Goal: Task Accomplishment & Management: Use online tool/utility

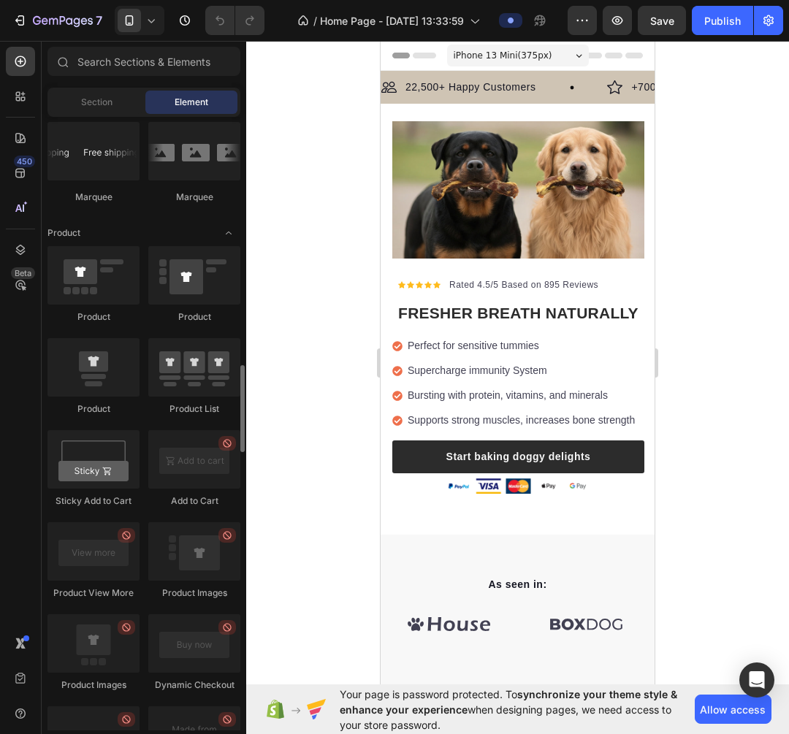
scroll to position [1762, 0]
click at [224, 443] on icon at bounding box center [227, 444] width 12 height 12
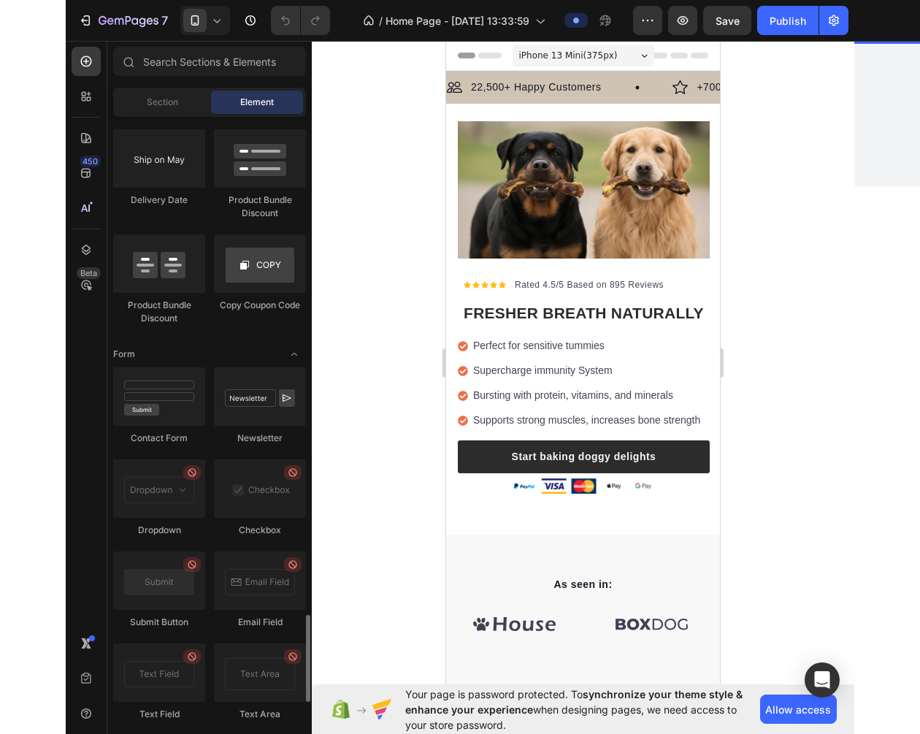
scroll to position [2864, 0]
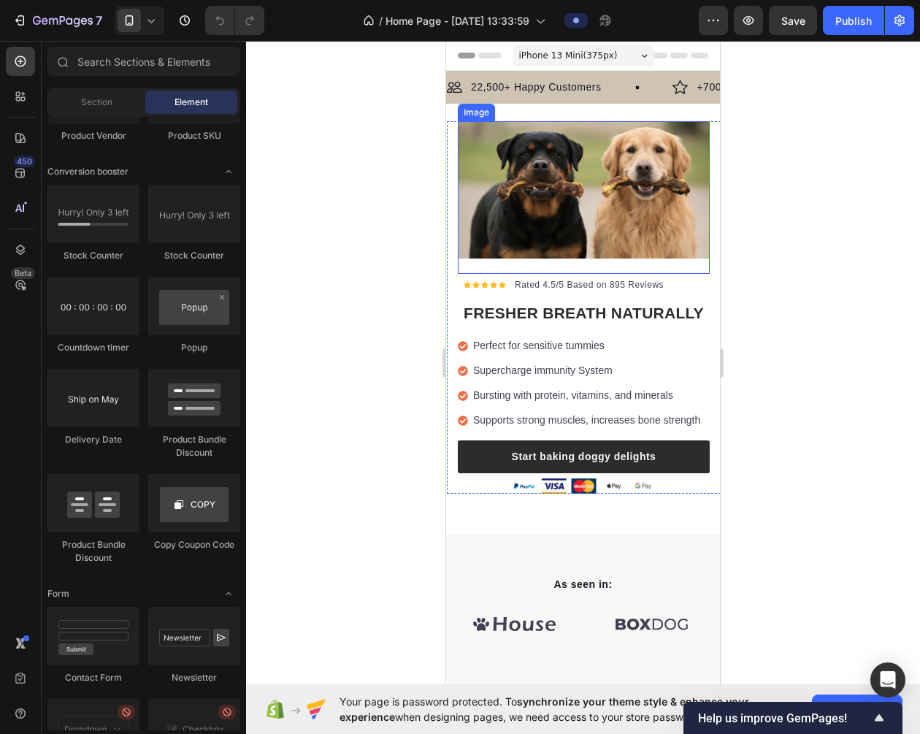
click at [662, 202] on img at bounding box center [584, 189] width 252 height 137
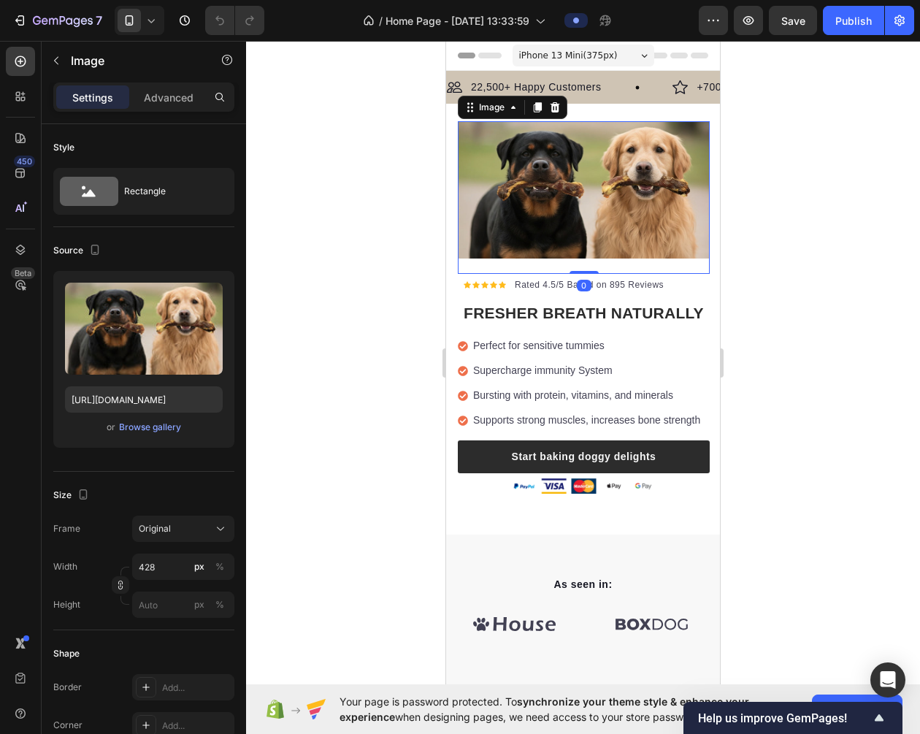
click at [780, 202] on div at bounding box center [583, 387] width 674 height 693
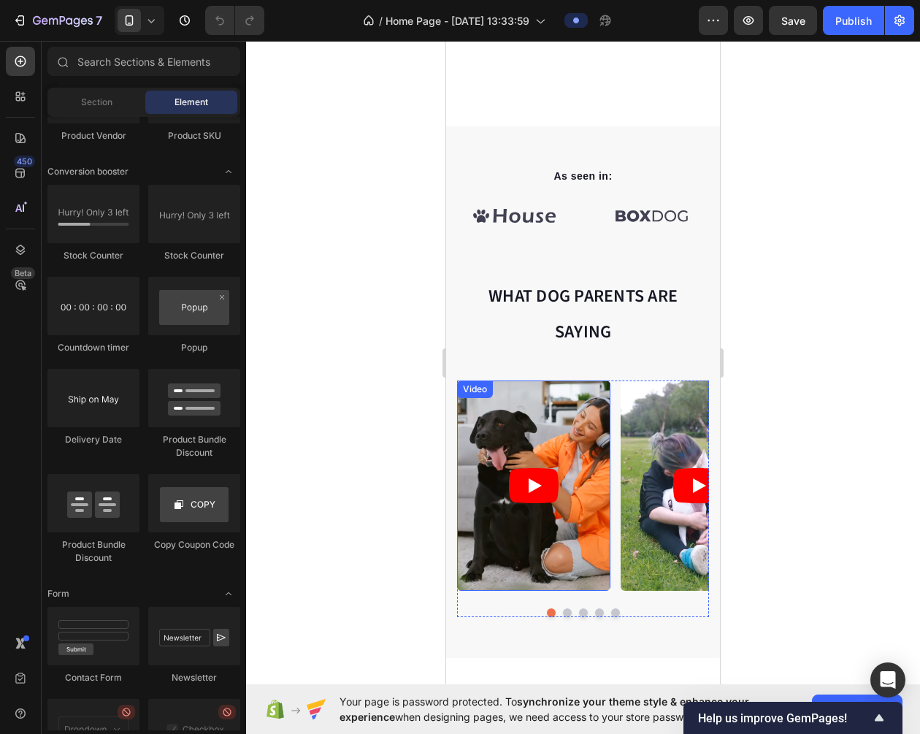
scroll to position [967, 0]
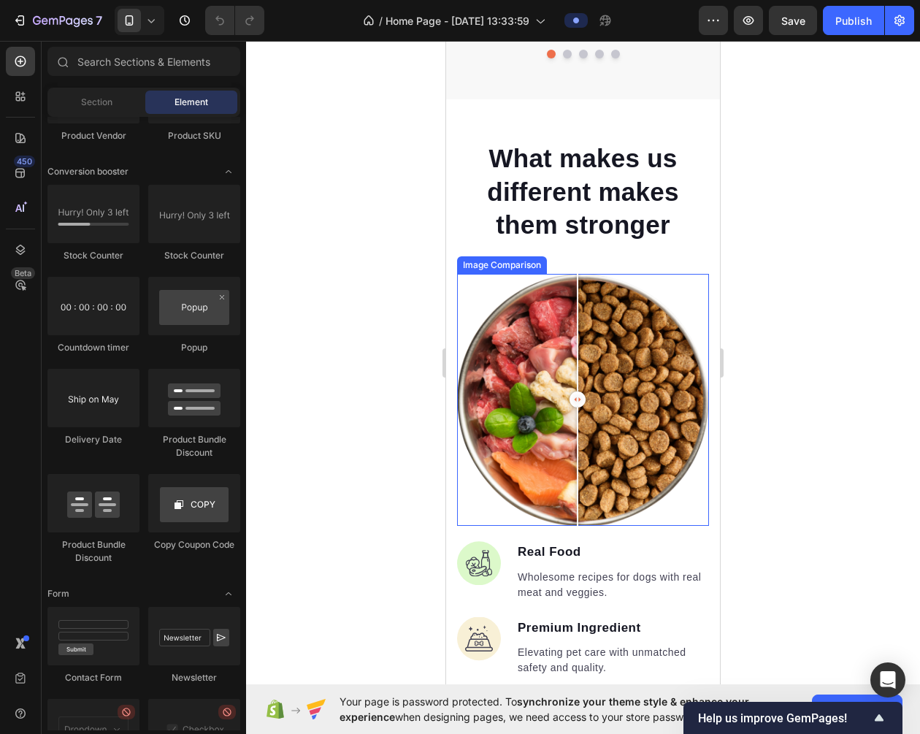
drag, startPoint x: 584, startPoint y: 397, endPoint x: 578, endPoint y: 377, distance: 20.6
click at [578, 377] on div at bounding box center [577, 400] width 29 height 252
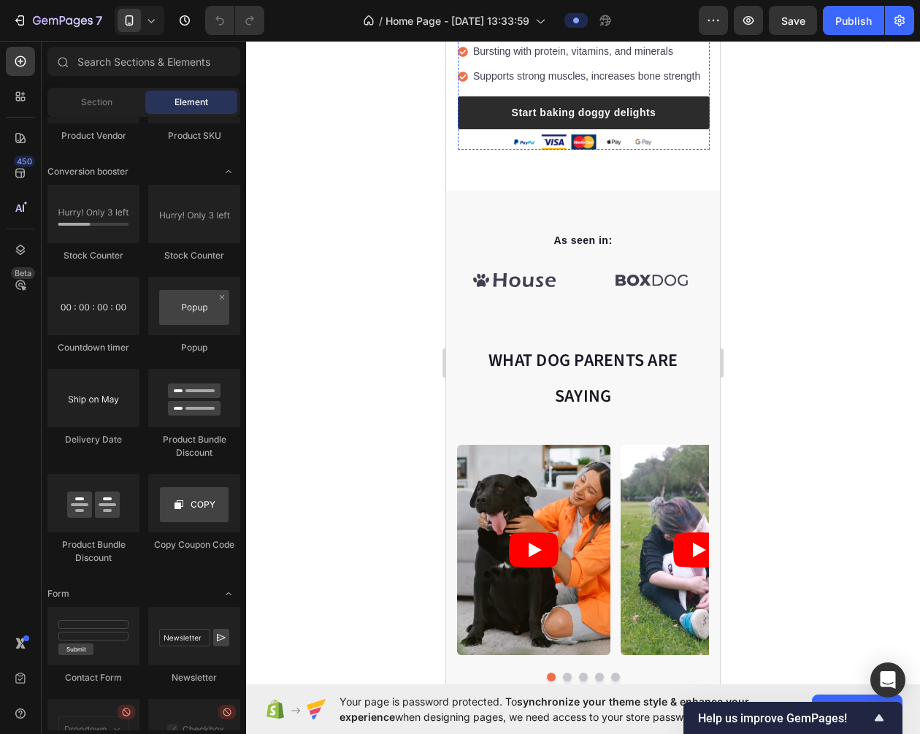
scroll to position [345, 0]
click at [138, 16] on span at bounding box center [129, 20] width 23 height 23
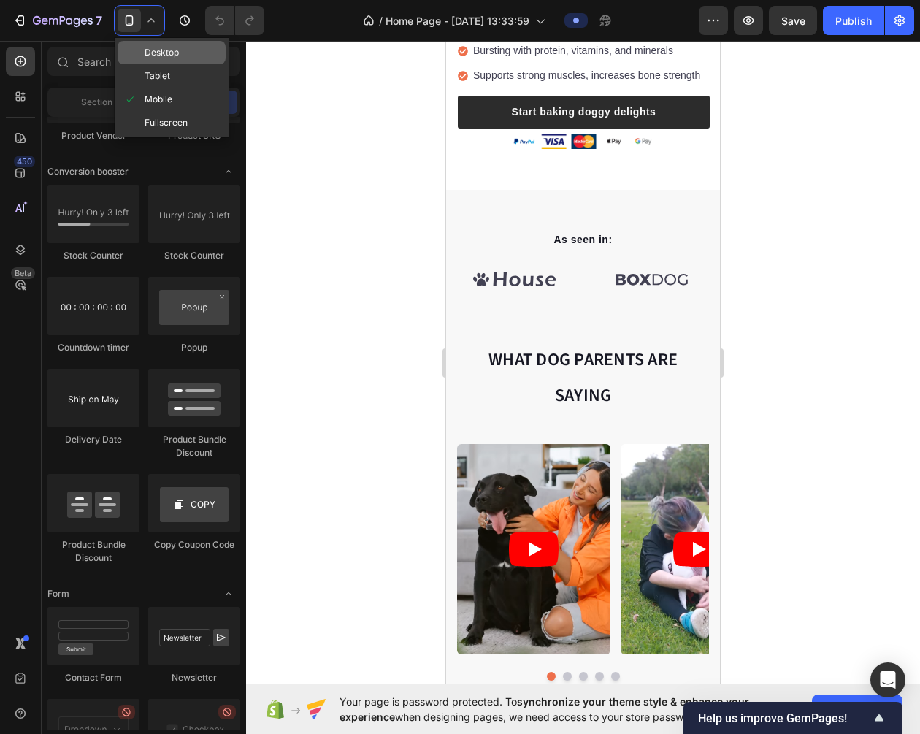
click at [161, 58] on span "Desktop" at bounding box center [162, 52] width 34 height 15
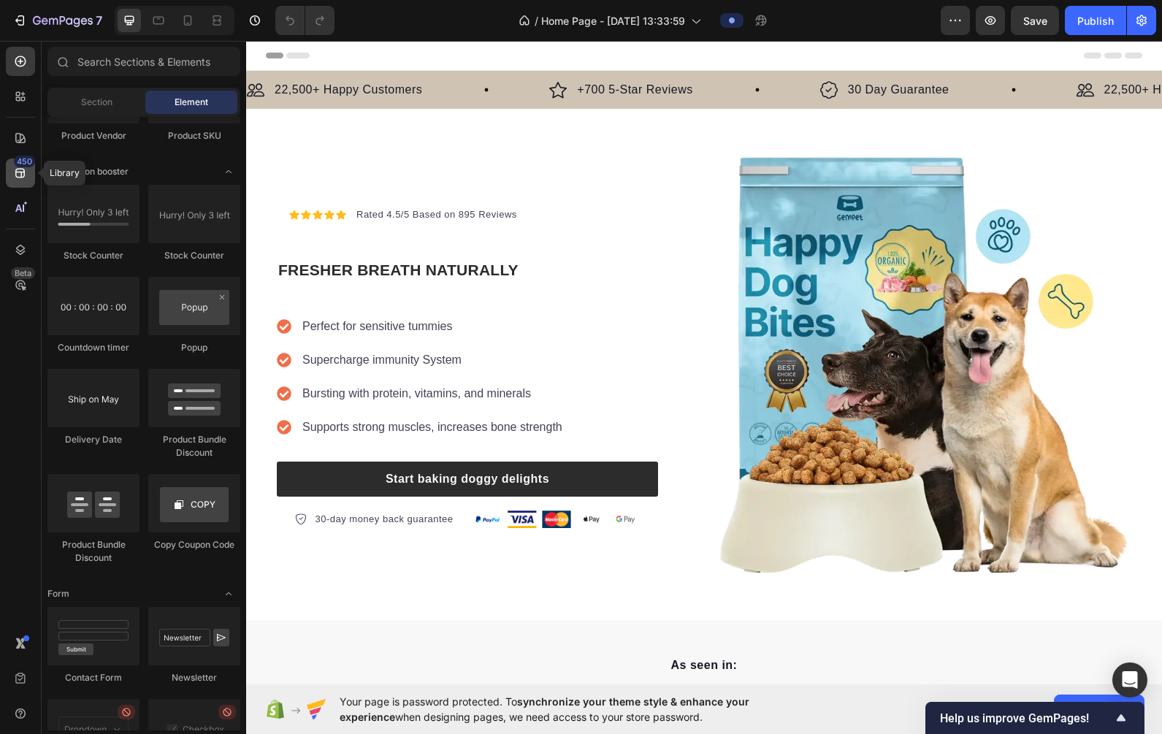
click at [20, 178] on icon at bounding box center [19, 173] width 9 height 9
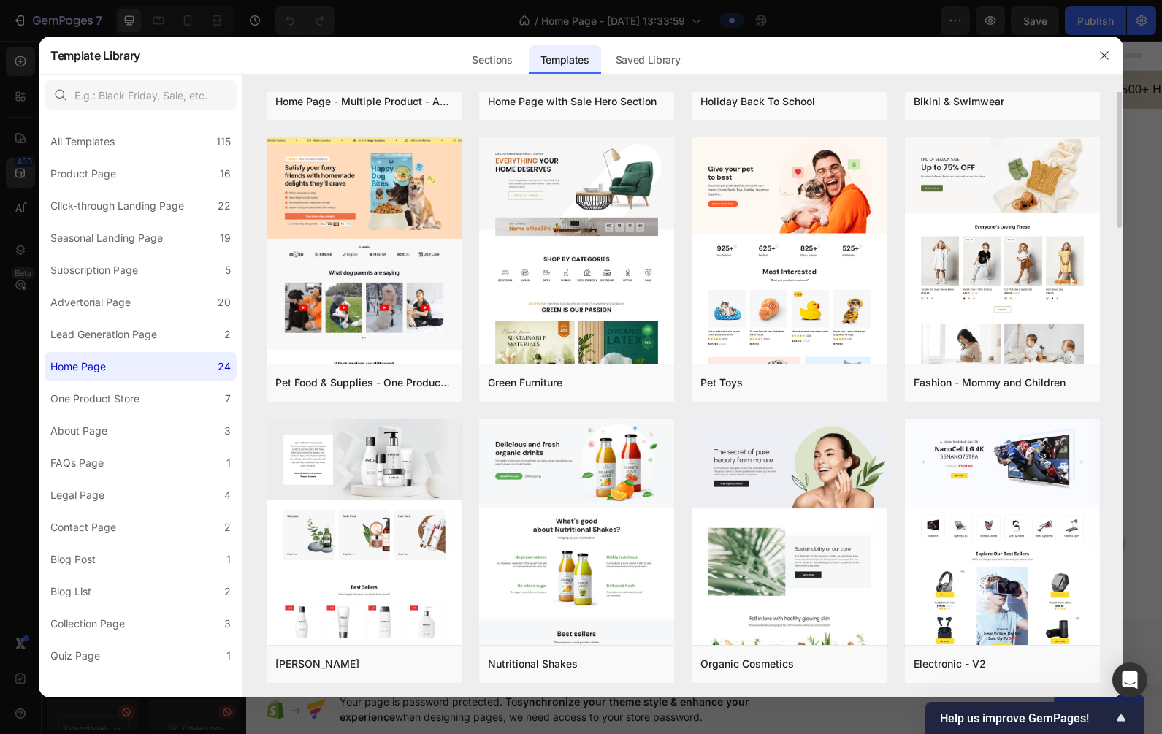
scroll to position [247, 0]
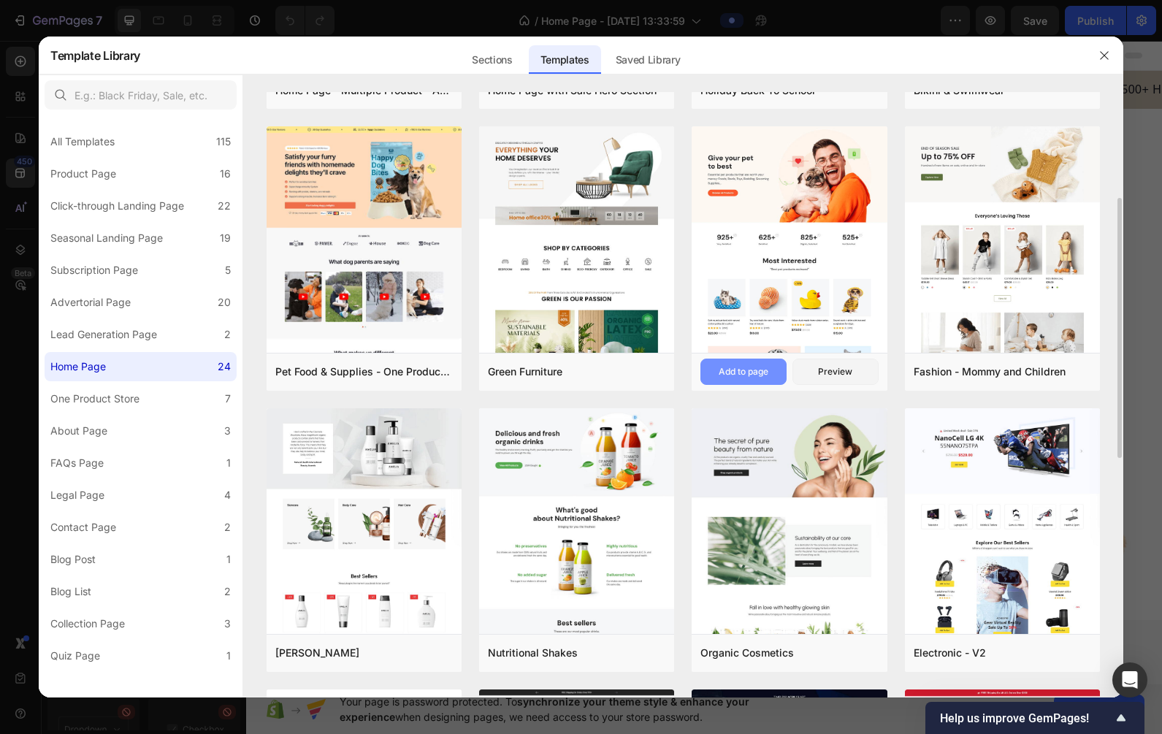
click at [750, 371] on div "Add to page" at bounding box center [744, 371] width 50 height 13
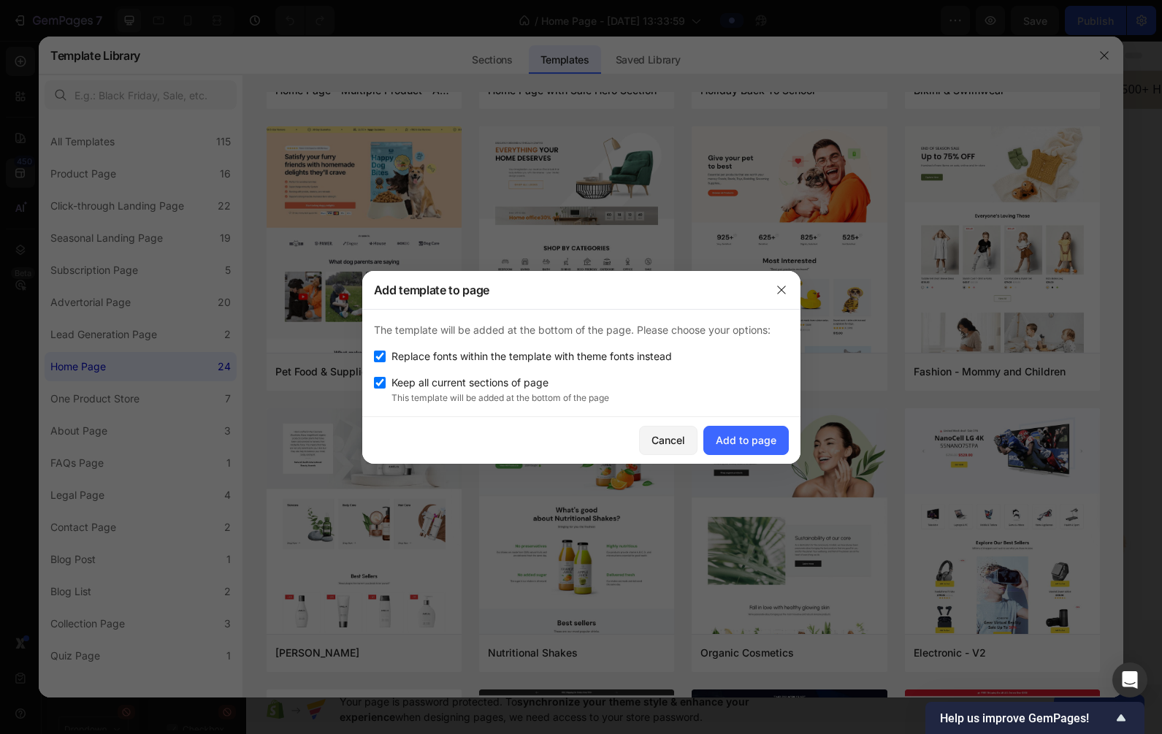
click at [546, 387] on span "Keep all current sections of page" at bounding box center [470, 383] width 157 height 18
checkbox input "false"
click at [736, 440] on div "Add to page" at bounding box center [746, 439] width 61 height 15
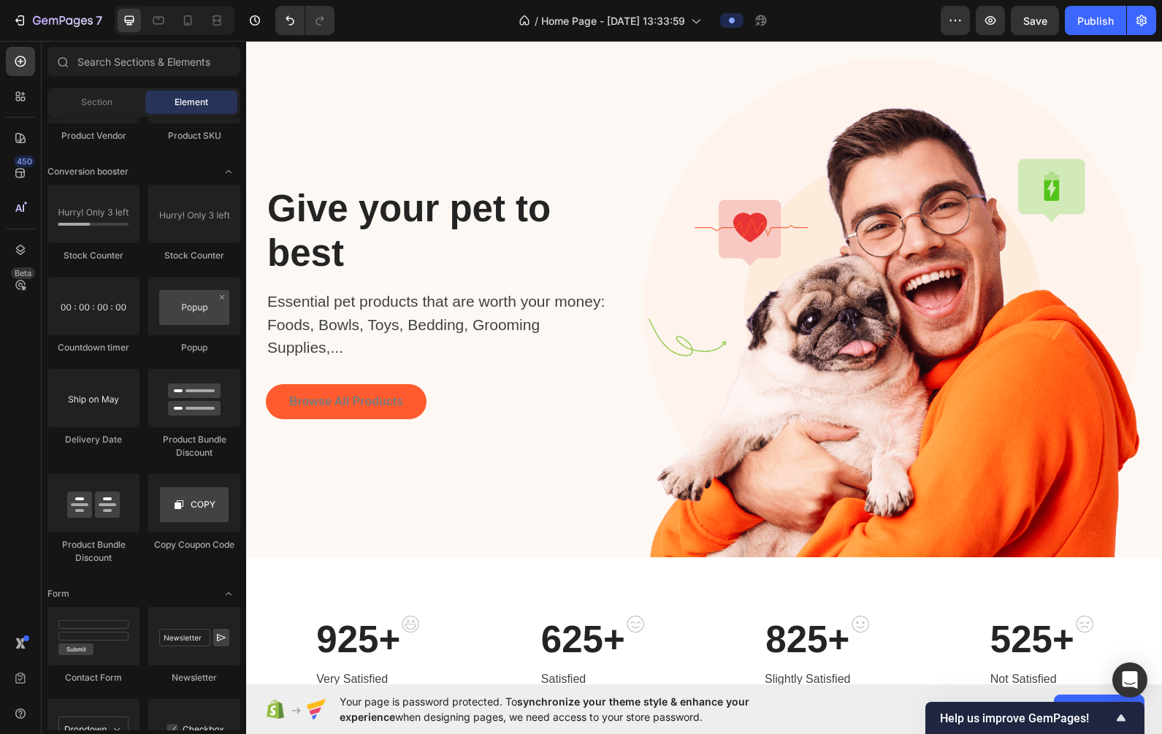
scroll to position [0, 0]
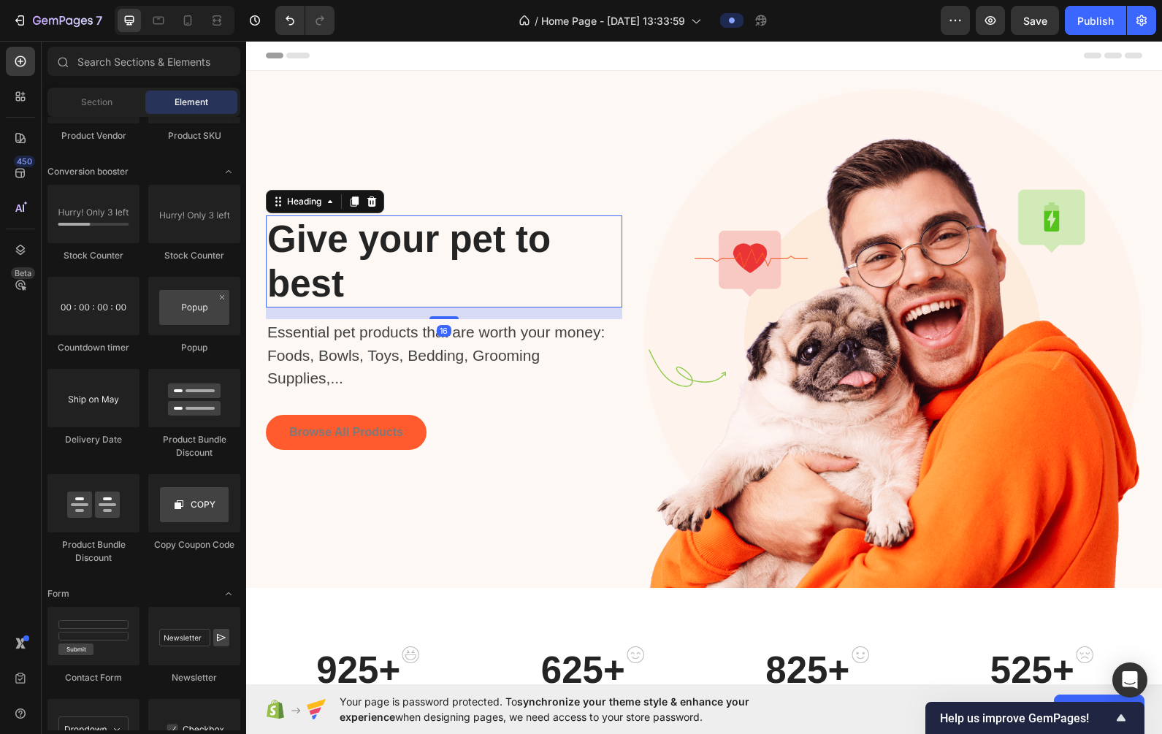
click at [432, 234] on p "Give your pet to best" at bounding box center [411, 261] width 288 height 89
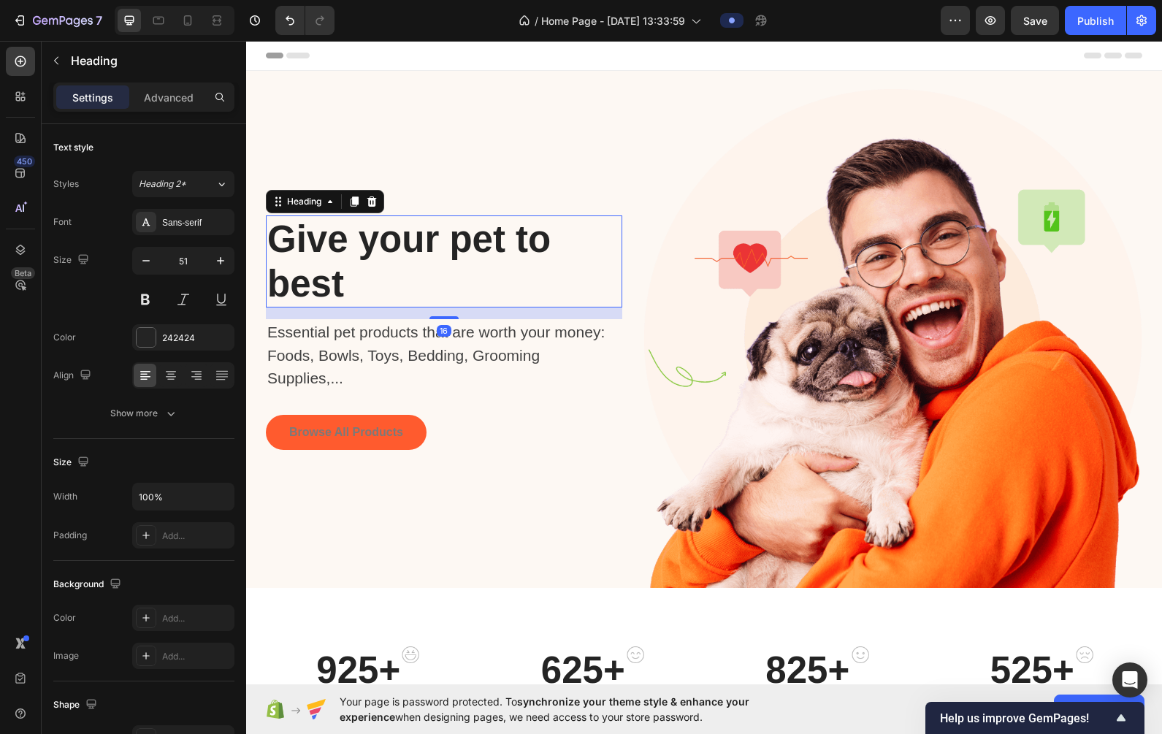
click at [432, 234] on p "Give your pet to best" at bounding box center [411, 261] width 288 height 89
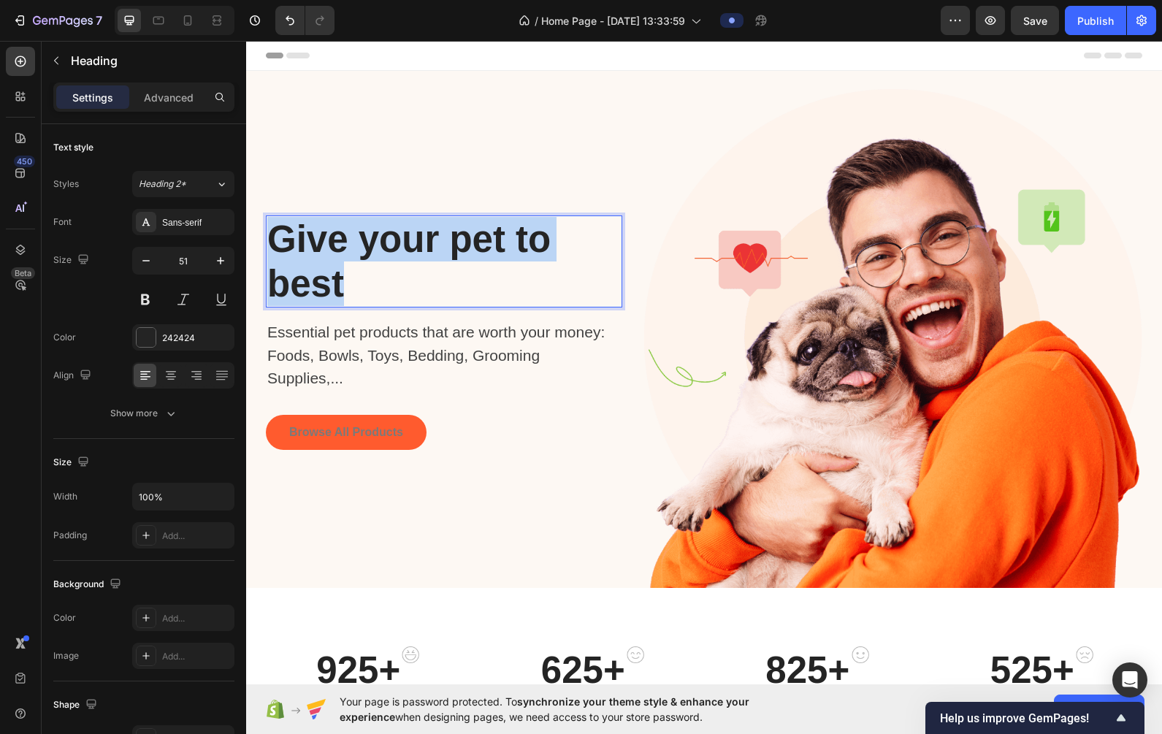
click at [432, 234] on p "Give your pet to best" at bounding box center [411, 261] width 288 height 89
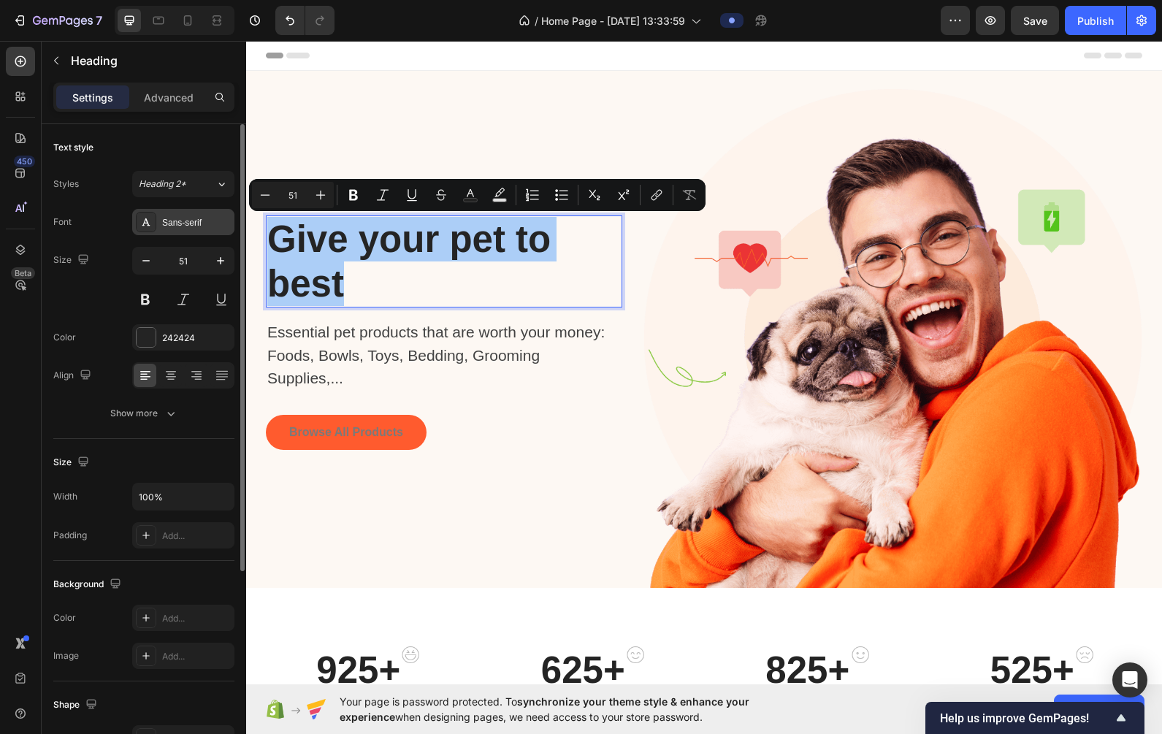
click at [207, 226] on div "Sans-serif" at bounding box center [196, 222] width 69 height 13
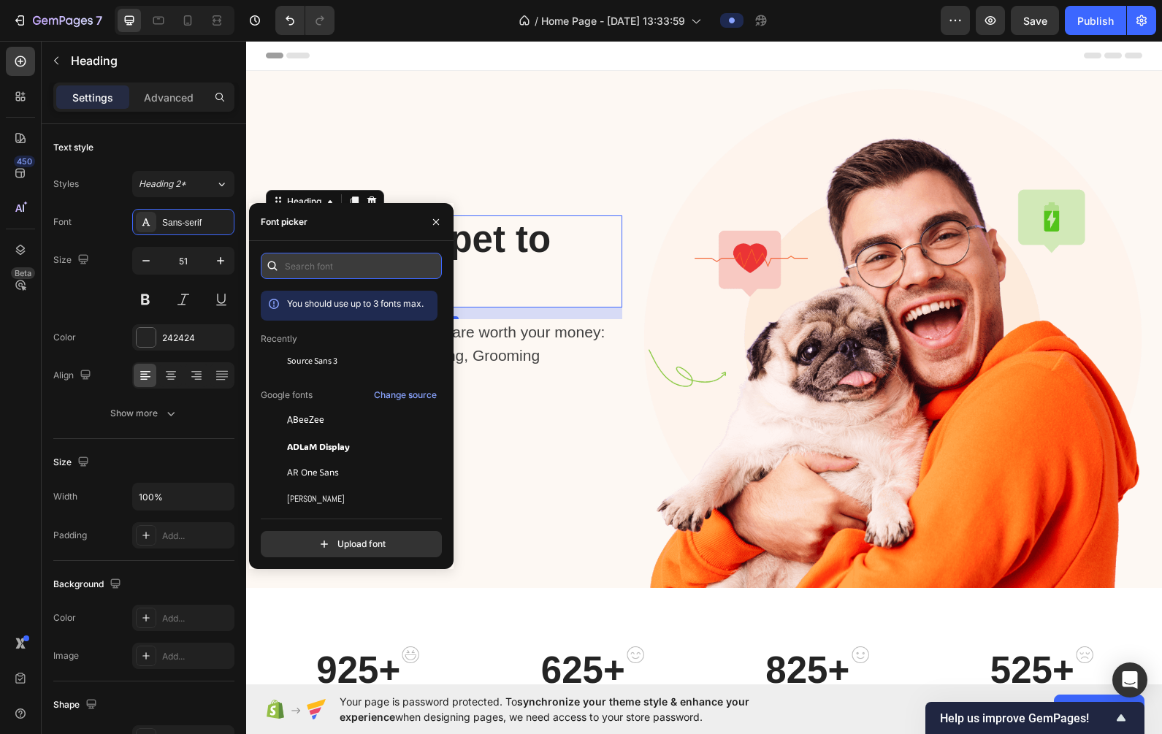
click at [326, 272] on input "text" at bounding box center [351, 266] width 181 height 26
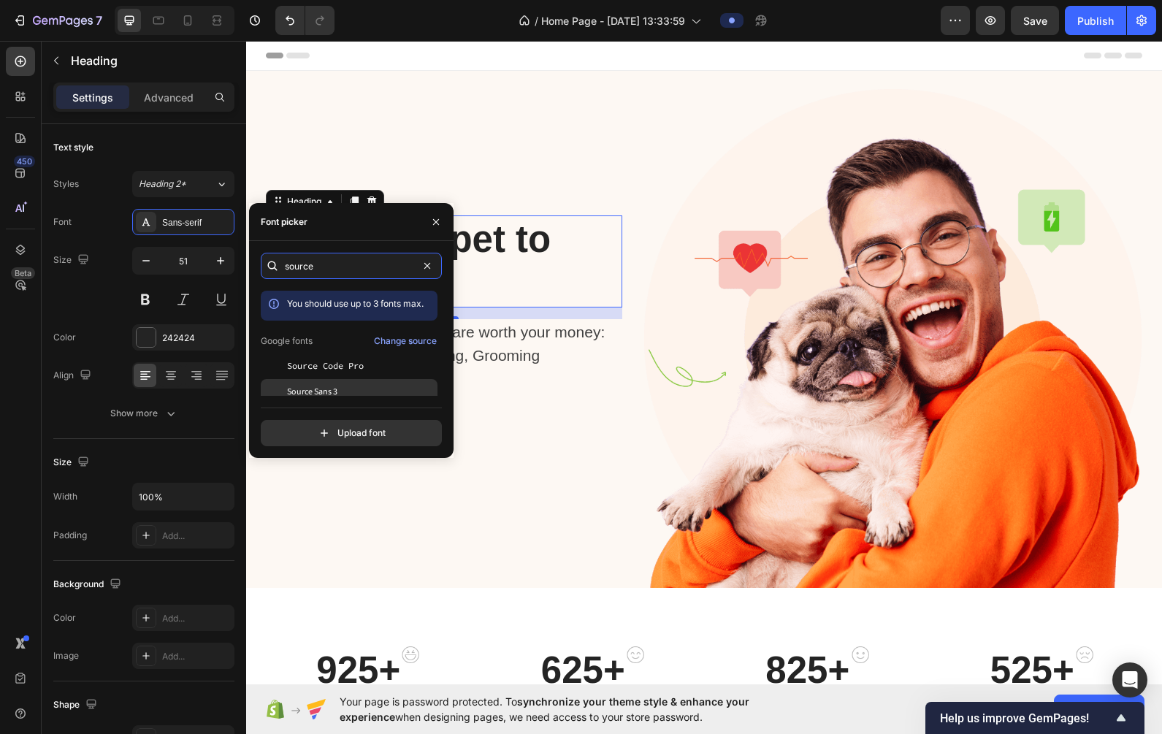
type input "source"
click at [373, 394] on div "Source Sans 3" at bounding box center [361, 392] width 148 height 13
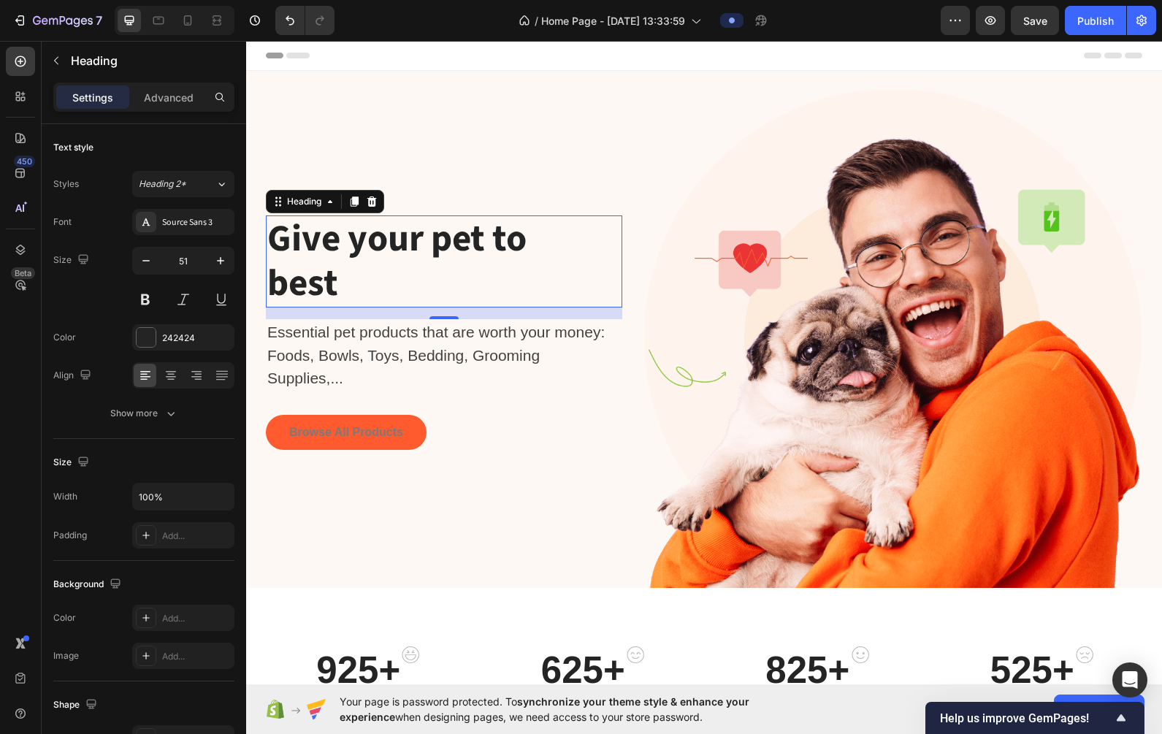
click at [508, 264] on h2 "Give your pet to best" at bounding box center [411, 262] width 291 height 92
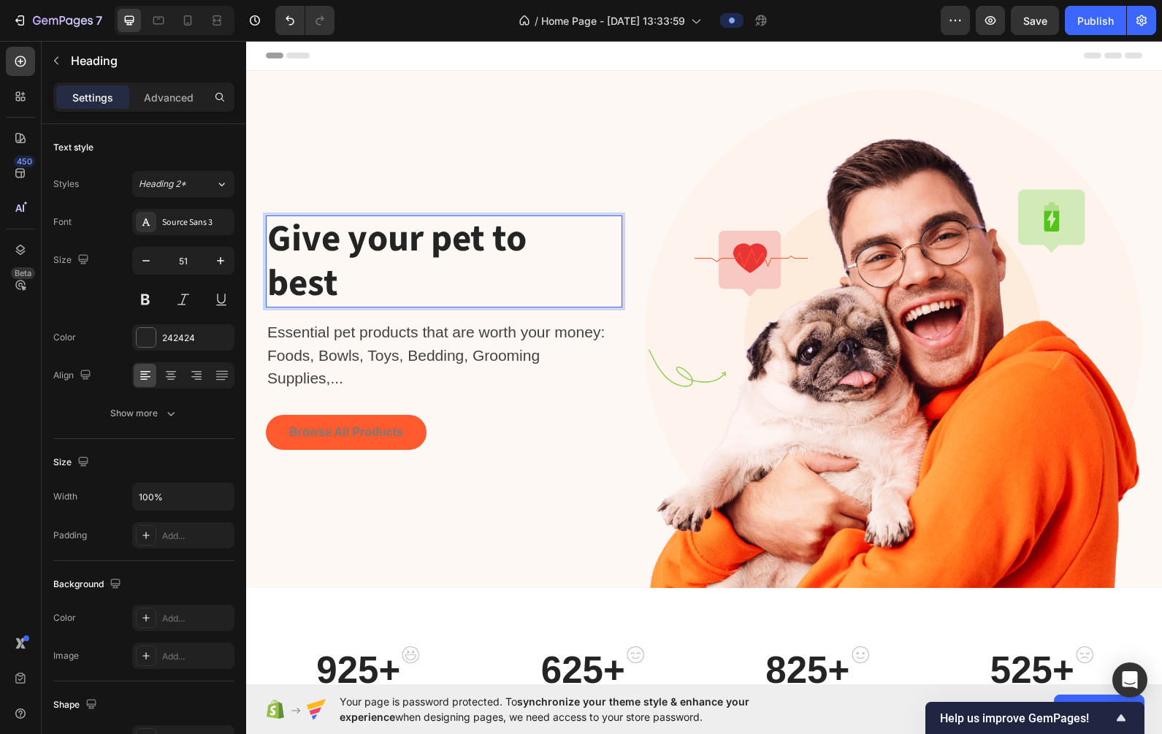
click at [414, 248] on p "Give your pet to best" at bounding box center [411, 261] width 288 height 89
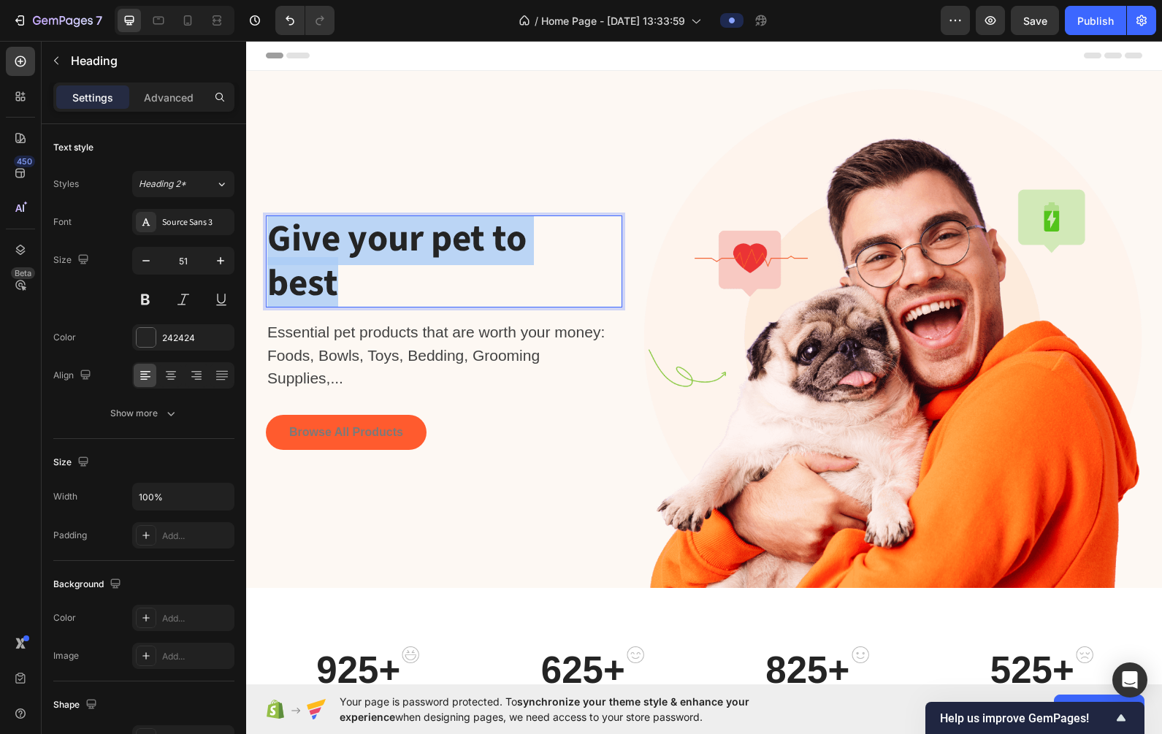
click at [414, 248] on p "Give your pet to best" at bounding box center [411, 261] width 288 height 89
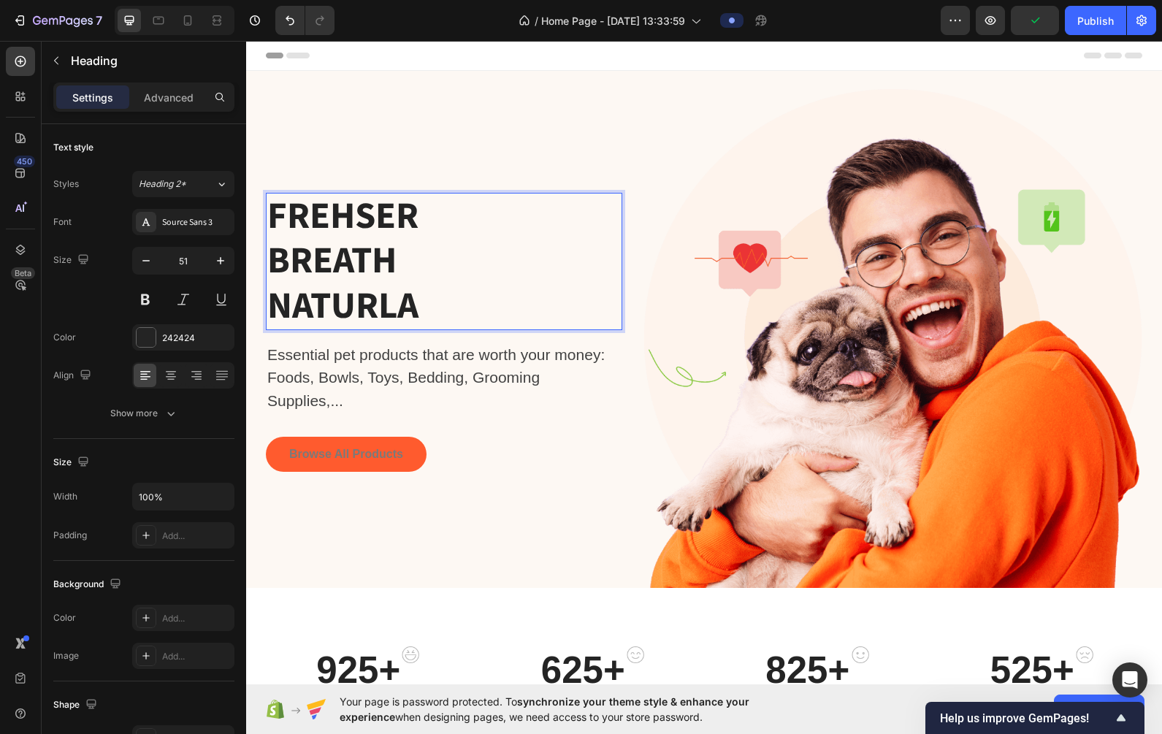
scroll to position [2, 0]
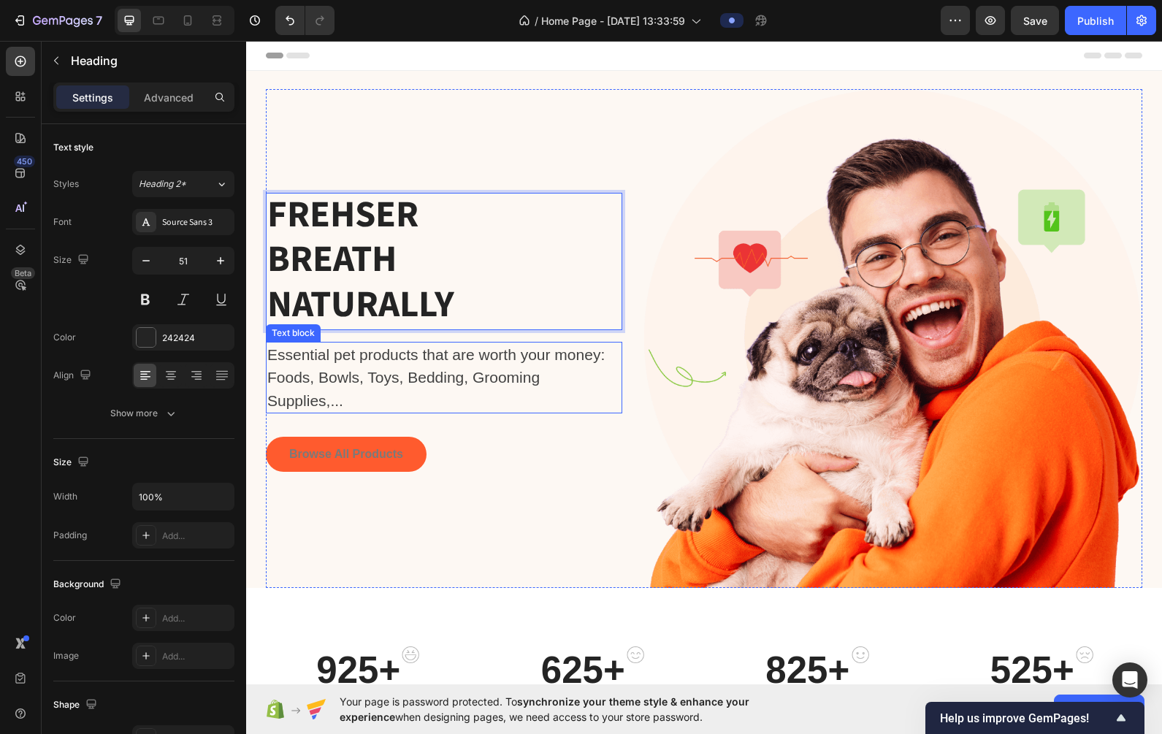
click at [530, 422] on div "FREHSER BREATH NATURALLY Heading 16 Essential pet products that are worth your …" at bounding box center [444, 338] width 356 height 499
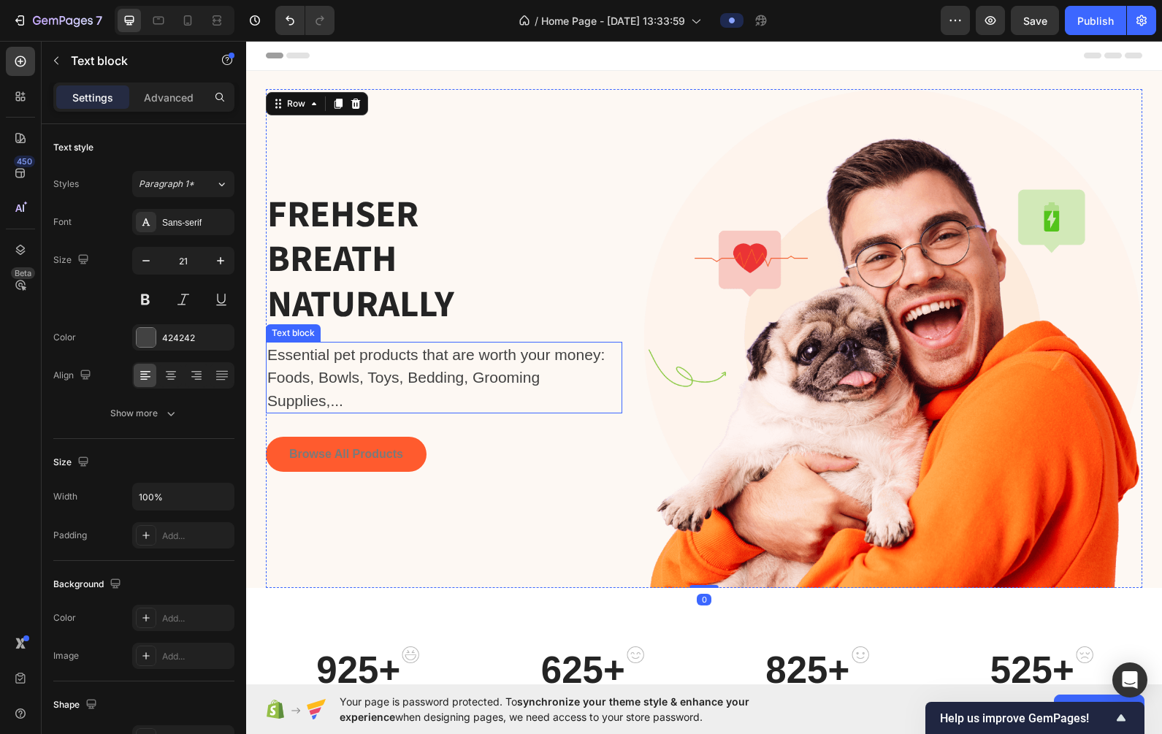
click at [491, 376] on p "Essential pet products that are worth your money: Foods, Bowls, Toys, Bedding, …" at bounding box center [436, 377] width 339 height 69
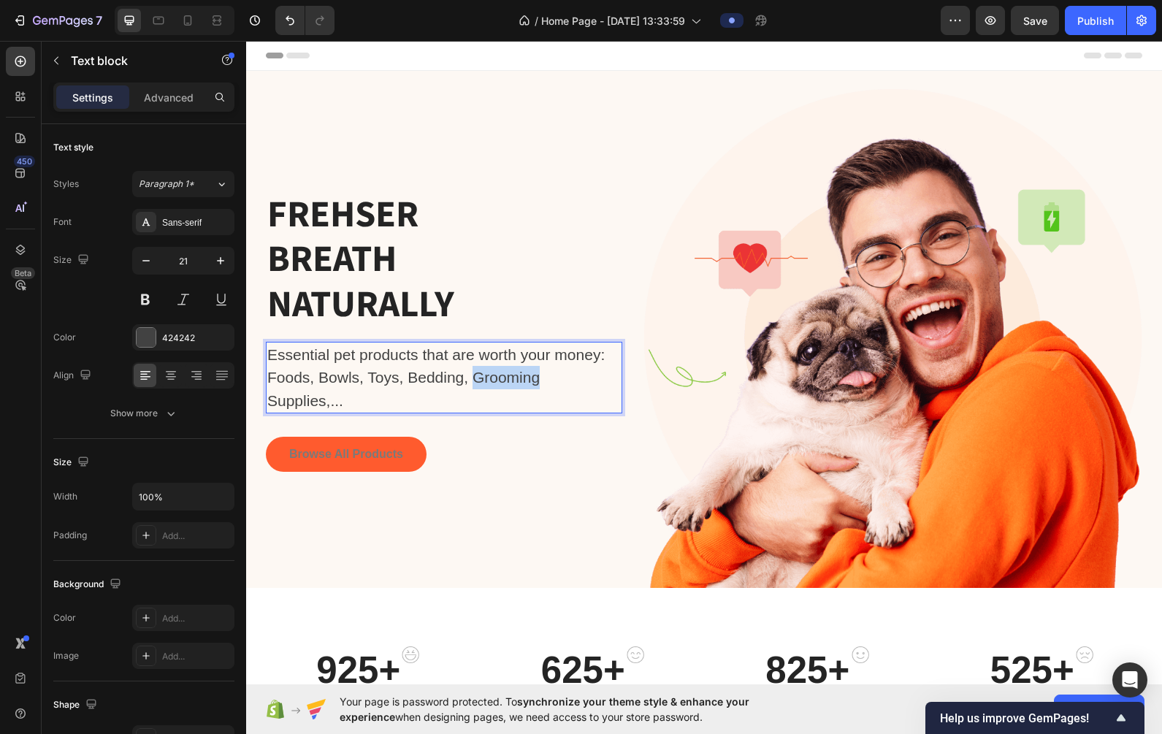
click at [491, 376] on p "Essential pet products that are worth your money: Foods, Bowls, Toys, Bedding, …" at bounding box center [436, 377] width 339 height 69
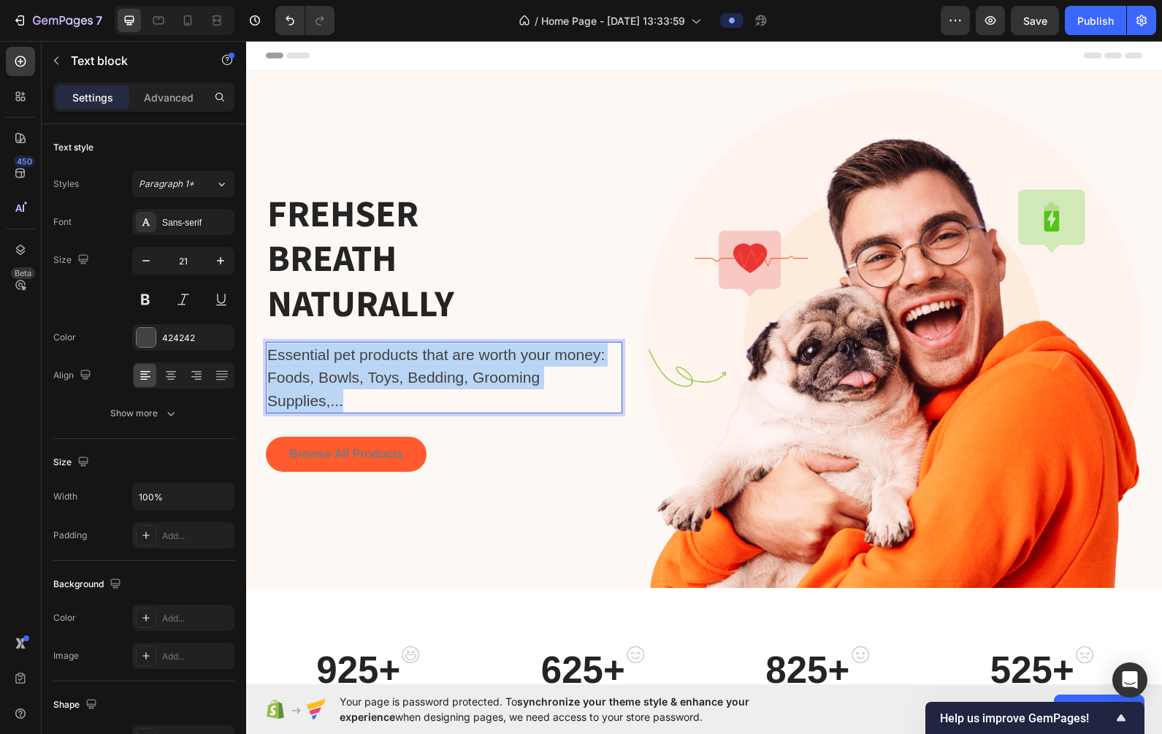
click at [491, 376] on p "Essential pet products that are worth your money: Foods, Bowls, Toys, Bedding, …" at bounding box center [436, 377] width 339 height 69
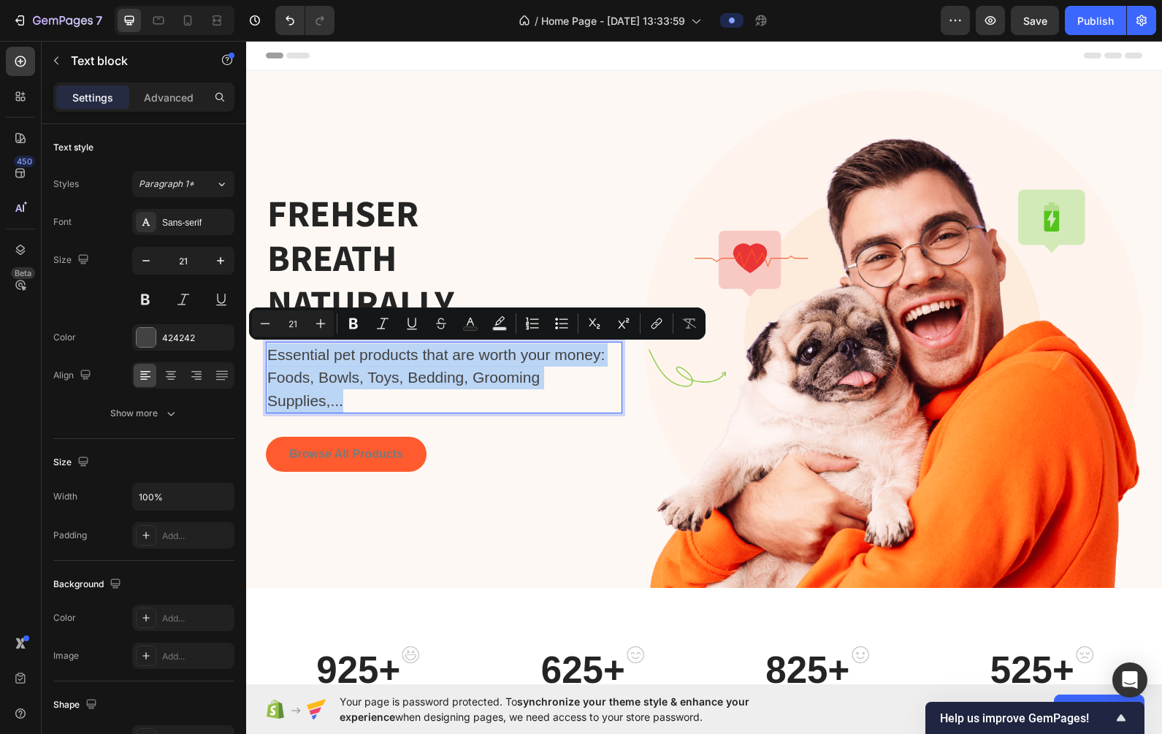
click at [405, 385] on p "Essential pet products that are worth your money: Foods, Bowls, Toys, Bedding, …" at bounding box center [436, 377] width 339 height 69
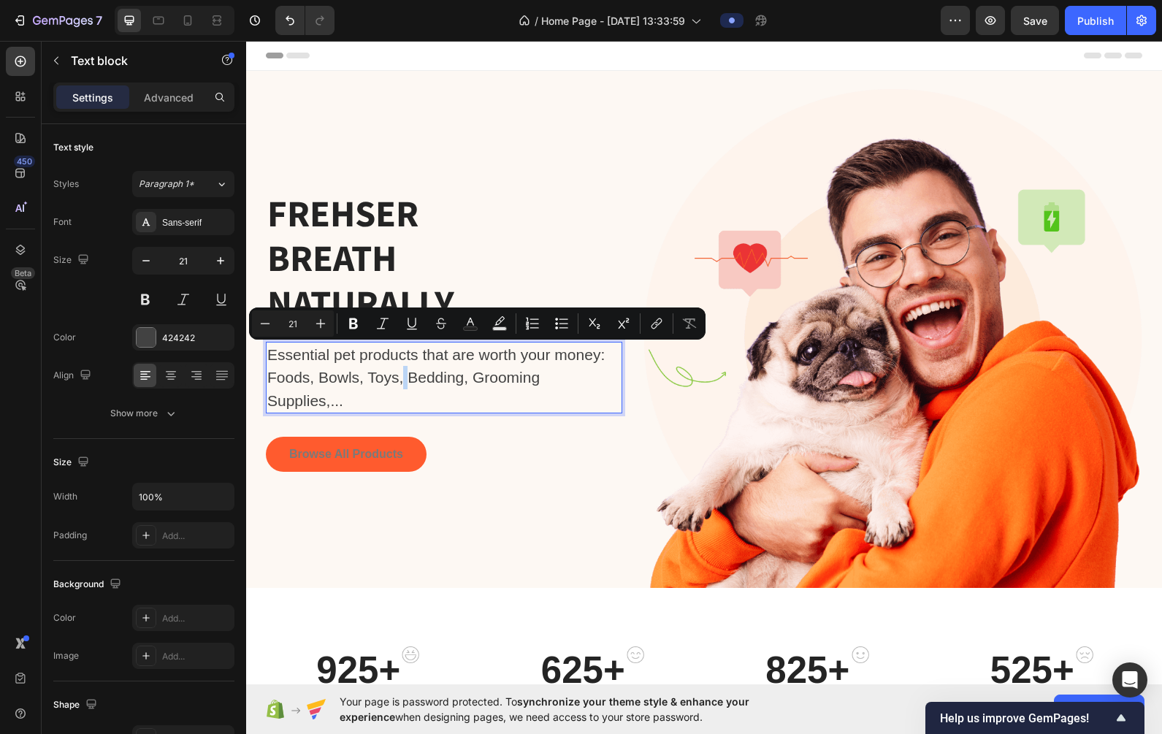
click at [405, 385] on p "Essential pet products that are worth your money: Foods, Bowls, Toys, Bedding, …" at bounding box center [436, 377] width 339 height 69
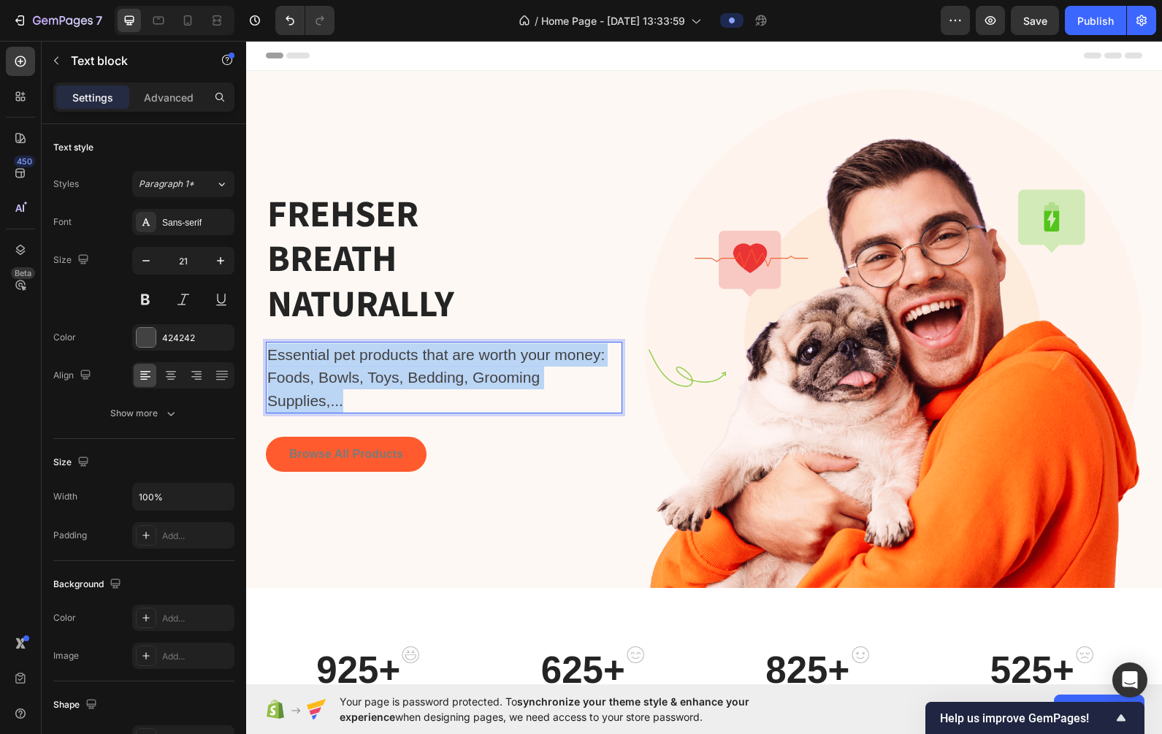
click at [405, 385] on p "Essential pet products that are worth your money: Foods, Bowls, Toys, Bedding, …" at bounding box center [436, 377] width 339 height 69
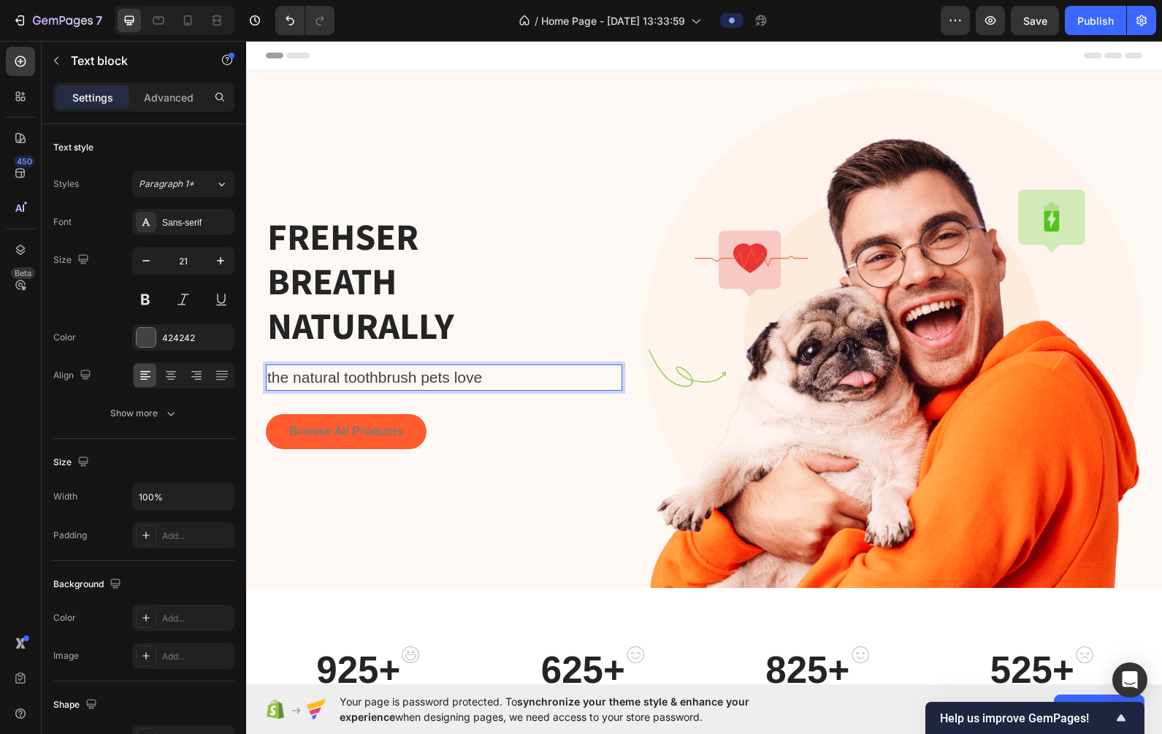
click at [586, 249] on div "FREHSER BREATH NATURALLY Heading" at bounding box center [444, 284] width 356 height 137
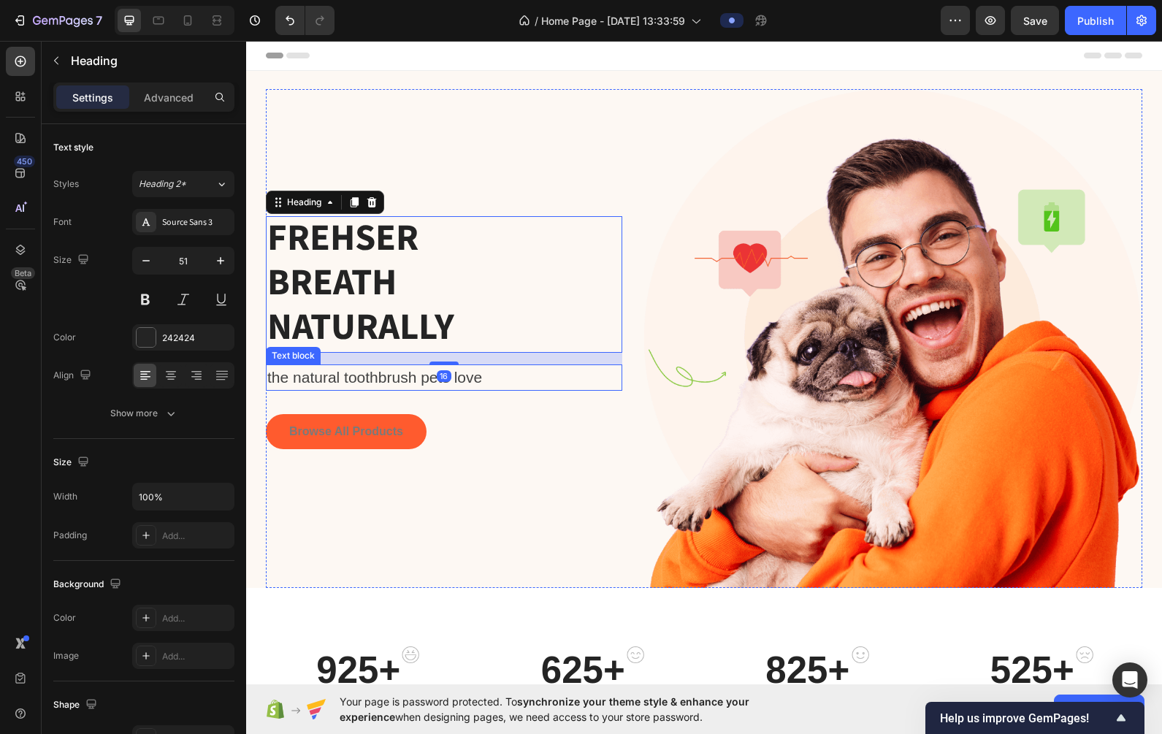
click at [405, 381] on p "the natural toothbrush pets love" at bounding box center [436, 377] width 339 height 23
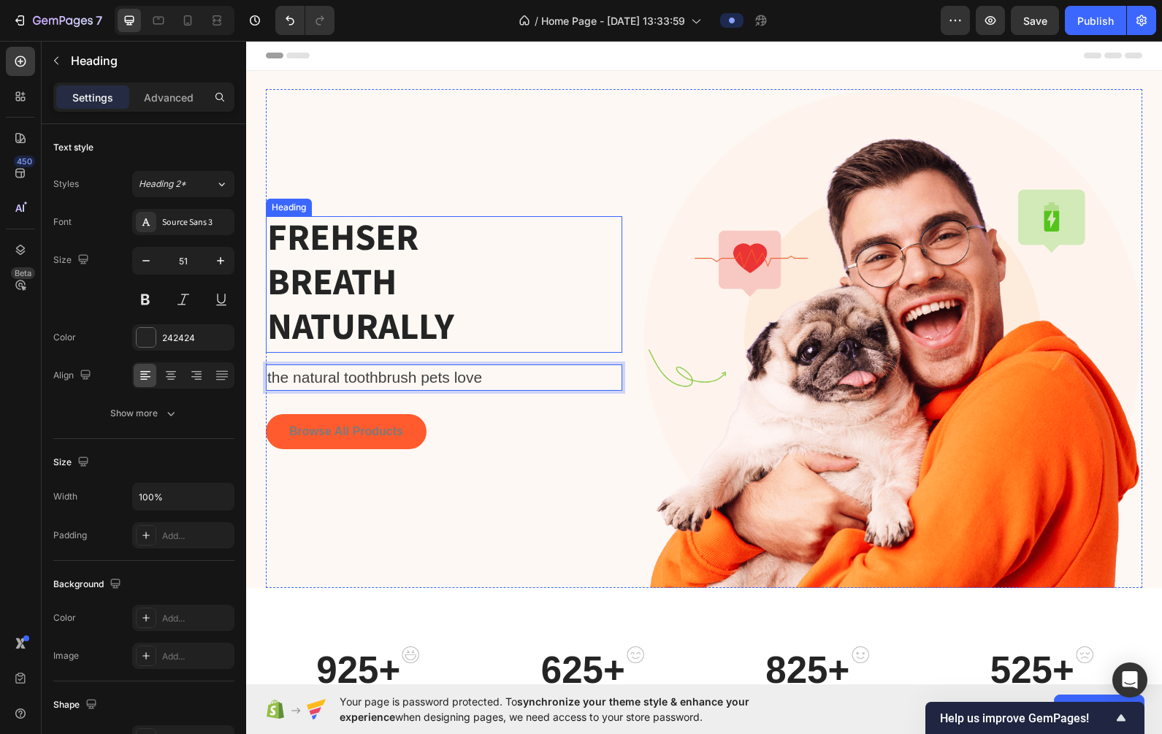
click at [554, 239] on p "FREHSER BREATH NATURALLY" at bounding box center [411, 283] width 288 height 134
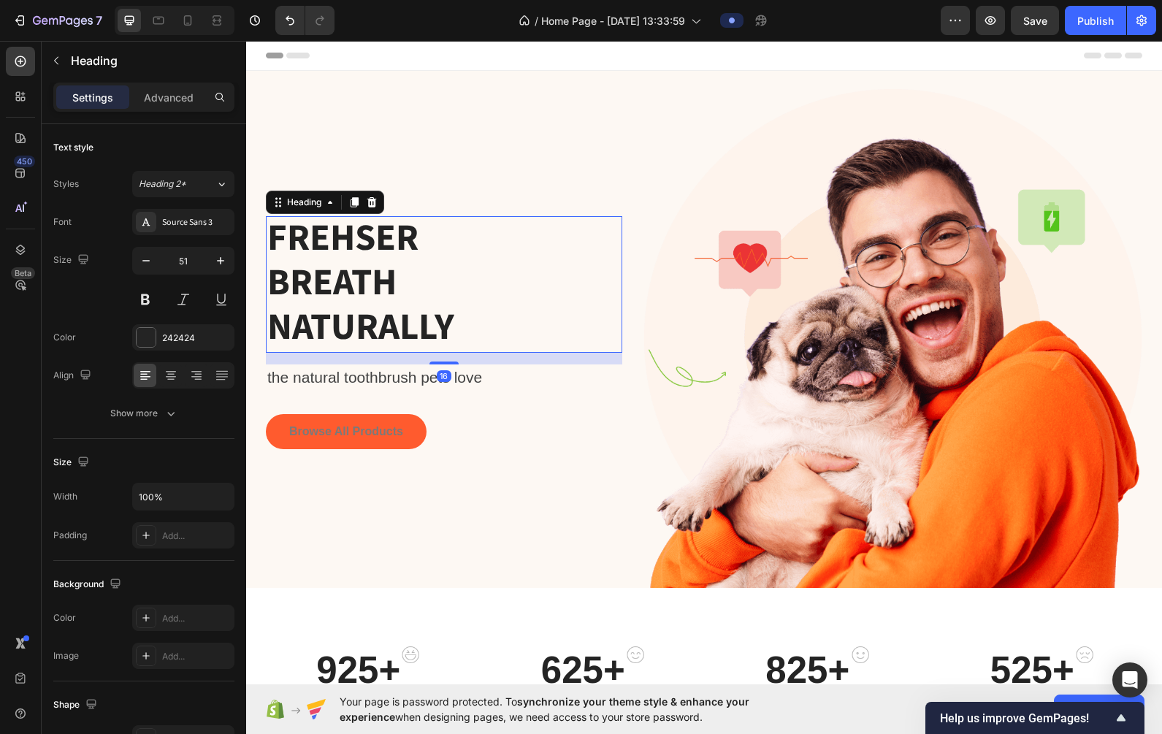
click at [541, 468] on div "FREHSER BREATH NATURALLY Heading 16 the natural toothbrush pets love Text block…" at bounding box center [444, 338] width 356 height 499
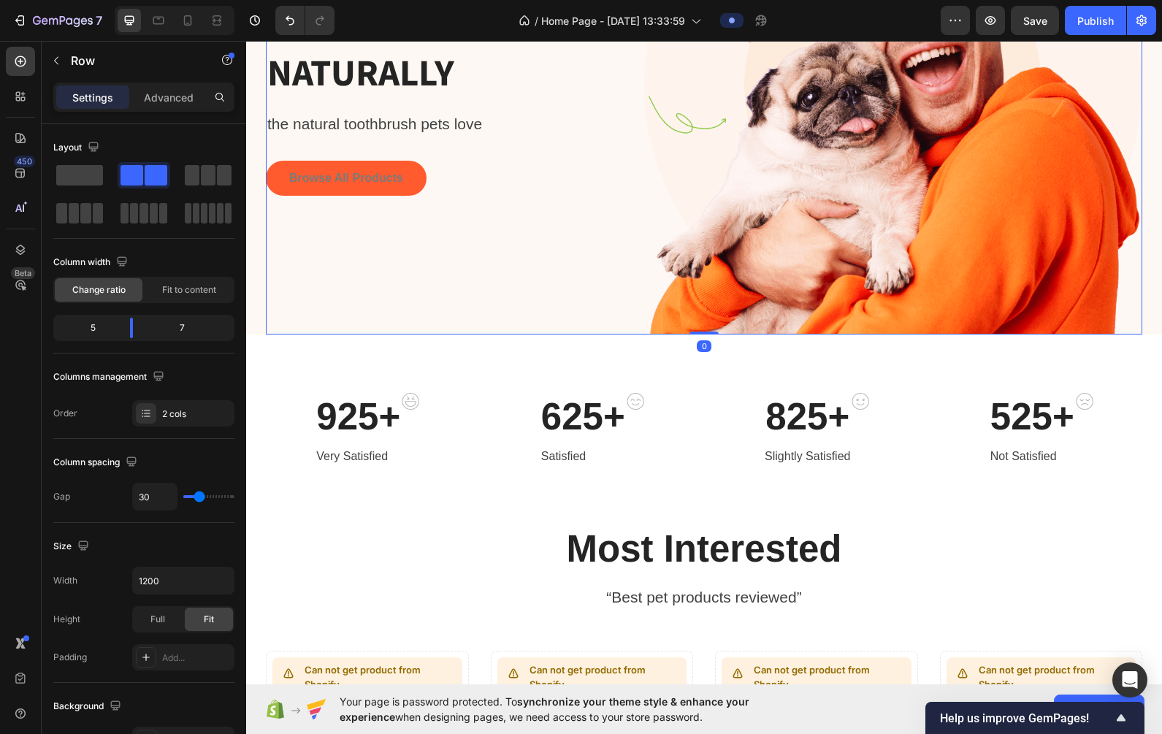
scroll to position [254, 0]
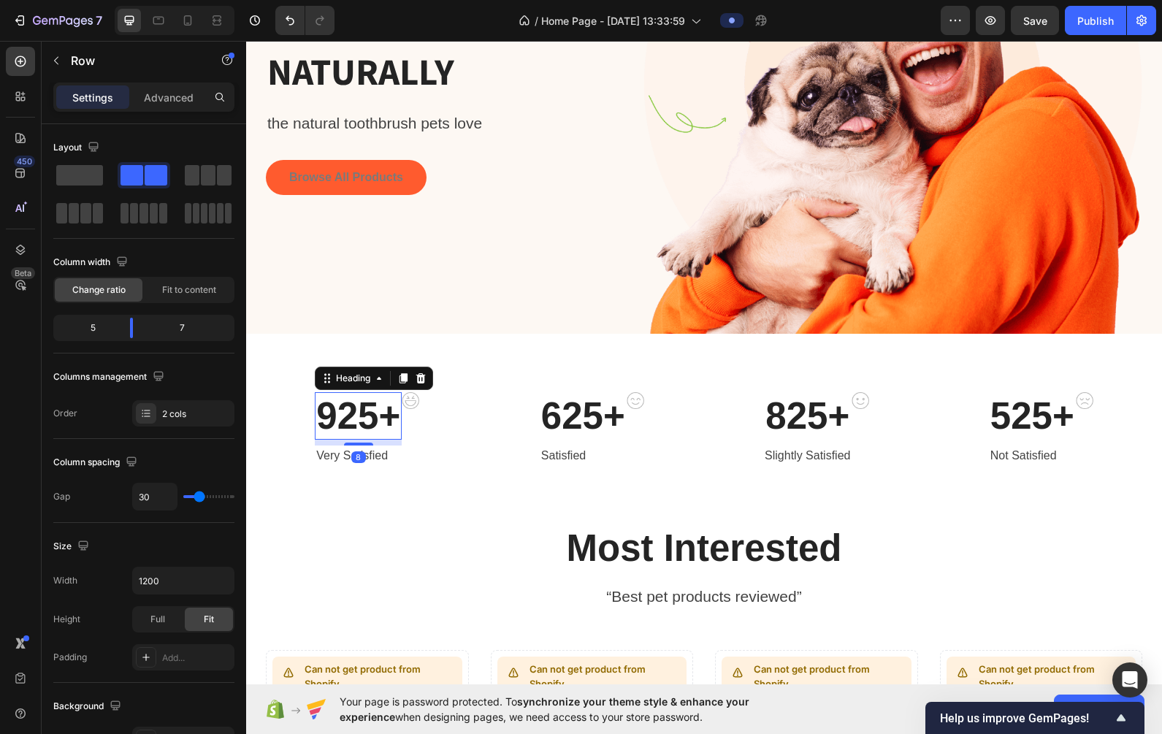
click at [339, 418] on p "925+" at bounding box center [358, 416] width 84 height 45
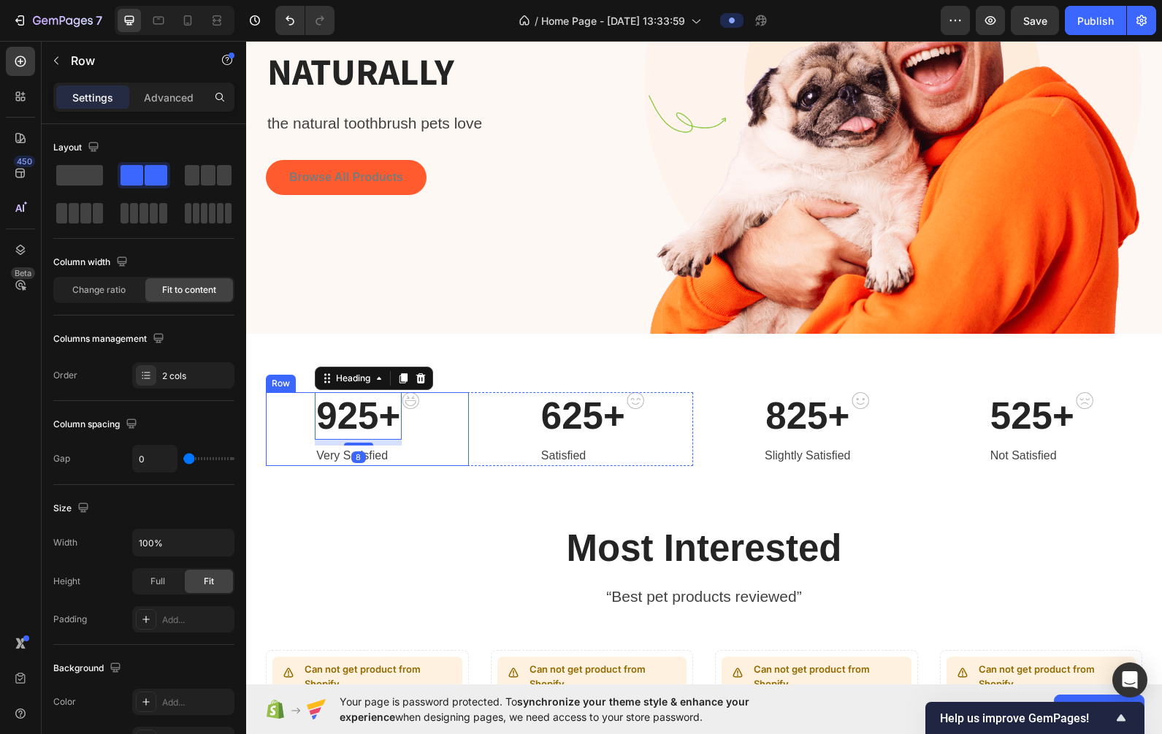
click at [405, 452] on div "Image" at bounding box center [411, 429] width 18 height 74
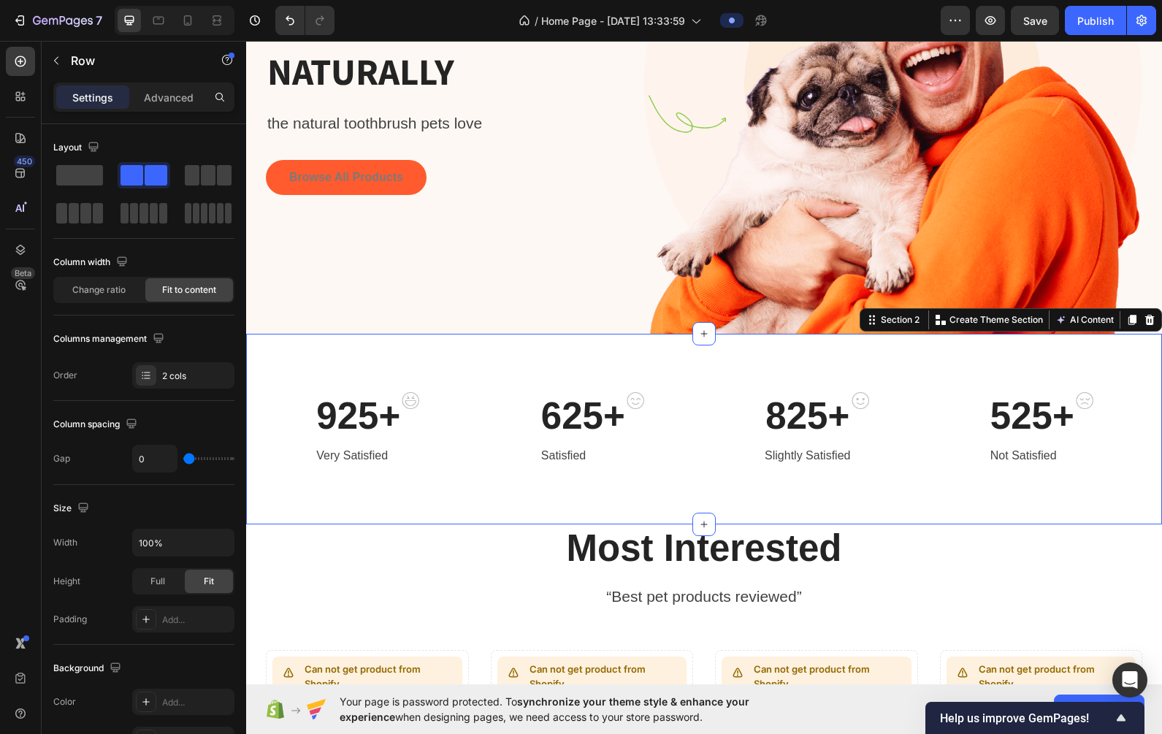
click at [451, 502] on div "925+ Heading Very Satisfied Text block Image Row 625+ Heading Satisfied Text bl…" at bounding box center [704, 429] width 916 height 191
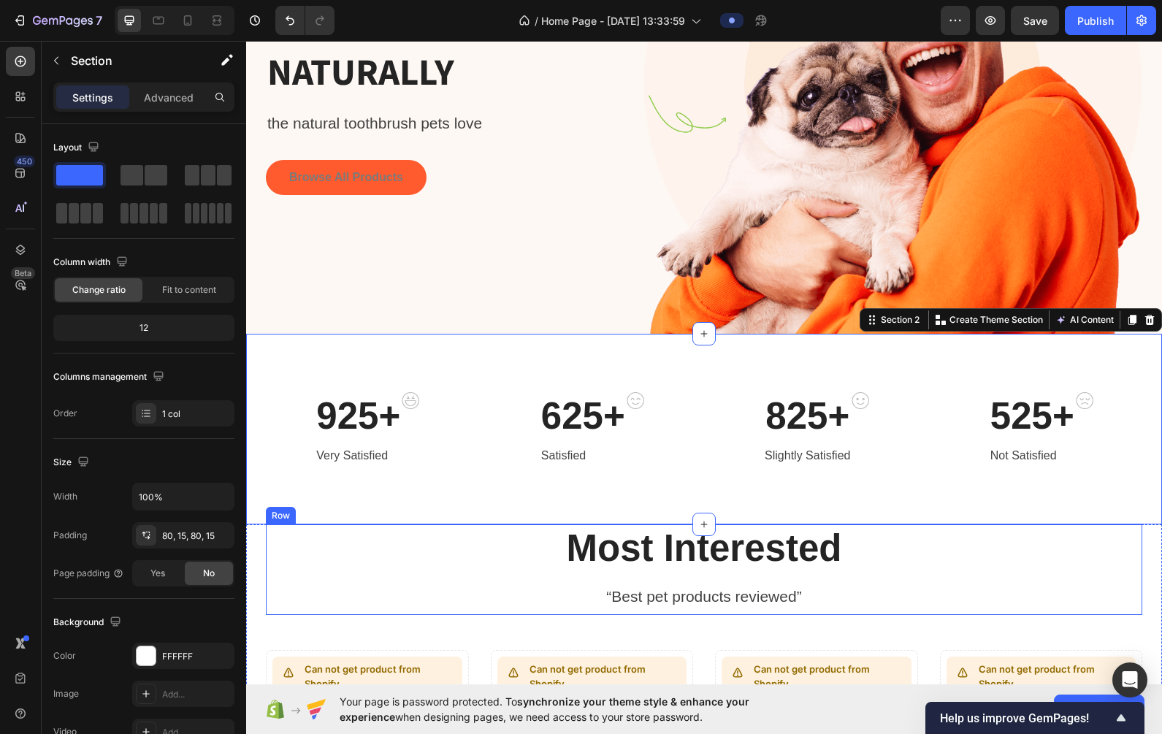
click at [449, 598] on p "“Best pet products reviewed”" at bounding box center [704, 596] width 874 height 23
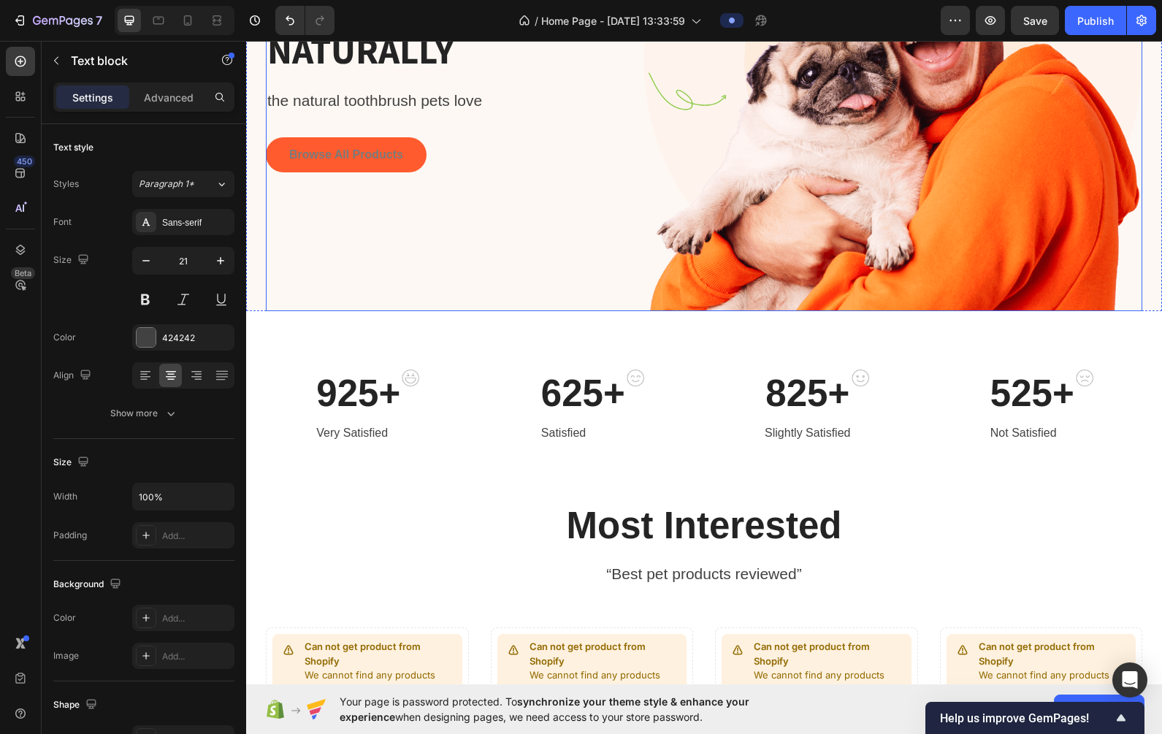
scroll to position [399, 0]
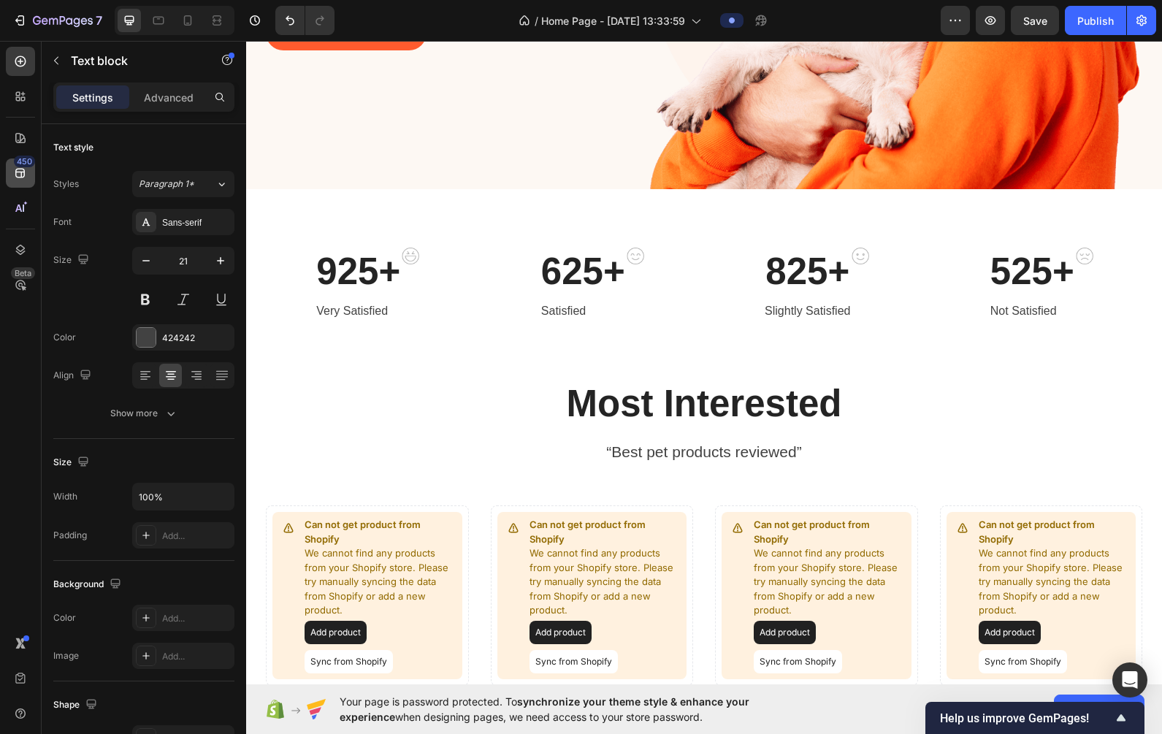
click at [22, 183] on div "450" at bounding box center [20, 173] width 29 height 29
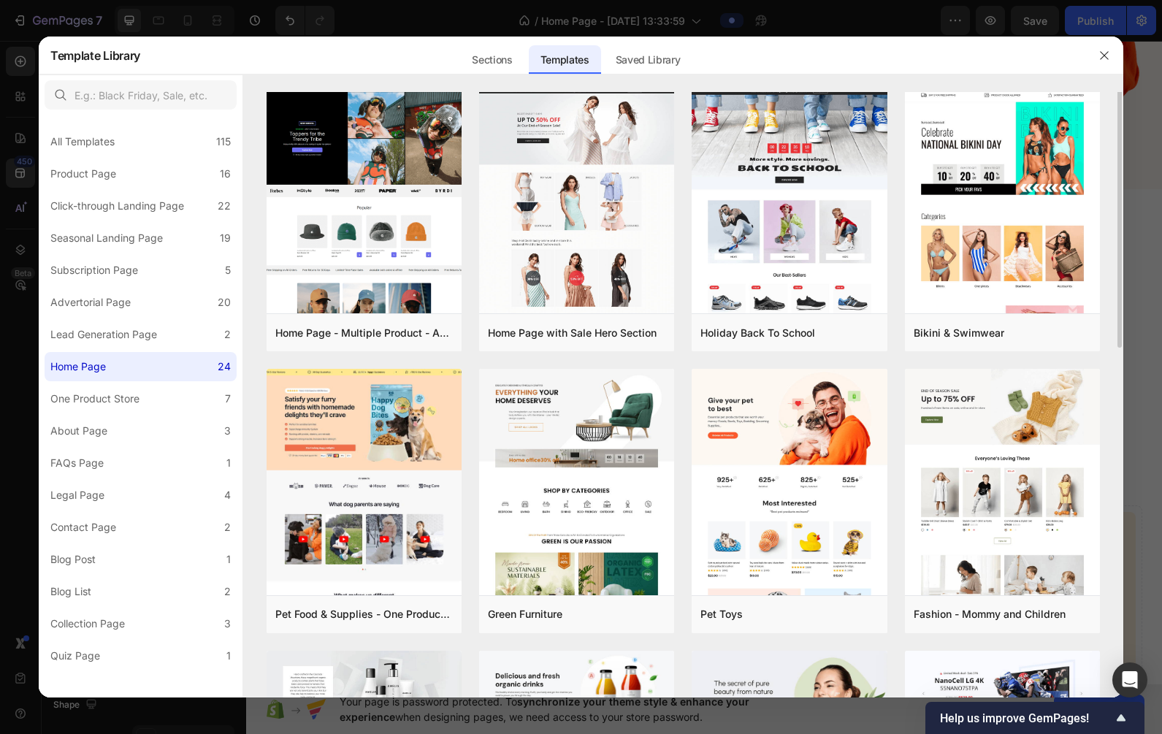
scroll to position [0, 0]
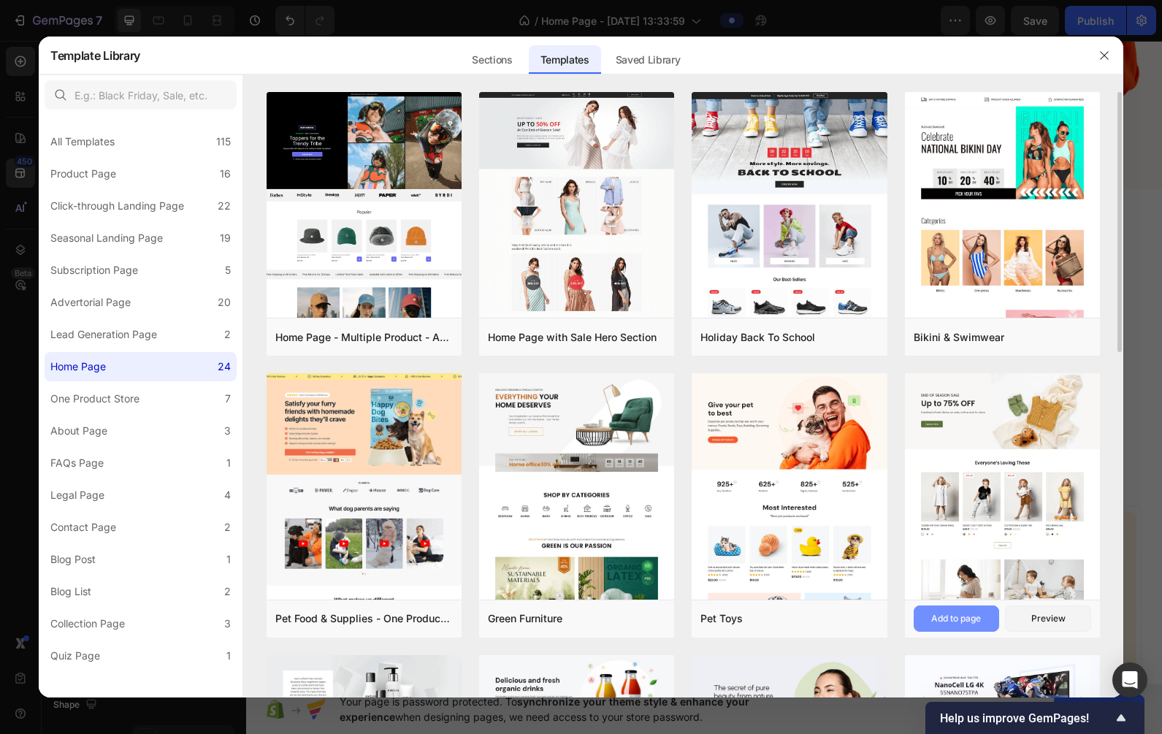
click at [788, 622] on div "Add to page" at bounding box center [956, 618] width 50 height 13
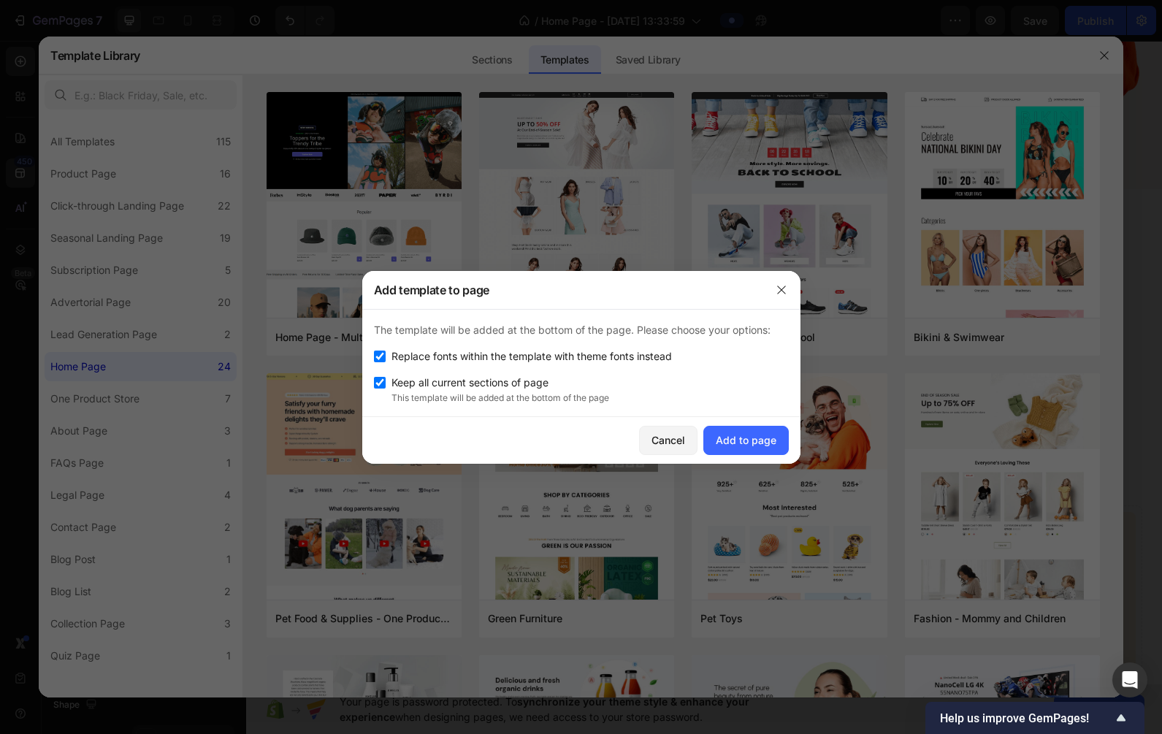
click at [550, 394] on p "This template will be added at the bottom of the page" at bounding box center [590, 398] width 397 height 13
click at [530, 379] on span "Keep all current sections of page" at bounding box center [470, 383] width 157 height 18
checkbox input "false"
click at [755, 435] on div "Add to page" at bounding box center [746, 439] width 61 height 15
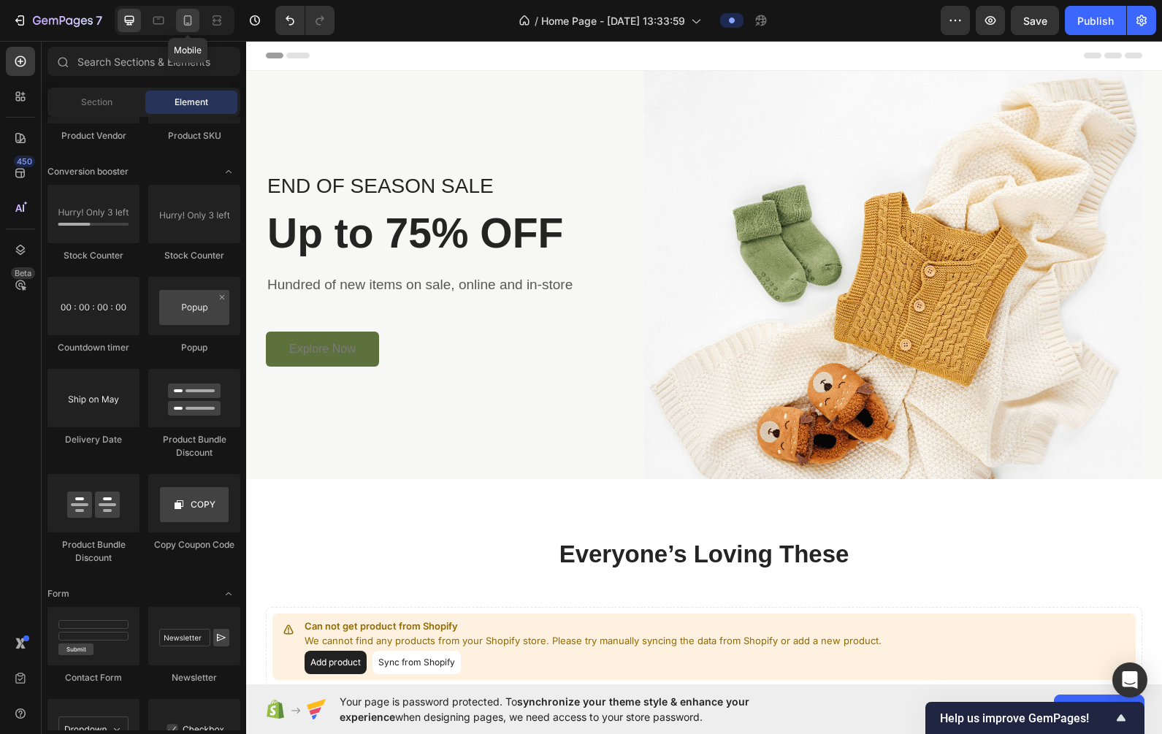
click at [185, 21] on icon at bounding box center [187, 20] width 15 height 15
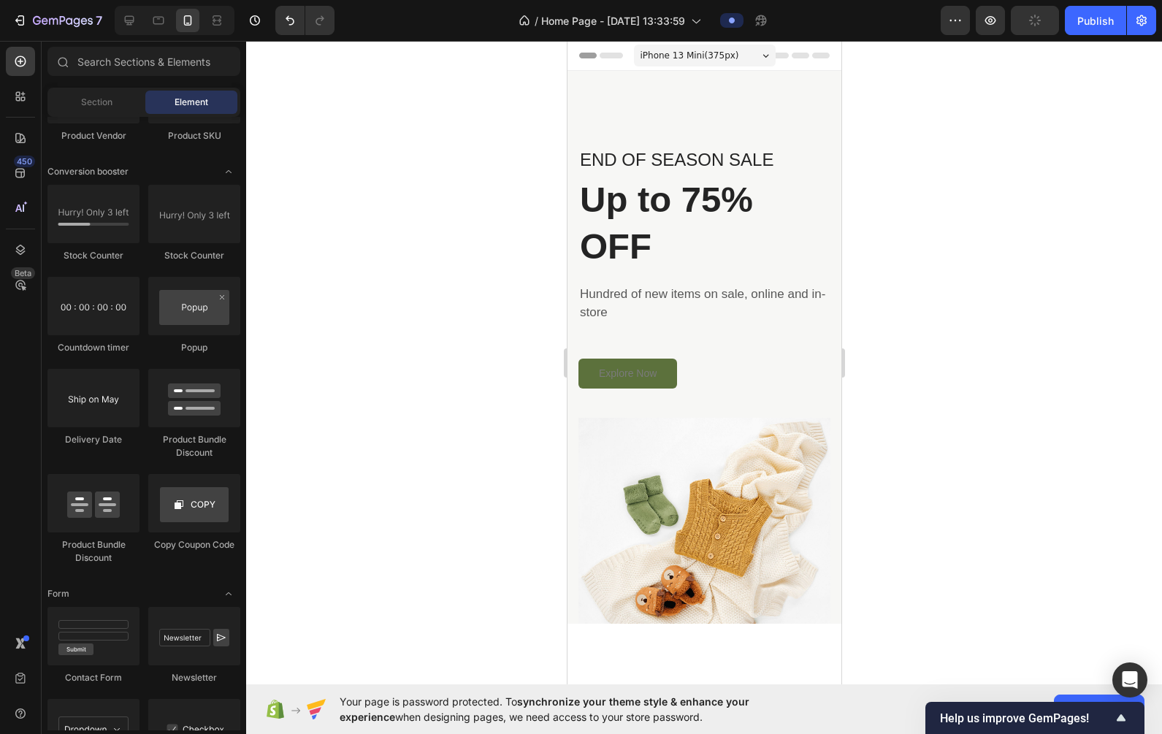
click at [788, 338] on div at bounding box center [704, 387] width 916 height 693
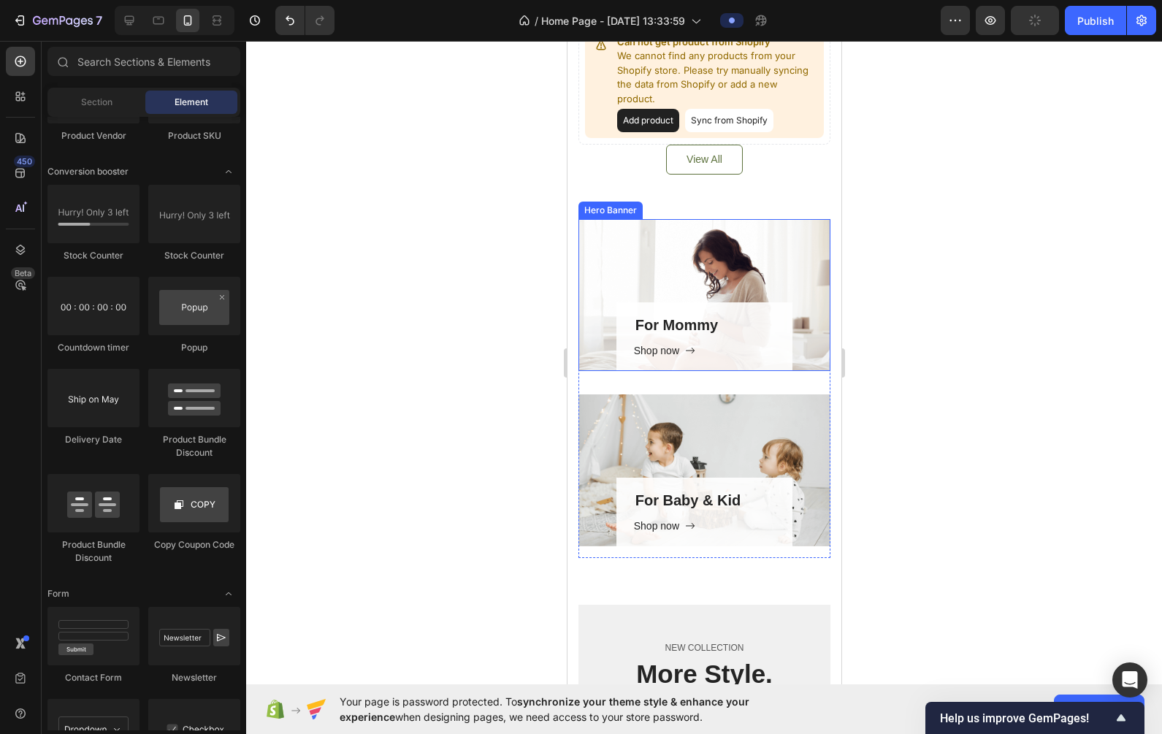
scroll to position [731, 0]
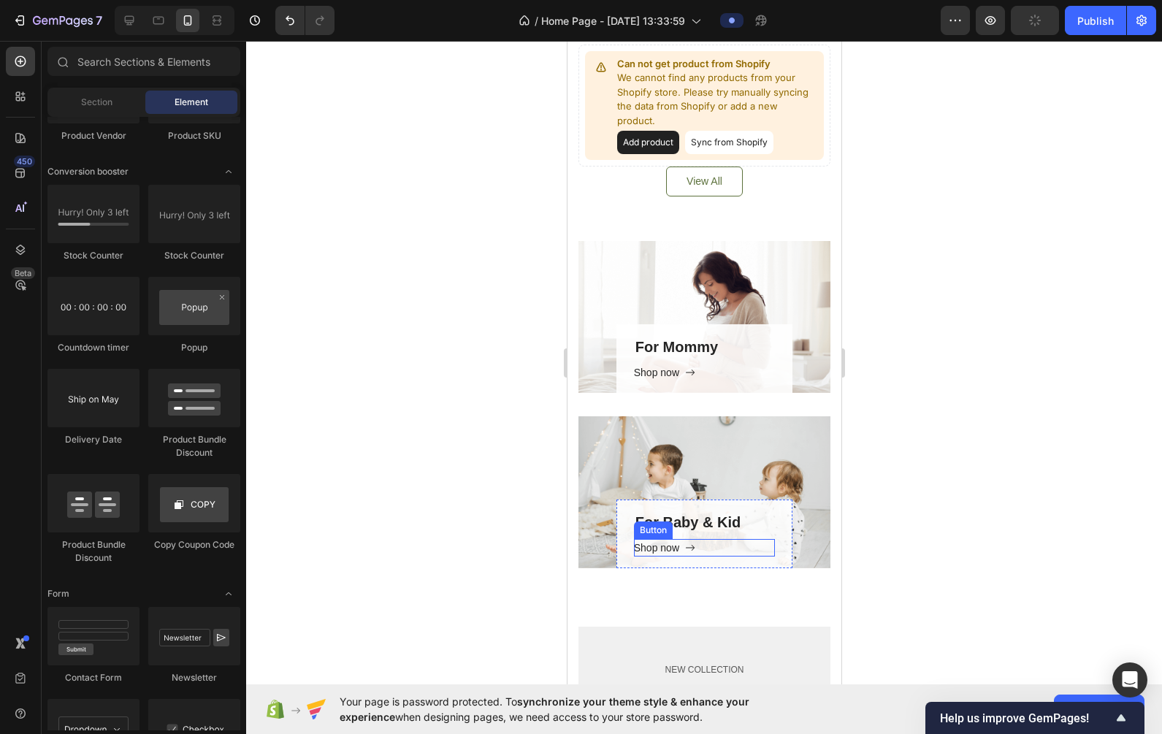
click at [724, 544] on div "Shop now Button" at bounding box center [704, 548] width 142 height 18
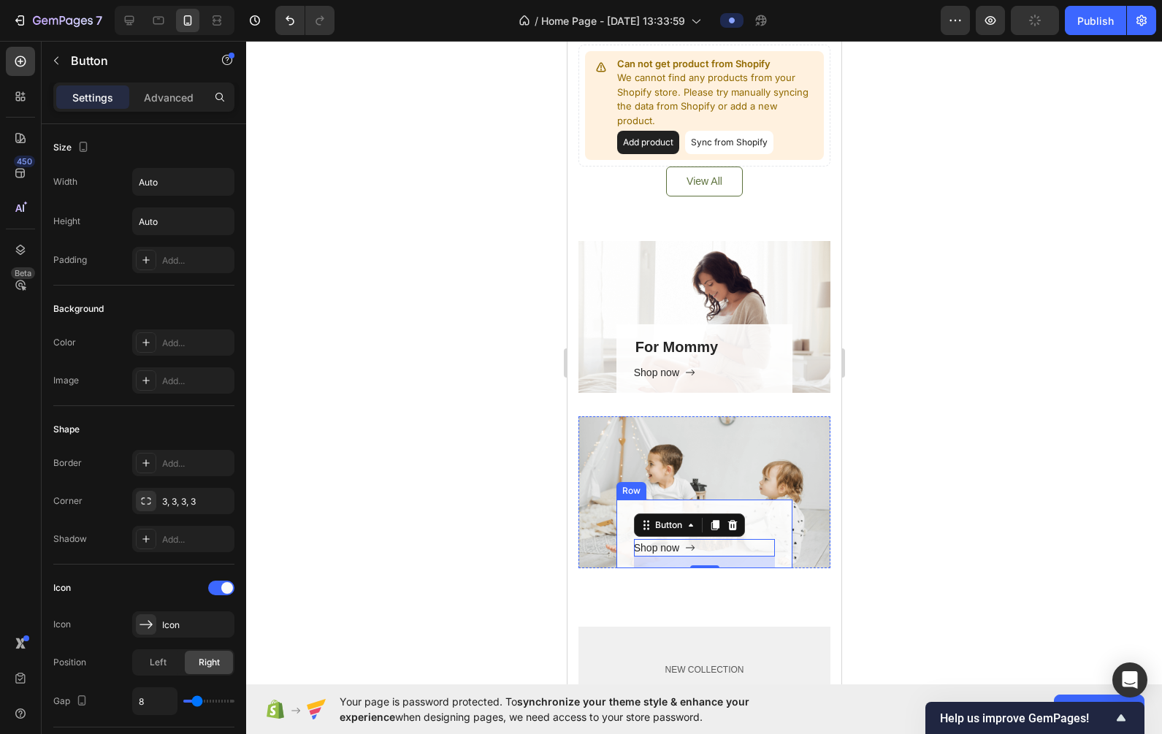
click at [788, 459] on div at bounding box center [704, 387] width 916 height 693
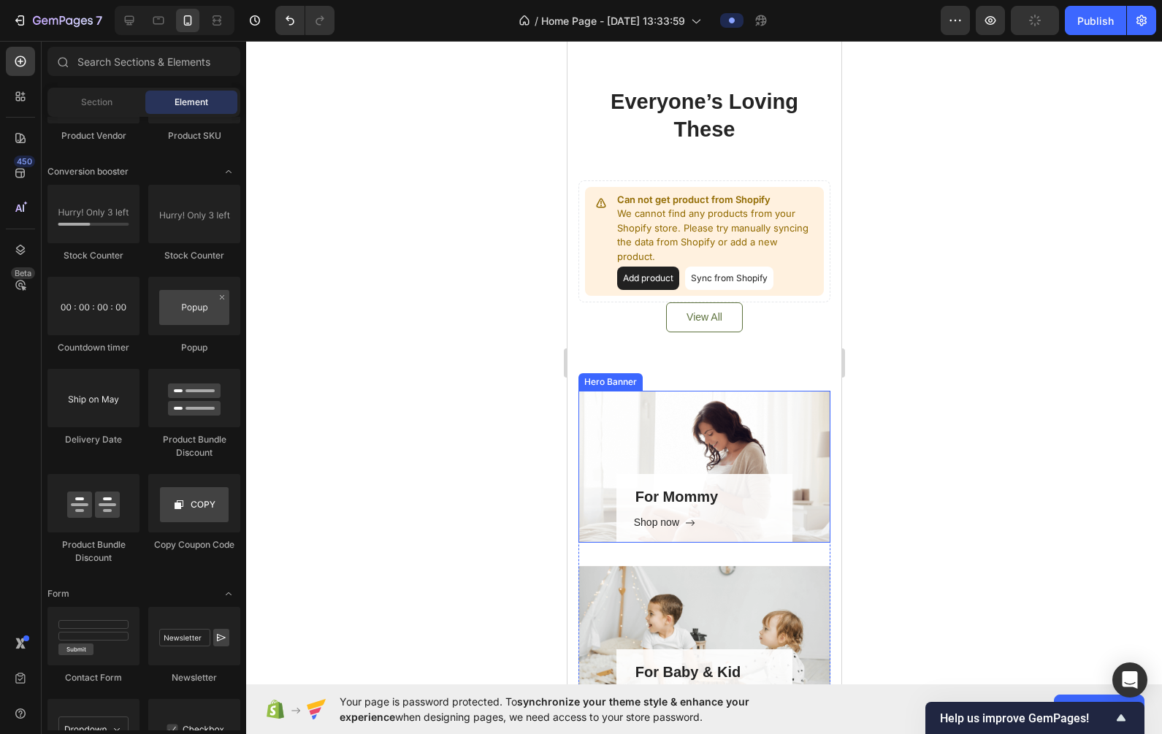
scroll to position [348, 0]
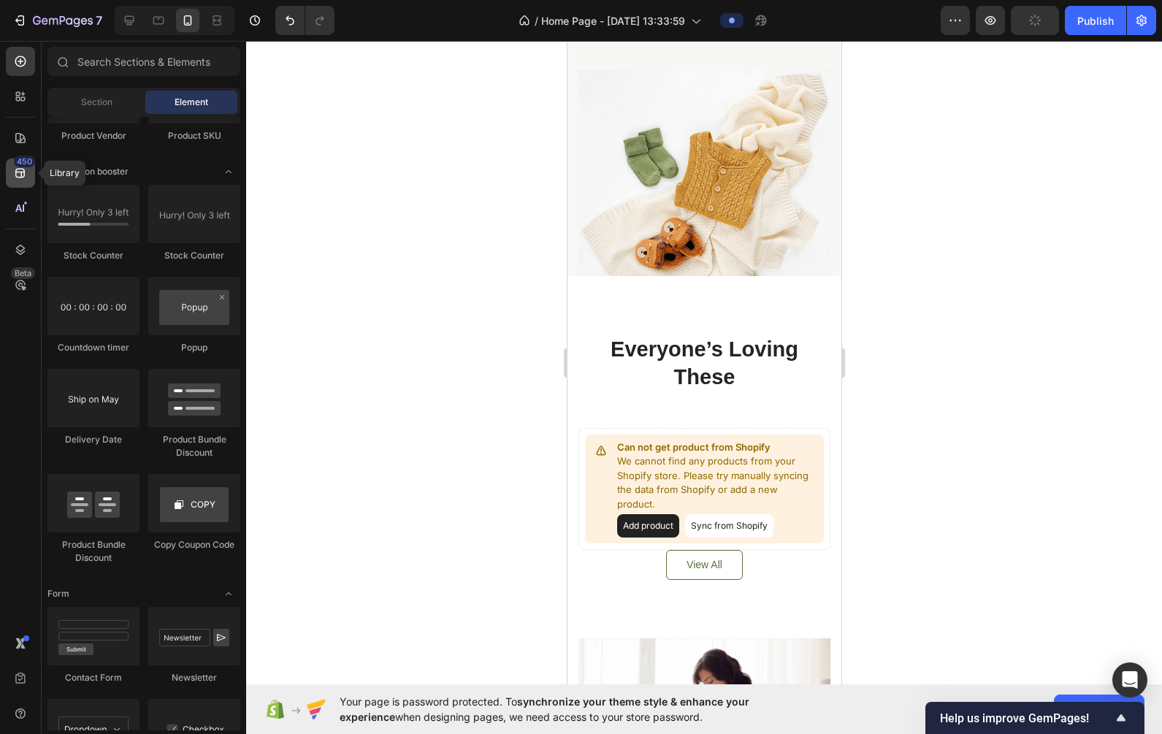
click at [23, 182] on div "450" at bounding box center [20, 173] width 29 height 29
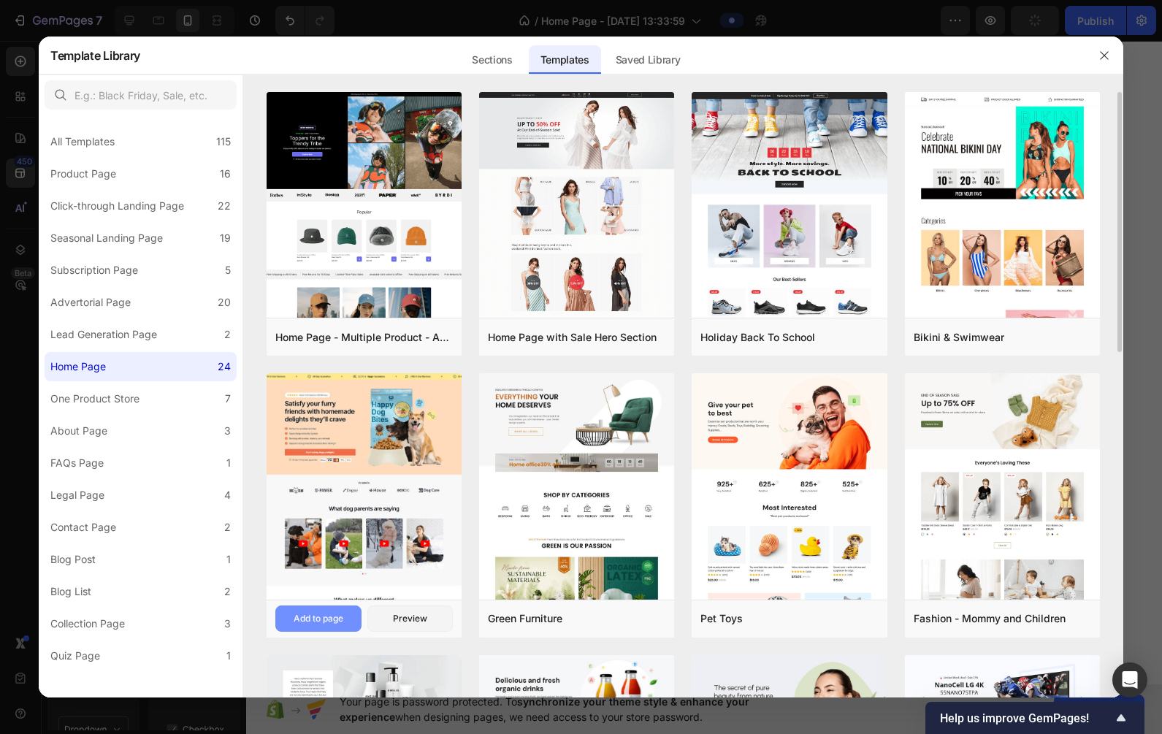
click at [320, 622] on div "Add to page" at bounding box center [319, 618] width 50 height 13
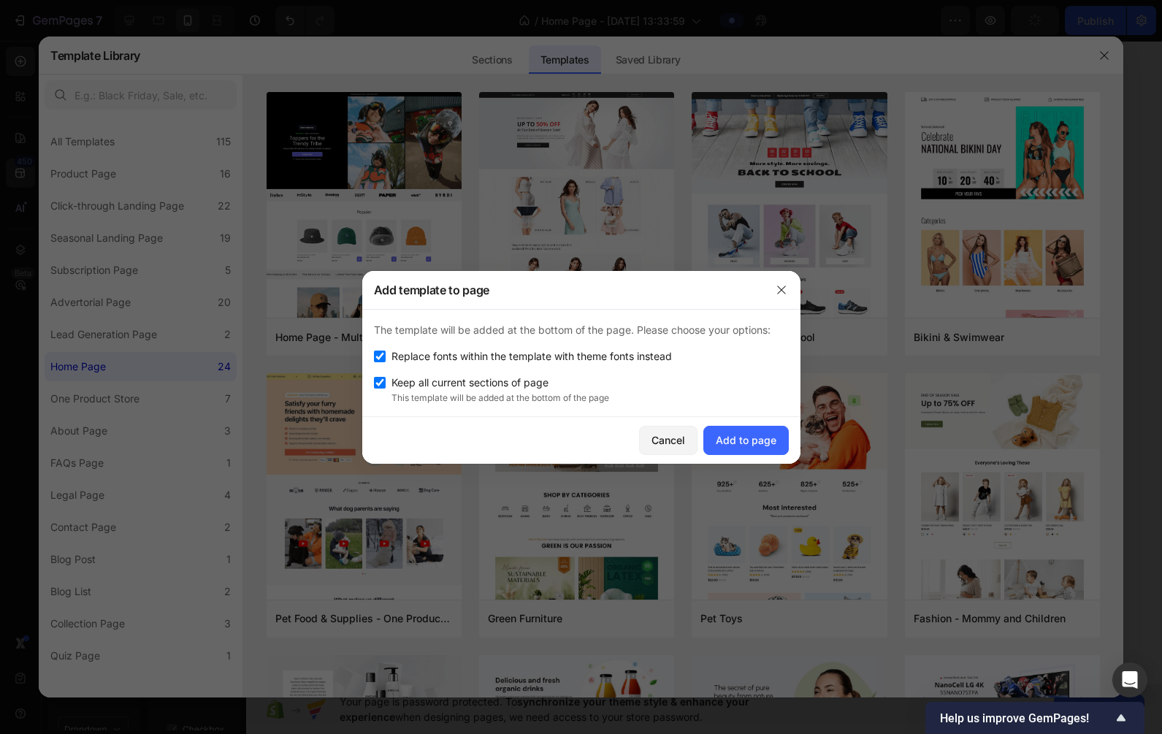
click at [511, 403] on p "This template will be added at the bottom of the page" at bounding box center [590, 398] width 397 height 13
click at [511, 386] on span "Keep all current sections of page" at bounding box center [470, 383] width 157 height 18
checkbox input "false"
click at [736, 427] on button "Add to page" at bounding box center [745, 440] width 85 height 29
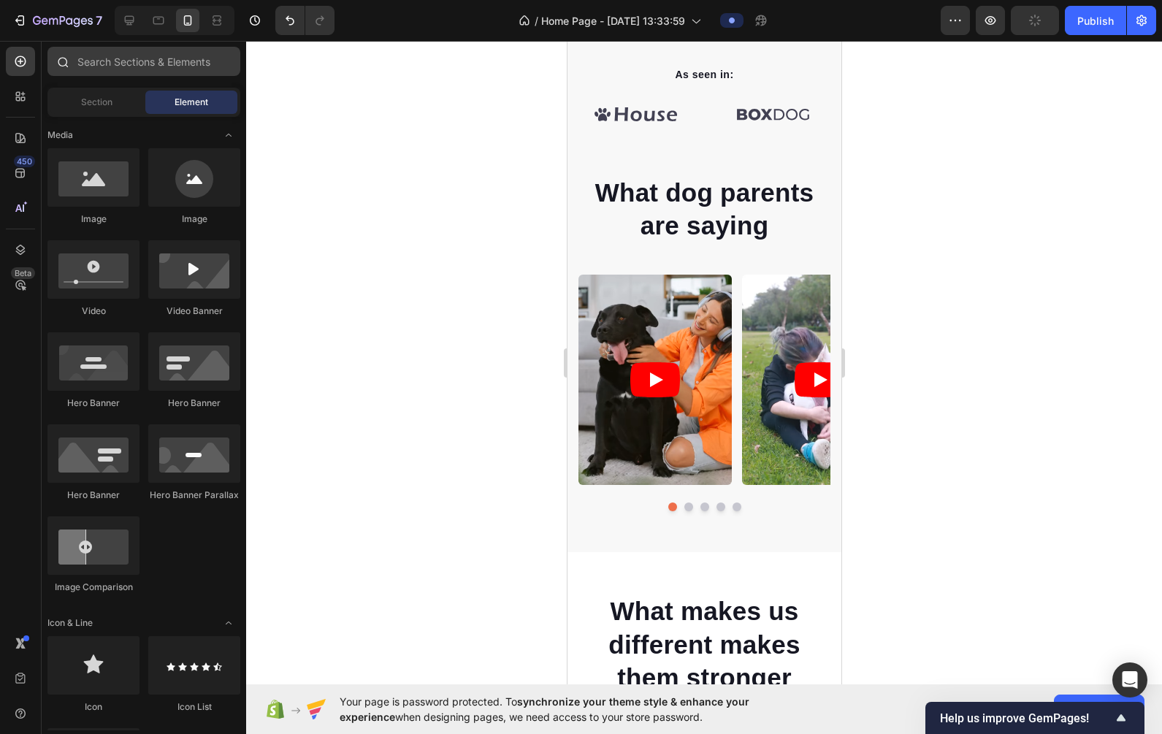
scroll to position [0, 0]
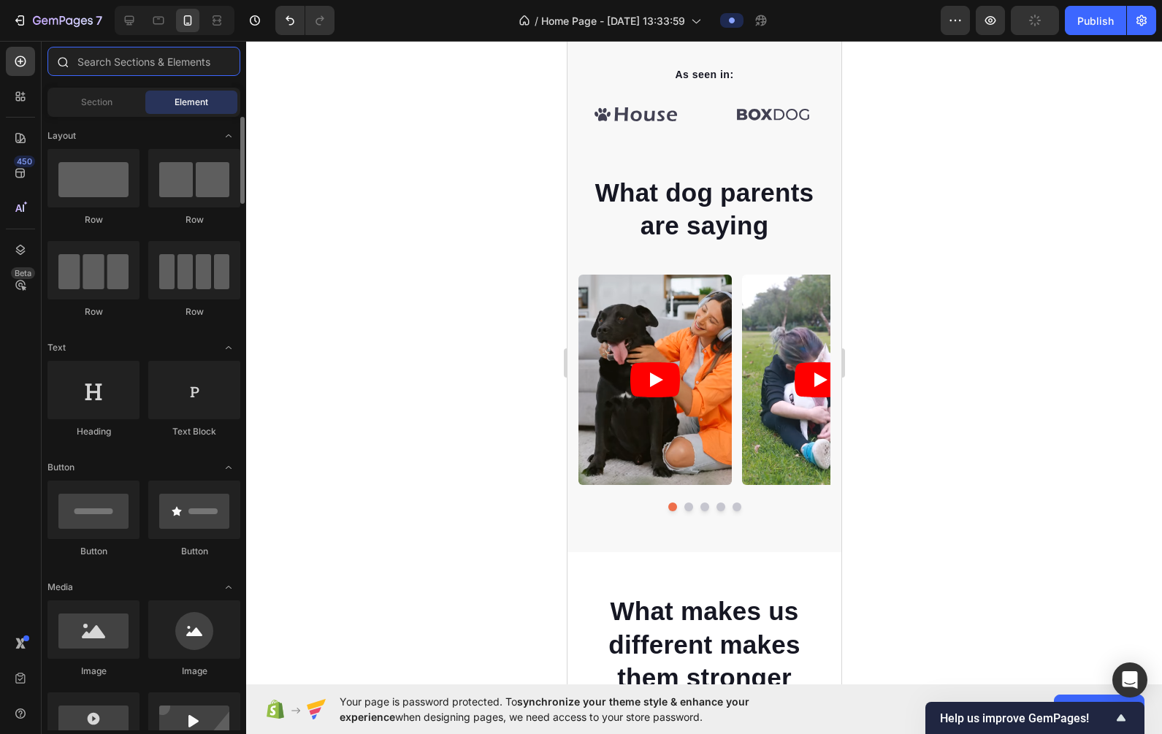
click at [117, 66] on input "text" at bounding box center [143, 61] width 193 height 29
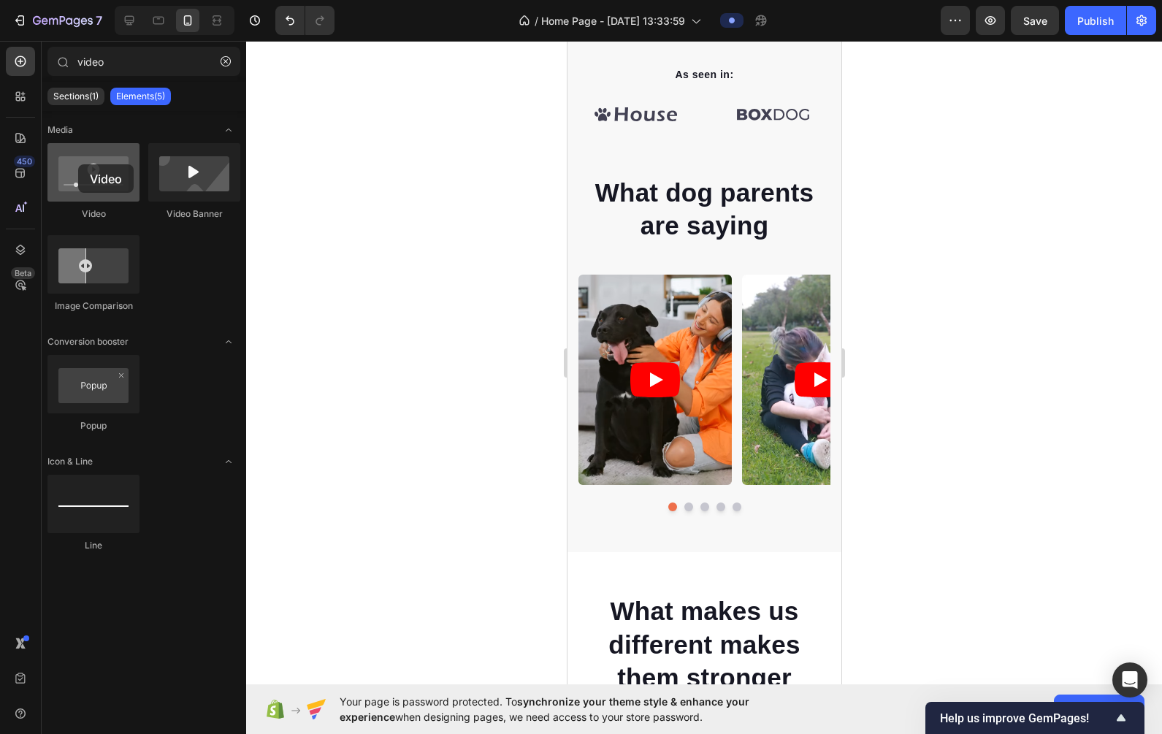
drag, startPoint x: 104, startPoint y: 180, endPoint x: 83, endPoint y: 167, distance: 25.3
click at [83, 167] on div at bounding box center [93, 172] width 92 height 58
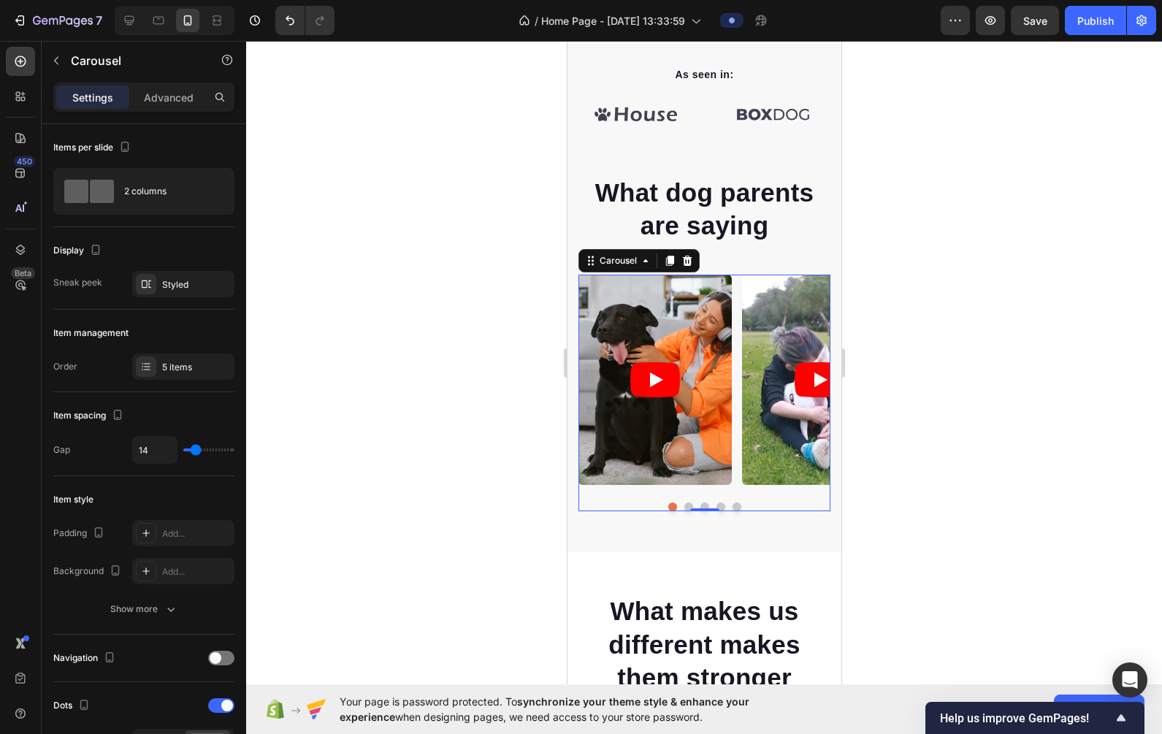
click at [735, 301] on div "Video Video Video Video Video" at bounding box center [704, 380] width 252 height 210
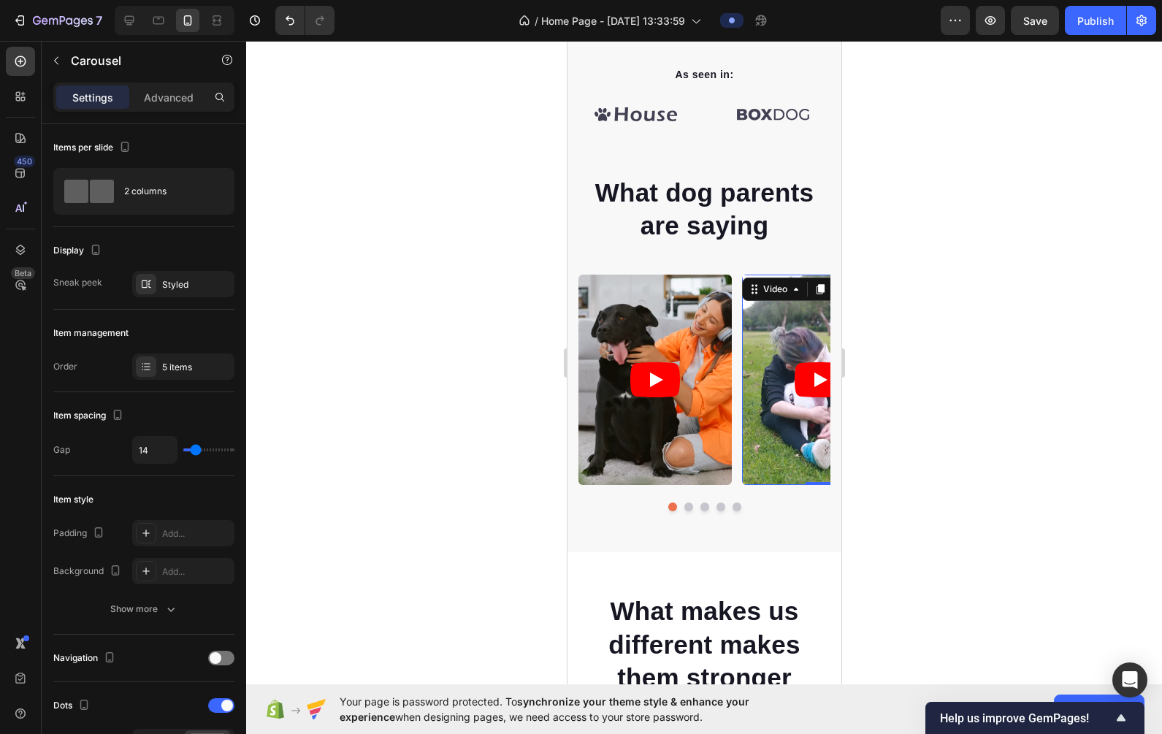
click at [743, 300] on article at bounding box center [817, 380] width 153 height 210
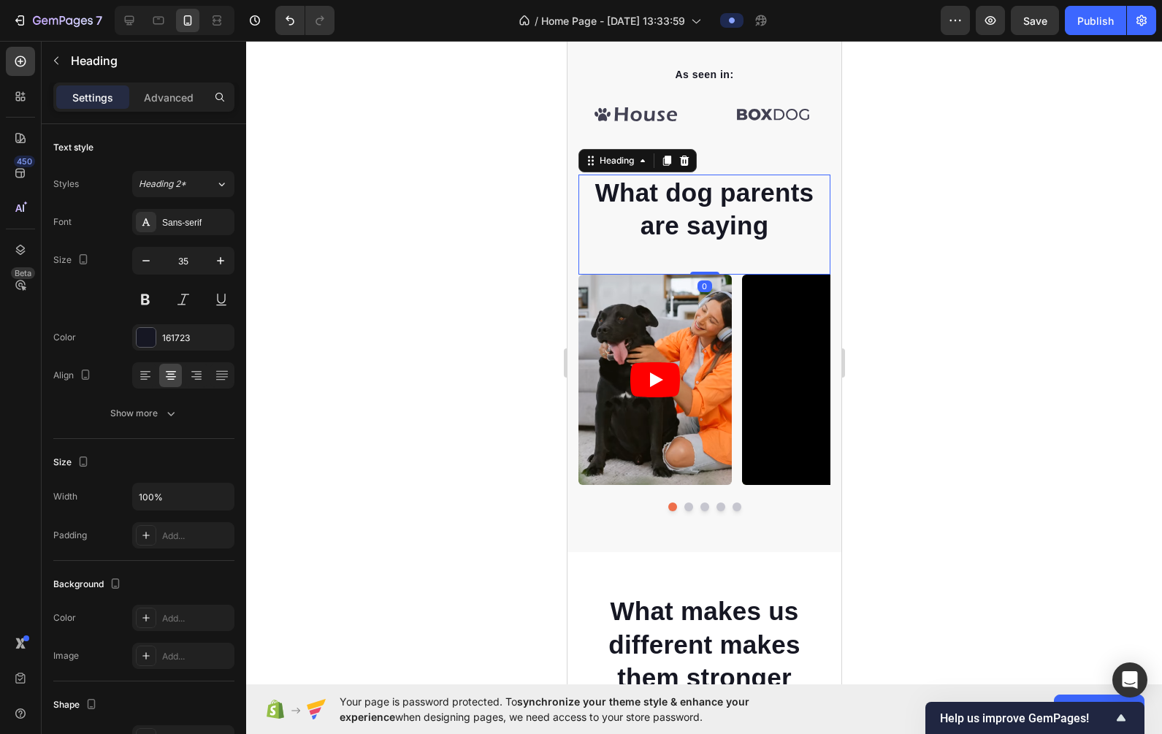
click at [693, 270] on div "What dog parents are saying Heading 0" at bounding box center [704, 225] width 252 height 100
click at [573, 301] on div "What dog parents are saying Heading 0 Video Video Video Video Video Carousel Row" at bounding box center [704, 343] width 274 height 337
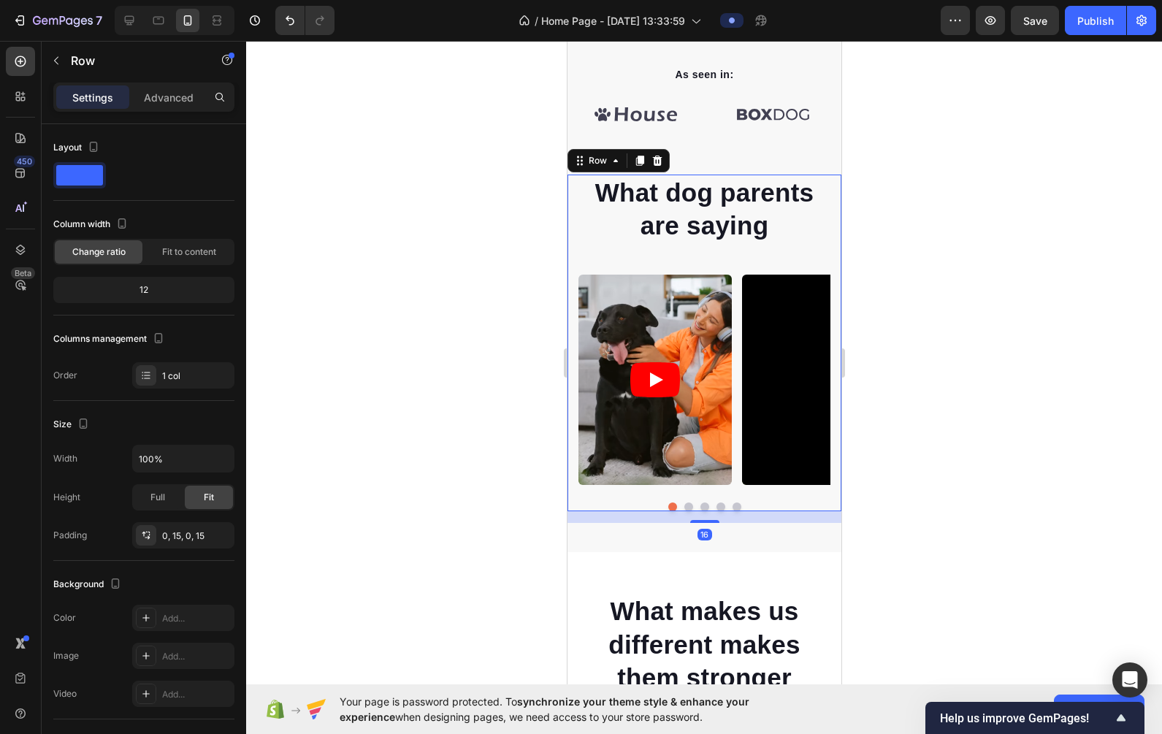
click at [788, 350] on div at bounding box center [704, 387] width 916 height 693
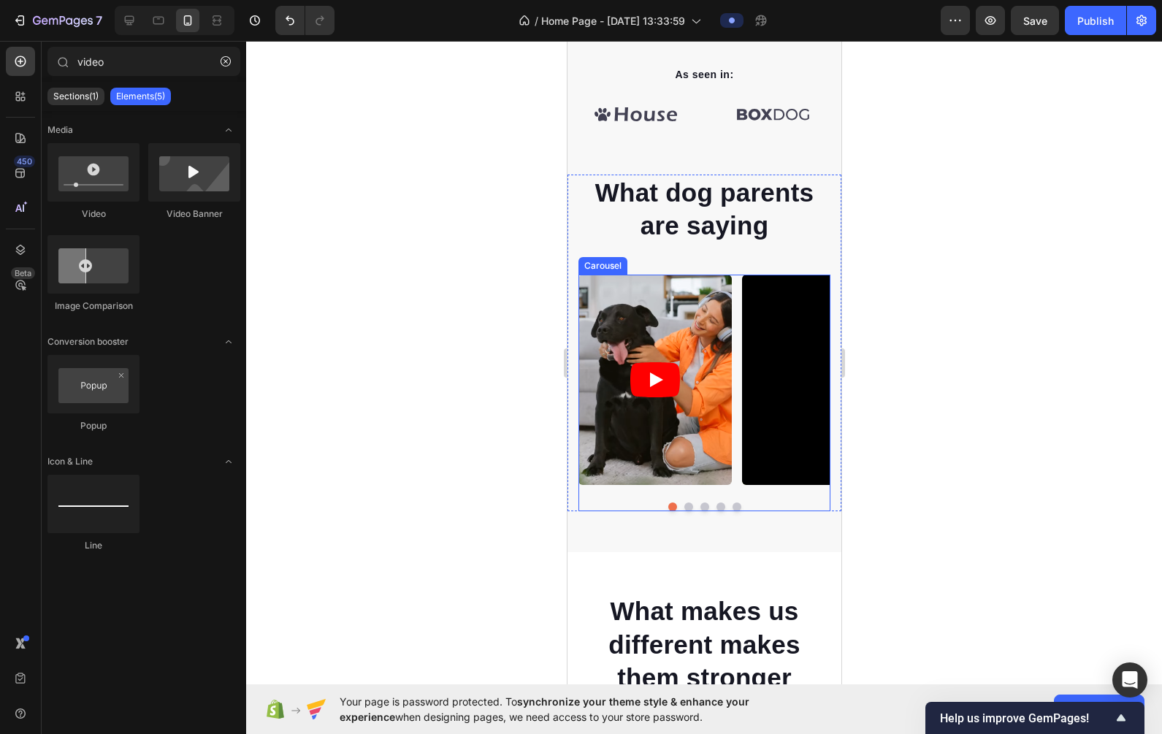
click at [689, 506] on button "Dot" at bounding box center [688, 507] width 9 height 9
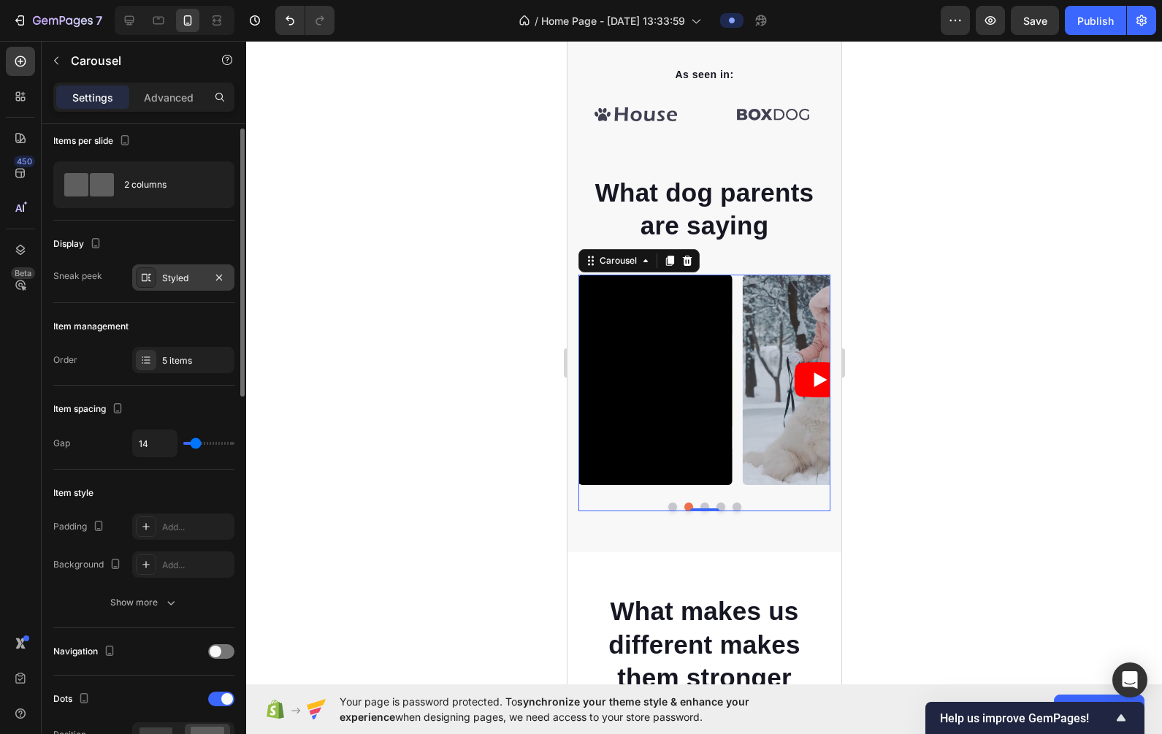
scroll to position [9, 0]
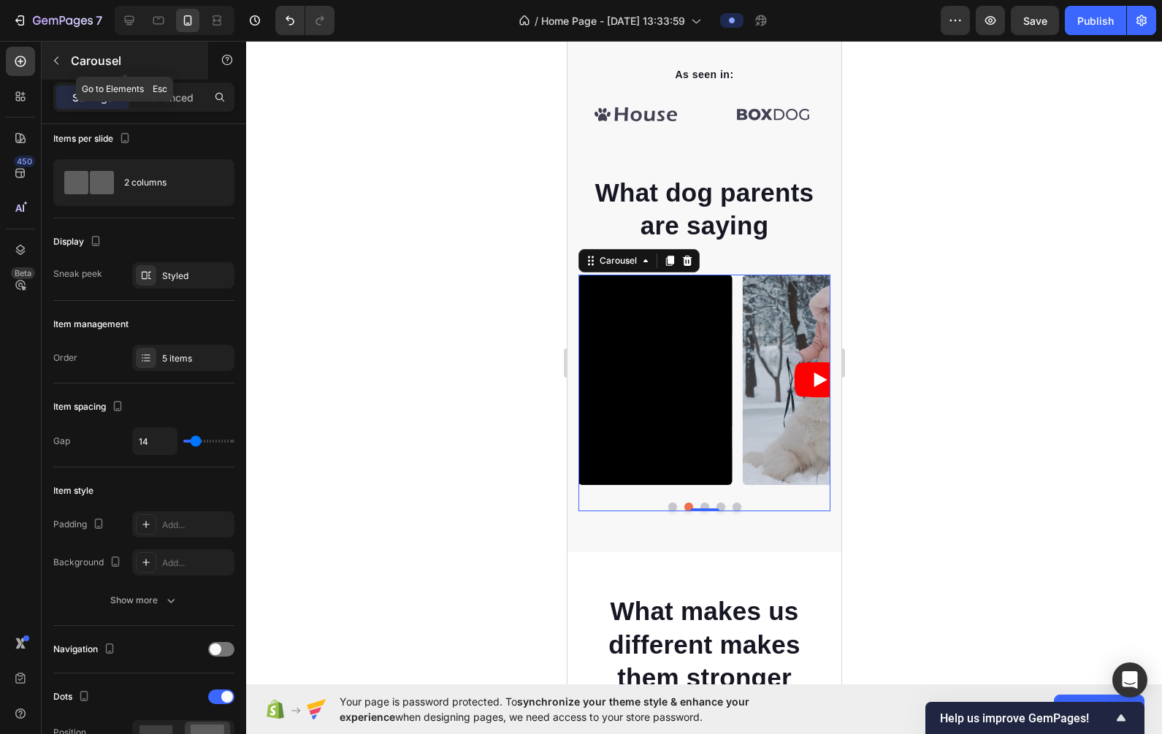
click at [53, 67] on button "button" at bounding box center [56, 60] width 23 height 23
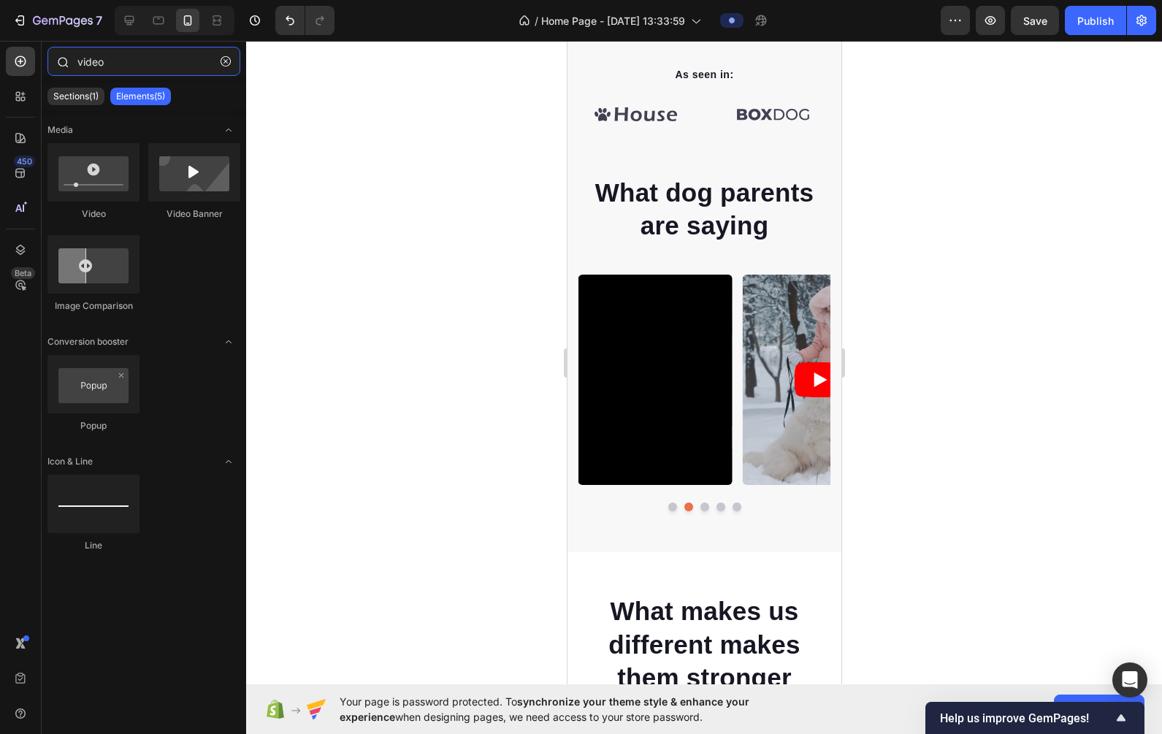
click at [91, 64] on input "video" at bounding box center [143, 61] width 193 height 29
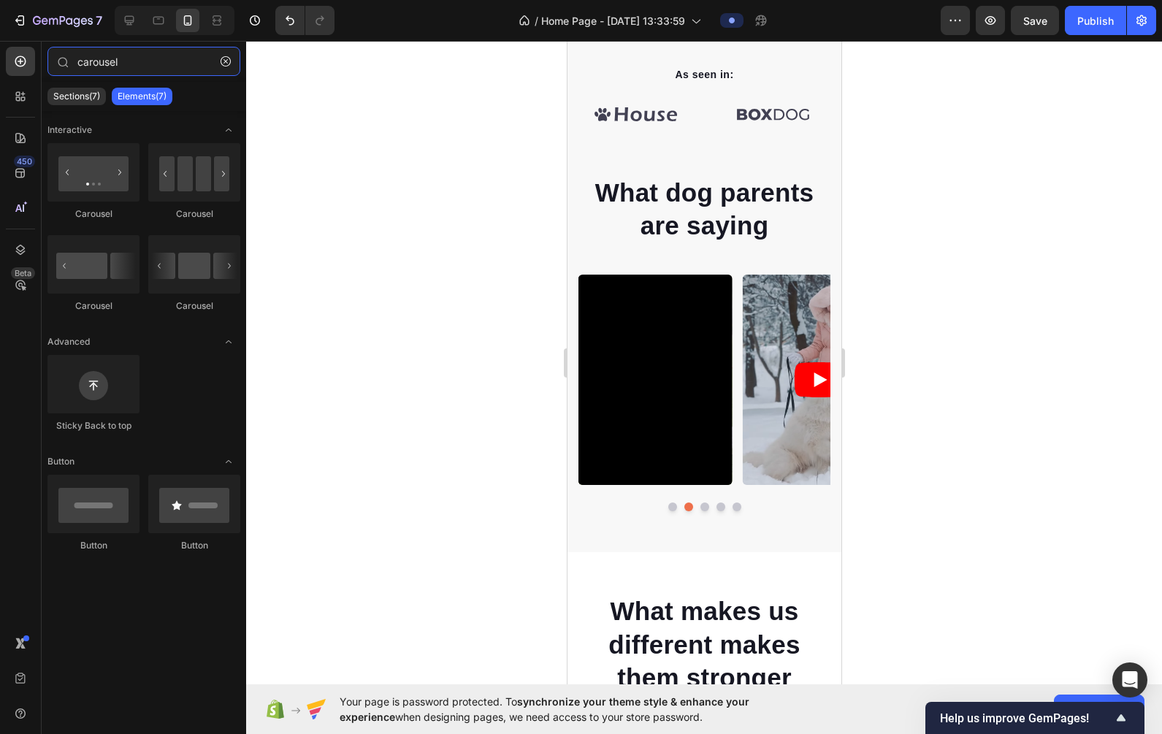
type input "carousel"
click at [461, 348] on div at bounding box center [704, 387] width 916 height 693
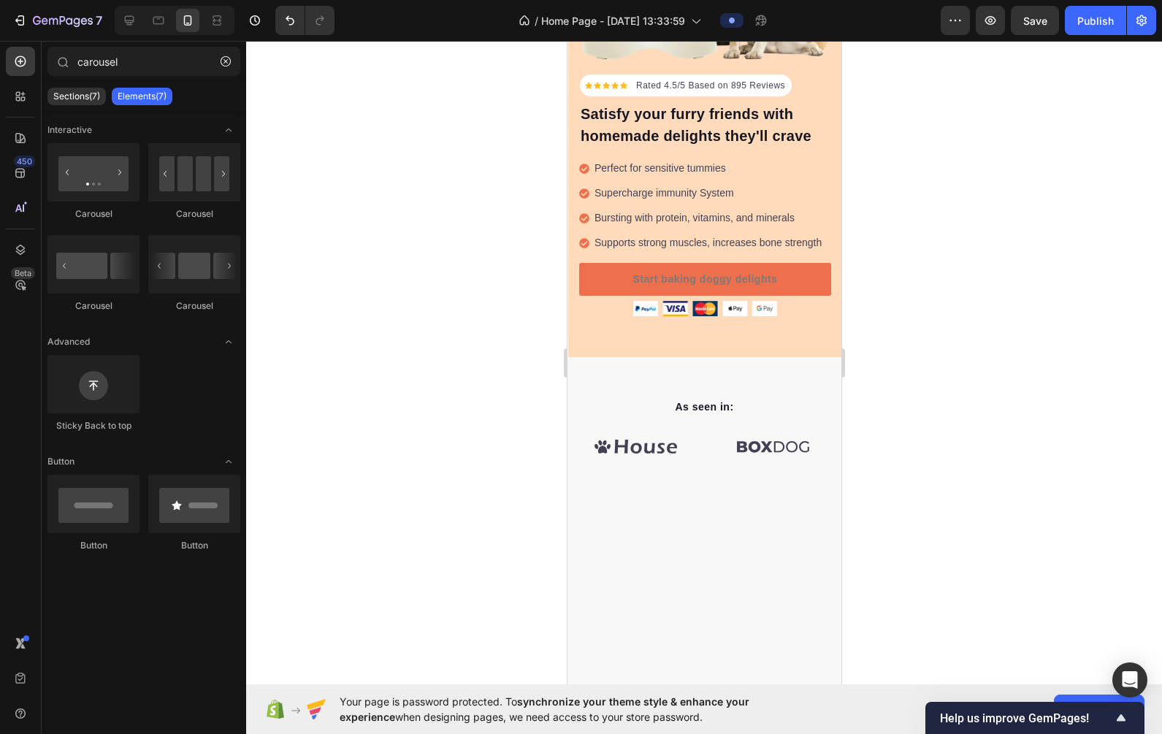
scroll to position [0, 0]
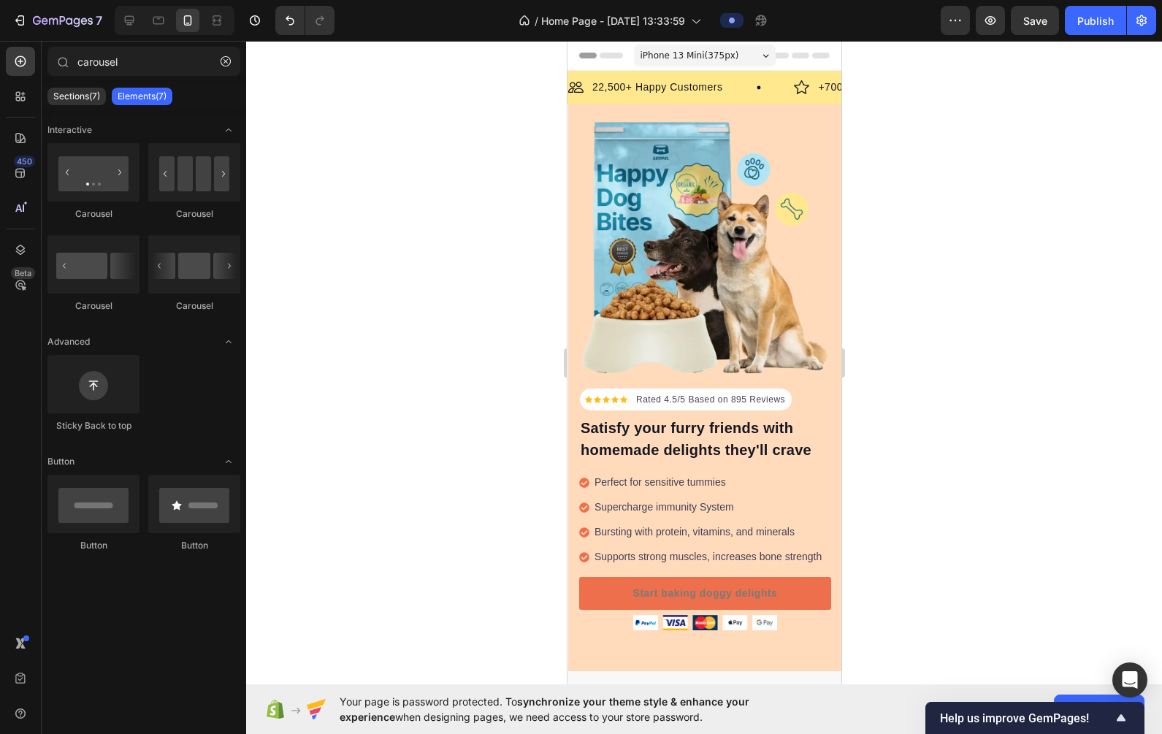
click at [788, 109] on div at bounding box center [704, 387] width 916 height 693
click at [615, 87] on p "22,500+ Happy Customers" at bounding box center [657, 87] width 130 height 15
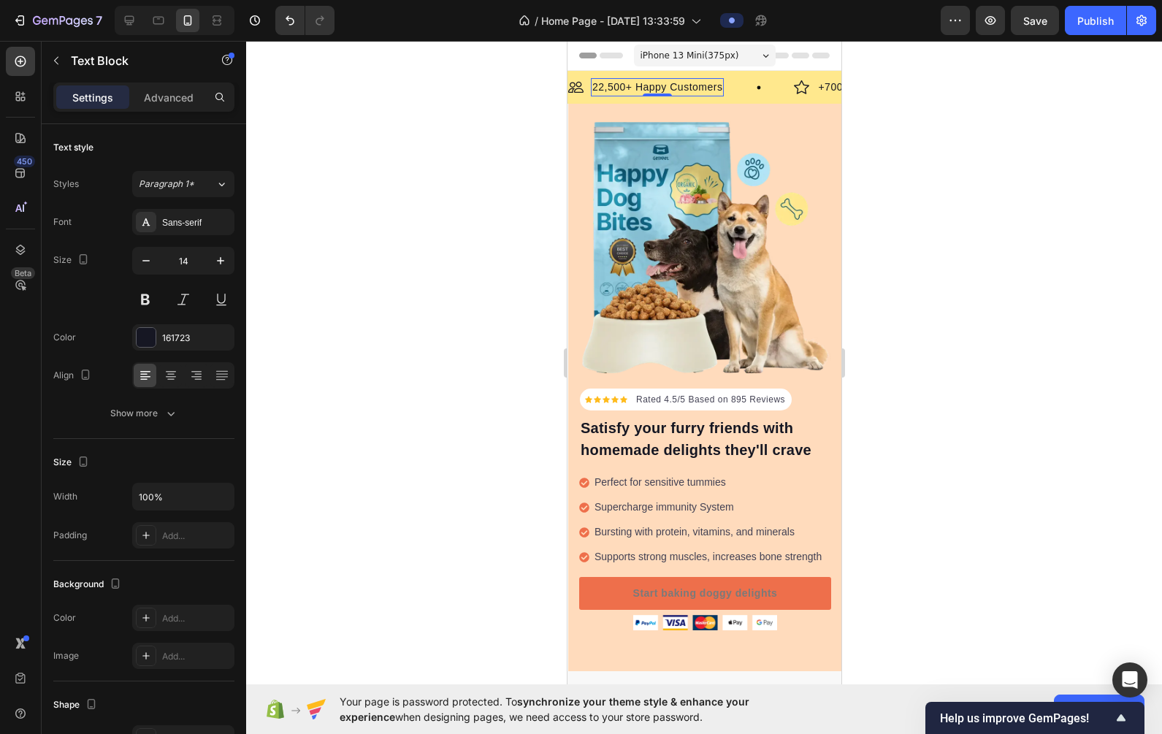
click at [615, 87] on p "22,500+ Happy Customers" at bounding box center [657, 87] width 130 height 15
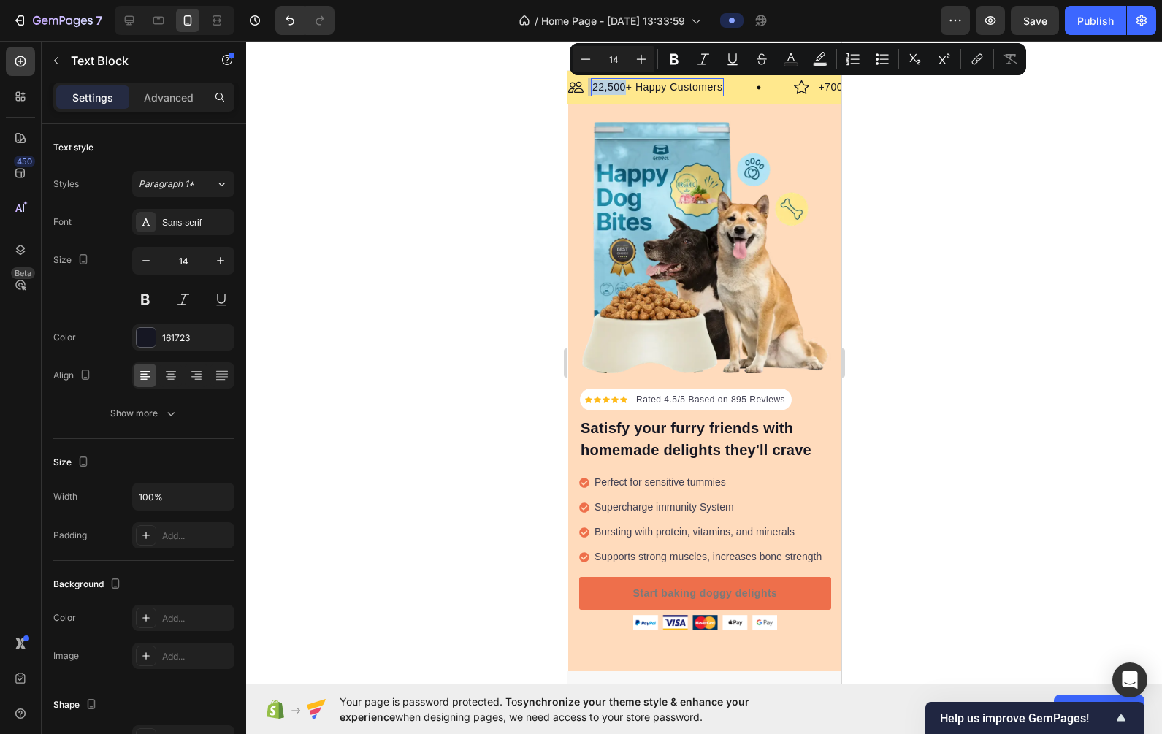
click at [606, 88] on p "22,500+ Happy Customers" at bounding box center [657, 87] width 130 height 15
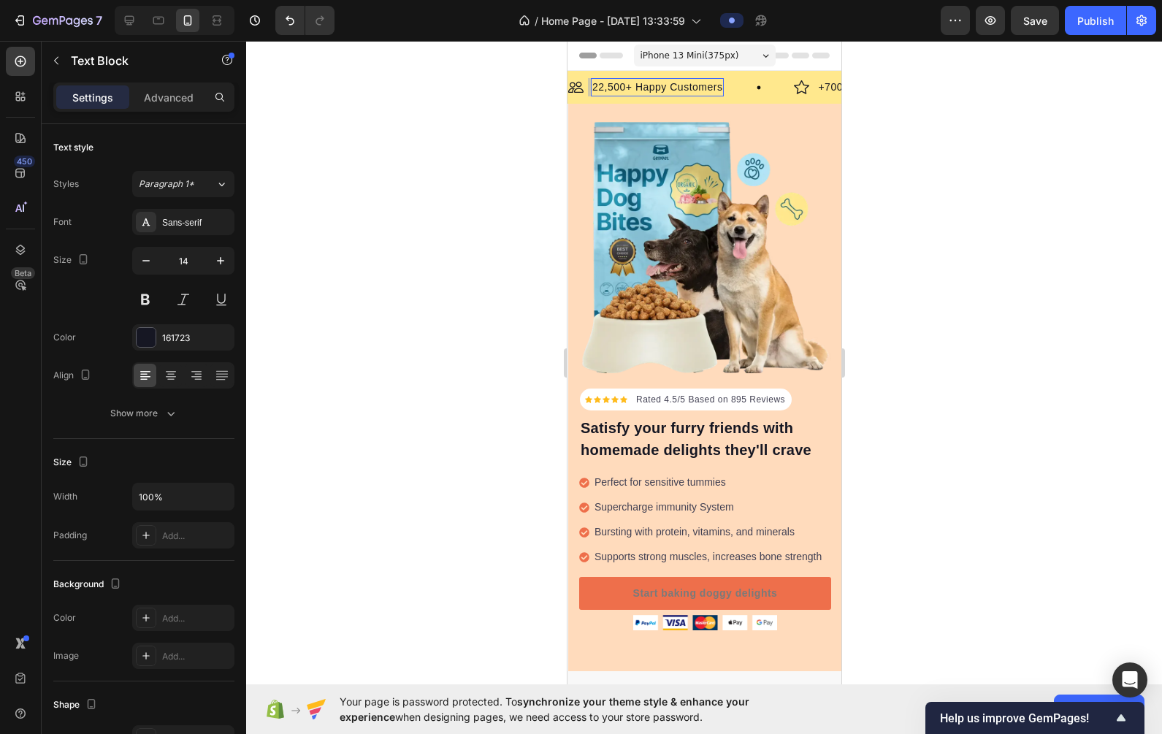
click at [617, 89] on p "22,500+ Happy Customers" at bounding box center [657, 87] width 130 height 15
click at [600, 88] on p "22,500+ Happy Customers" at bounding box center [657, 87] width 130 height 15
click at [603, 88] on p "22,500+ Happy Customers" at bounding box center [657, 87] width 130 height 15
click at [30, 140] on div at bounding box center [20, 137] width 29 height 29
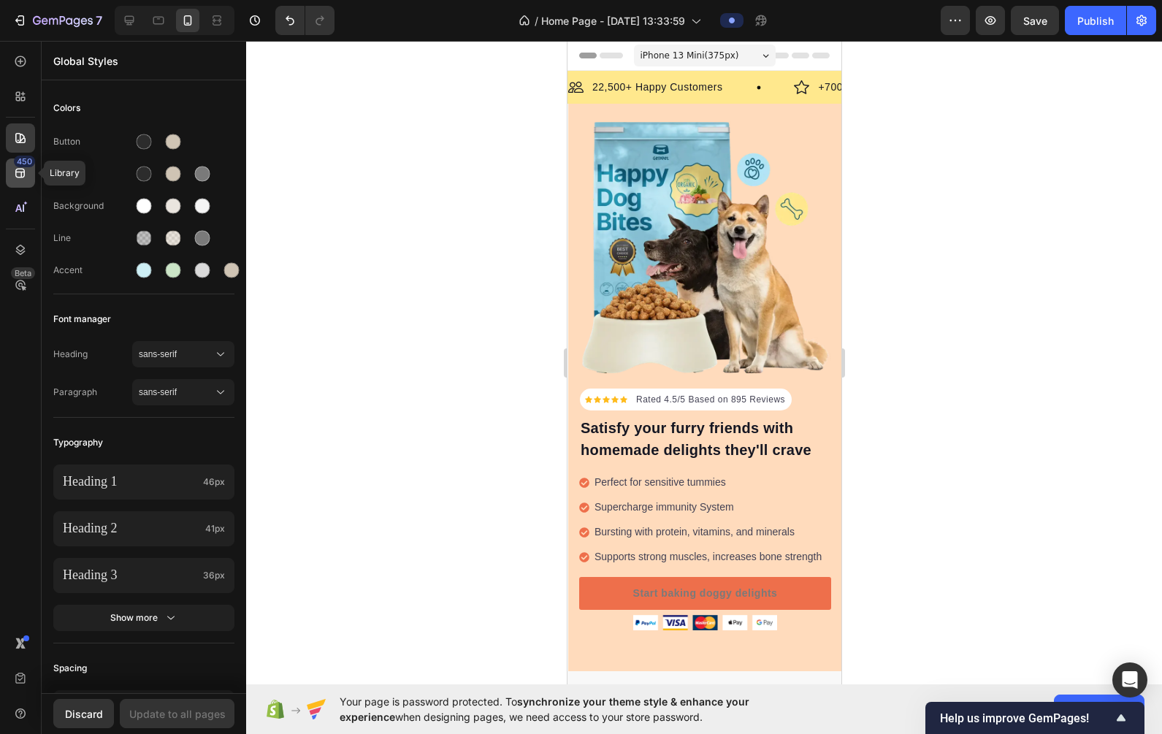
click at [27, 170] on icon at bounding box center [20, 173] width 15 height 15
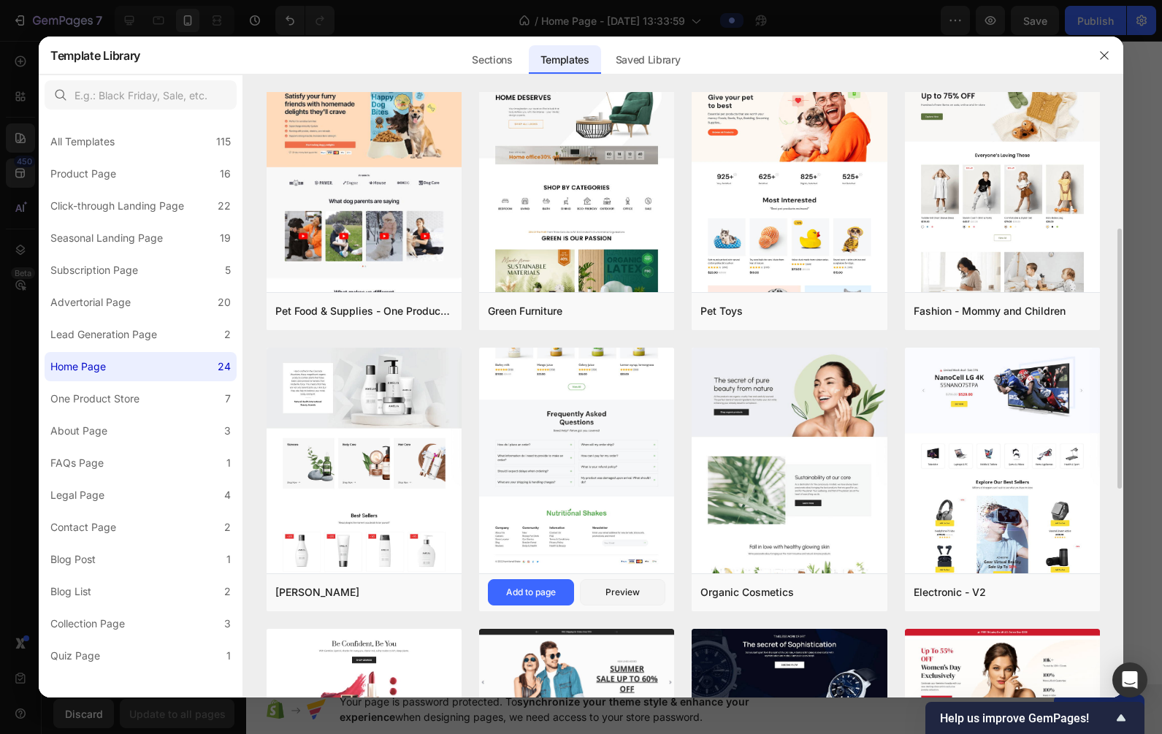
scroll to position [310, 0]
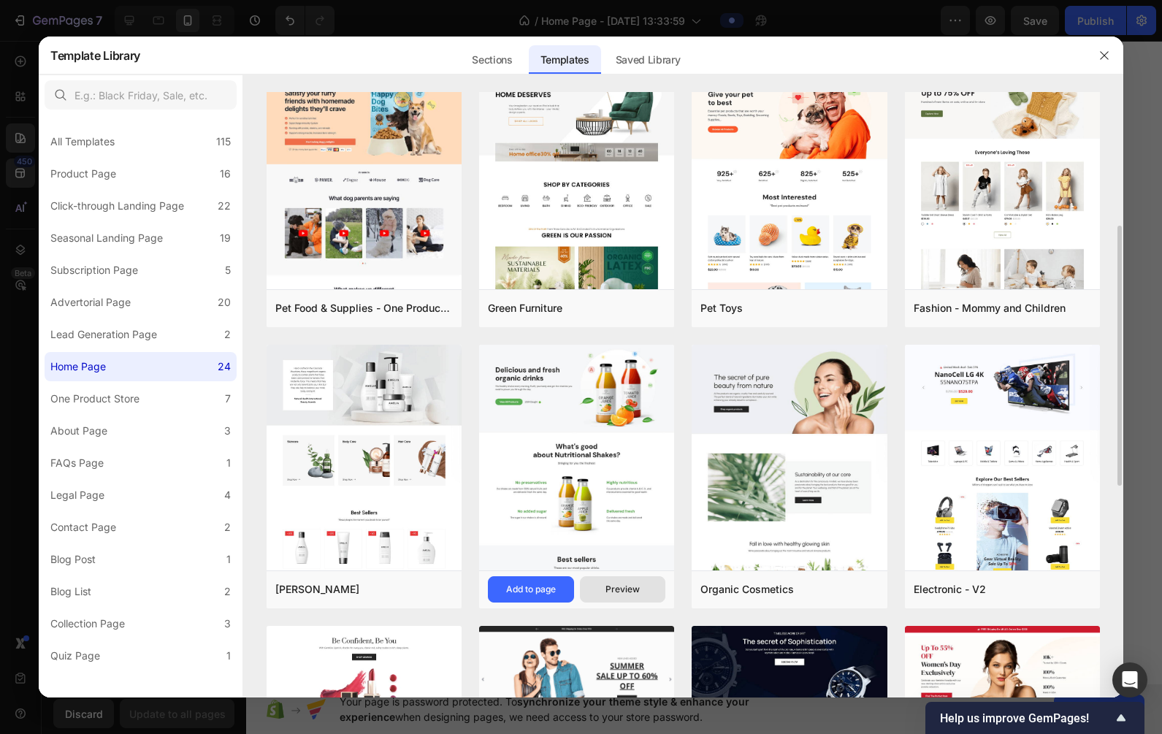
click at [627, 595] on div "Preview" at bounding box center [623, 589] width 34 height 13
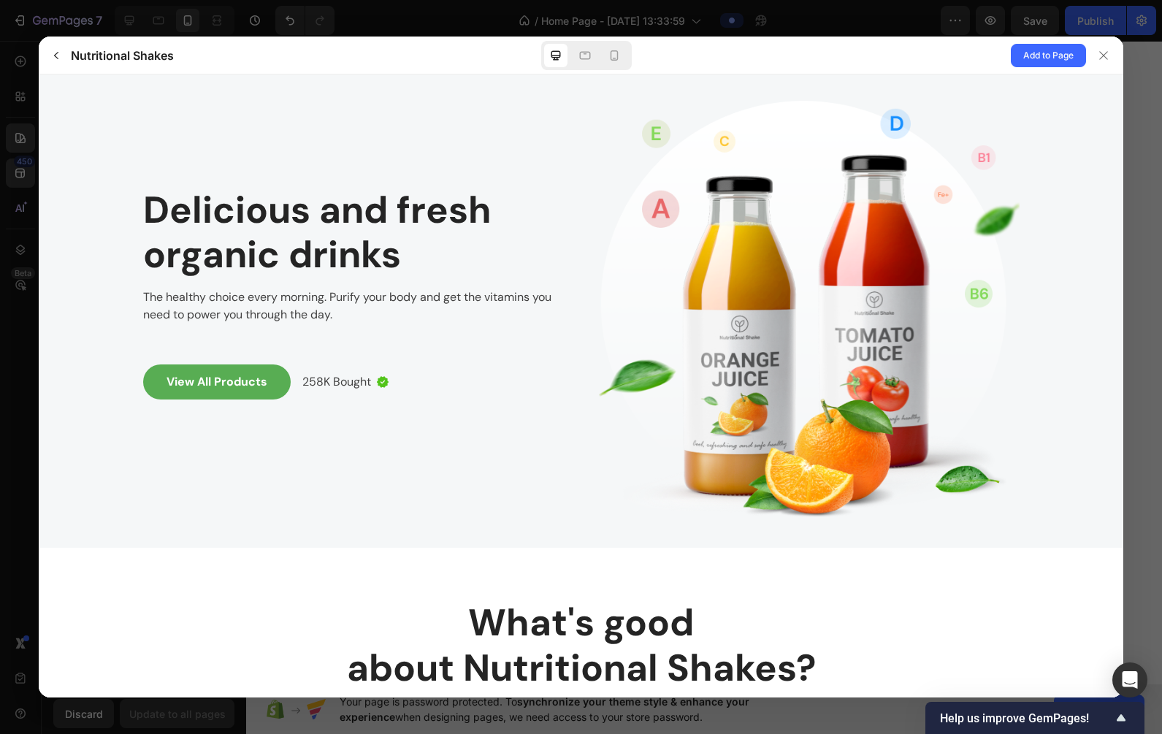
scroll to position [0, 0]
click at [788, 59] on span "Add to Page" at bounding box center [1048, 56] width 50 height 18
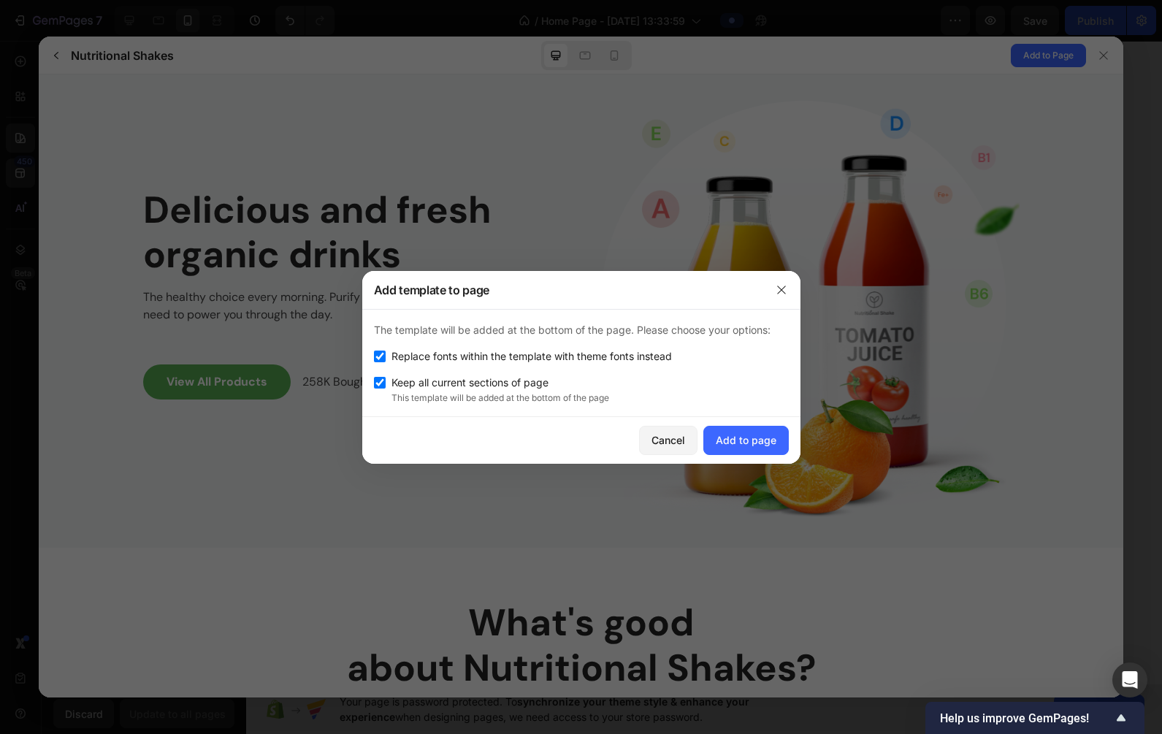
click at [519, 390] on span "Keep all current sections of page" at bounding box center [470, 383] width 157 height 18
checkbox input "false"
click at [739, 439] on div "Add to page" at bounding box center [746, 439] width 61 height 15
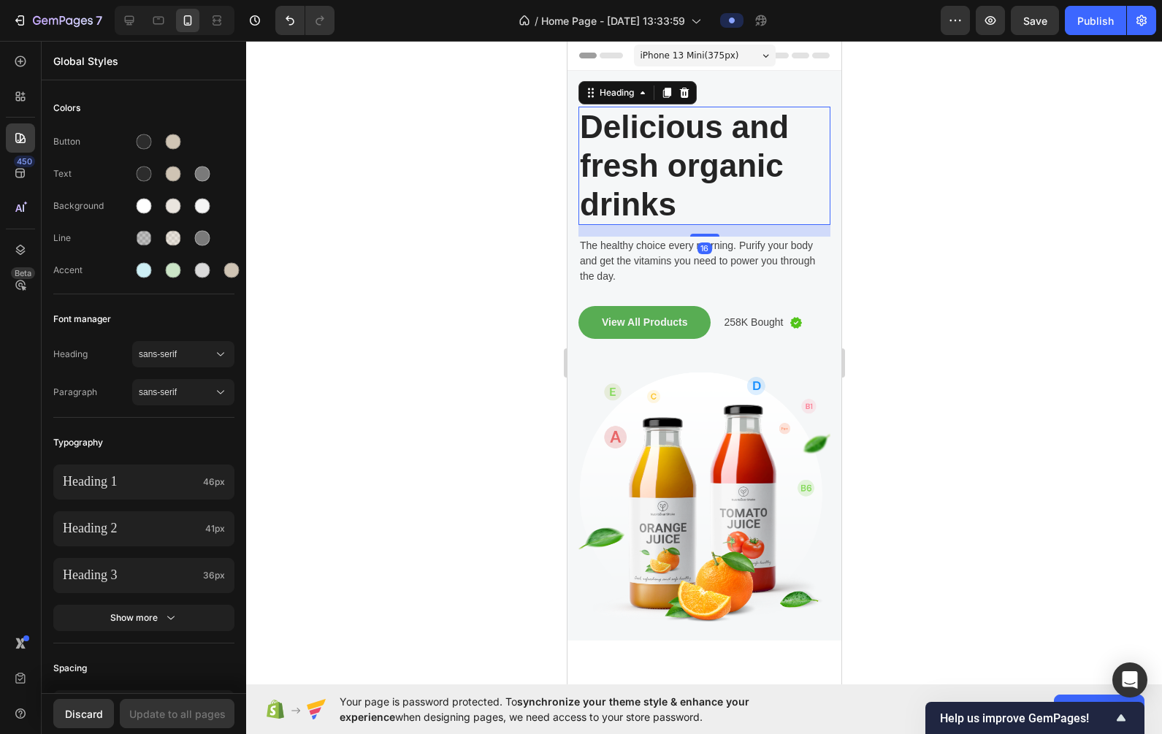
click at [679, 167] on p "Delicious and fresh organic drinks" at bounding box center [703, 165] width 249 height 115
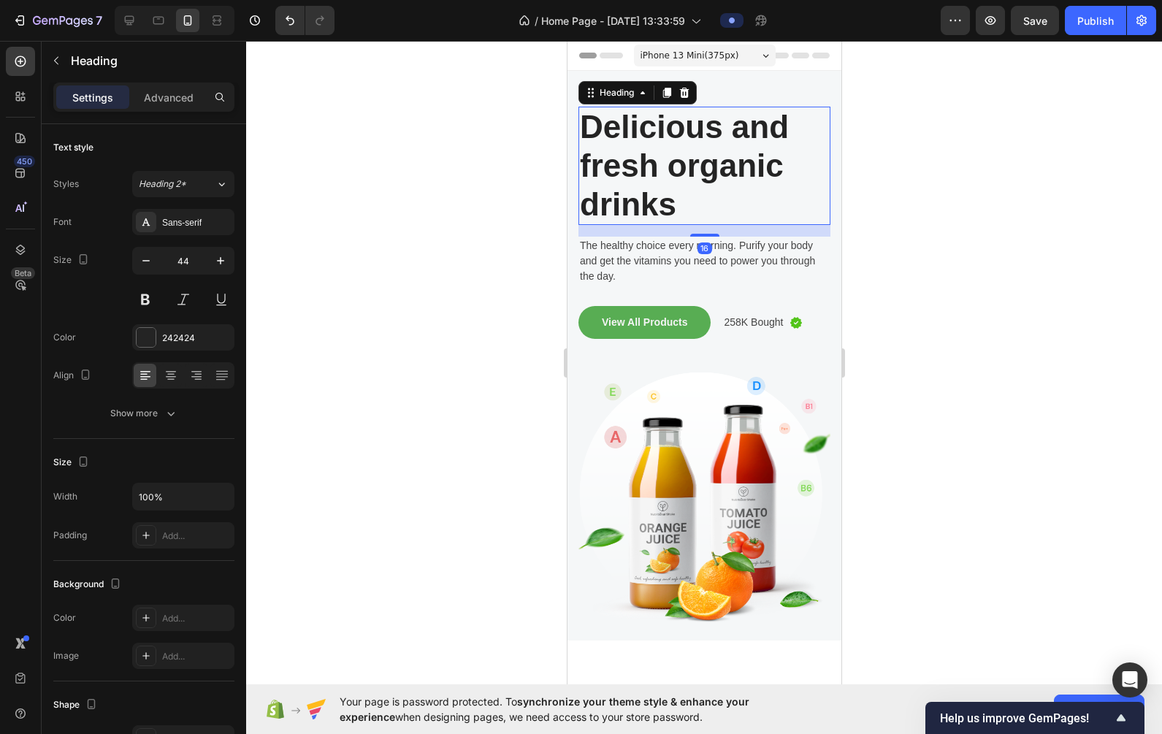
click at [679, 167] on p "Delicious and fresh organic drinks" at bounding box center [703, 165] width 249 height 115
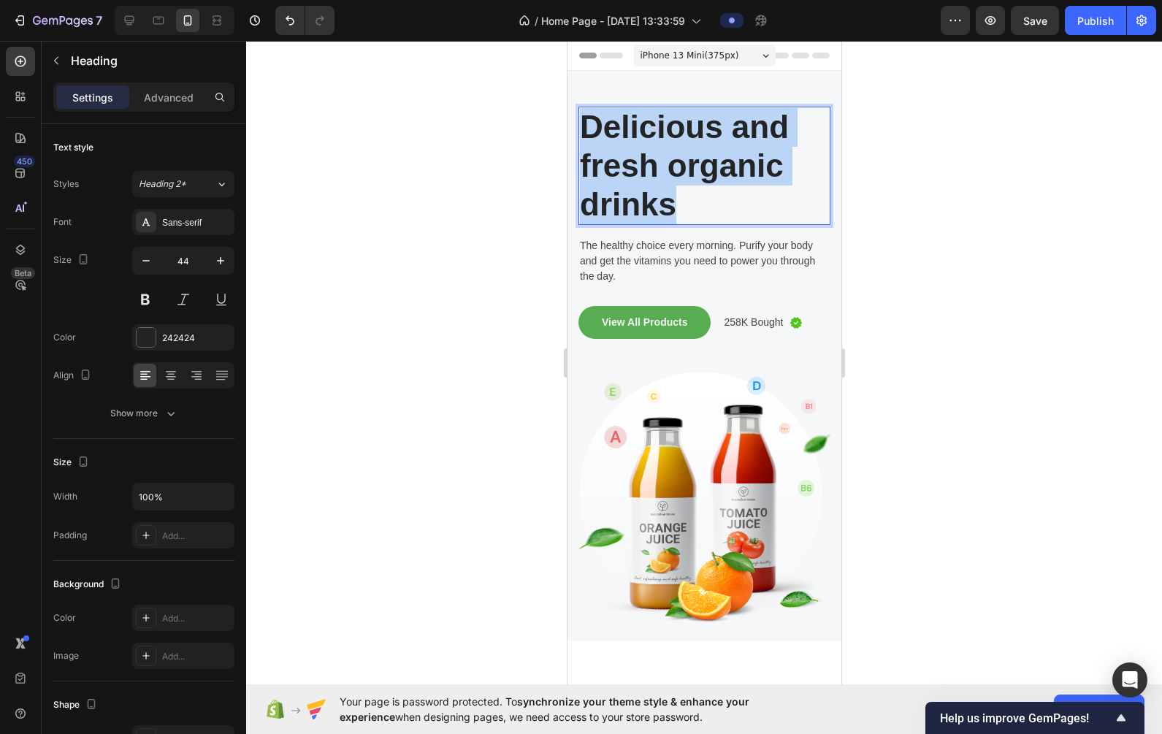
click at [679, 167] on p "Delicious and fresh organic drinks" at bounding box center [703, 165] width 249 height 115
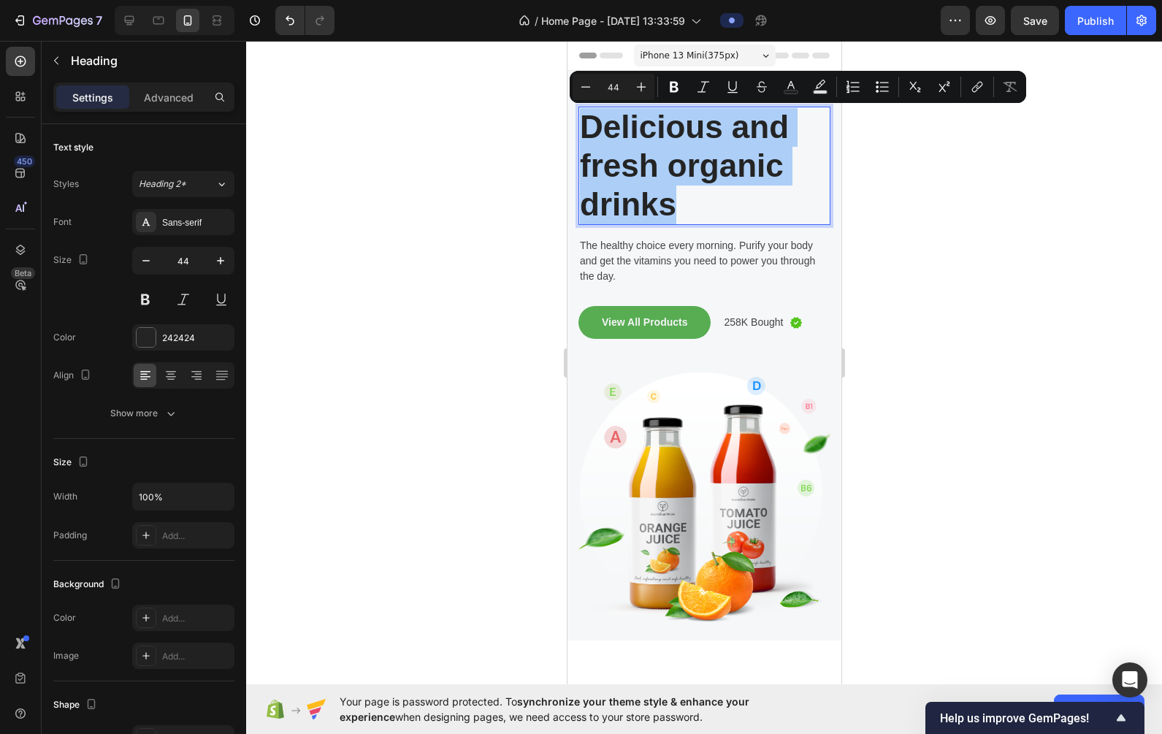
click at [788, 281] on div at bounding box center [704, 387] width 916 height 693
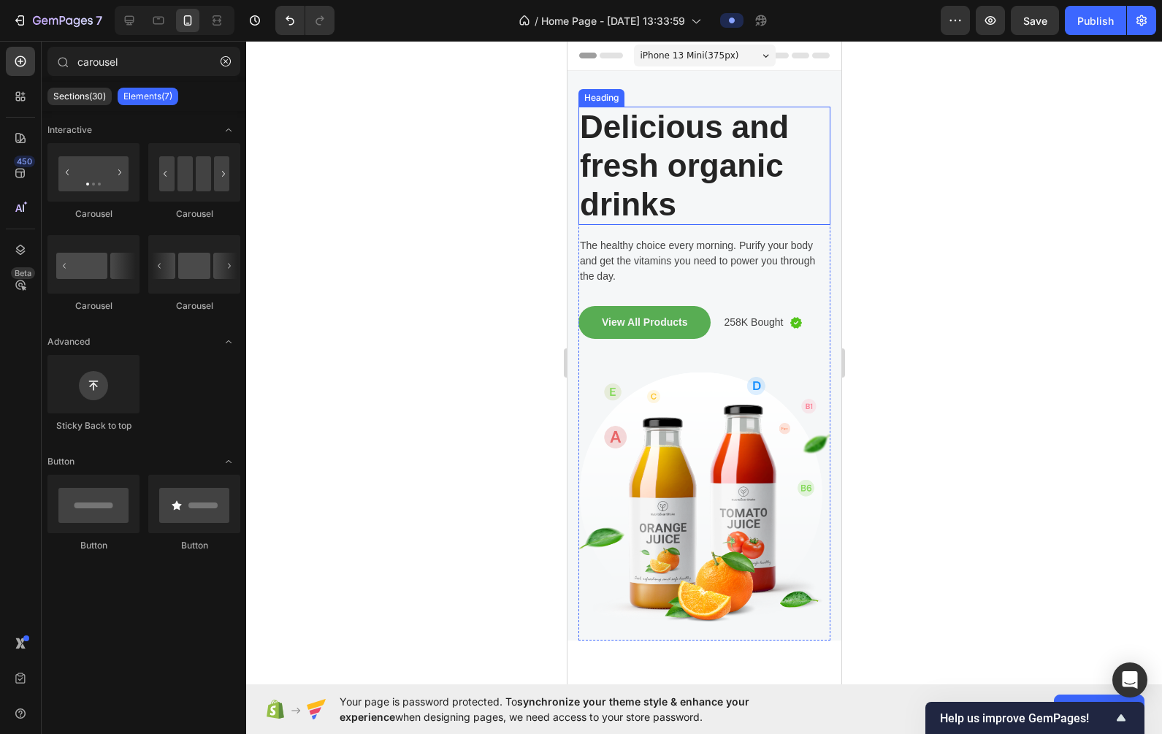
click at [743, 189] on p "Delicious and fresh organic drinks" at bounding box center [703, 165] width 249 height 115
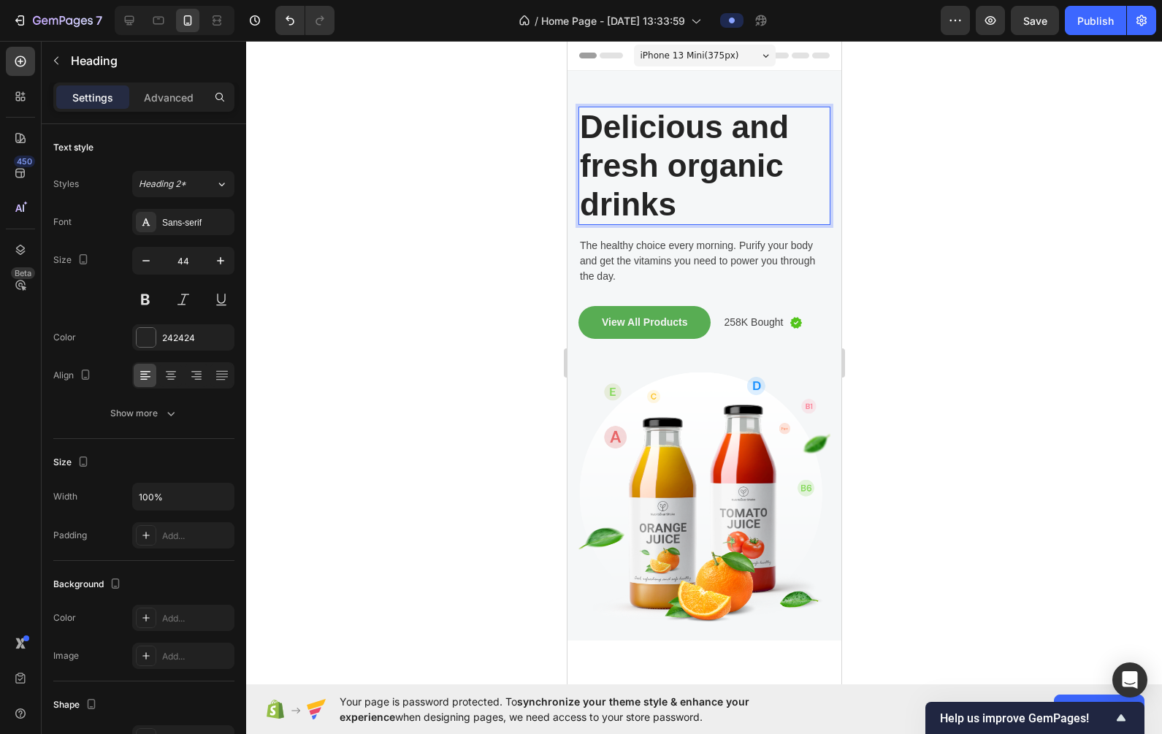
click at [743, 189] on p "Delicious and fresh organic drinks" at bounding box center [703, 165] width 249 height 115
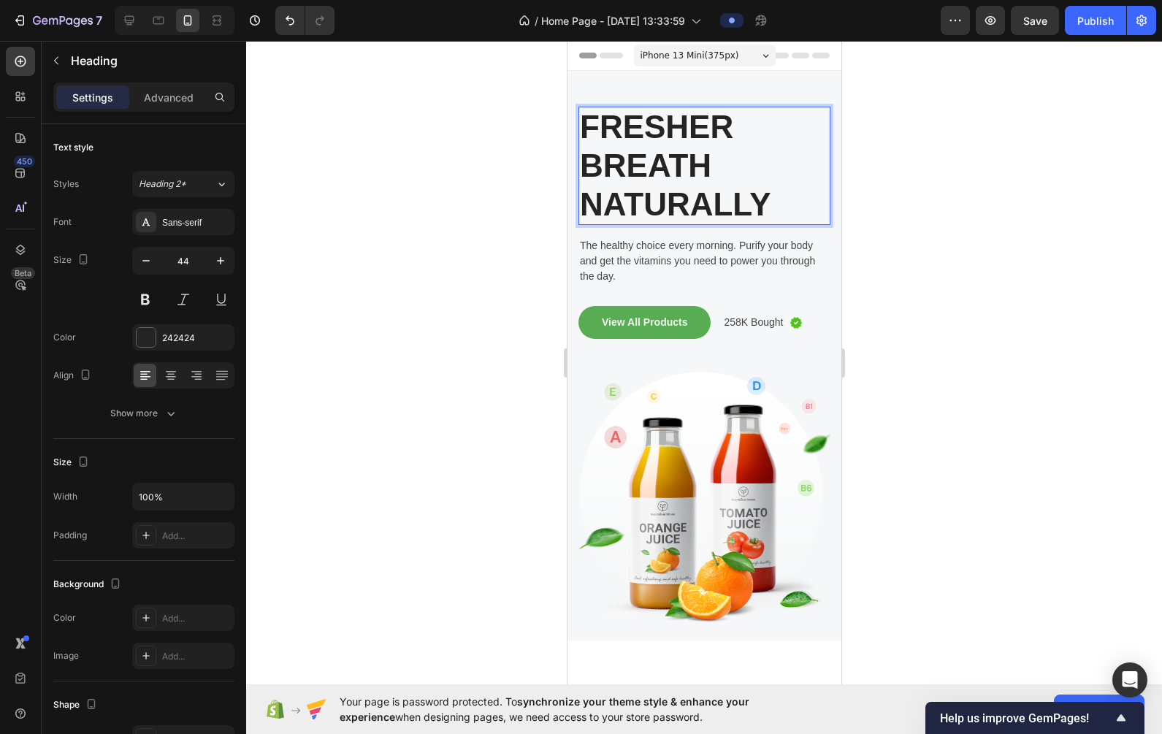
click at [788, 271] on div at bounding box center [704, 387] width 916 height 693
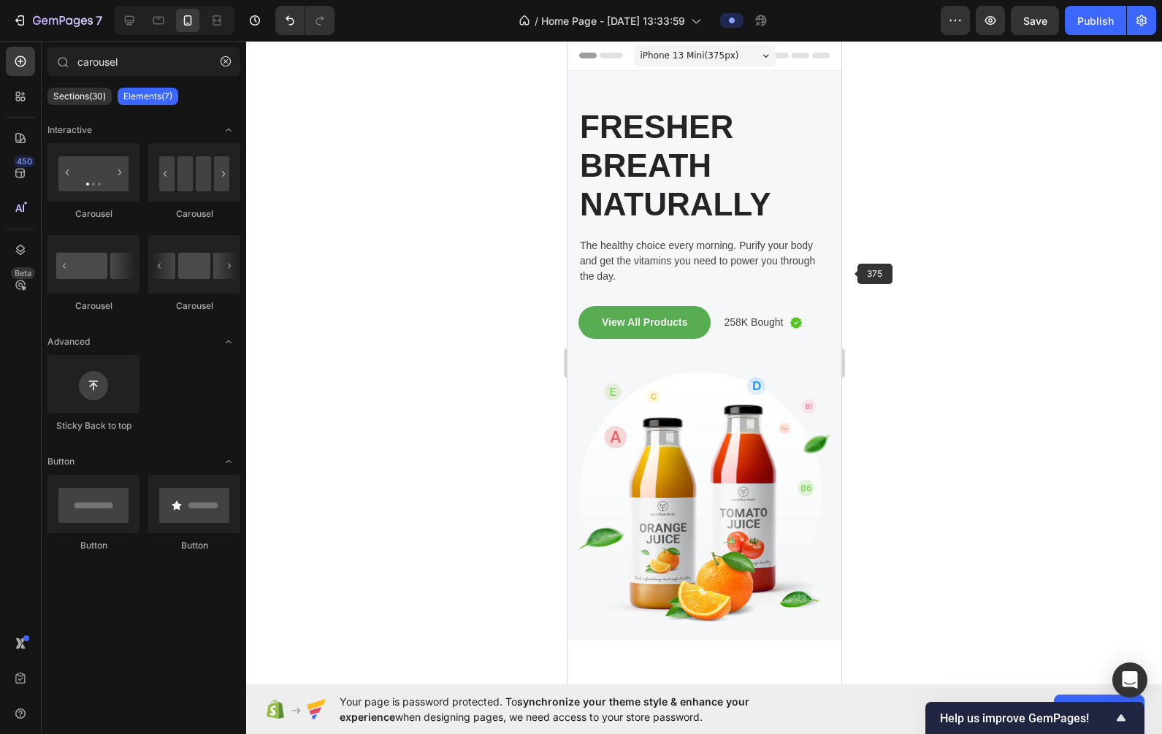
click at [752, 263] on p "The healthy choice every morning. Purify your body and get the vitamins you nee…" at bounding box center [703, 261] width 249 height 46
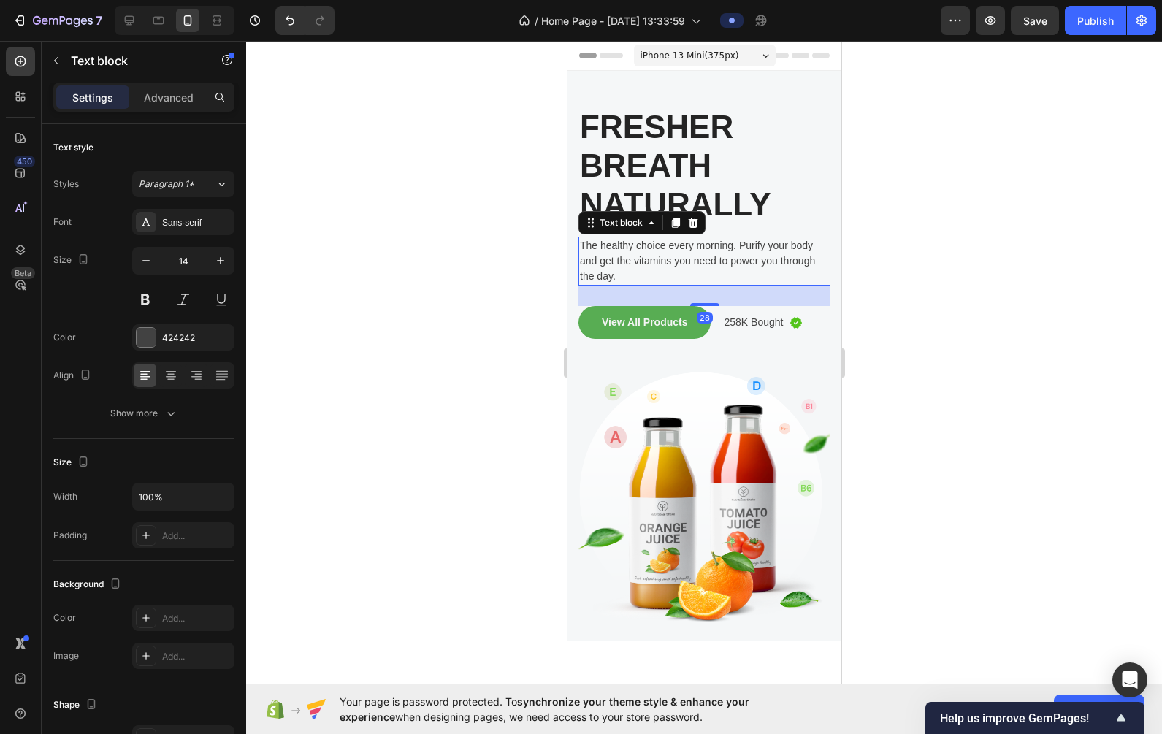
click at [752, 263] on p "The healthy choice every morning. Purify your body and get the vitamins you nee…" at bounding box center [703, 261] width 249 height 46
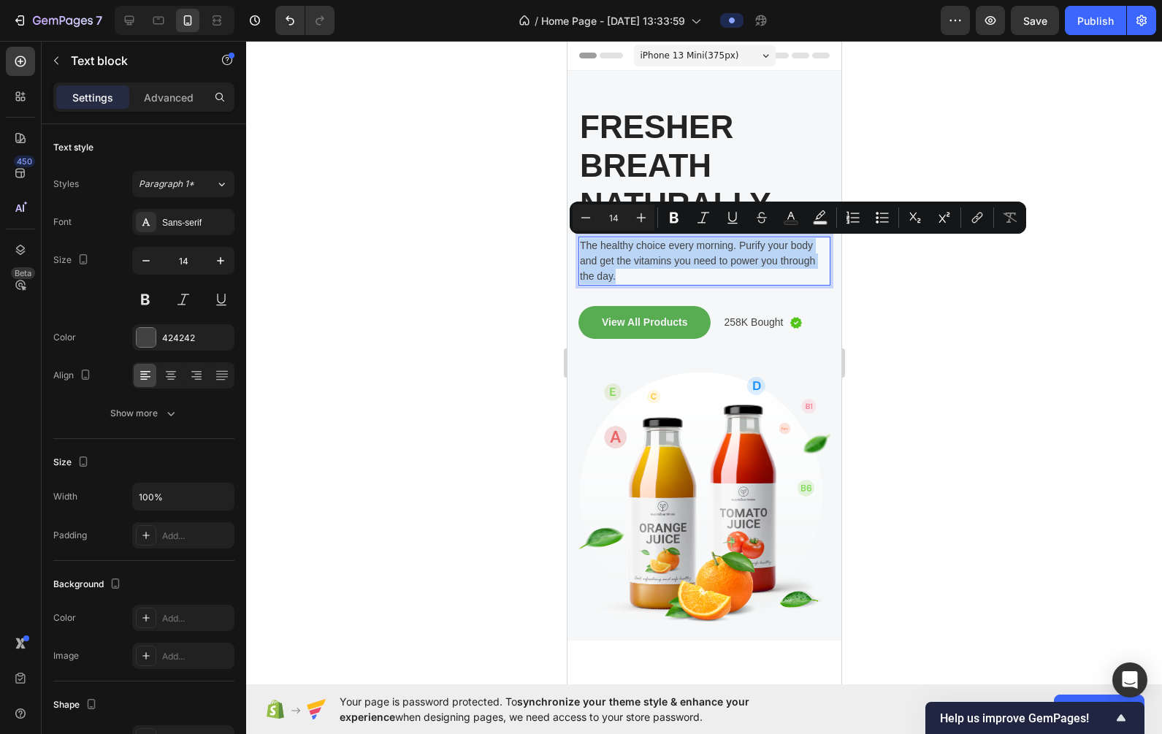
click at [728, 256] on p "The healthy choice every morning. Purify your body and get the vitamins you nee…" at bounding box center [703, 261] width 249 height 46
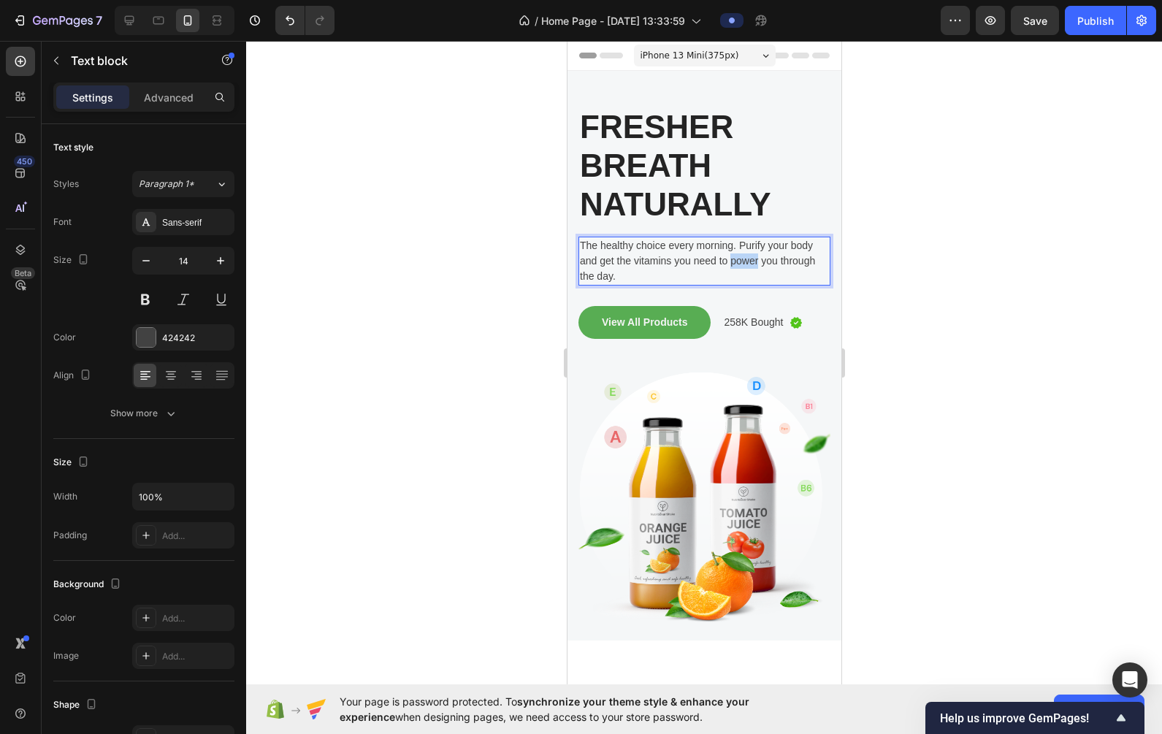
click at [728, 256] on p "The healthy choice every morning. Purify your body and get the vitamins you nee…" at bounding box center [703, 261] width 249 height 46
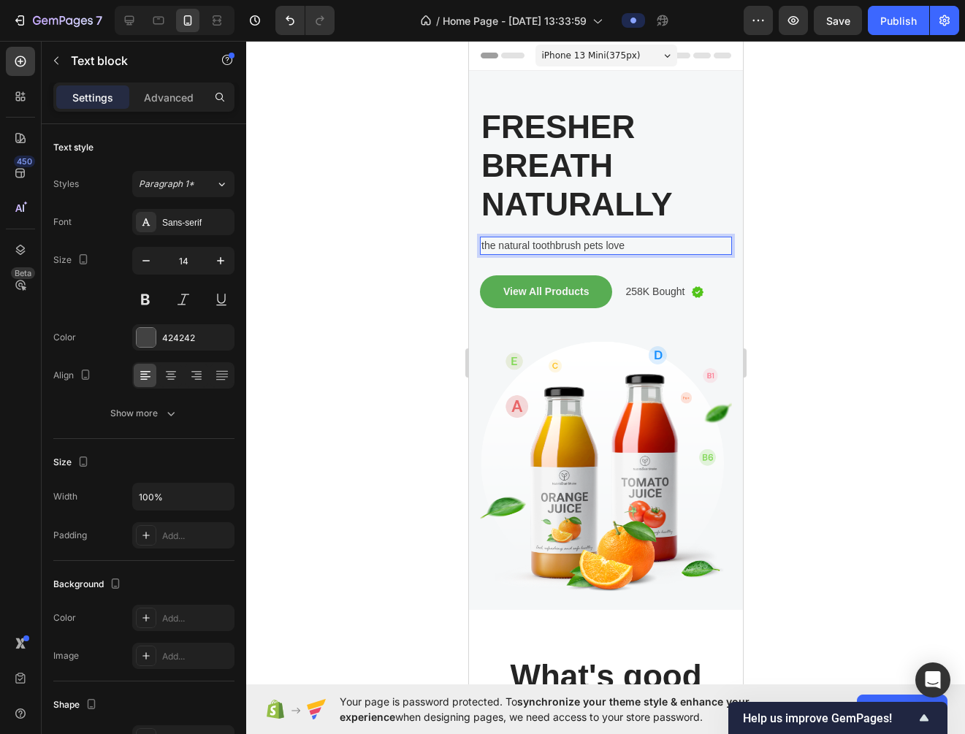
click at [788, 256] on div at bounding box center [605, 387] width 719 height 693
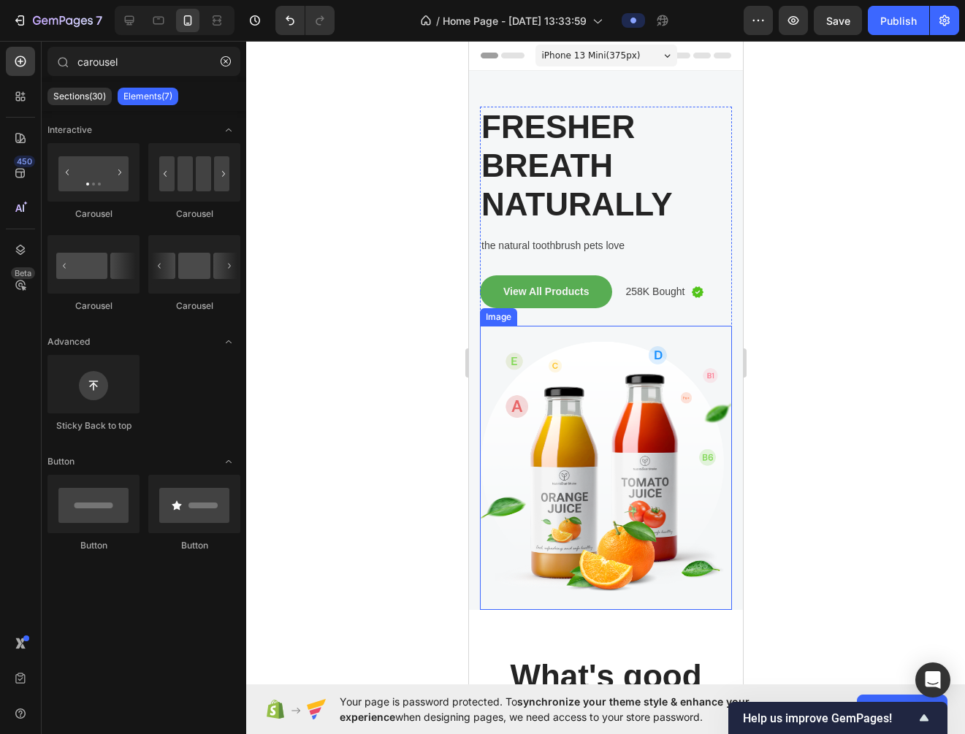
scroll to position [88, 0]
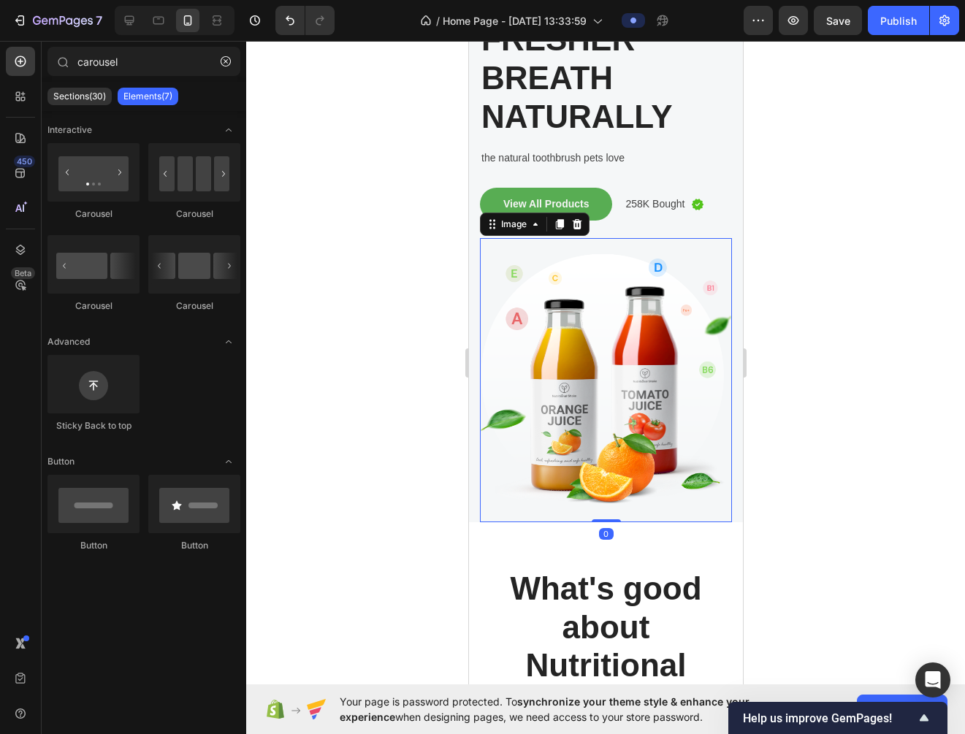
click at [671, 378] on img at bounding box center [605, 379] width 252 height 283
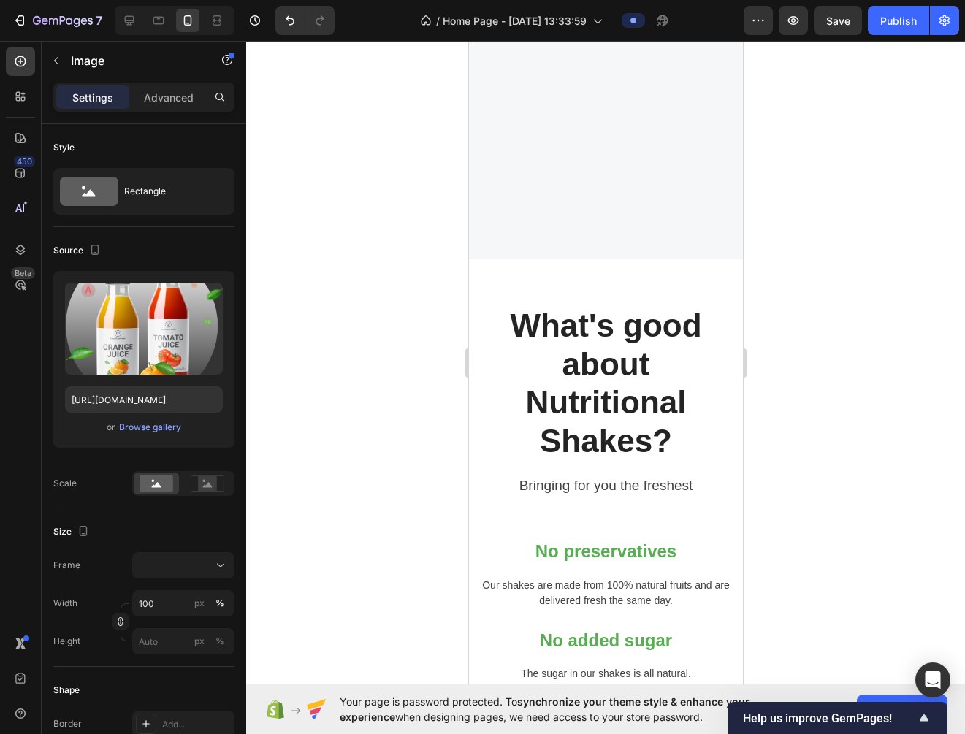
scroll to position [0, 0]
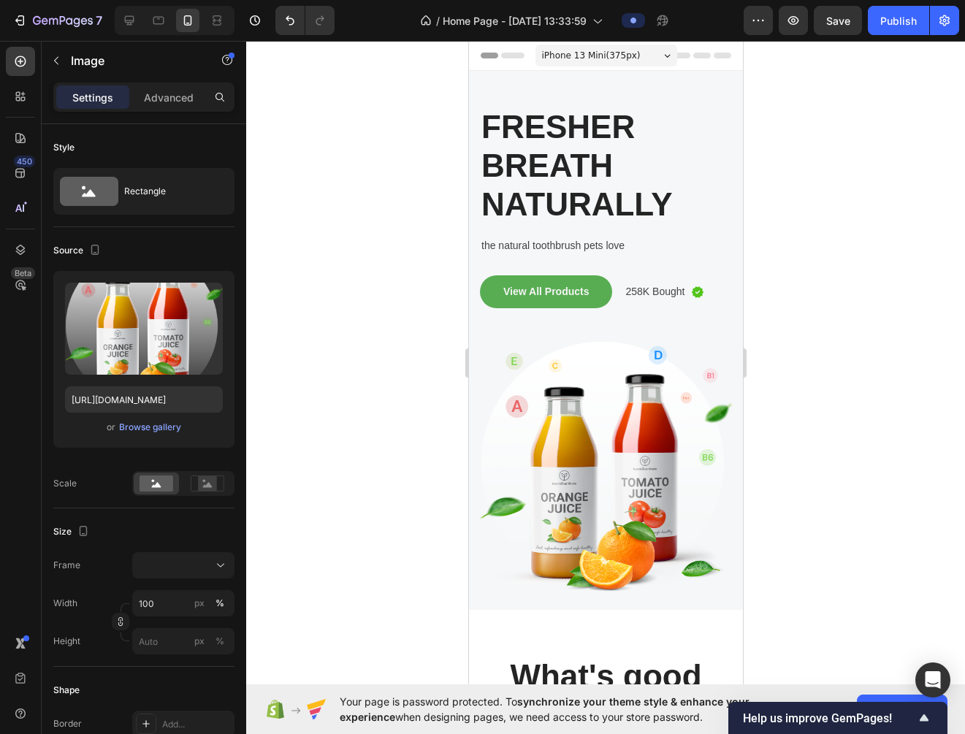
click at [788, 391] on div at bounding box center [605, 387] width 719 height 693
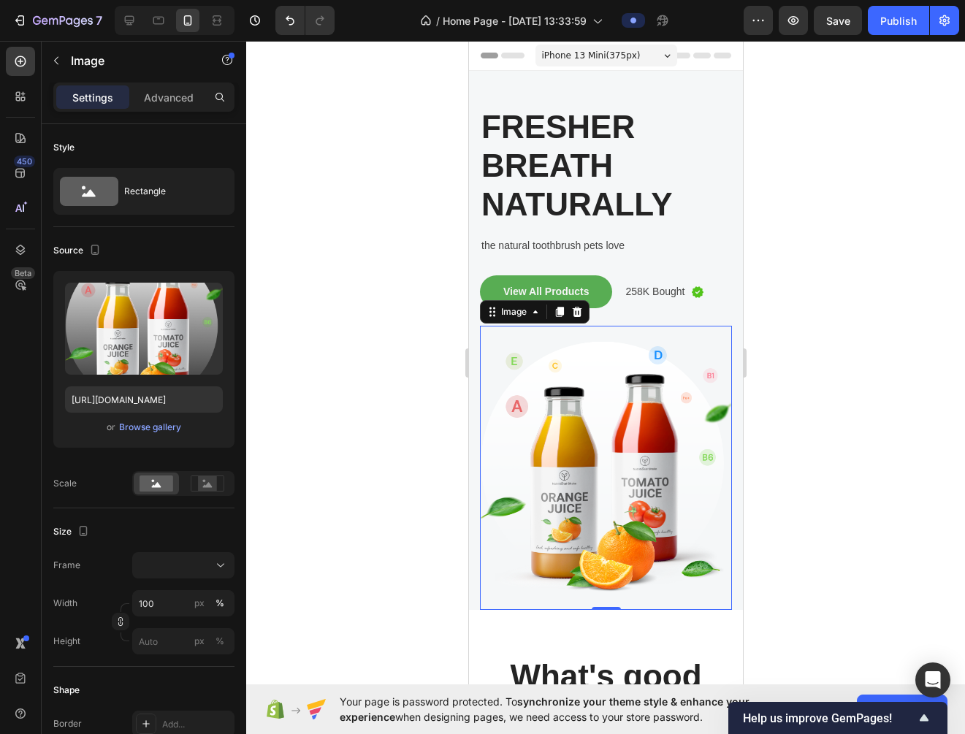
click at [602, 403] on img at bounding box center [605, 467] width 252 height 283
click at [572, 312] on icon at bounding box center [577, 312] width 12 height 12
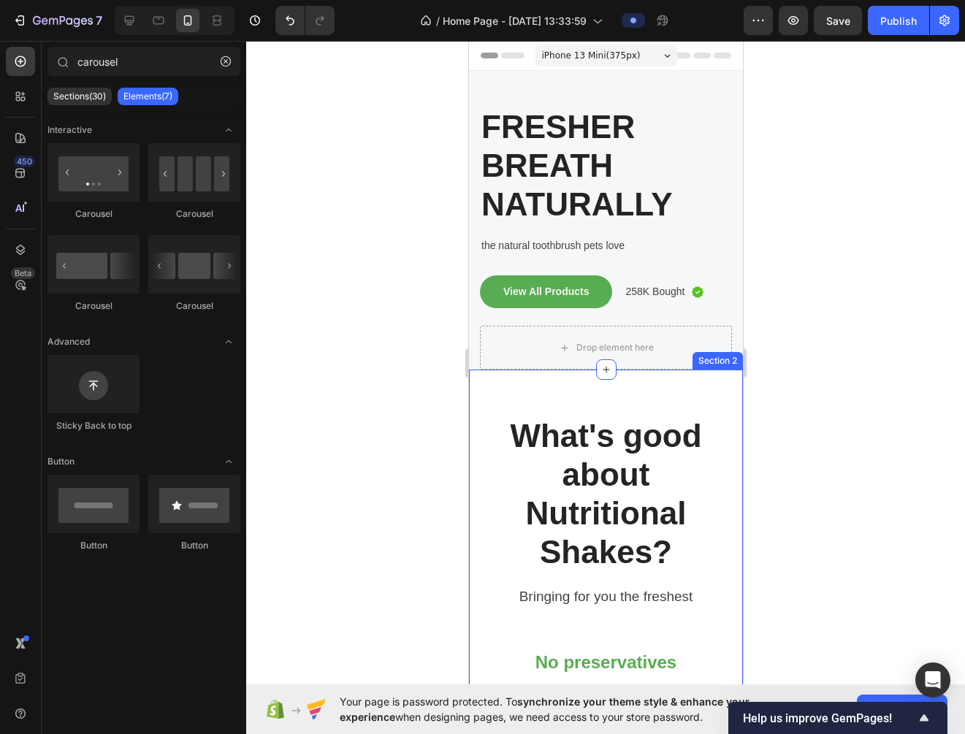
click at [770, 408] on div at bounding box center [605, 387] width 719 height 693
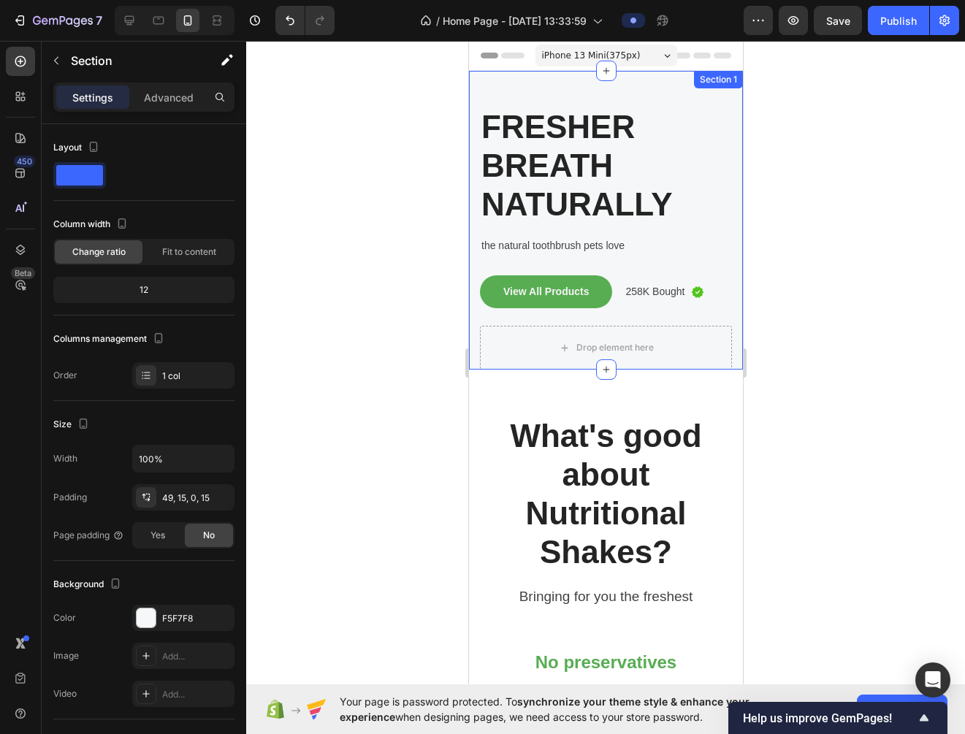
click at [714, 91] on div "FRESHER BREATH NATURALLY Heading the natural toothbrush pets love Text block Vi…" at bounding box center [605, 220] width 274 height 299
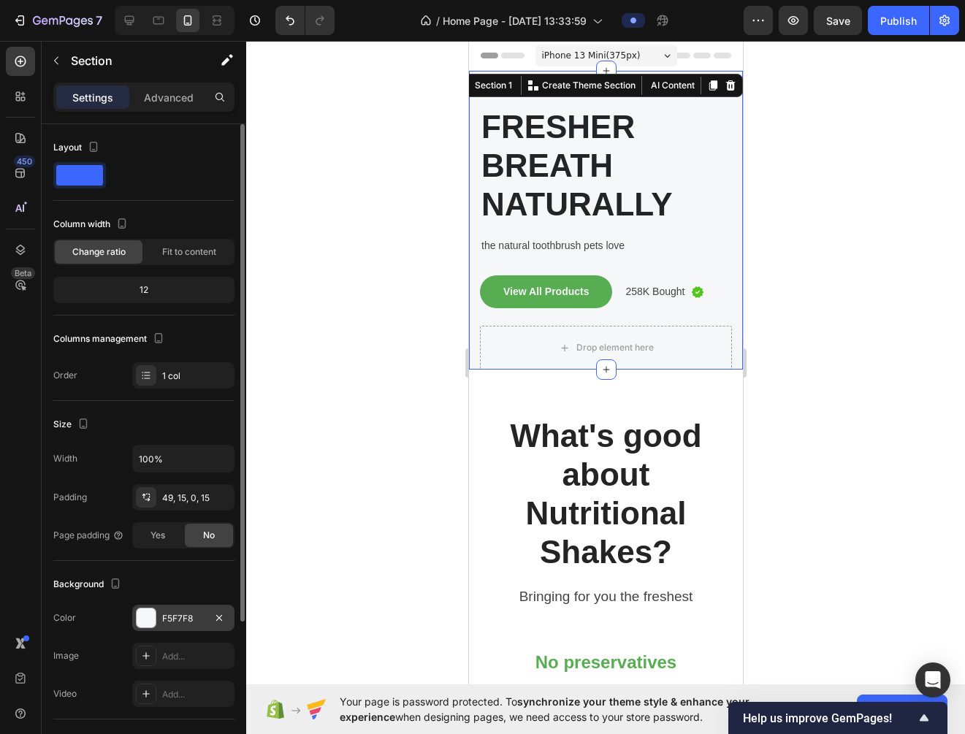
click at [183, 617] on div "F5F7F8" at bounding box center [183, 618] width 42 height 13
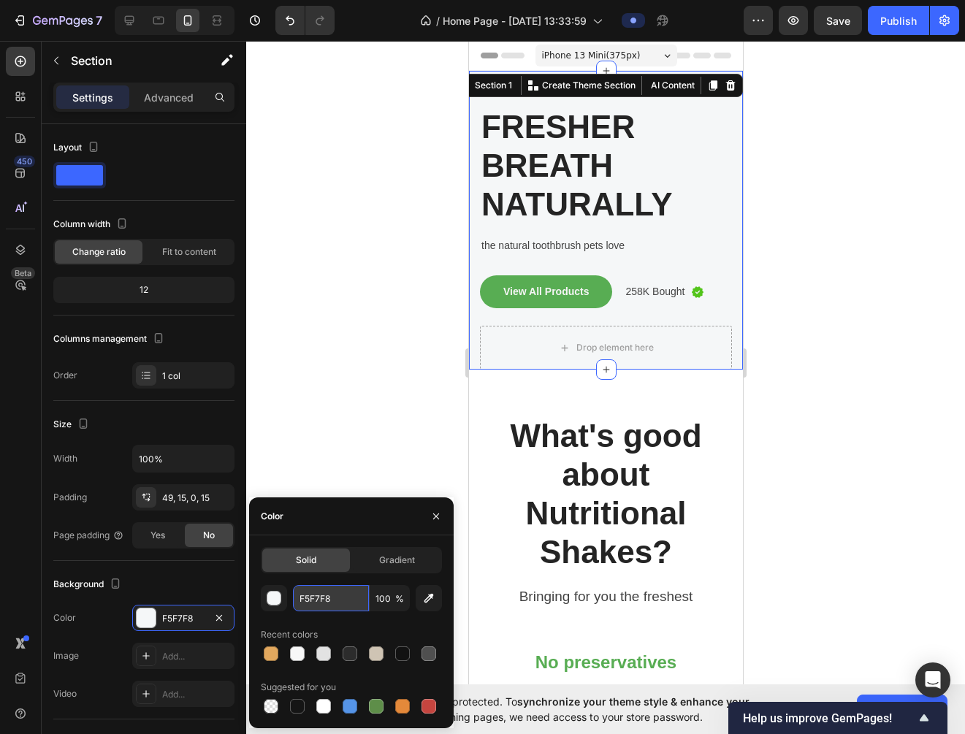
click at [327, 592] on input "F5F7F8" at bounding box center [331, 598] width 76 height 26
paste input "CFC4B4"
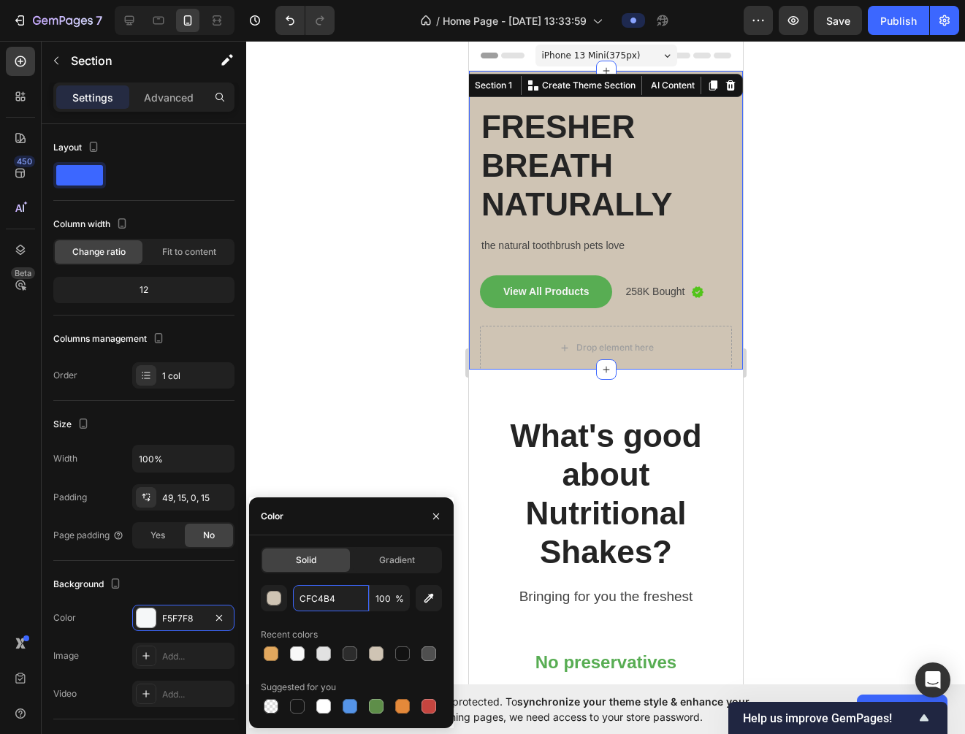
type input "CFC4B4"
click at [788, 241] on div at bounding box center [605, 387] width 719 height 693
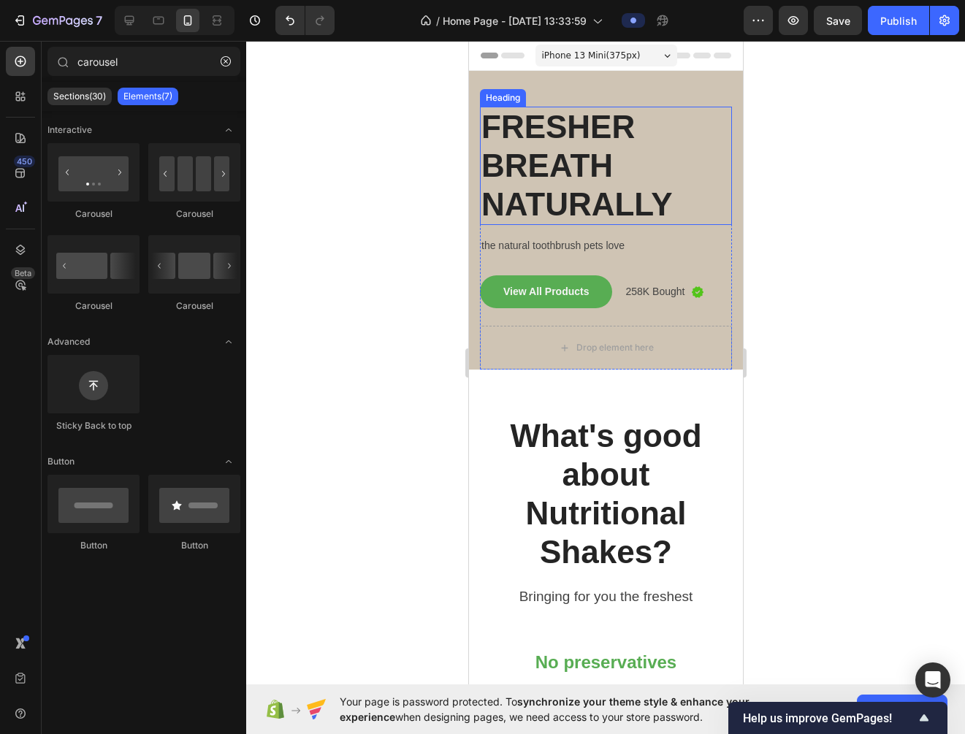
click at [679, 132] on h2 "FRESHER BREATH NATURALLY" at bounding box center [605, 166] width 252 height 118
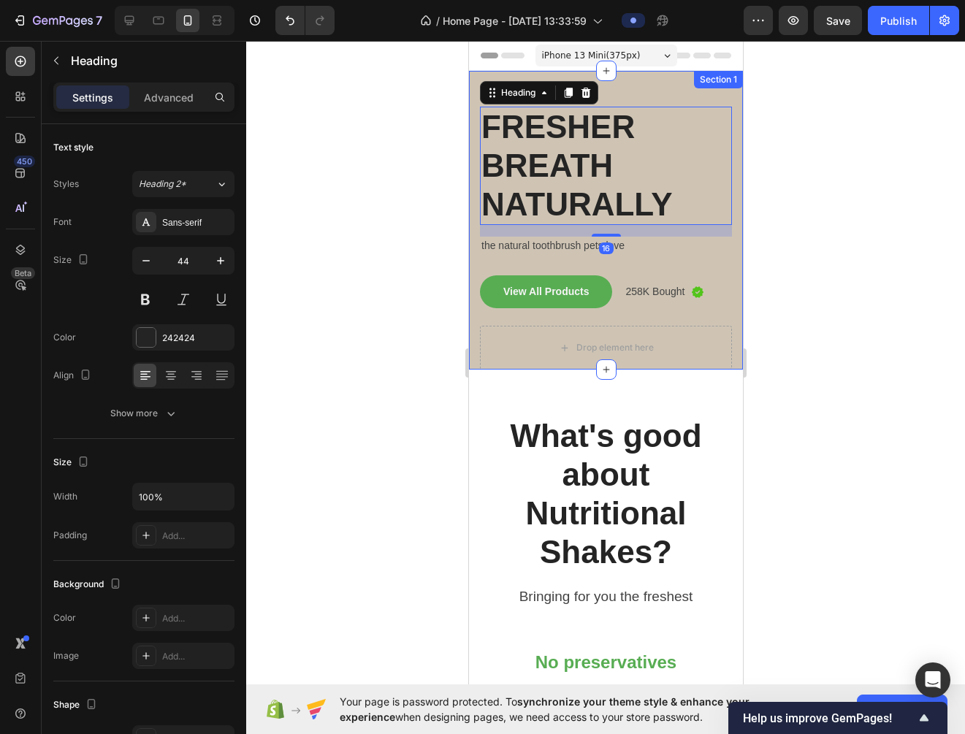
click at [687, 82] on div "FRESHER BREATH NATURALLY Heading 16 the natural toothbrush pets love Text block…" at bounding box center [605, 220] width 274 height 299
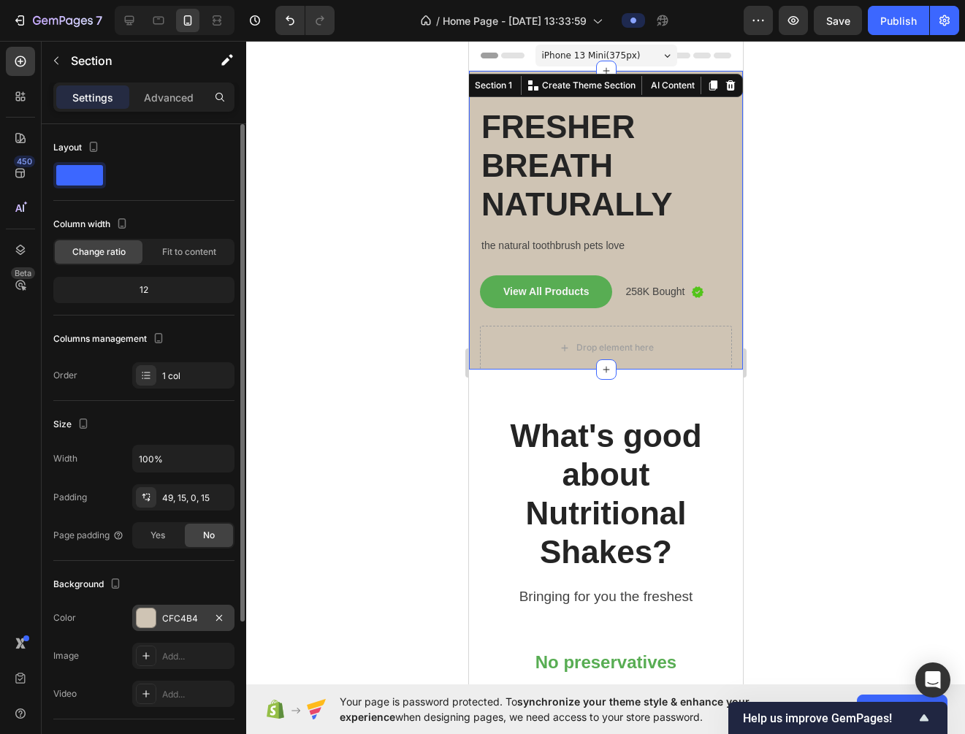
click at [194, 617] on div "CFC4B4" at bounding box center [183, 618] width 42 height 13
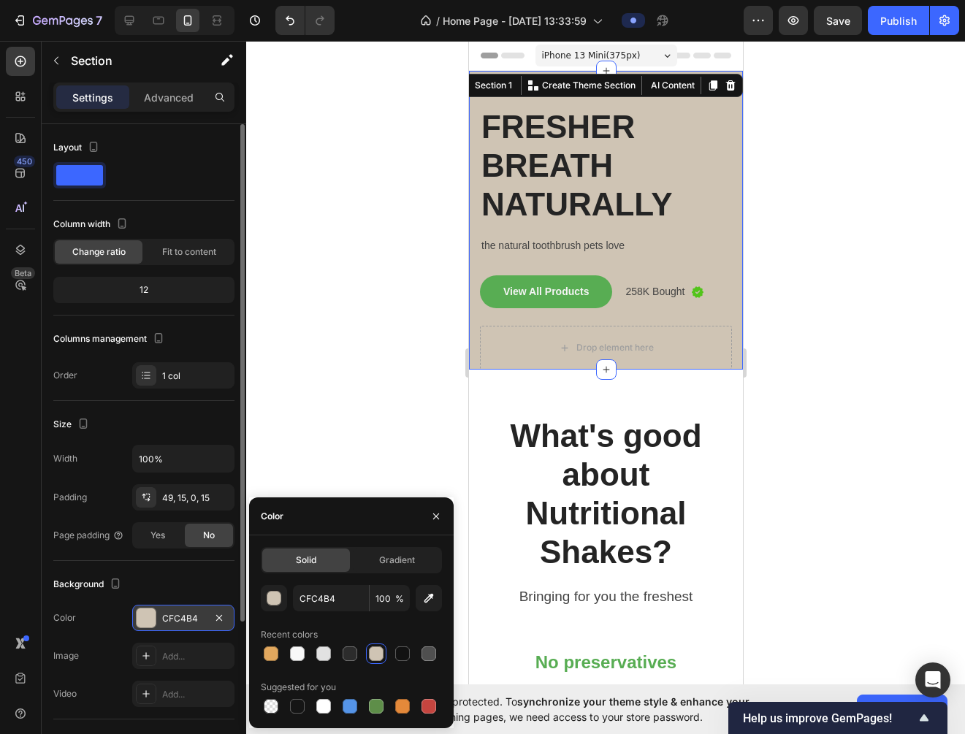
click at [194, 617] on div "CFC4B4" at bounding box center [183, 618] width 42 height 13
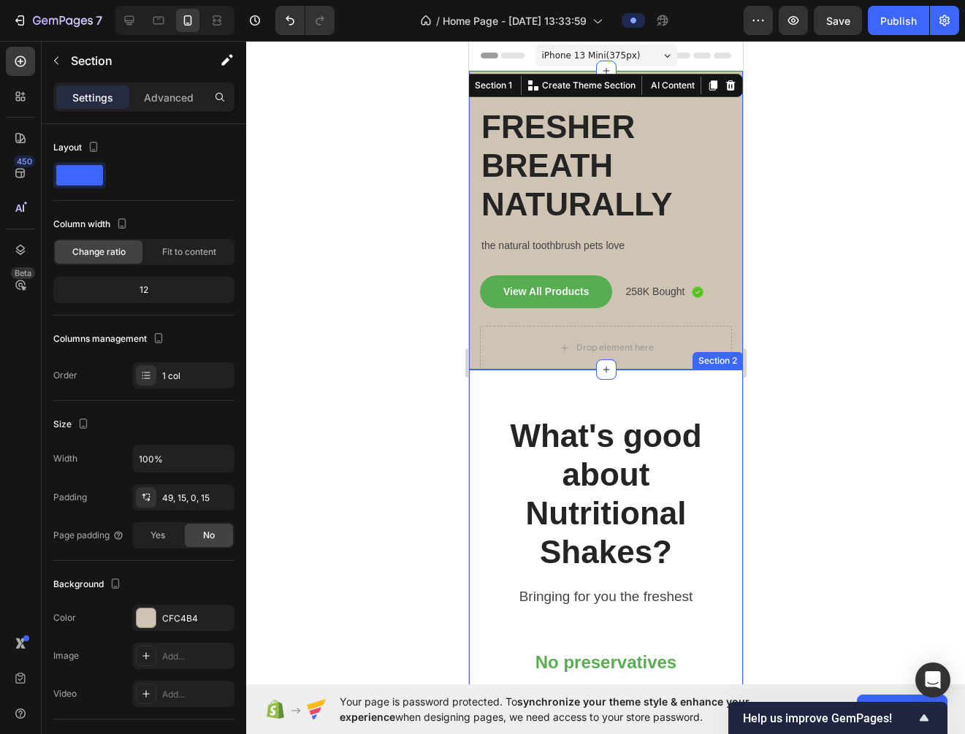
click at [767, 403] on div at bounding box center [605, 387] width 719 height 693
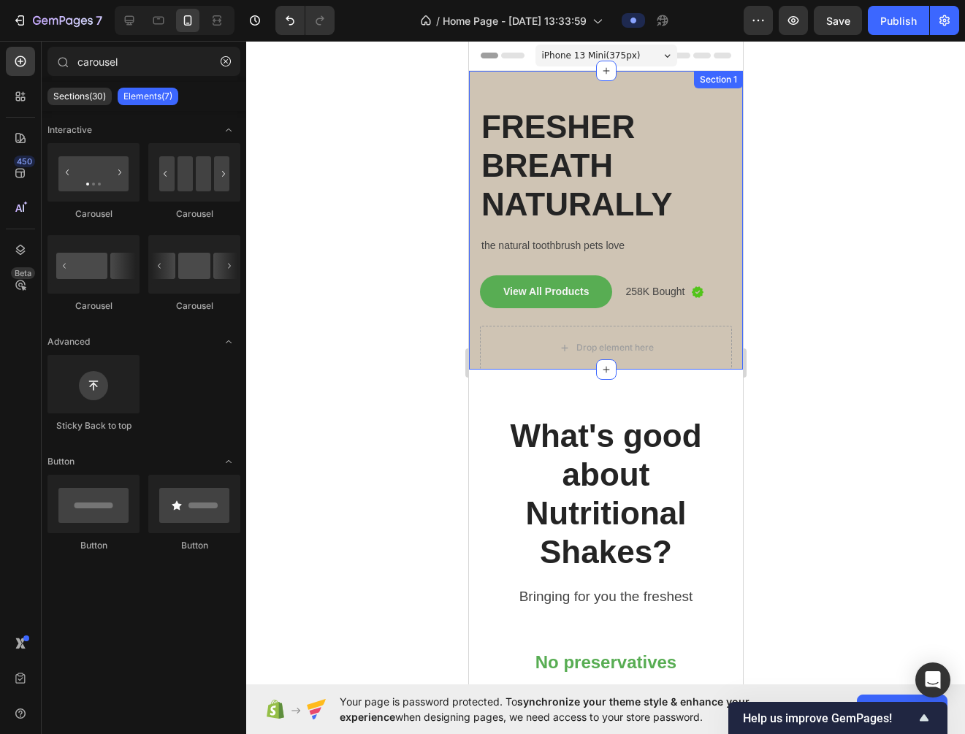
click at [732, 148] on div "FRESHER BREATH NATURALLY Heading the natural toothbrush pets love Text block Vi…" at bounding box center [605, 220] width 274 height 299
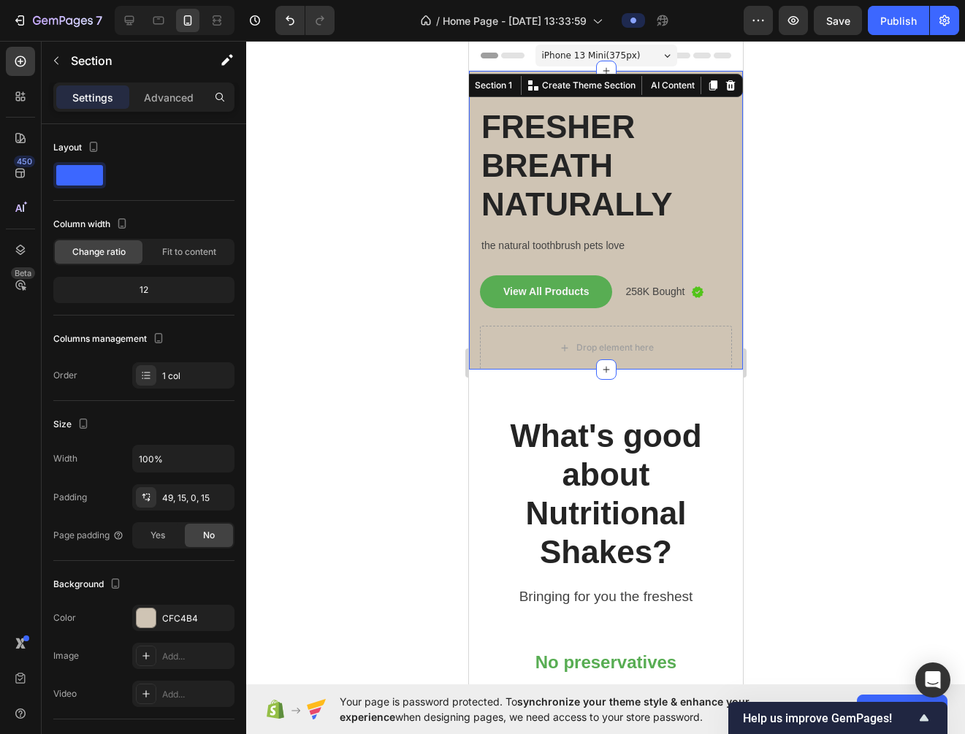
click at [788, 249] on div at bounding box center [605, 387] width 719 height 693
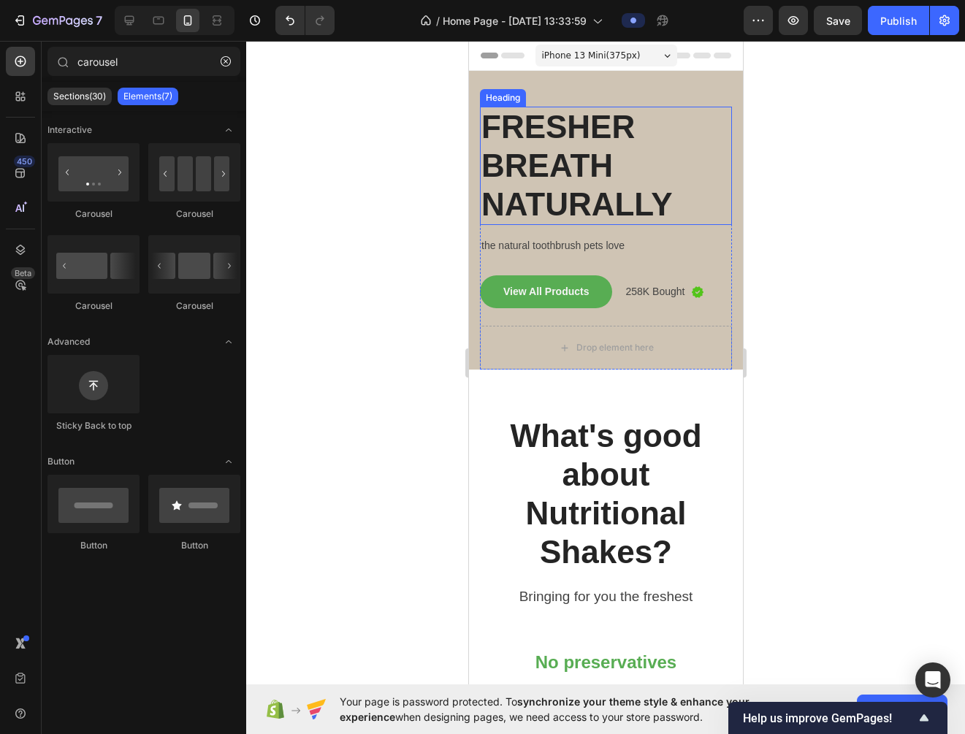
click at [706, 108] on h2 "FRESHER BREATH NATURALLY" at bounding box center [605, 166] width 252 height 118
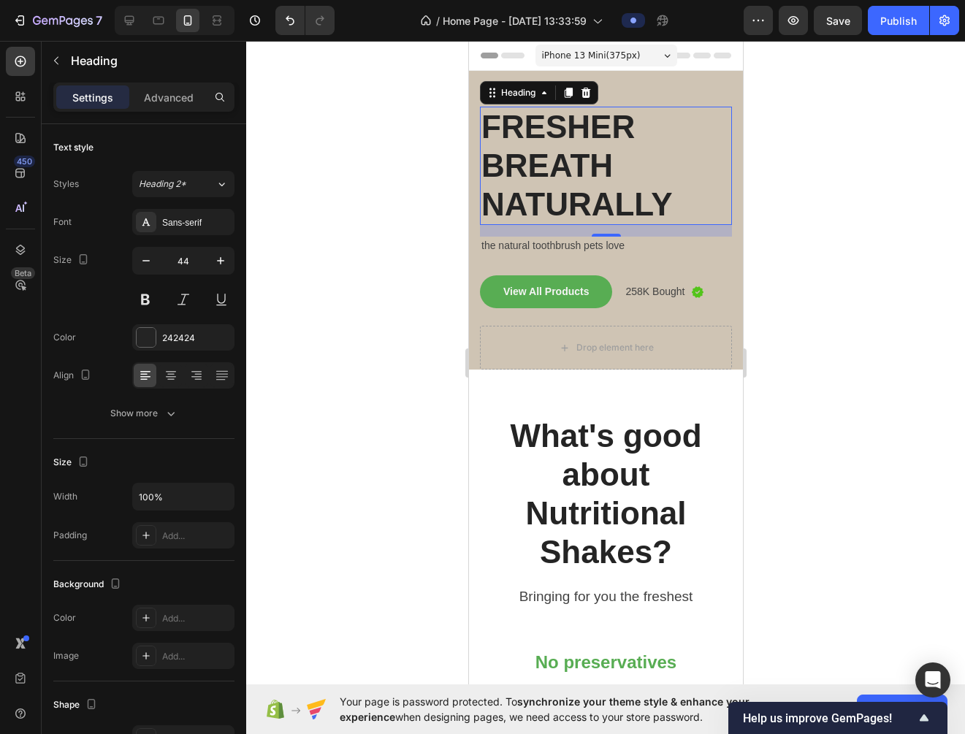
click at [706, 90] on div "FRESHER BREATH NATURALLY Heading 0 the natural toothbrush pets love Text block …" at bounding box center [605, 220] width 274 height 299
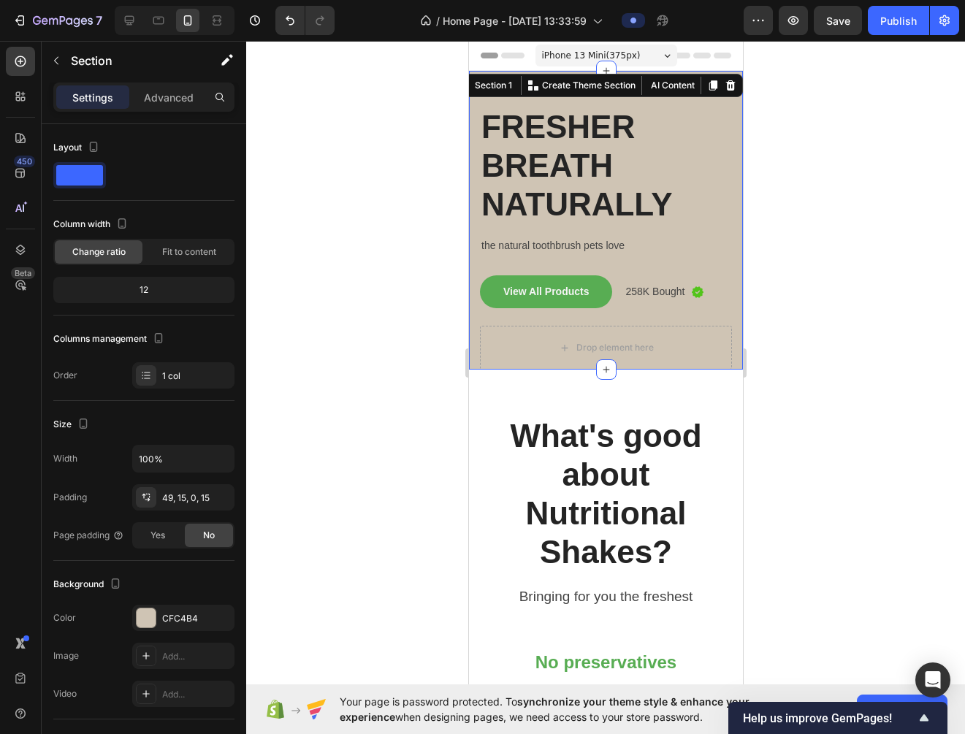
click at [476, 115] on div "FRESHER BREATH NATURALLY Heading the natural toothbrush pets love Text block Vi…" at bounding box center [605, 220] width 274 height 299
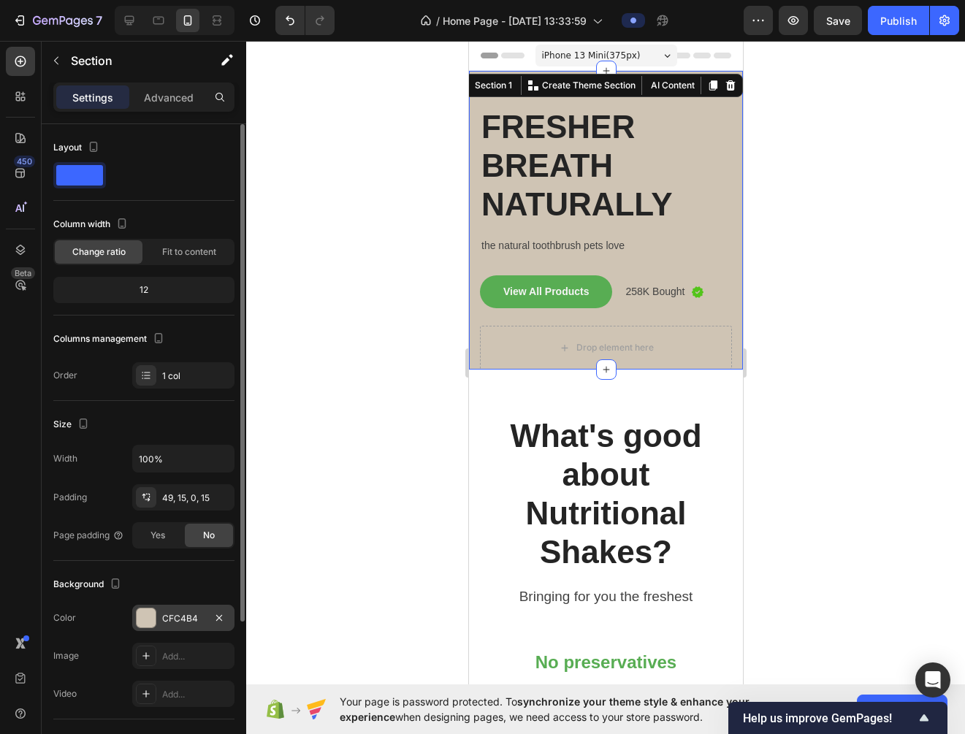
click at [178, 609] on div "CFC4B4" at bounding box center [183, 618] width 102 height 26
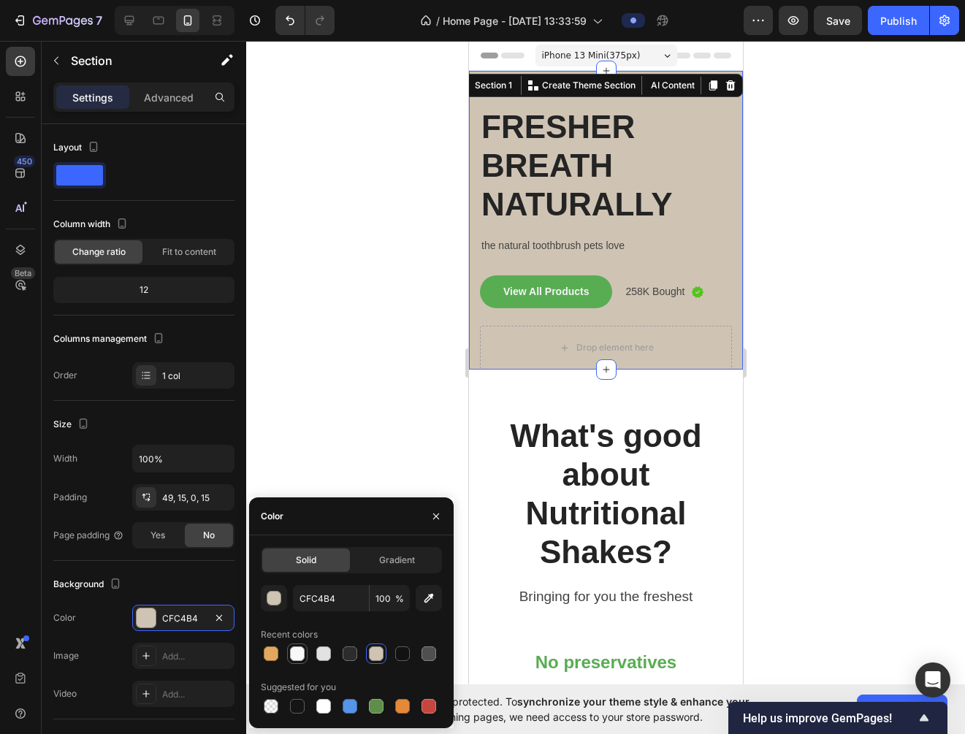
click at [299, 654] on div at bounding box center [297, 654] width 15 height 15
type input "F8F8F8"
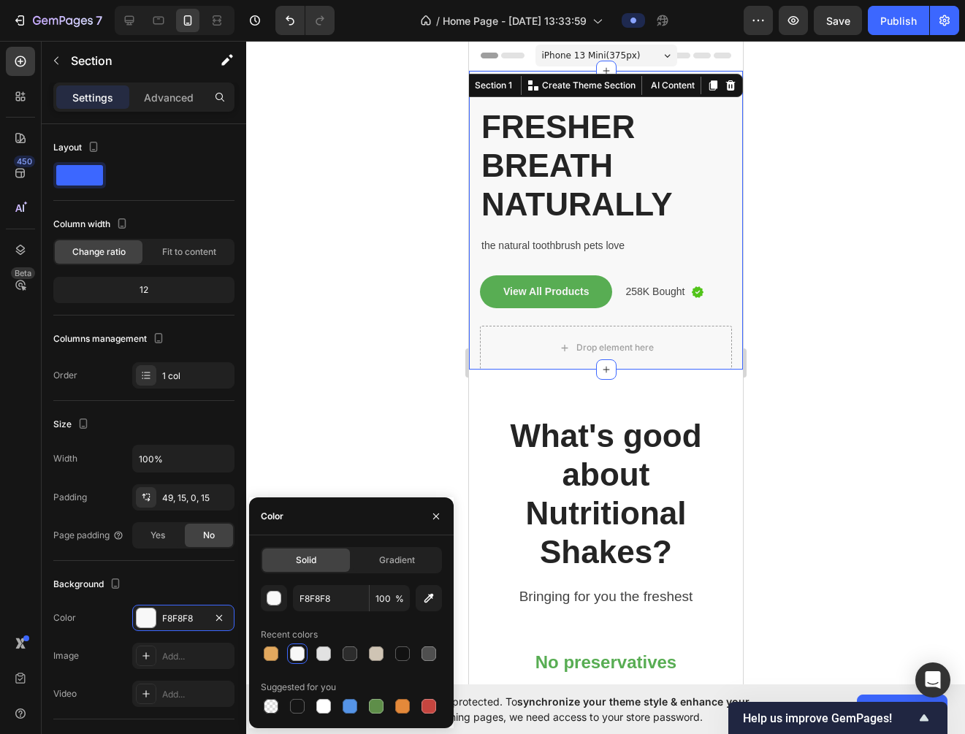
click at [761, 389] on div at bounding box center [605, 387] width 719 height 693
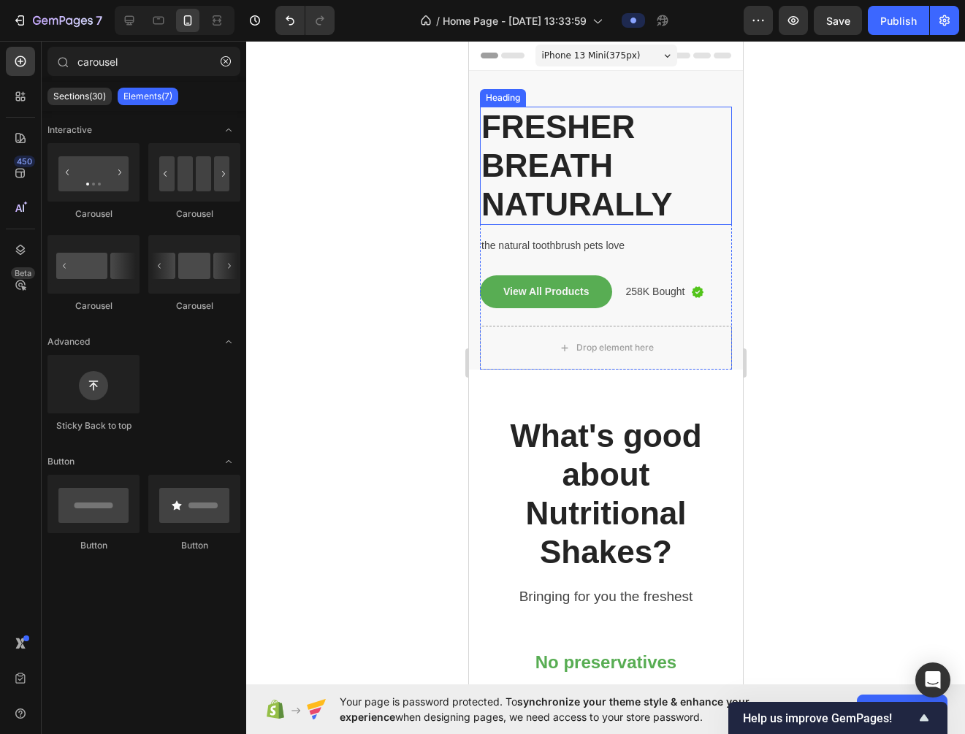
click at [714, 174] on h2 "FRESHER BREATH NATURALLY" at bounding box center [605, 166] width 252 height 118
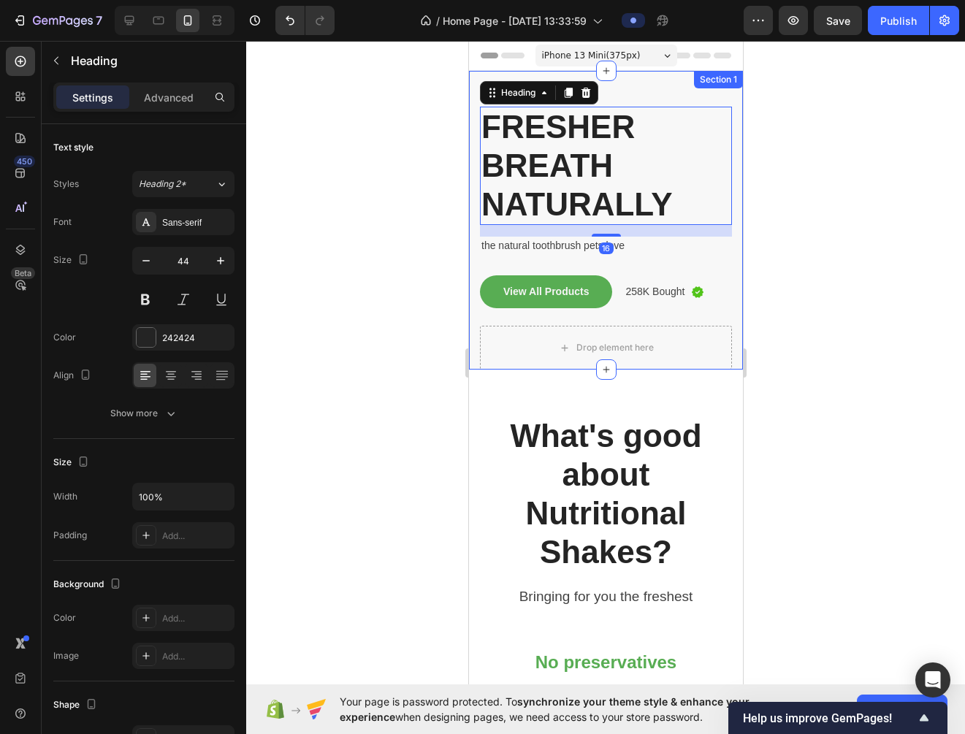
click at [788, 189] on div at bounding box center [605, 387] width 719 height 693
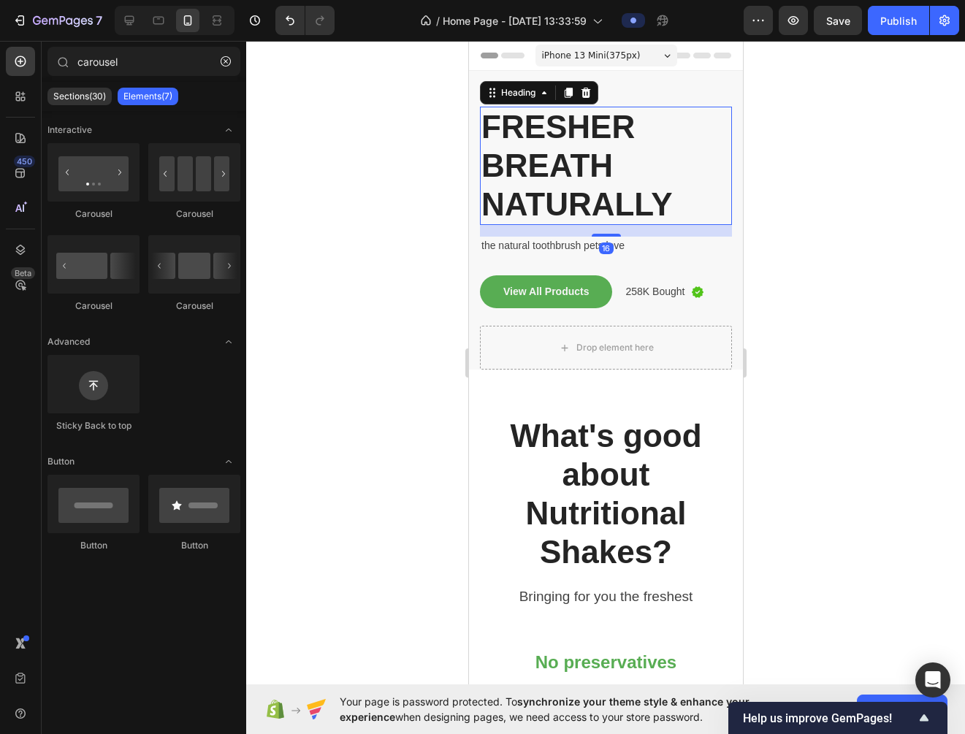
click at [721, 119] on h2 "FRESHER BREATH NATURALLY" at bounding box center [605, 166] width 252 height 118
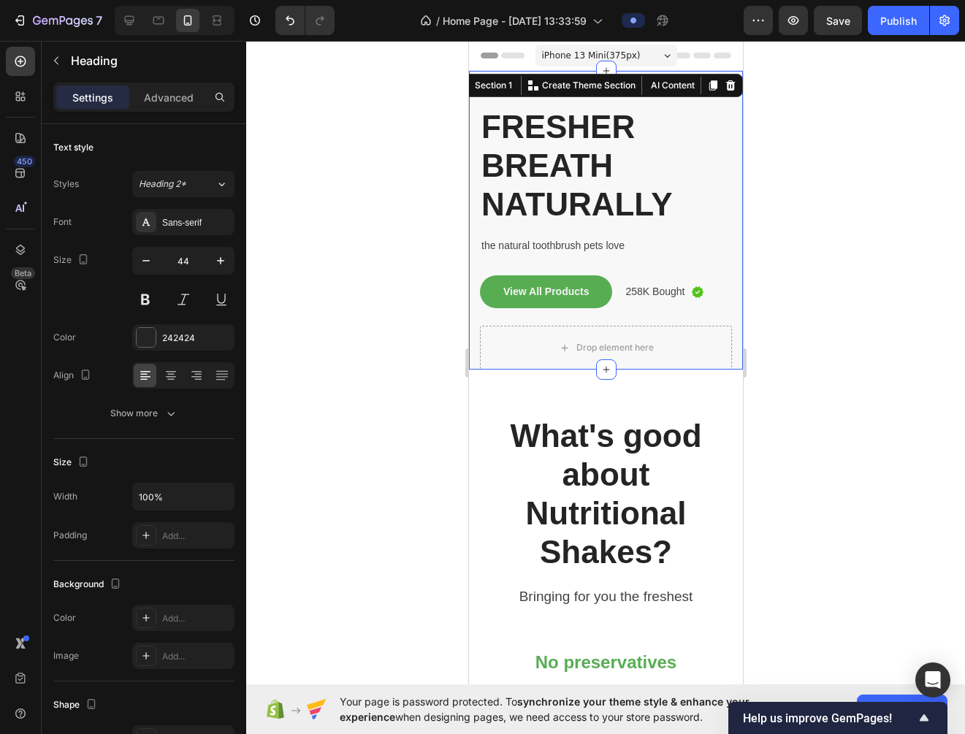
click at [697, 95] on div "FRESHER BREATH NATURALLY Heading the natural toothbrush pets love Text block Vi…" at bounding box center [605, 220] width 274 height 299
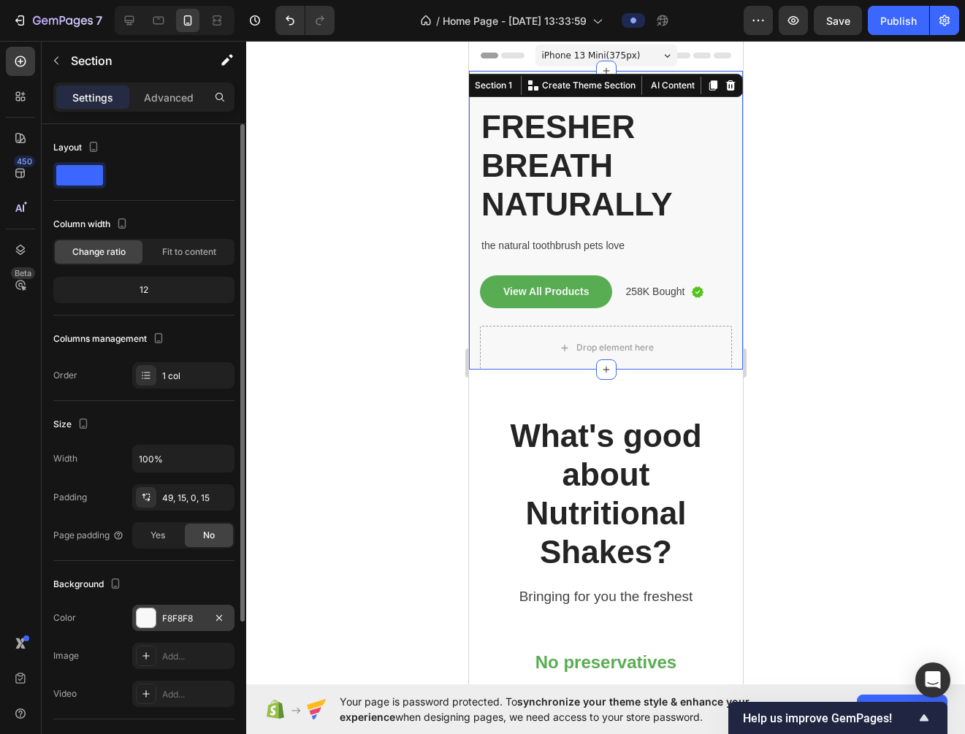
click at [186, 619] on div "F8F8F8" at bounding box center [183, 618] width 42 height 13
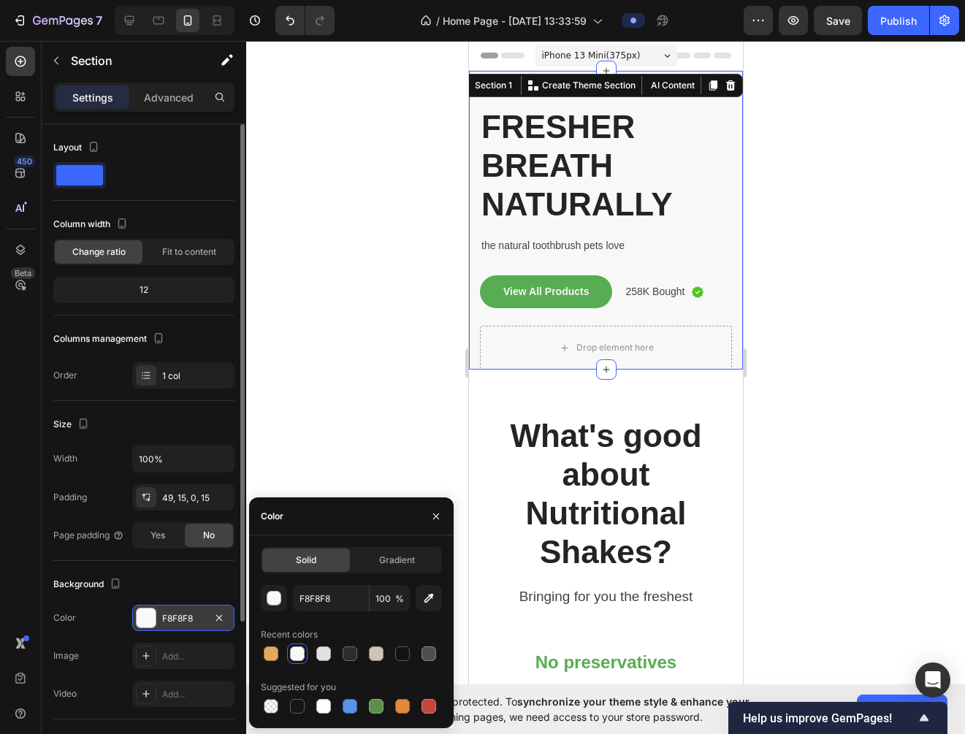
click at [186, 619] on div "F8F8F8" at bounding box center [183, 618] width 42 height 13
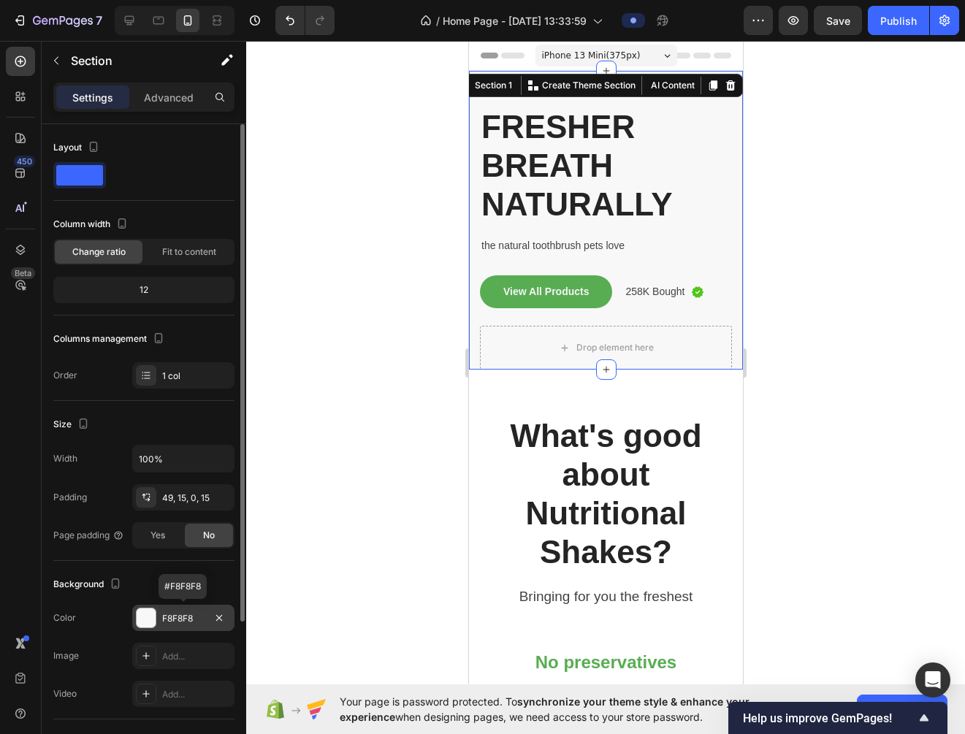
click at [186, 619] on div "F8F8F8" at bounding box center [183, 618] width 42 height 13
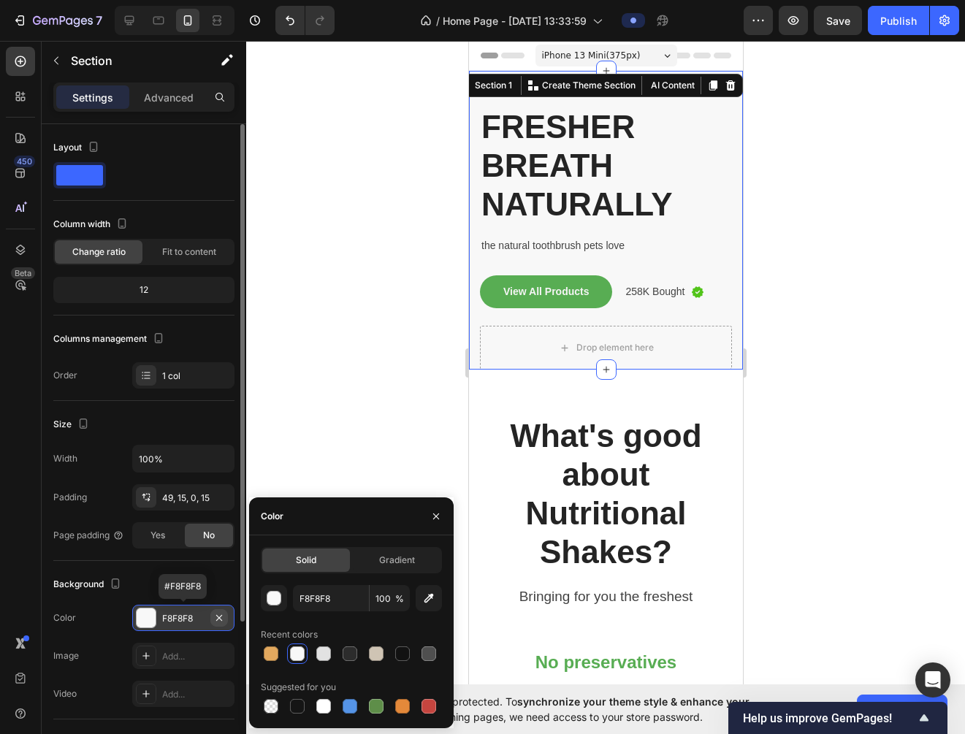
click at [210, 620] on button "button" at bounding box center [219, 618] width 18 height 18
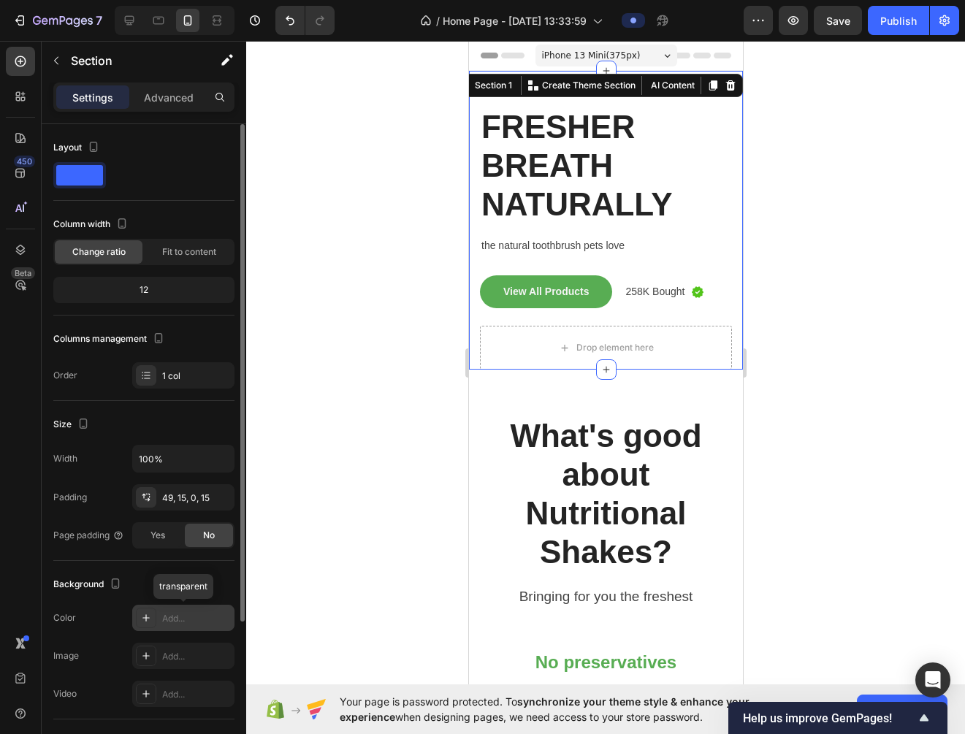
click at [187, 616] on div "Add..." at bounding box center [196, 618] width 69 height 13
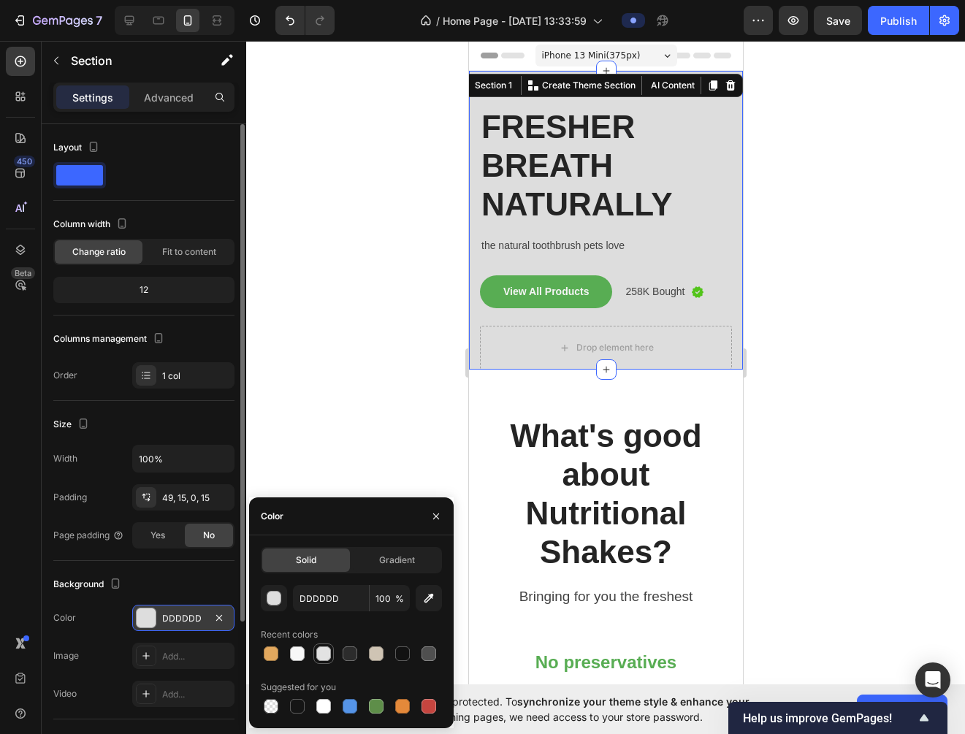
click at [325, 660] on div at bounding box center [323, 654] width 15 height 15
click at [321, 706] on div at bounding box center [323, 706] width 15 height 15
type input "FFFFFF"
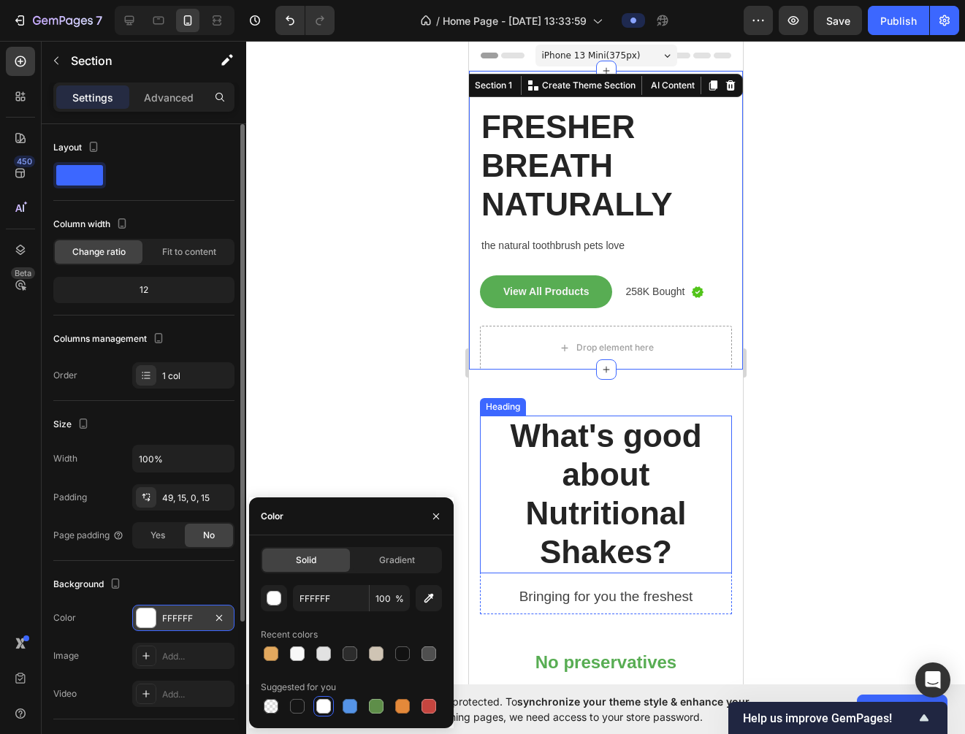
click at [788, 410] on div at bounding box center [605, 387] width 719 height 693
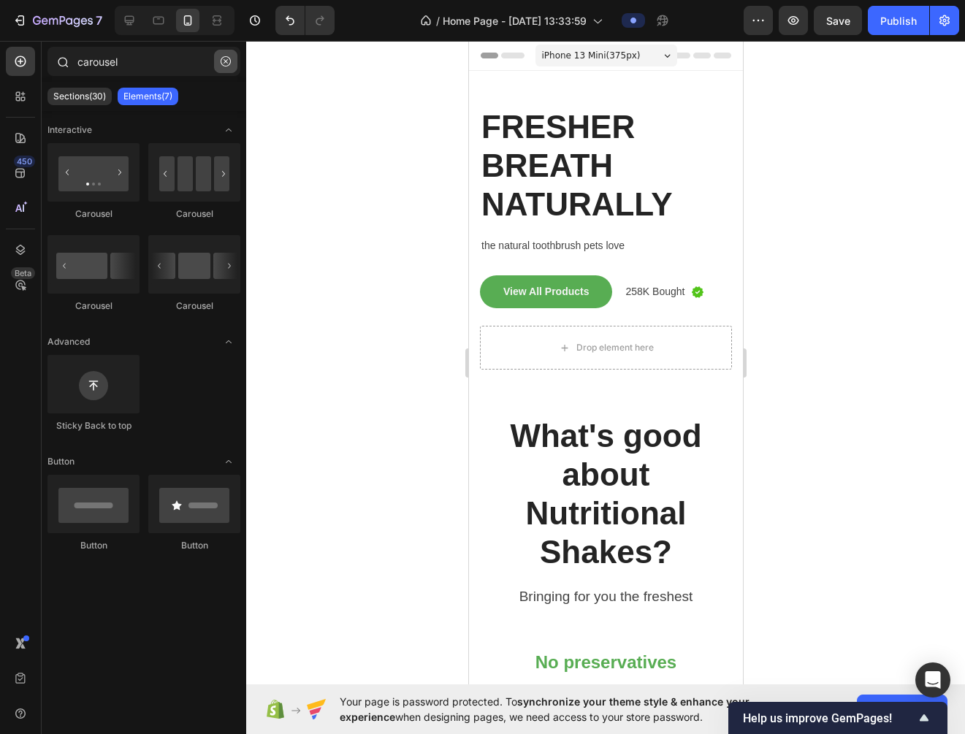
click at [223, 67] on button "button" at bounding box center [225, 61] width 23 height 23
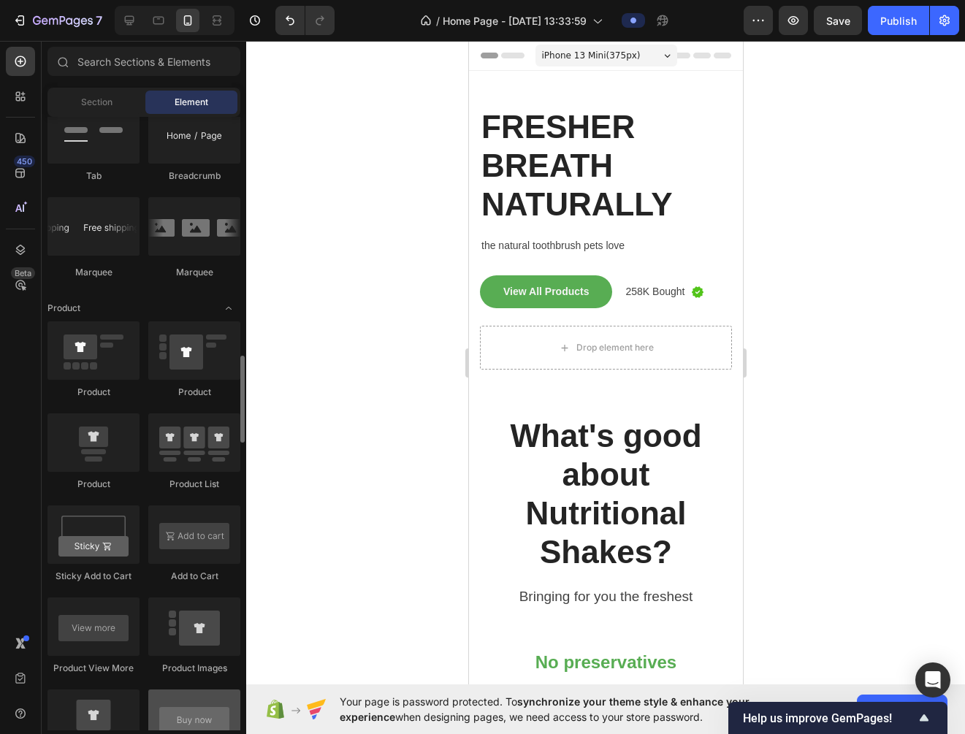
scroll to position [1686, 0]
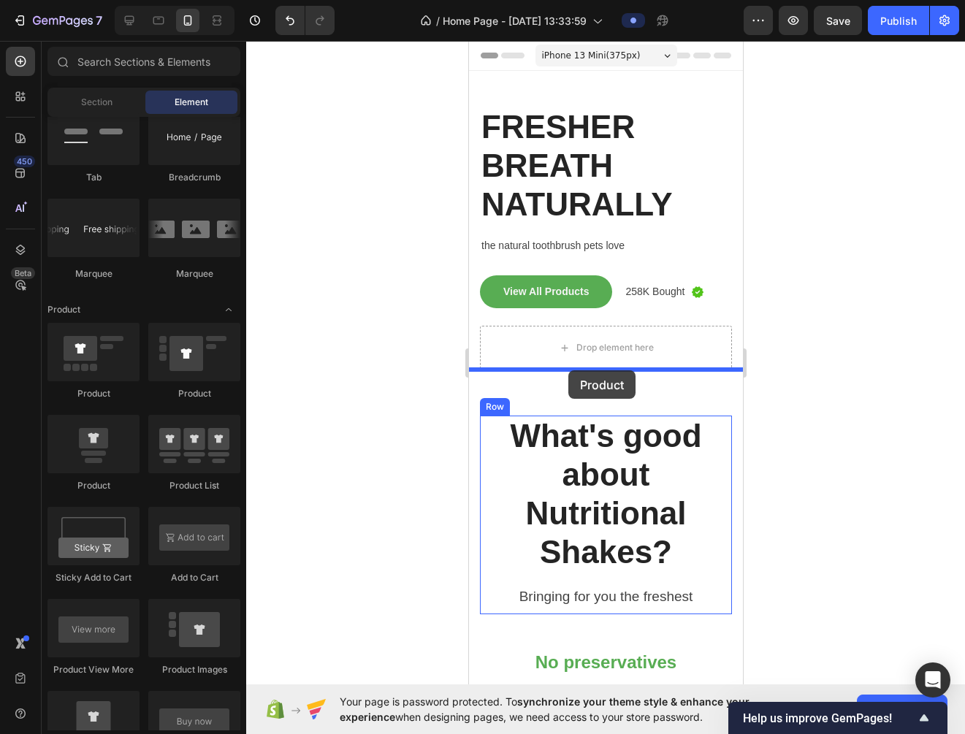
drag, startPoint x: 564, startPoint y: 403, endPoint x: 546, endPoint y: 372, distance: 35.3
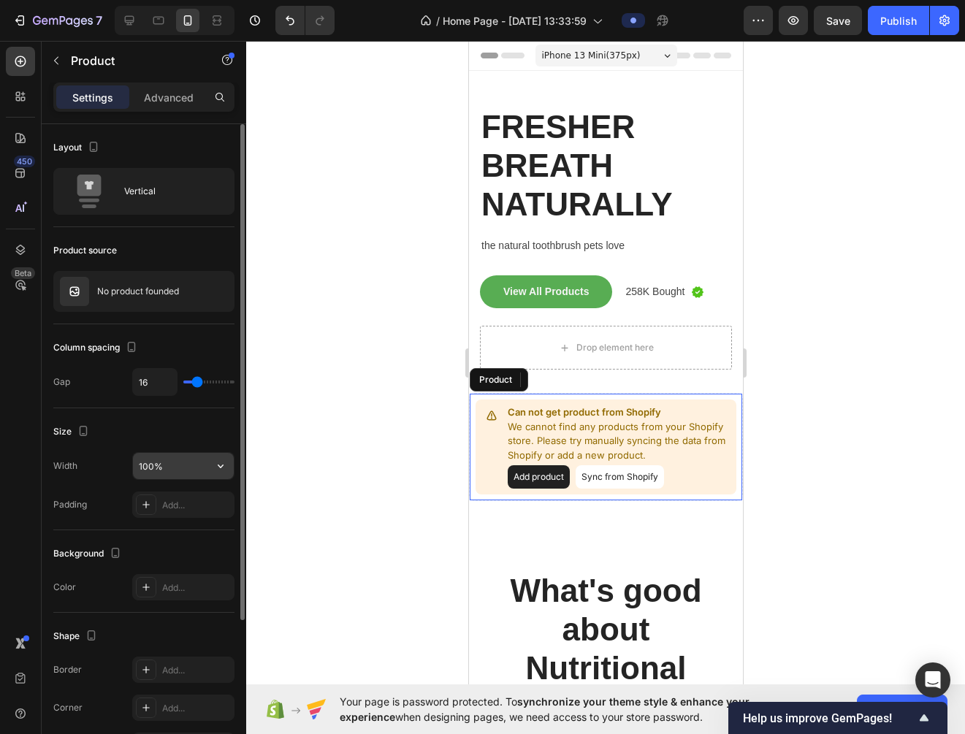
click at [167, 467] on input "100%" at bounding box center [183, 466] width 101 height 26
type input "50"
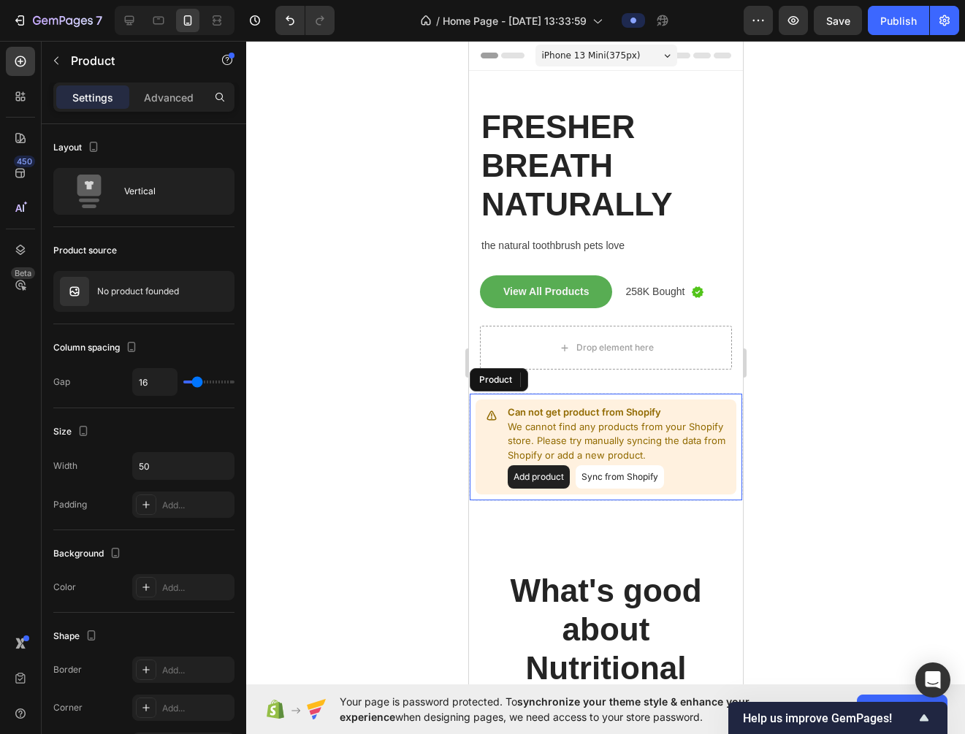
click at [316, 497] on div at bounding box center [605, 387] width 719 height 693
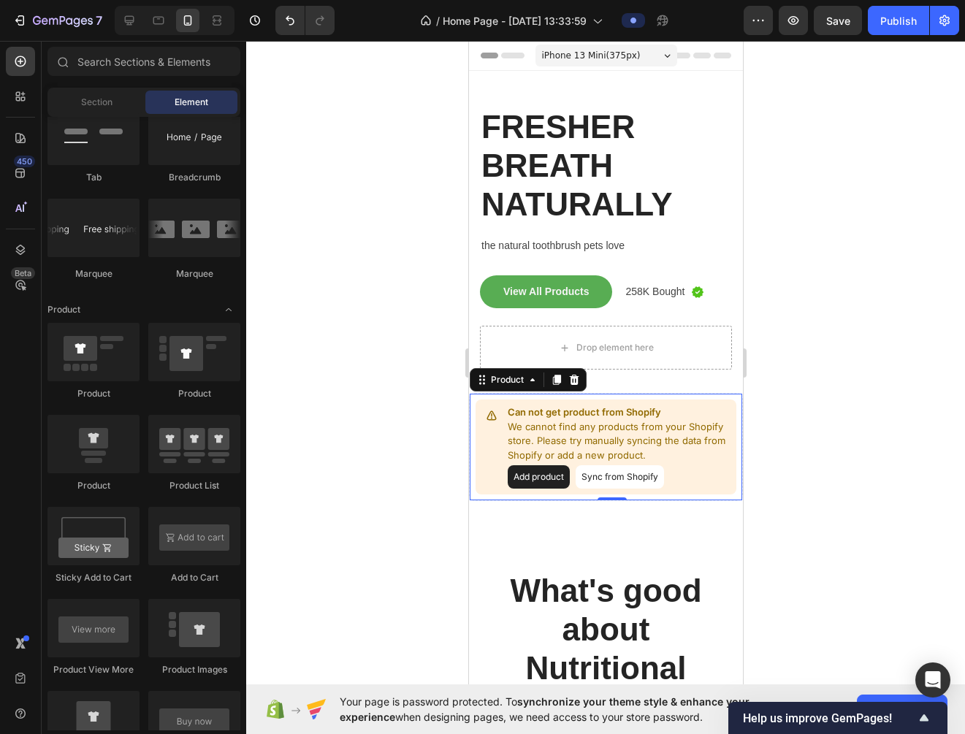
click at [541, 434] on p "We cannot find any products from your Shopify store. Please try manually syncin…" at bounding box center [618, 441] width 223 height 43
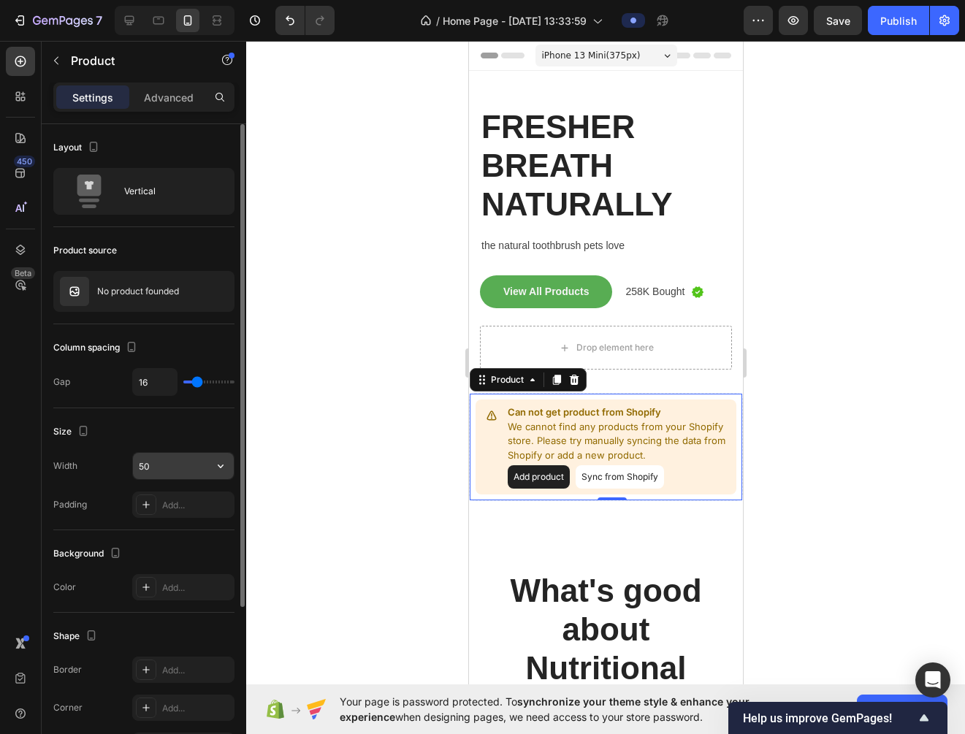
click at [169, 465] on input "50" at bounding box center [183, 466] width 101 height 26
click at [219, 466] on icon "button" at bounding box center [221, 467] width 6 height 4
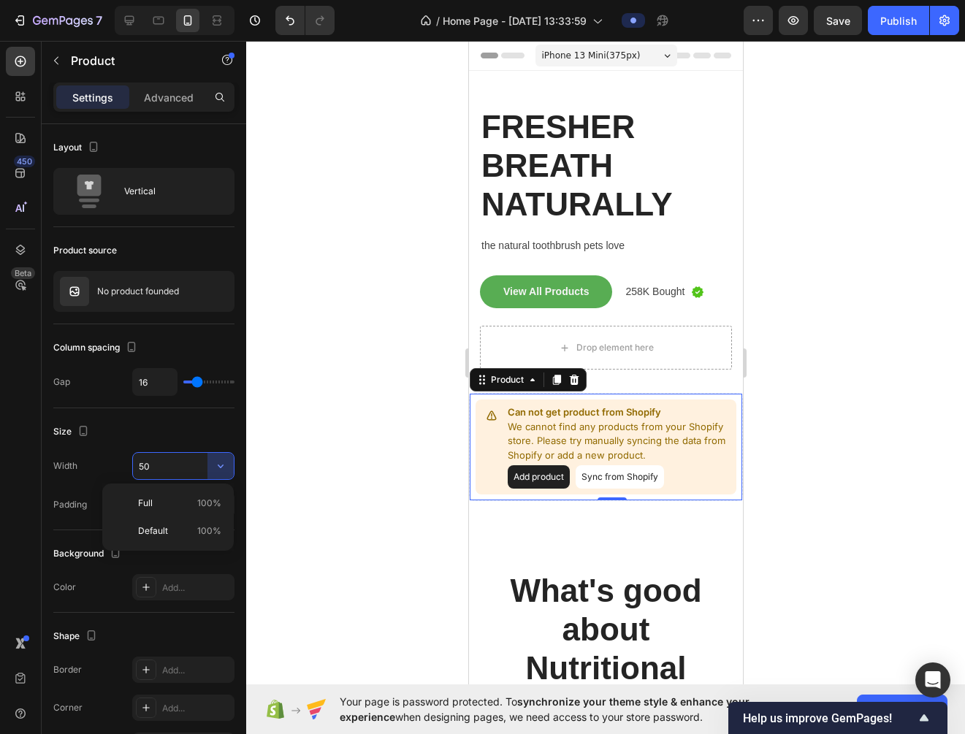
click at [252, 417] on div at bounding box center [605, 387] width 719 height 693
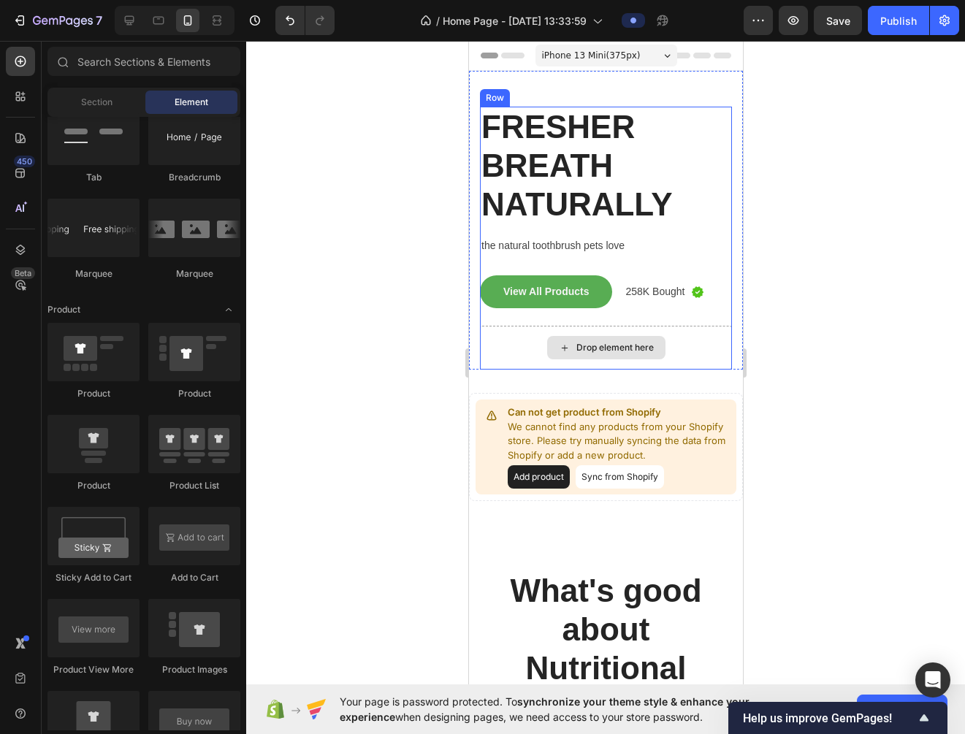
click at [555, 340] on div "Drop element here" at bounding box center [605, 347] width 118 height 23
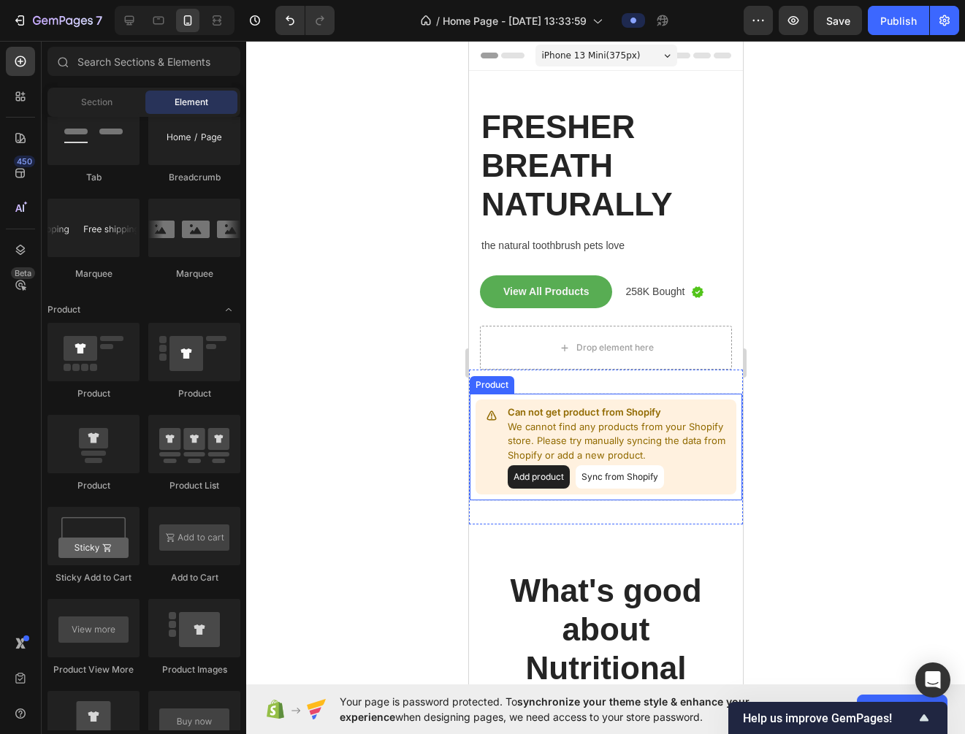
click at [572, 411] on p "Can not get product from Shopify" at bounding box center [618, 412] width 223 height 15
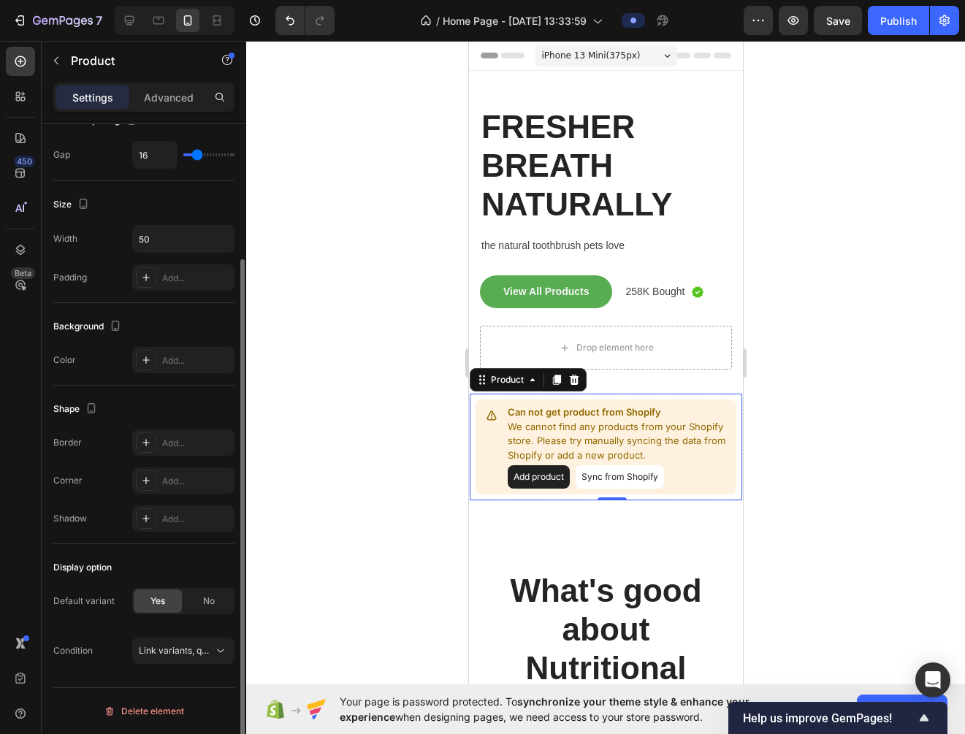
scroll to position [0, 0]
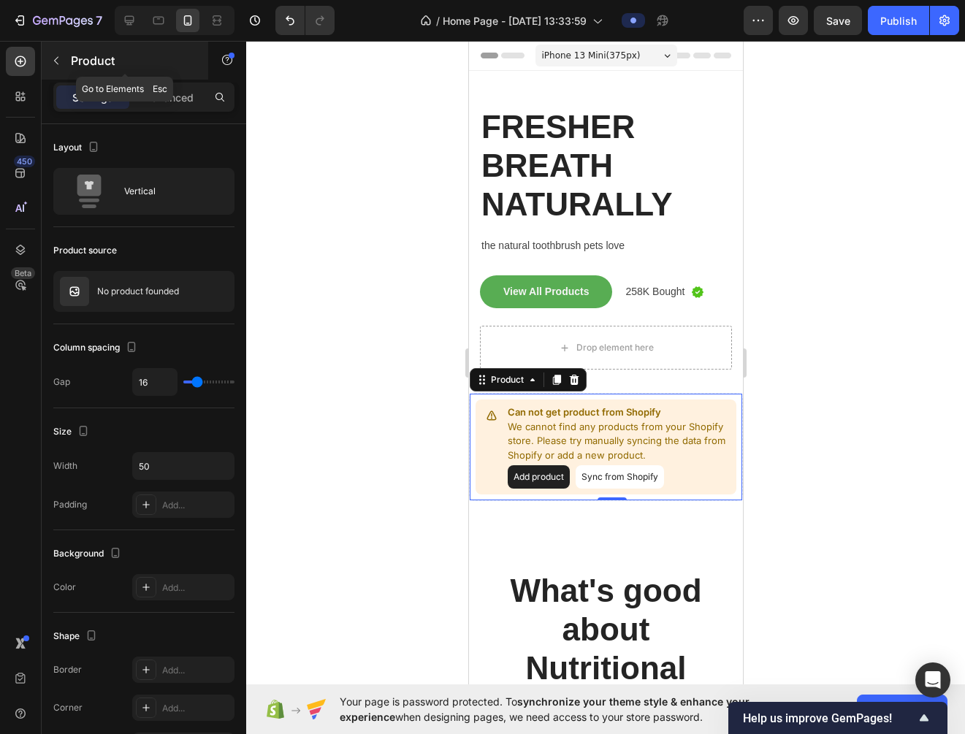
click at [53, 58] on icon "button" at bounding box center [56, 61] width 12 height 12
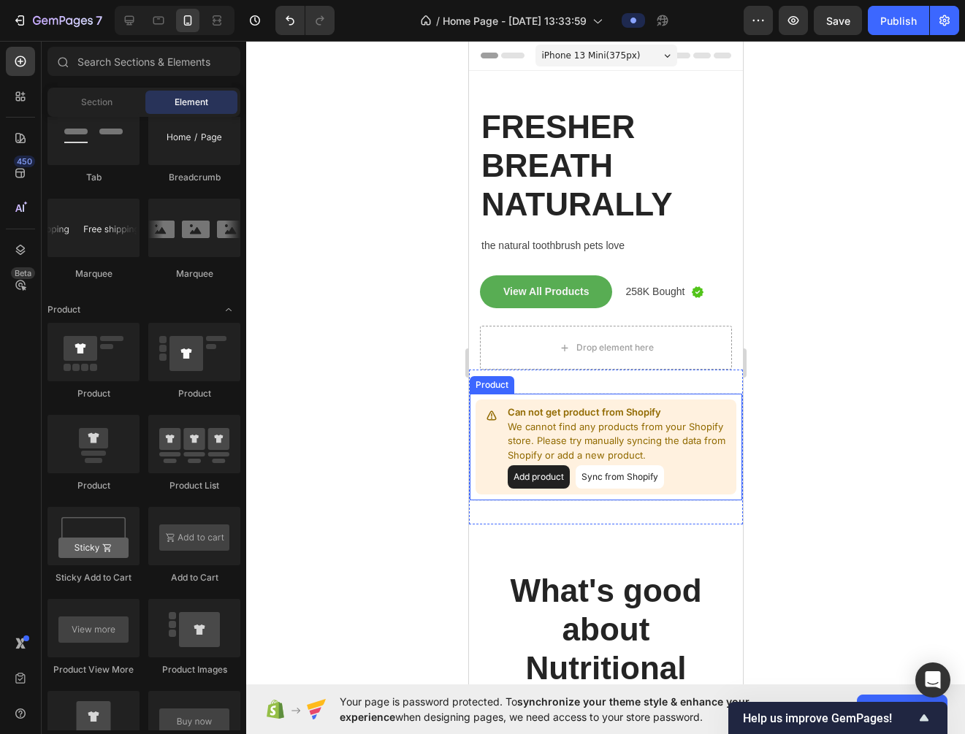
click at [722, 395] on div "Can not get product from Shopify We cannot find any products from your Shopify …" at bounding box center [605, 447] width 274 height 108
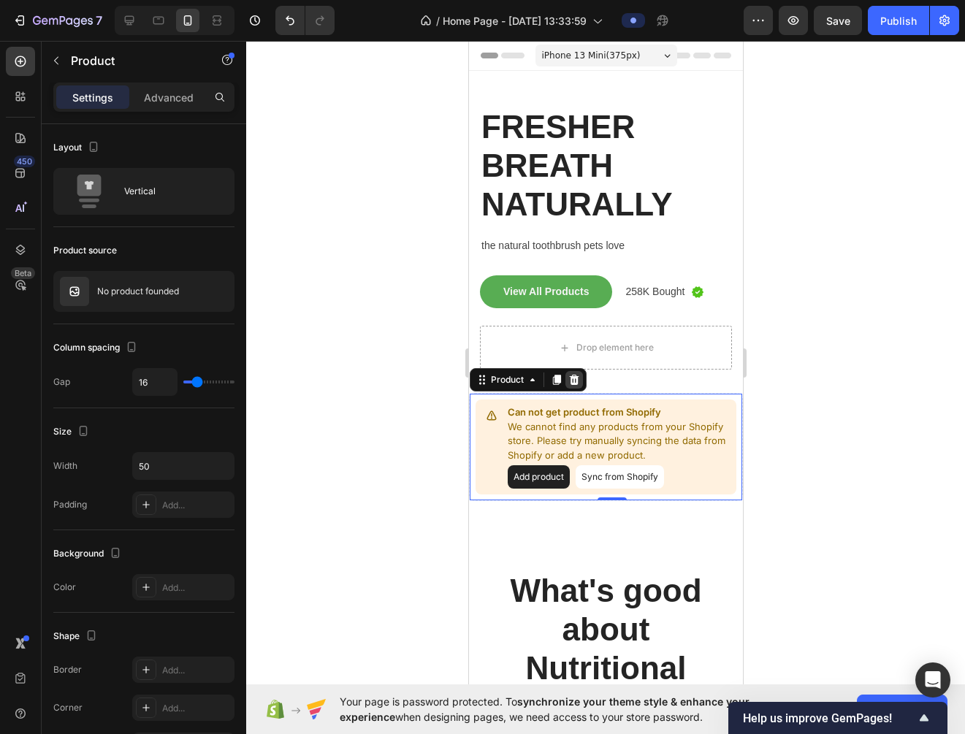
click at [579, 384] on icon at bounding box center [574, 380] width 12 height 12
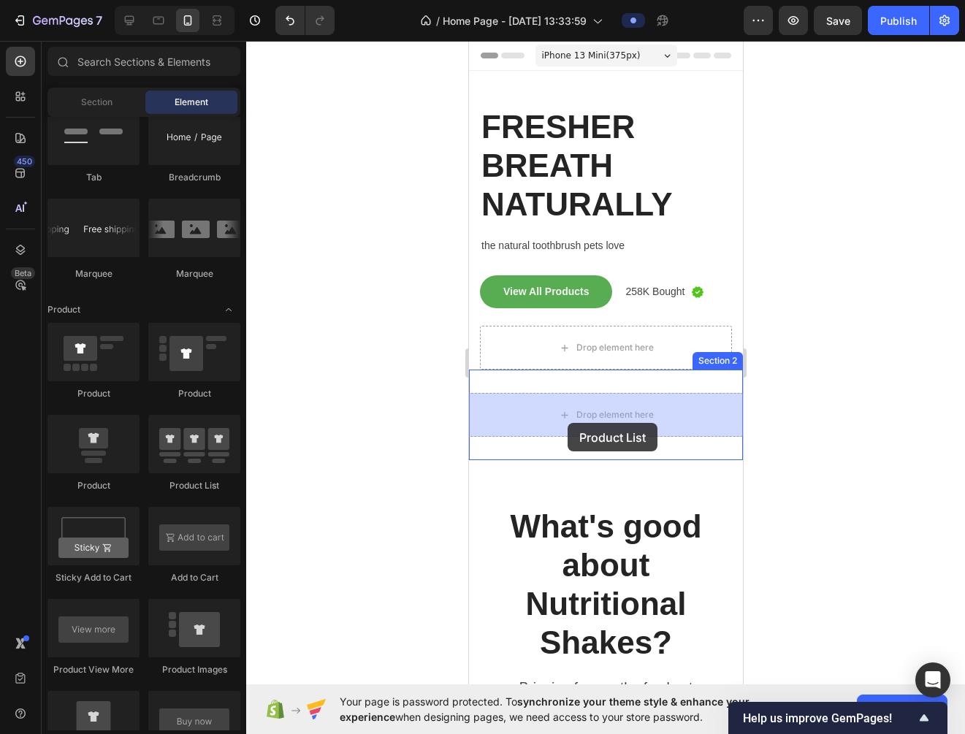
drag, startPoint x: 650, startPoint y: 492, endPoint x: 566, endPoint y: 423, distance: 108.5
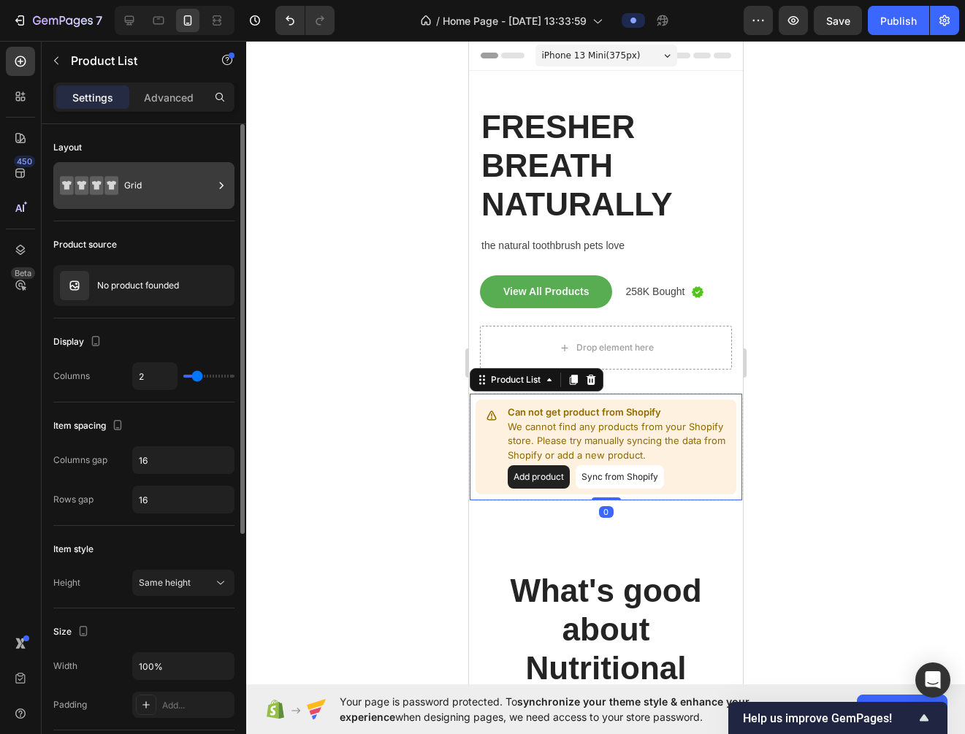
click at [148, 193] on div "Grid" at bounding box center [168, 186] width 89 height 34
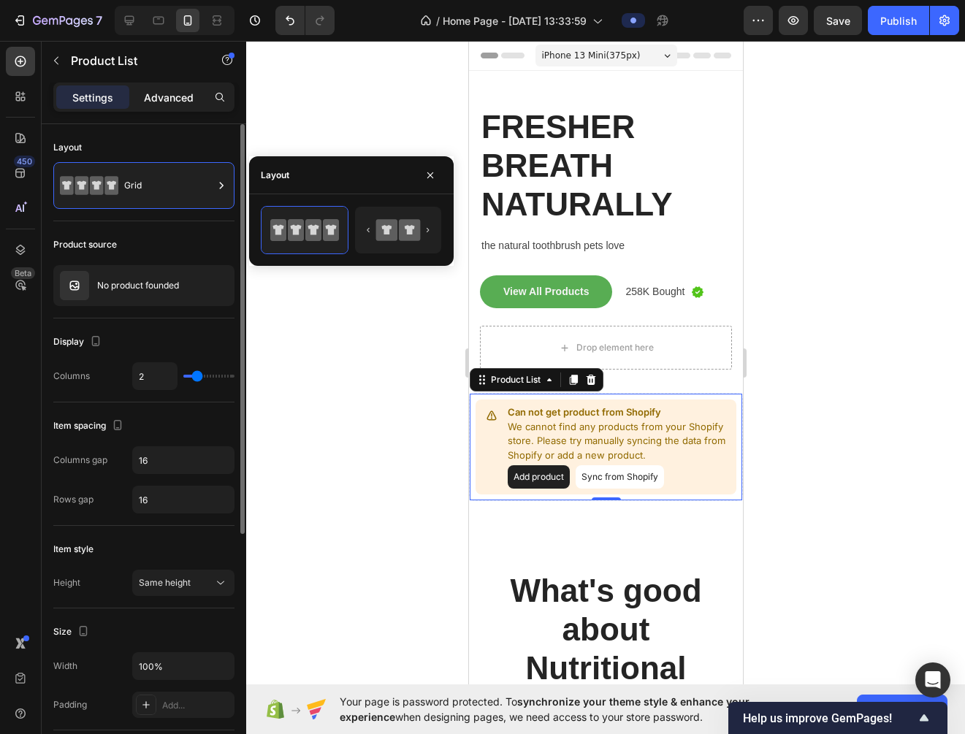
click at [165, 94] on p "Advanced" at bounding box center [169, 97] width 50 height 15
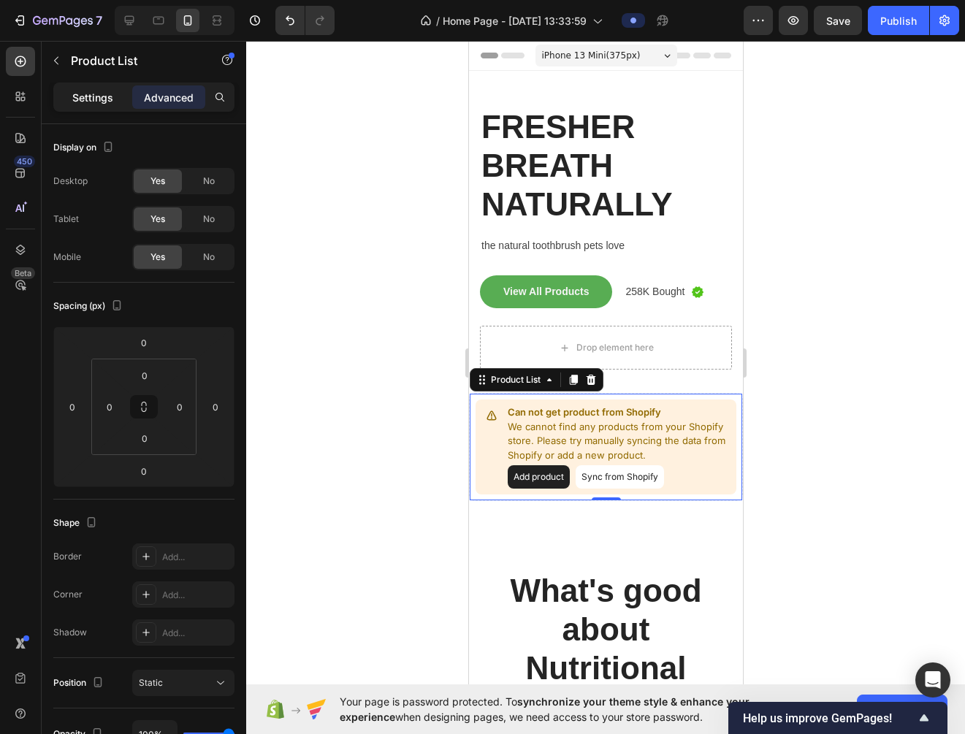
click at [115, 97] on div "Settings" at bounding box center [92, 96] width 73 height 23
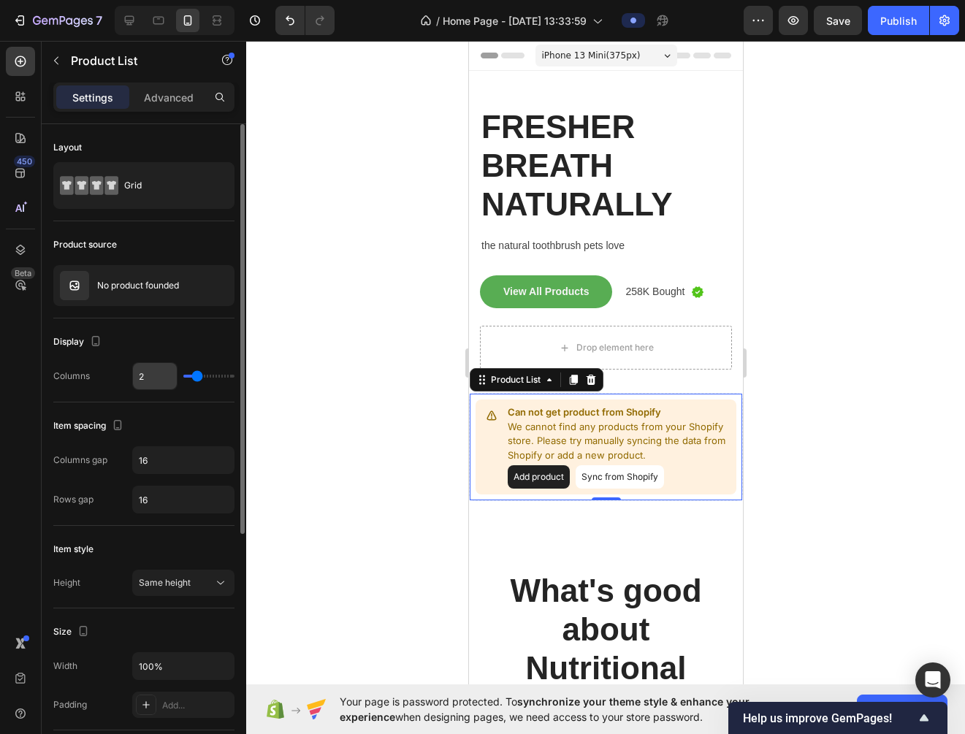
click at [161, 373] on input "2" at bounding box center [155, 376] width 44 height 26
click at [161, 374] on input "2" at bounding box center [155, 376] width 44 height 26
type input "1"
type input "2"
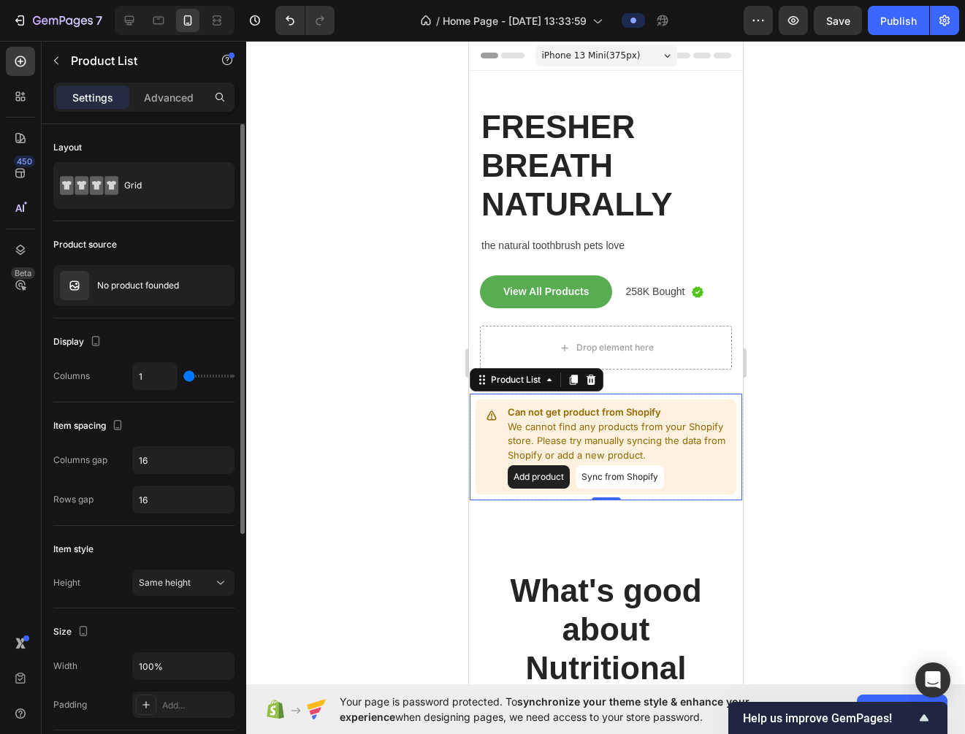
type input "2"
type input "3"
click at [202, 378] on input "range" at bounding box center [208, 376] width 51 height 3
type input "2"
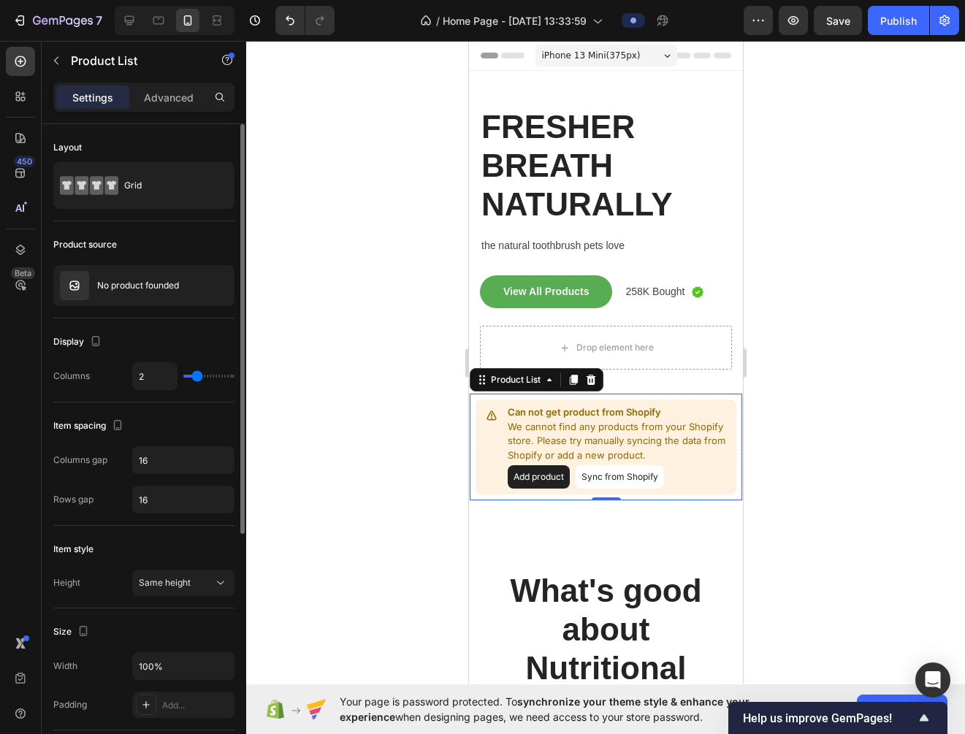
type input "2"
click at [196, 378] on input "range" at bounding box center [208, 376] width 51 height 3
click at [184, 337] on div "Display" at bounding box center [143, 341] width 181 height 23
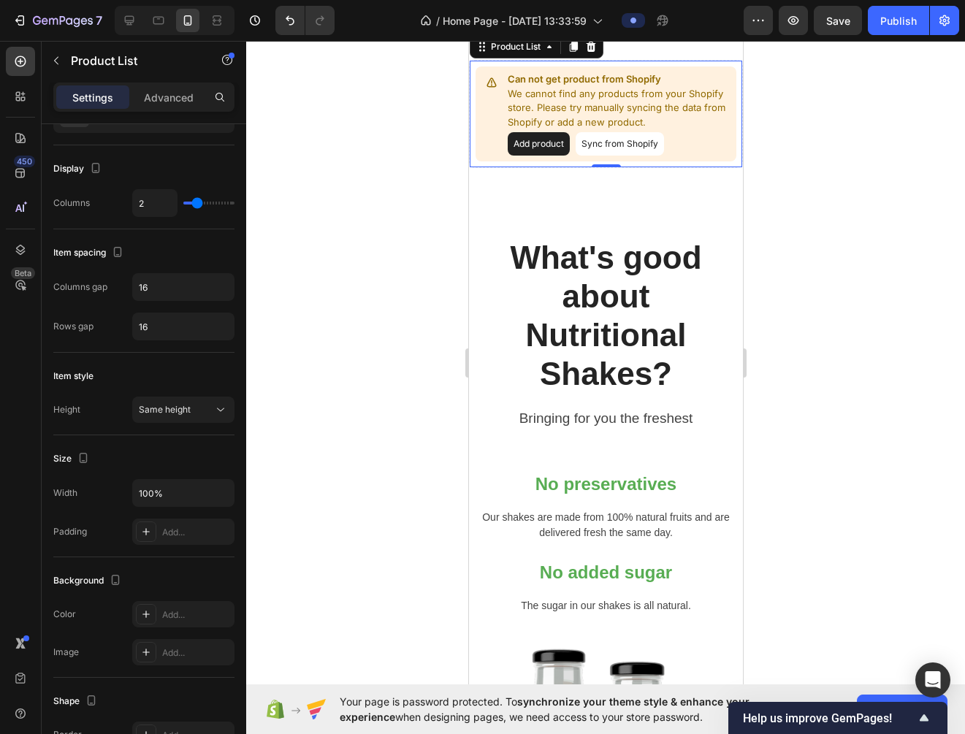
scroll to position [348, 0]
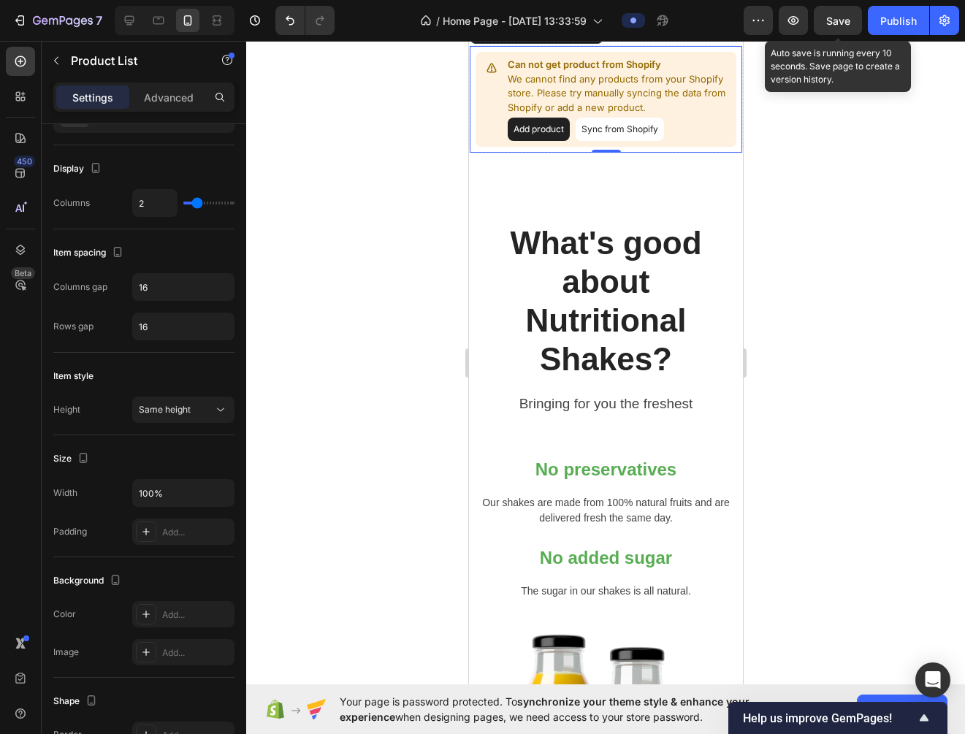
click at [788, 22] on span "Save" at bounding box center [838, 21] width 24 height 12
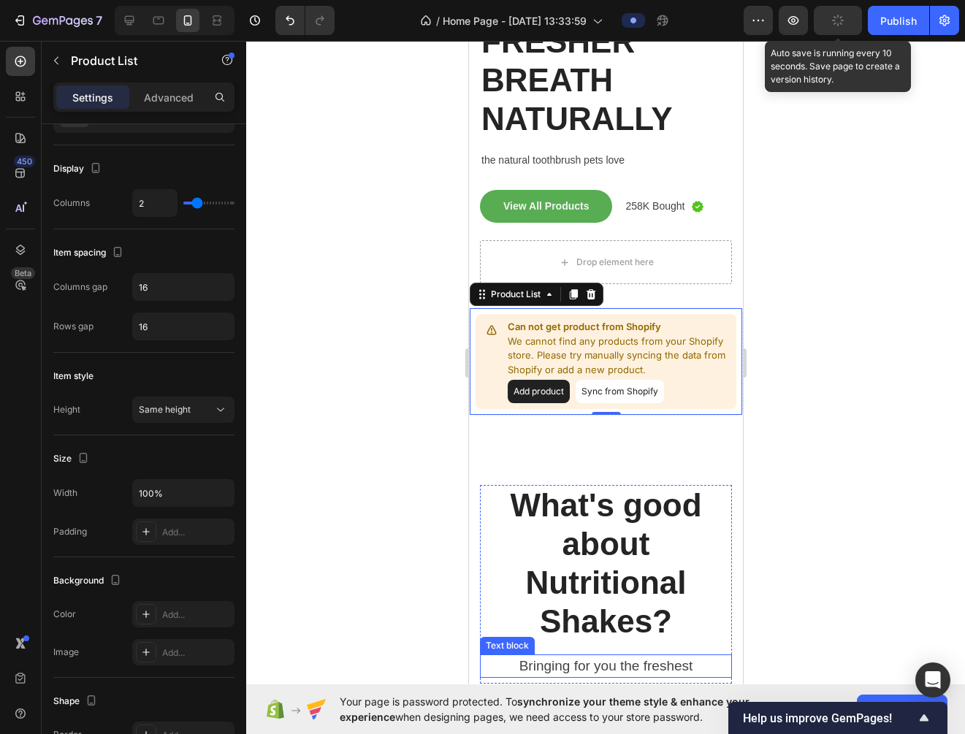
scroll to position [0, 0]
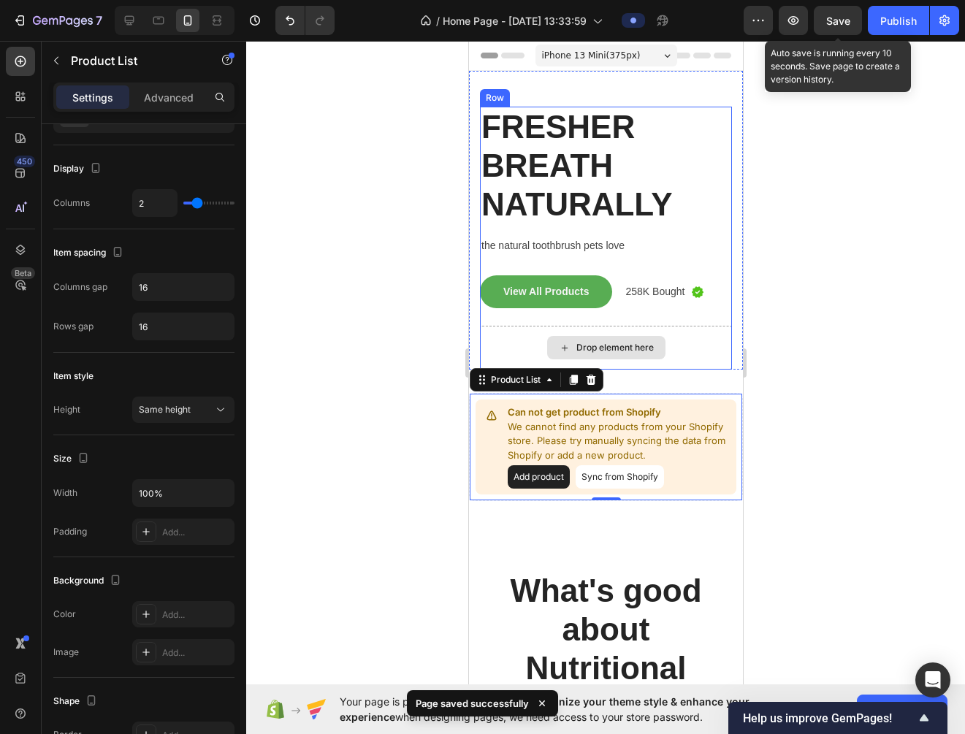
click at [703, 354] on div "Drop element here" at bounding box center [605, 348] width 252 height 44
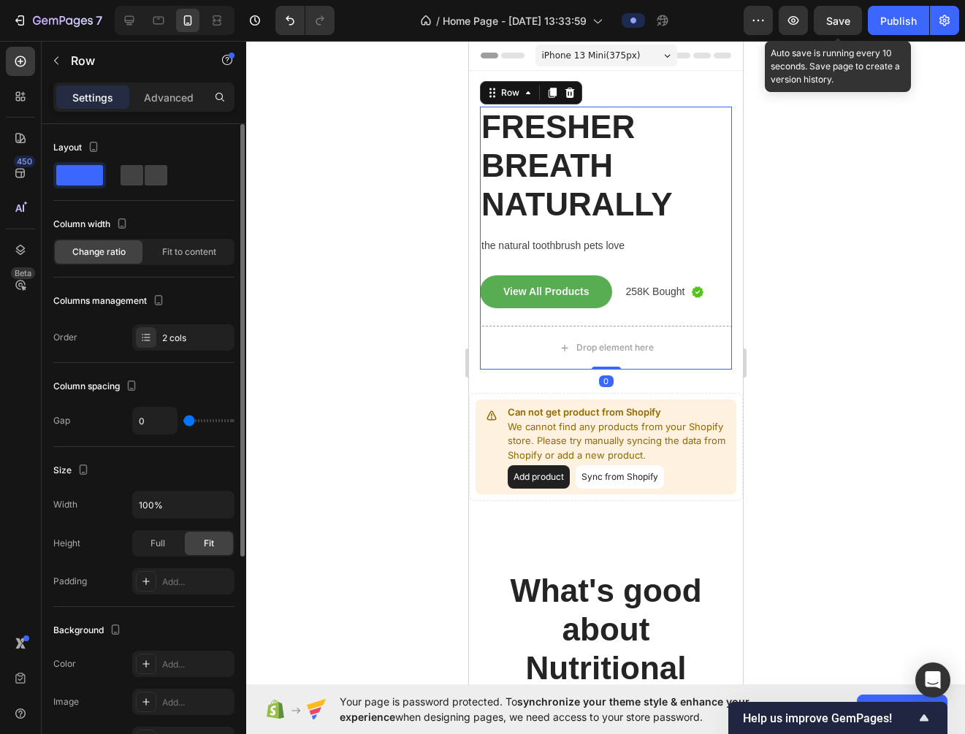
click at [712, 325] on div "FRESHER BREATH NATURALLY Heading the natural toothbrush pets love Text block Vi…" at bounding box center [605, 216] width 252 height 219
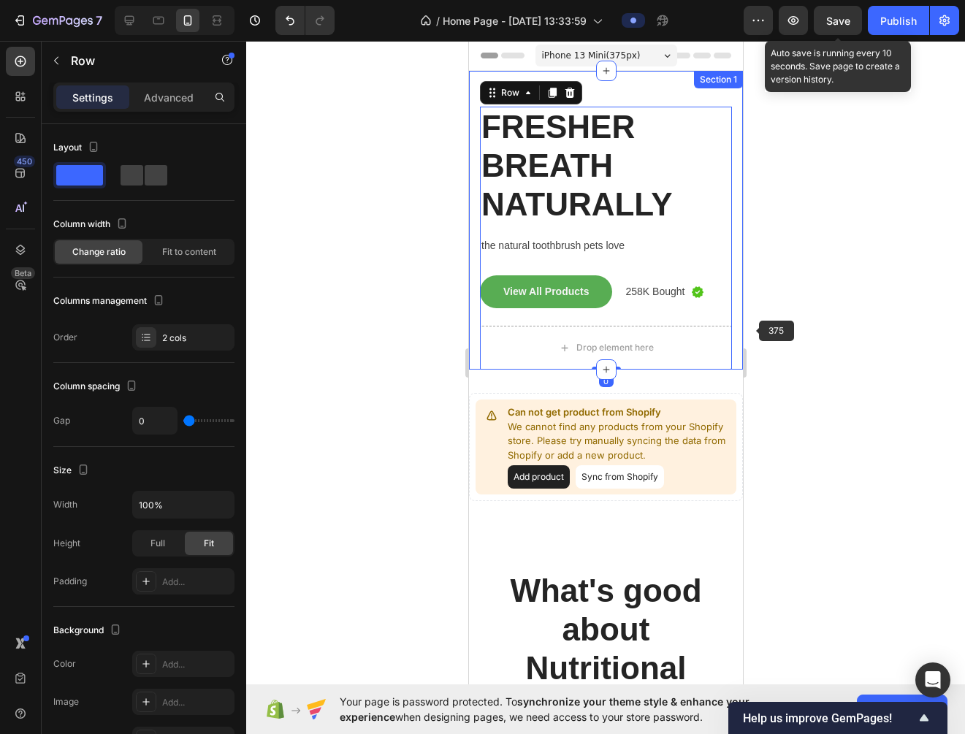
click at [783, 327] on div at bounding box center [605, 387] width 719 height 693
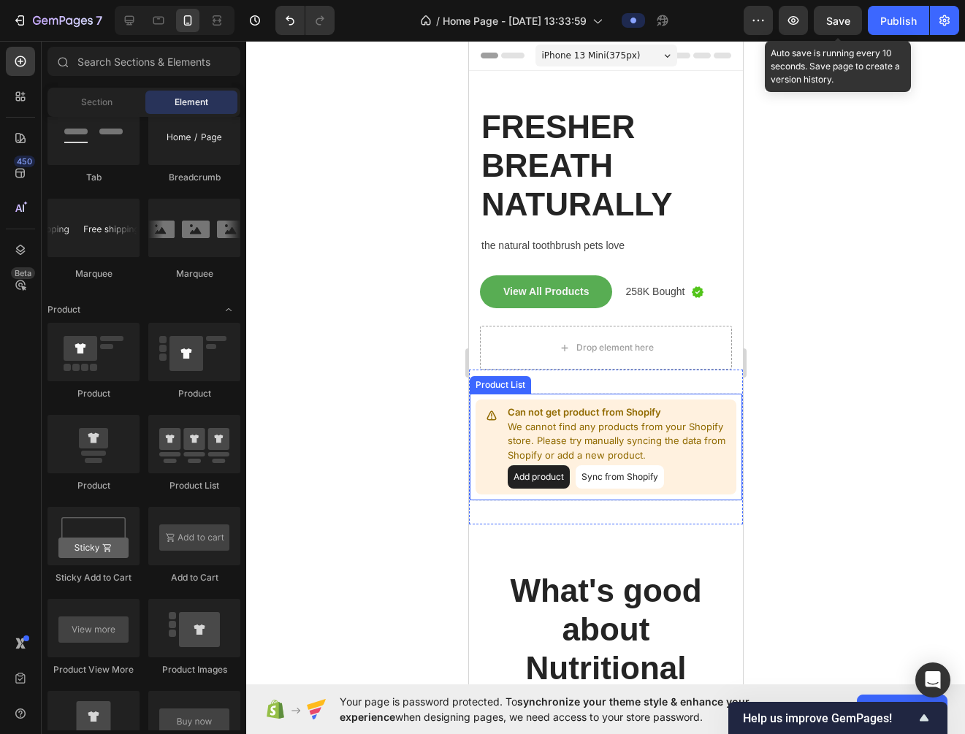
click at [558, 430] on p "We cannot find any products from your Shopify store. Please try manually syncin…" at bounding box center [618, 441] width 223 height 43
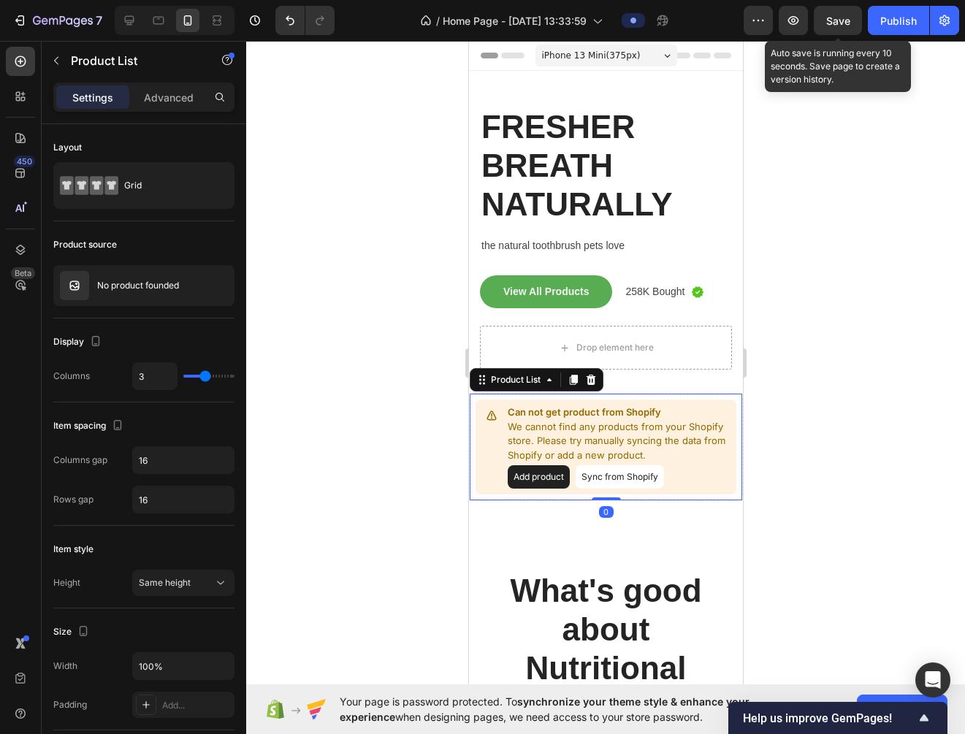
click at [546, 478] on button "Add product" at bounding box center [538, 476] width 62 height 23
click at [641, 468] on button "Sync from Shopify" at bounding box center [619, 476] width 88 height 23
click at [626, 478] on button "Sync from Shopify" at bounding box center [619, 476] width 88 height 23
click at [635, 474] on button "Sync from Shopify" at bounding box center [619, 476] width 88 height 23
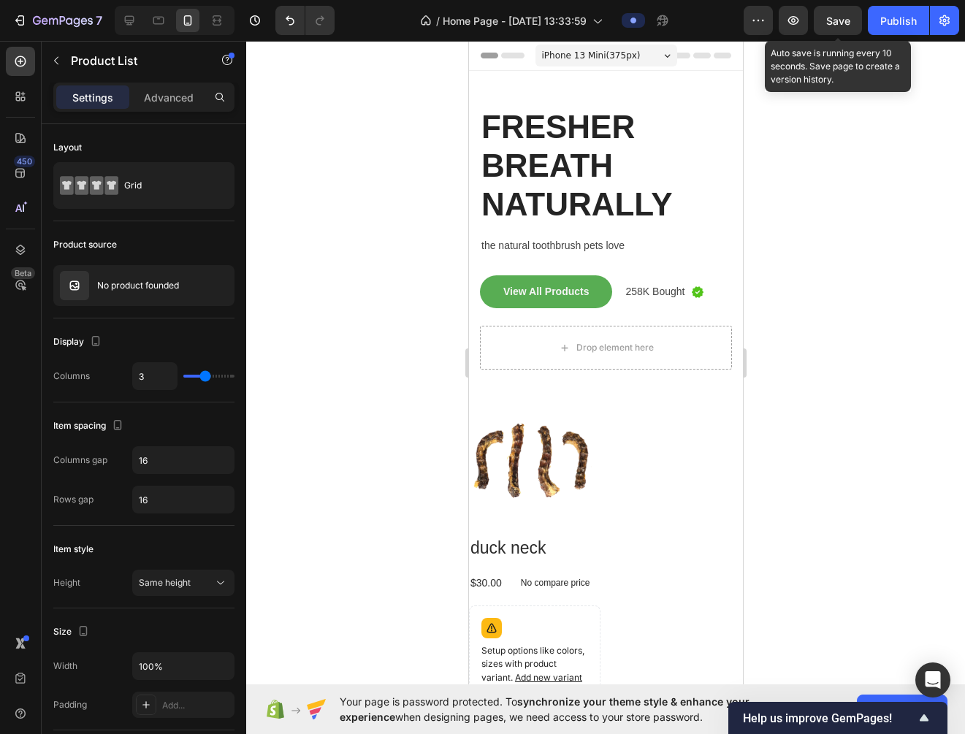
click at [788, 321] on div at bounding box center [605, 387] width 719 height 693
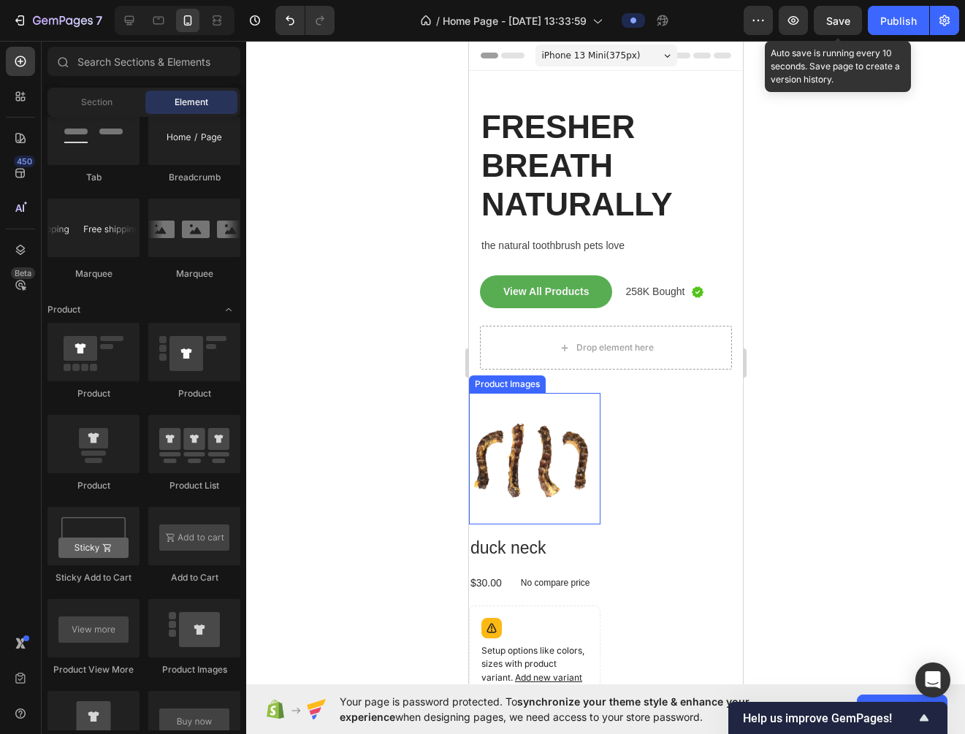
click at [540, 461] on img at bounding box center [533, 458] width 131 height 131
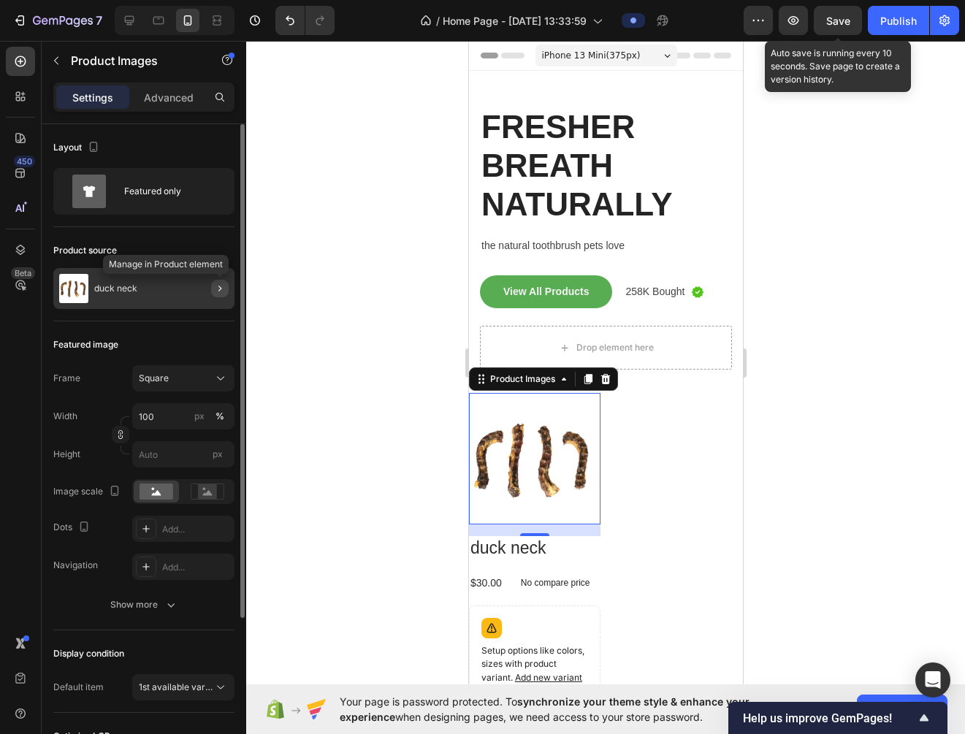
click at [216, 292] on icon "button" at bounding box center [220, 289] width 12 height 12
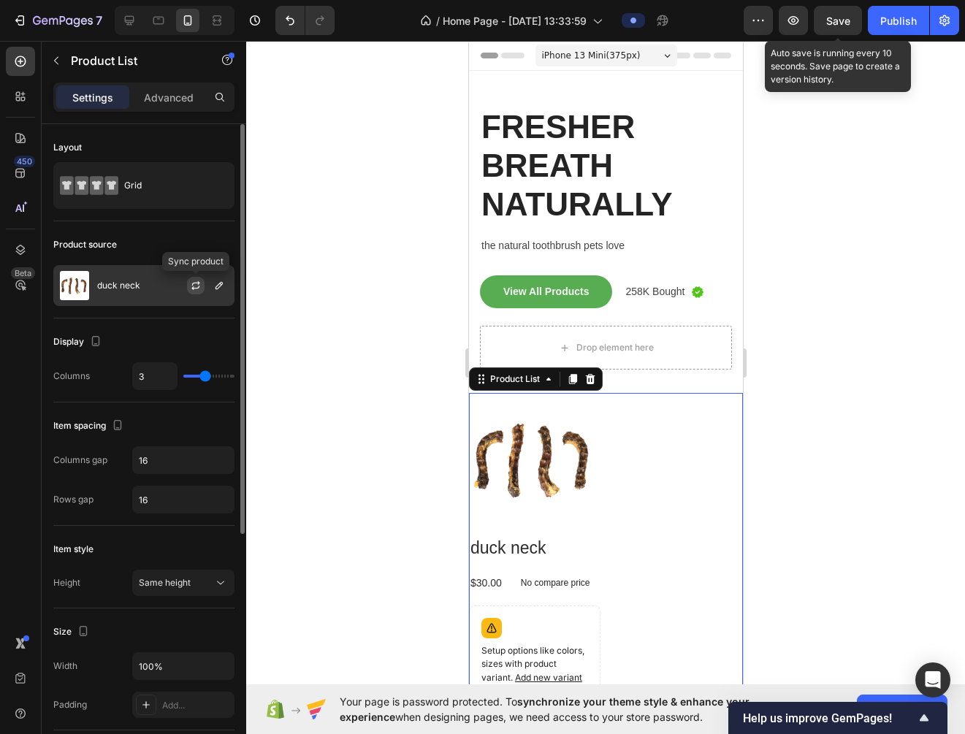
click at [198, 286] on icon "button" at bounding box center [196, 286] width 12 height 12
click at [222, 288] on icon "button" at bounding box center [219, 286] width 12 height 12
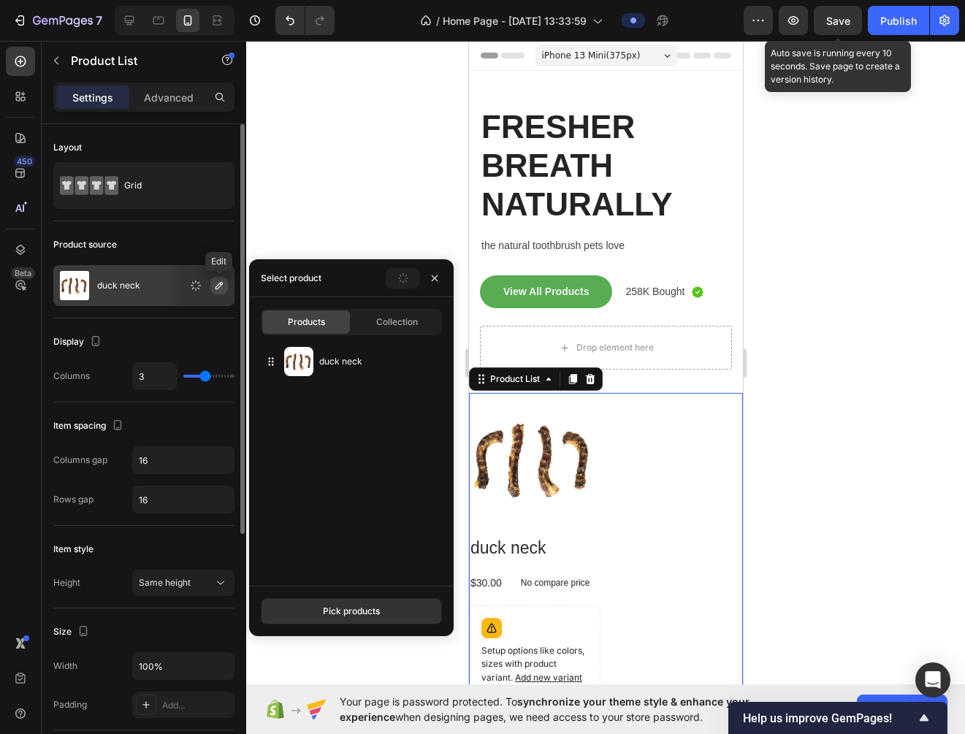
click at [222, 288] on icon "button" at bounding box center [219, 286] width 12 height 12
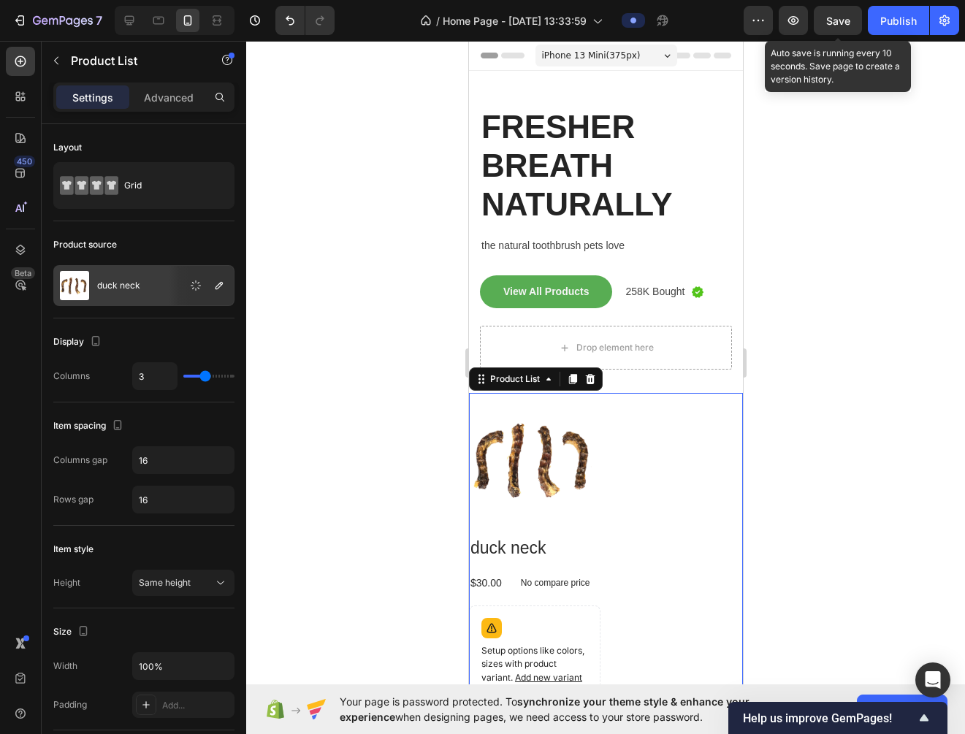
click at [383, 242] on div at bounding box center [605, 387] width 719 height 693
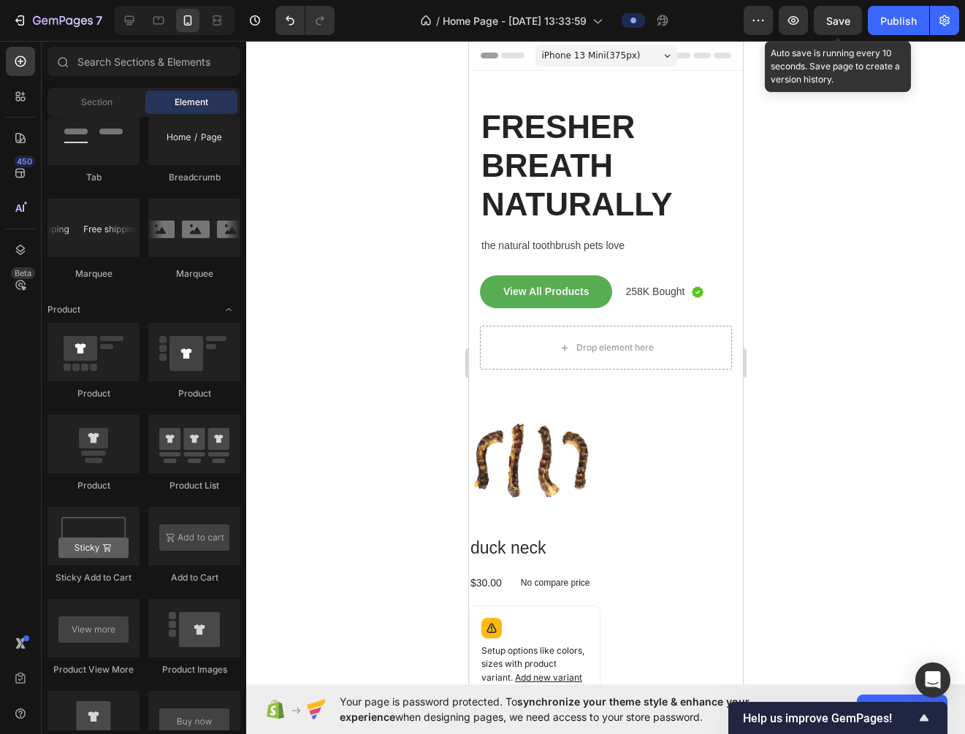
click at [788, 449] on div at bounding box center [605, 387] width 719 height 693
click at [788, 435] on div at bounding box center [605, 387] width 719 height 693
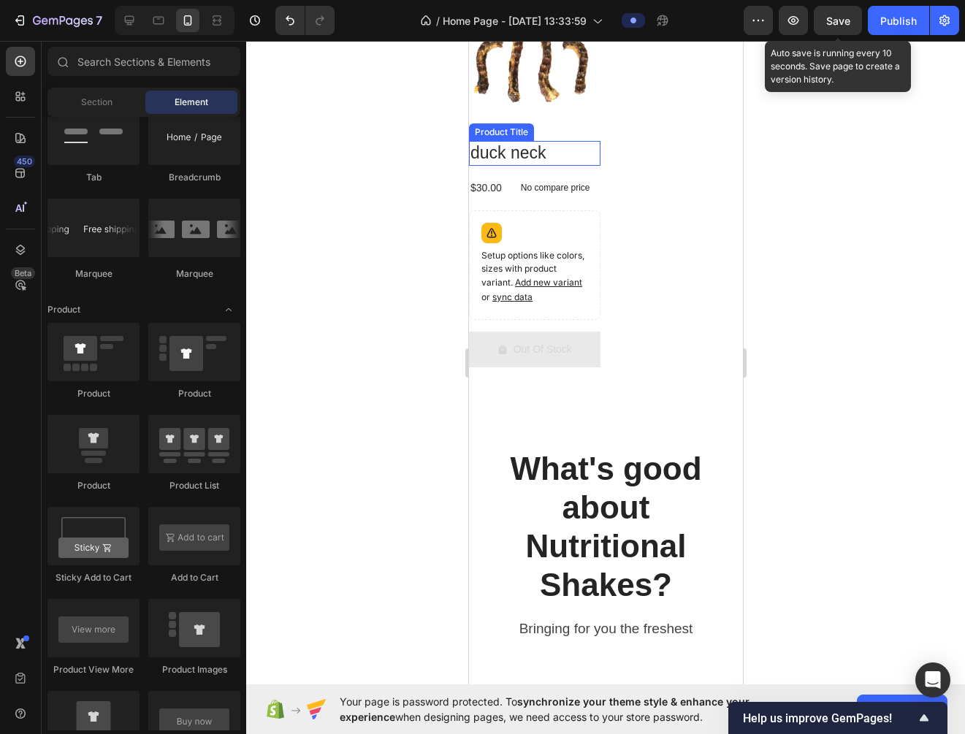
scroll to position [405, 0]
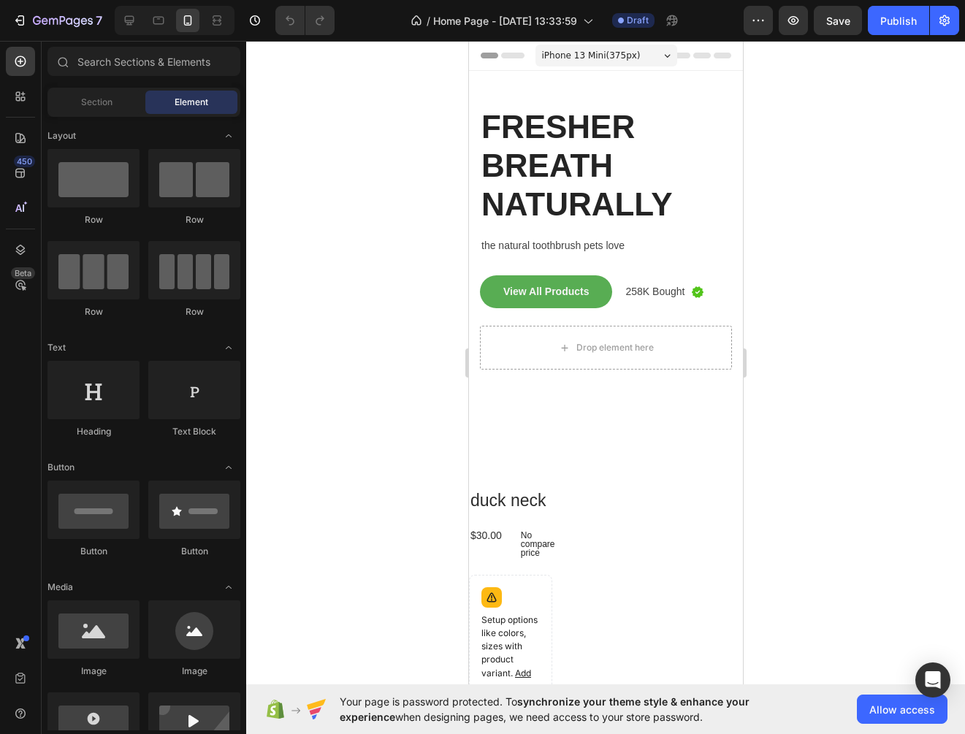
scroll to position [245, 0]
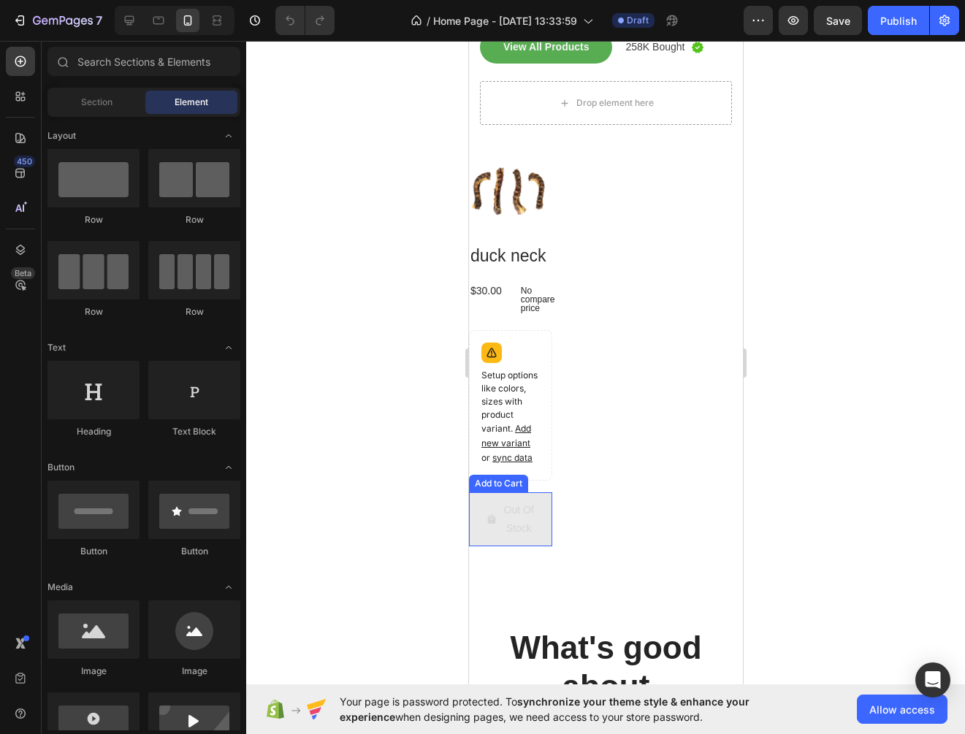
click at [481, 521] on button "Out Of Stock" at bounding box center [509, 519] width 83 height 54
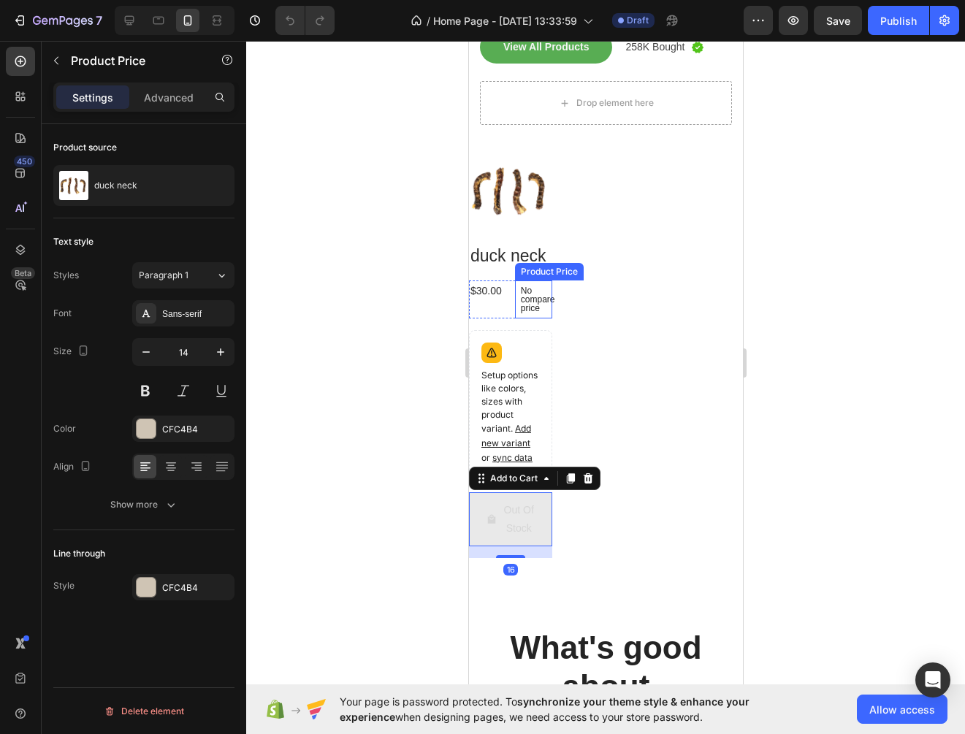
click at [537, 298] on p "No compare price" at bounding box center [533, 299] width 26 height 26
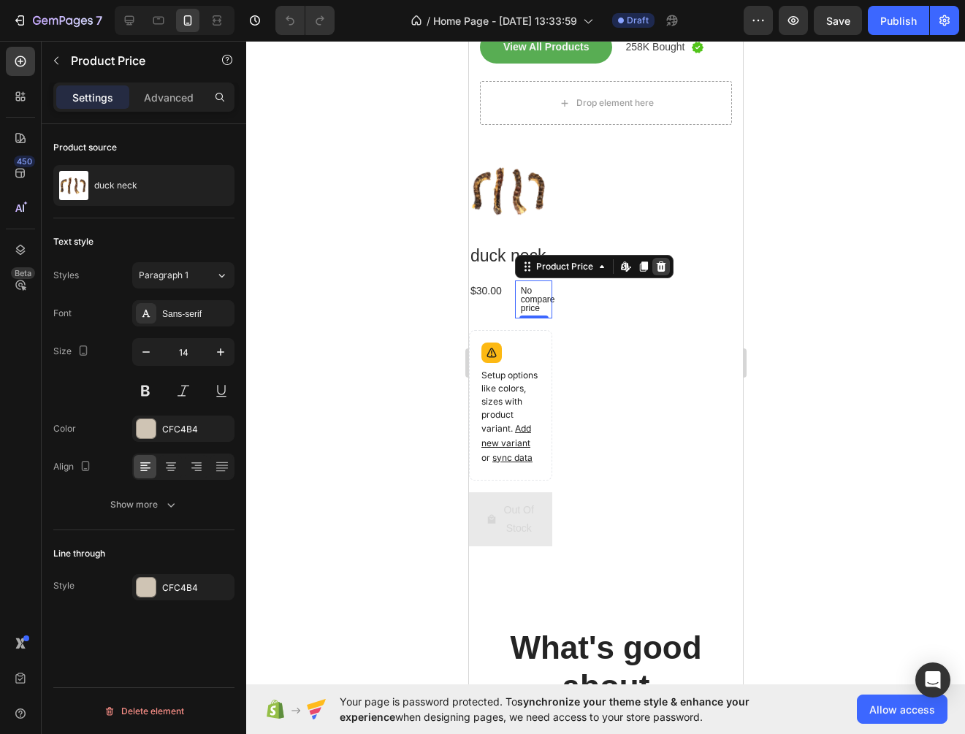
click at [665, 270] on icon at bounding box center [661, 267] width 12 height 12
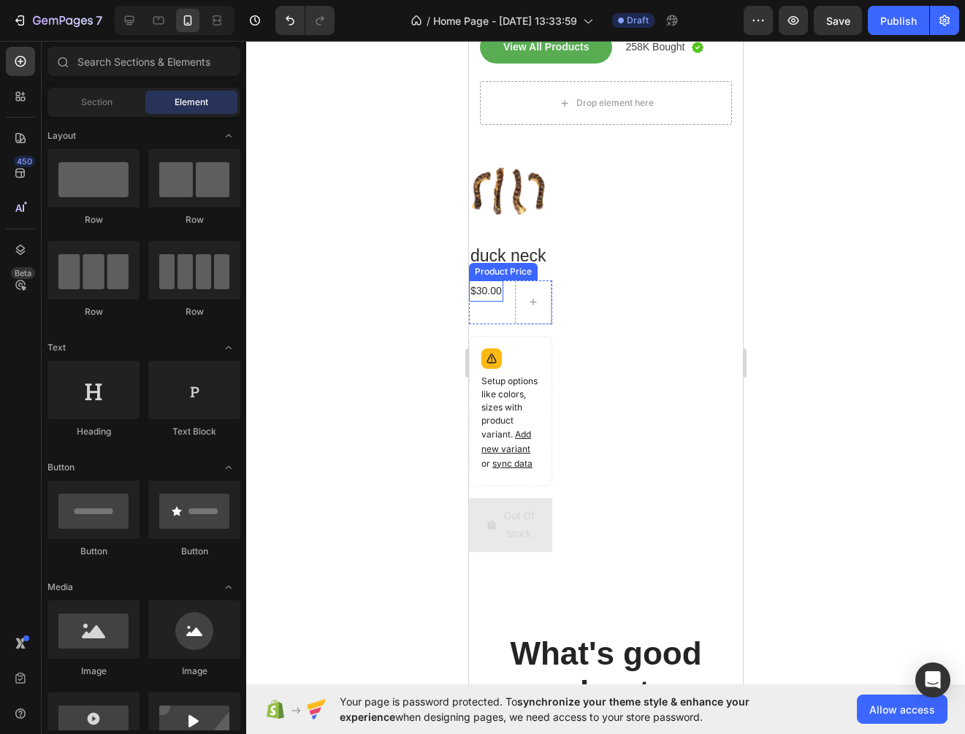
click at [497, 291] on div "$30.00" at bounding box center [485, 291] width 34 height 21
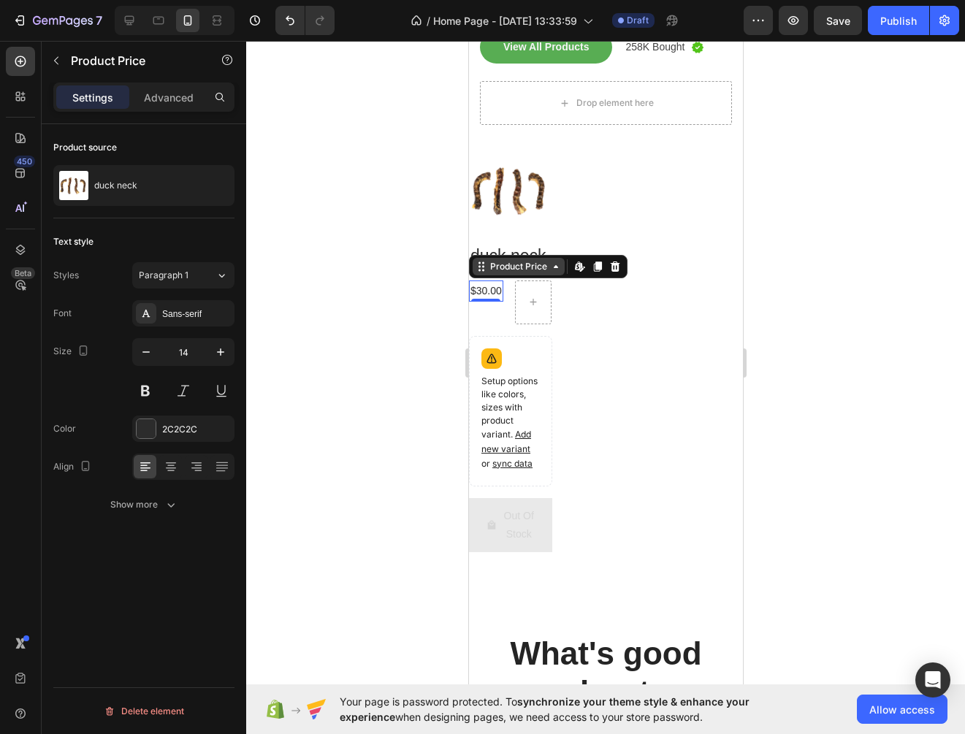
click at [544, 271] on div "Product Price" at bounding box center [518, 266] width 63 height 13
drag, startPoint x: 503, startPoint y: 290, endPoint x: 547, endPoint y: 295, distance: 44.9
click at [552, 295] on div "Product Images duck neck Product Title $30.00 Product Price Row 2 cols Row 1 co…" at bounding box center [605, 356] width 274 height 416
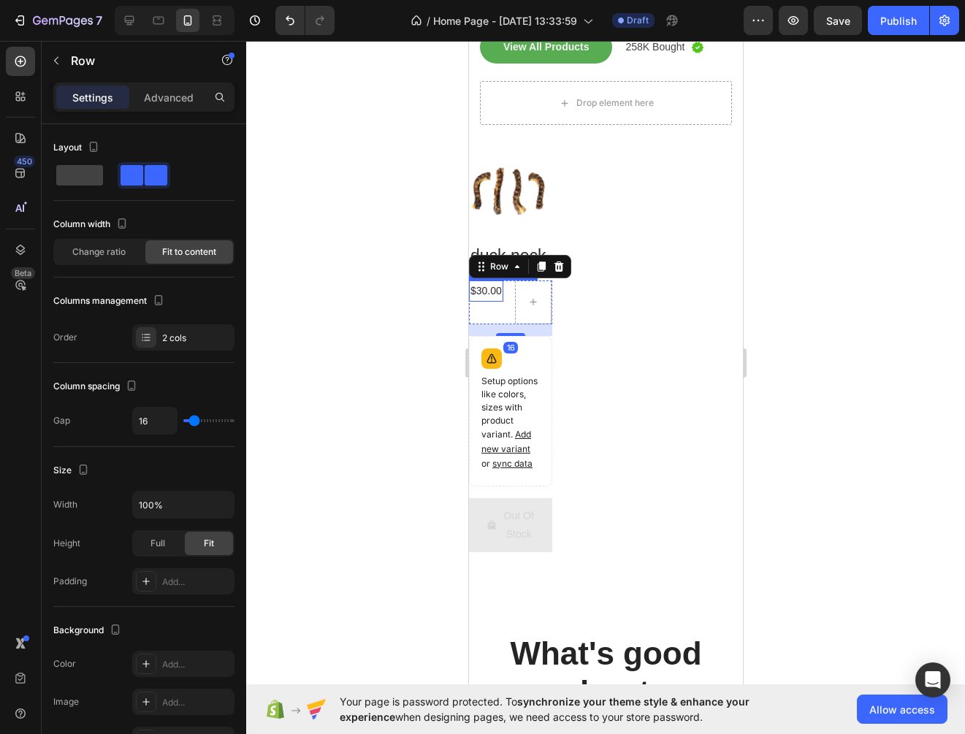
click at [487, 297] on div "$30.00" at bounding box center [485, 291] width 34 height 21
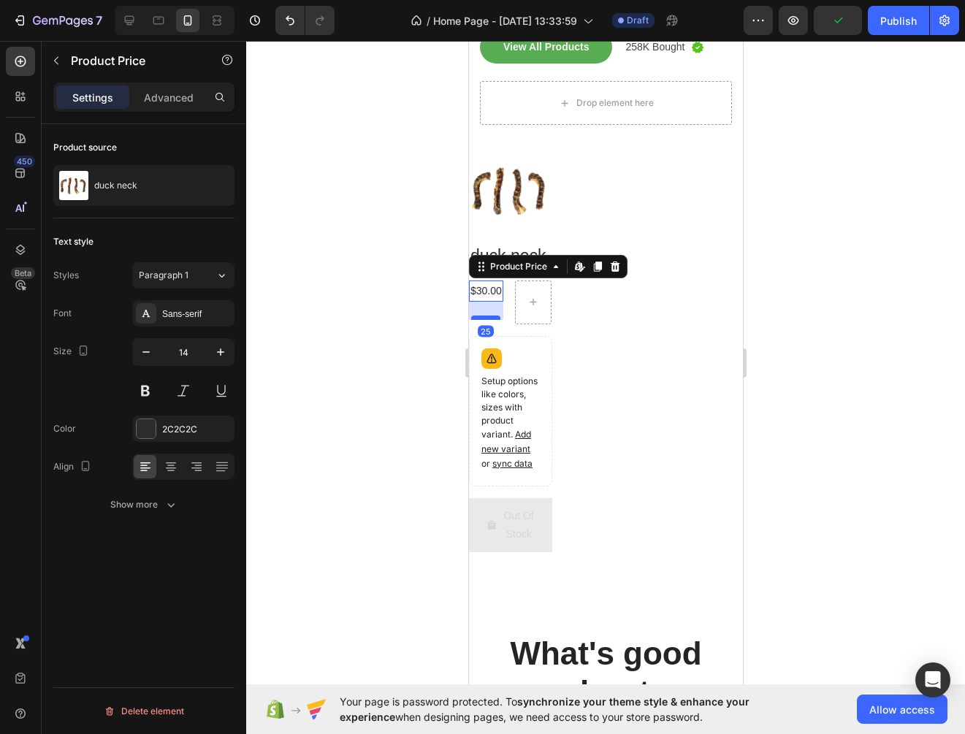
drag, startPoint x: 486, startPoint y: 300, endPoint x: 489, endPoint y: 318, distance: 17.8
click at [489, 318] on div at bounding box center [484, 318] width 29 height 4
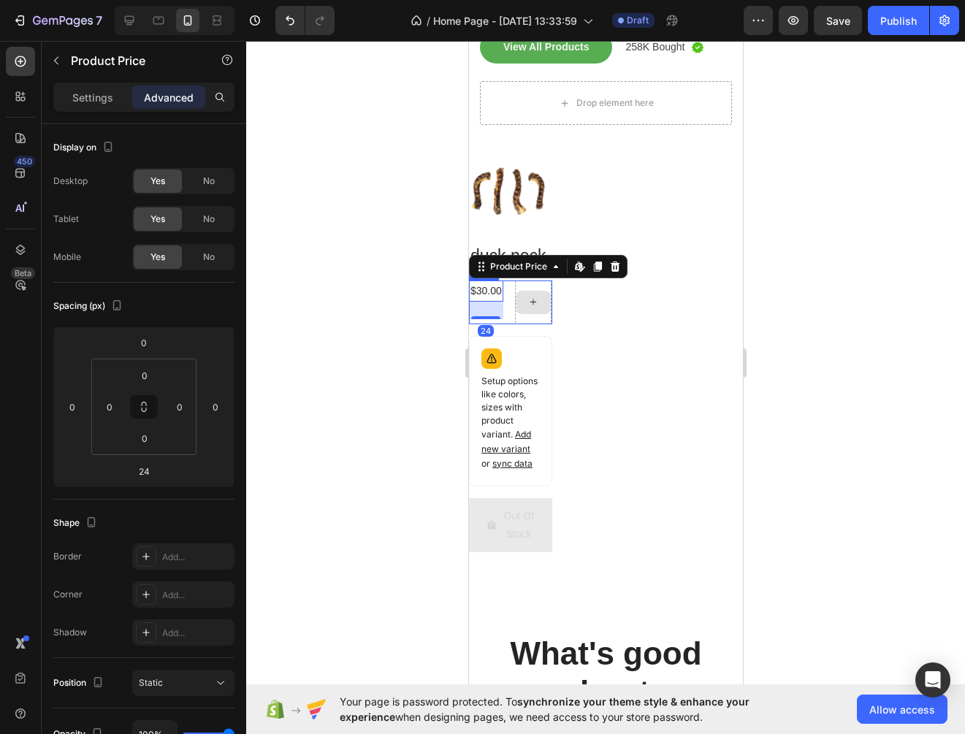
click at [535, 303] on icon at bounding box center [533, 302] width 12 height 12
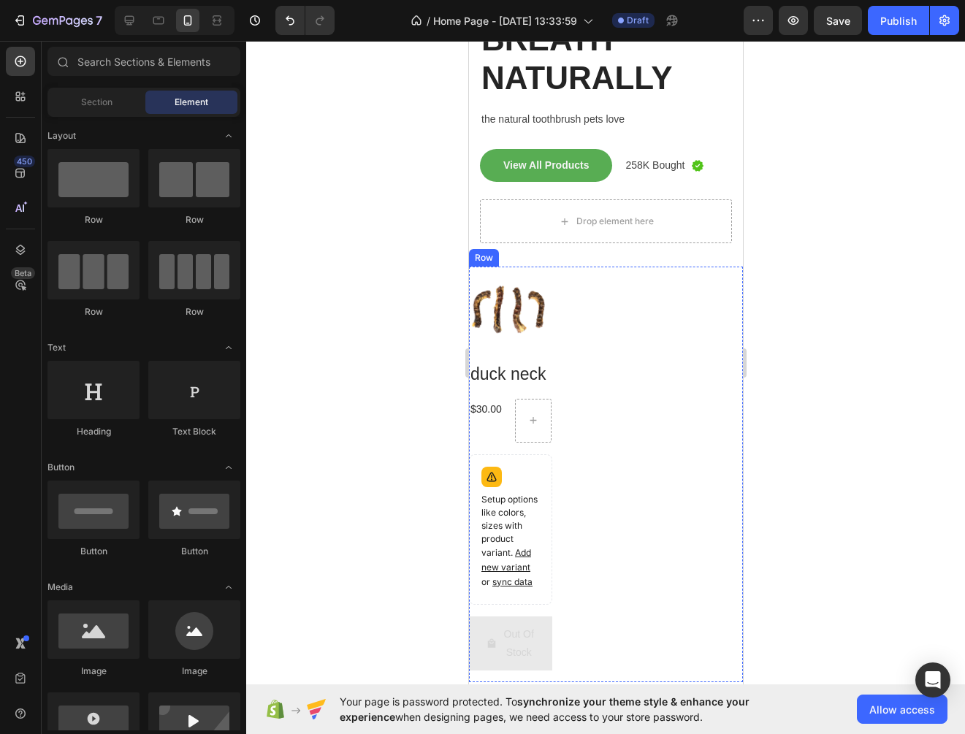
scroll to position [98, 0]
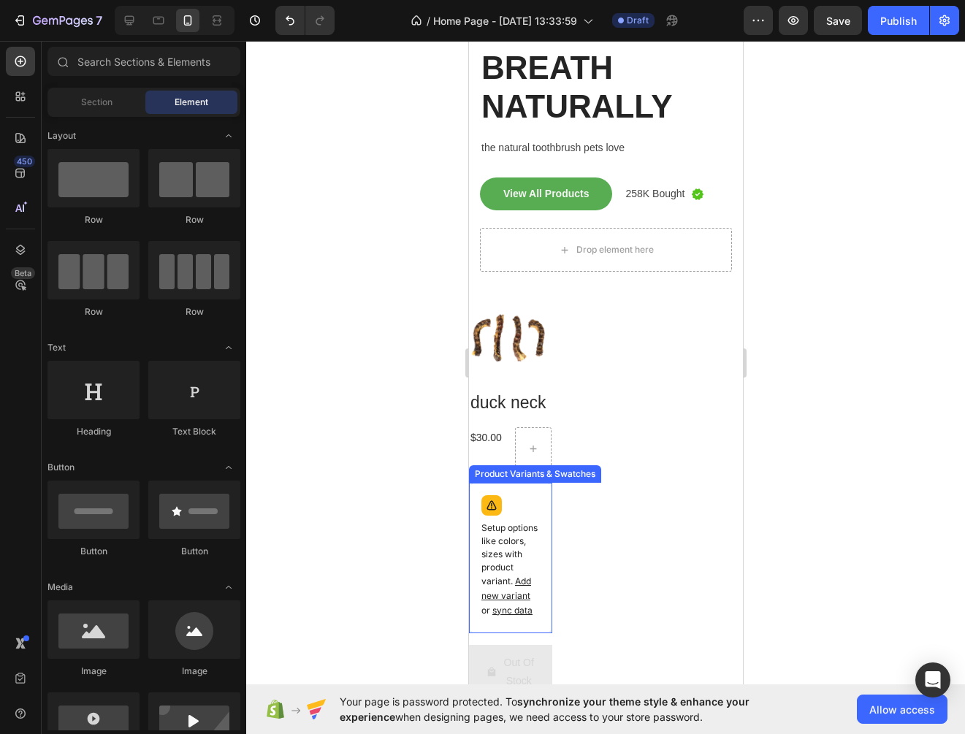
click at [538, 514] on div "Setup options like colors, sizes with product variant. Add new variant or sync …" at bounding box center [510, 557] width 70 height 137
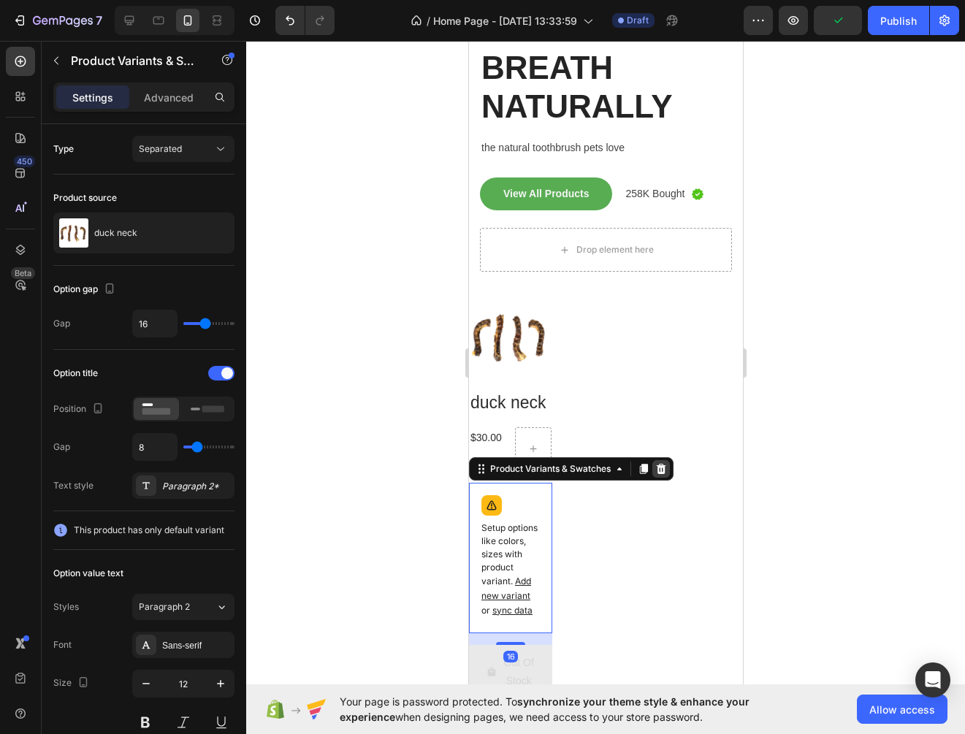
click at [661, 473] on icon at bounding box center [660, 469] width 9 height 10
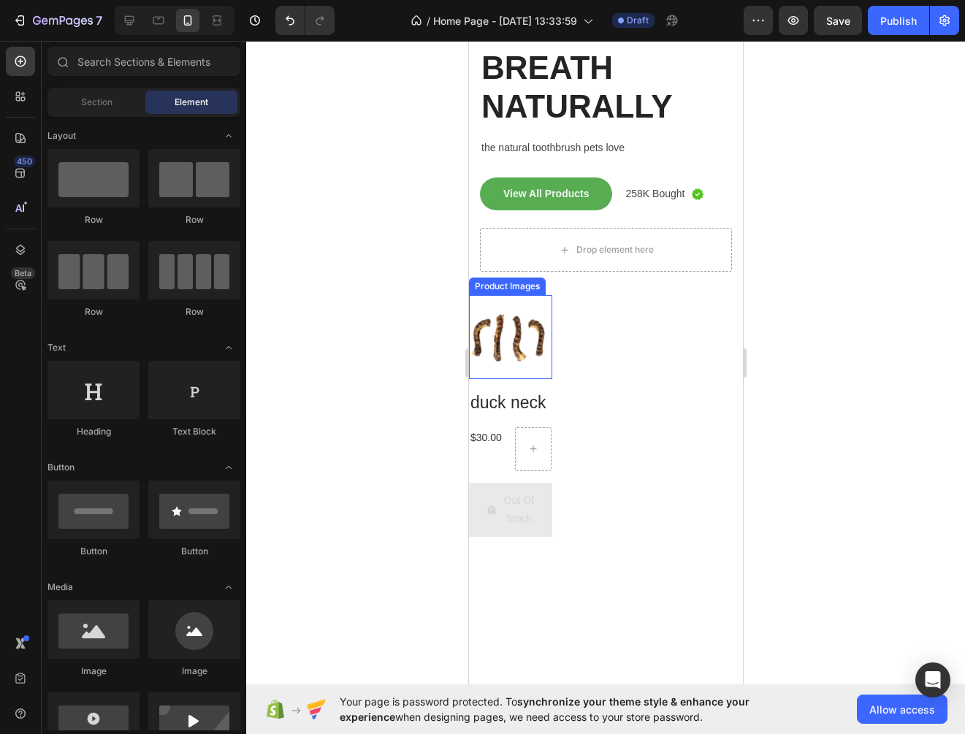
click at [519, 362] on img at bounding box center [509, 336] width 83 height 83
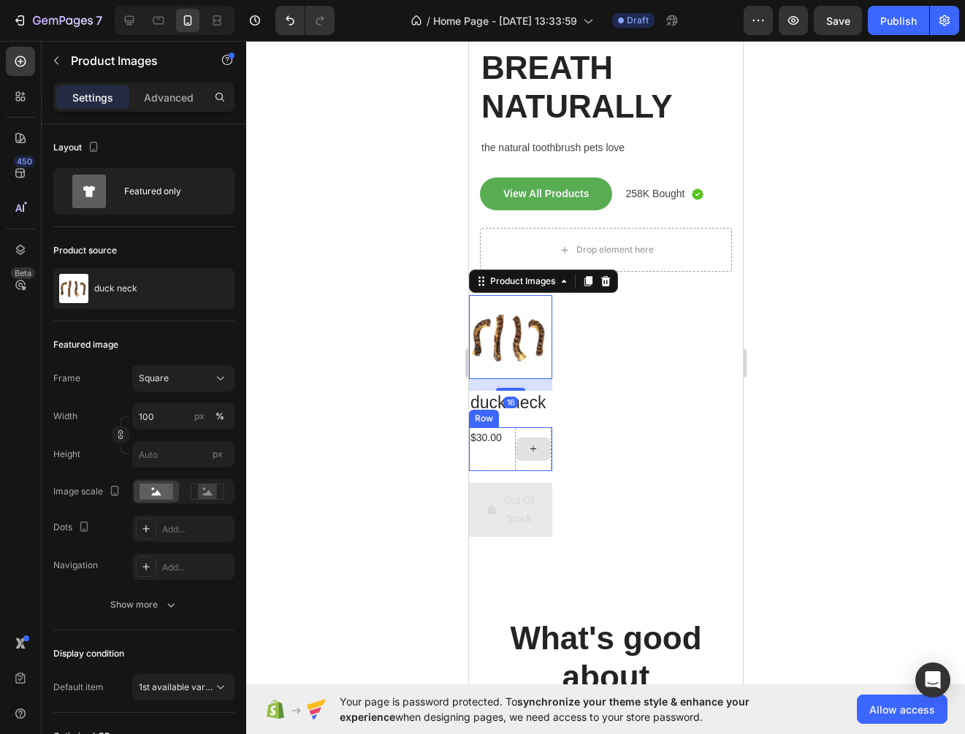
scroll to position [124, 0]
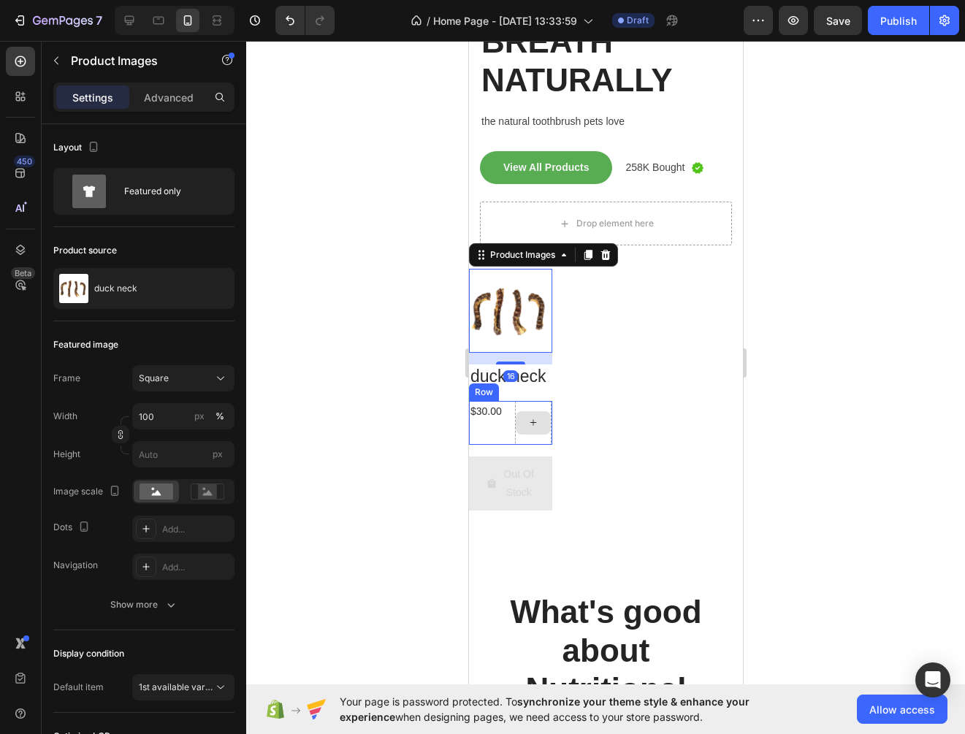
click at [516, 422] on div at bounding box center [532, 422] width 35 height 23
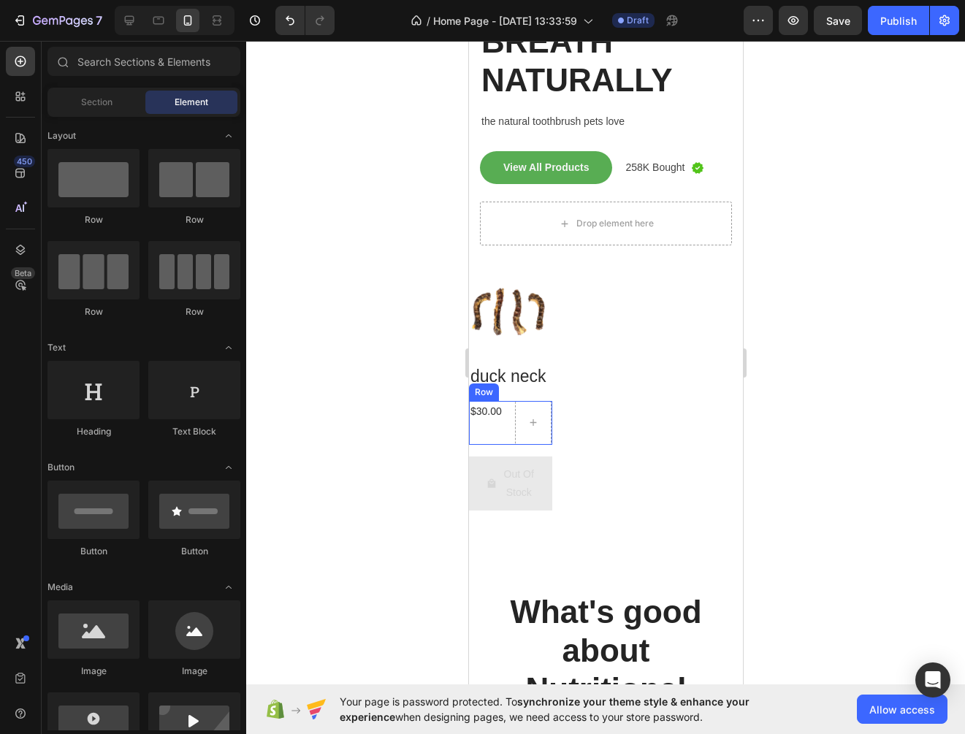
click at [500, 429] on div "$30.00 Product Price Product Price" at bounding box center [485, 423] width 34 height 44
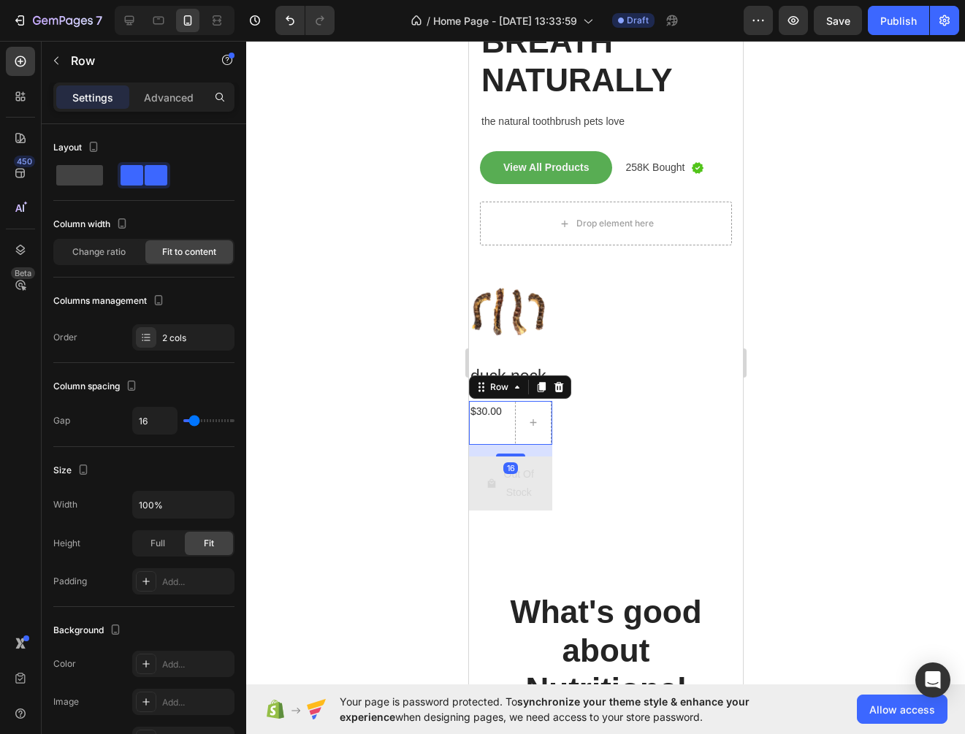
click at [498, 419] on div "$30.00" at bounding box center [485, 411] width 34 height 21
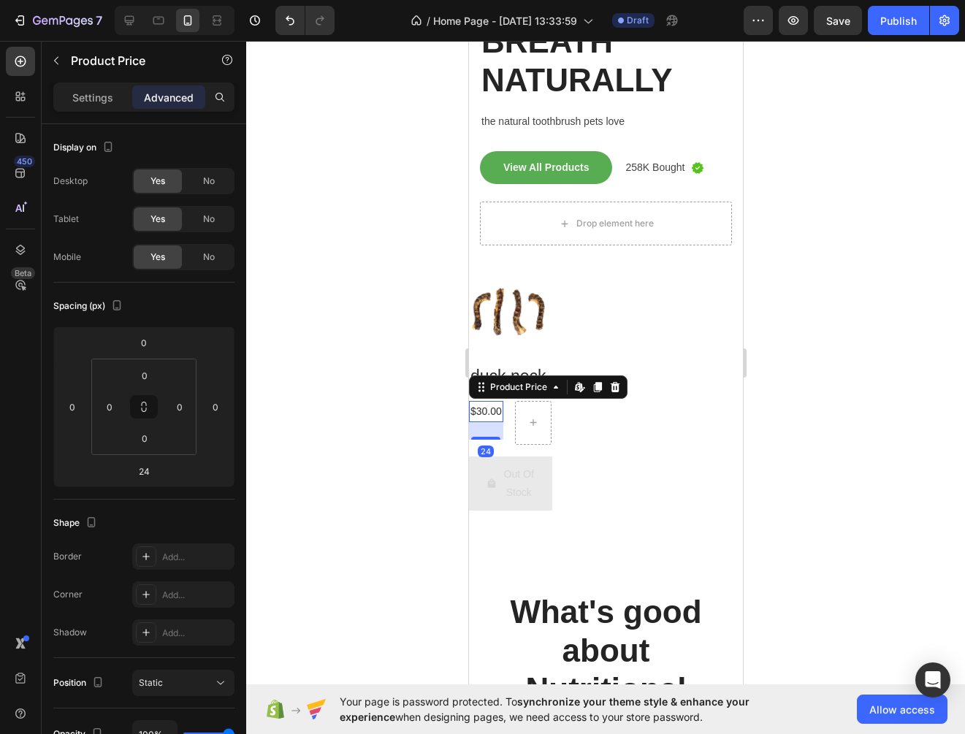
click at [480, 409] on div "$30.00" at bounding box center [485, 411] width 34 height 21
click at [531, 389] on div "Product Price" at bounding box center [518, 387] width 63 height 13
click at [510, 343] on div "Row 1 col" at bounding box center [497, 335] width 56 height 23
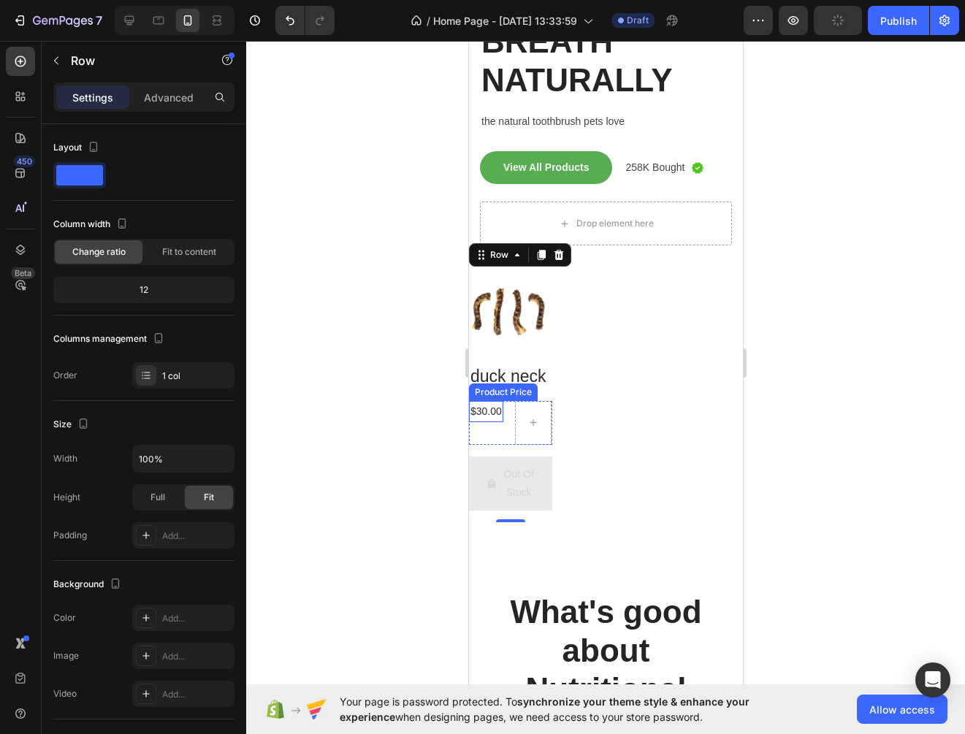
click at [494, 407] on div "$30.00" at bounding box center [485, 411] width 34 height 21
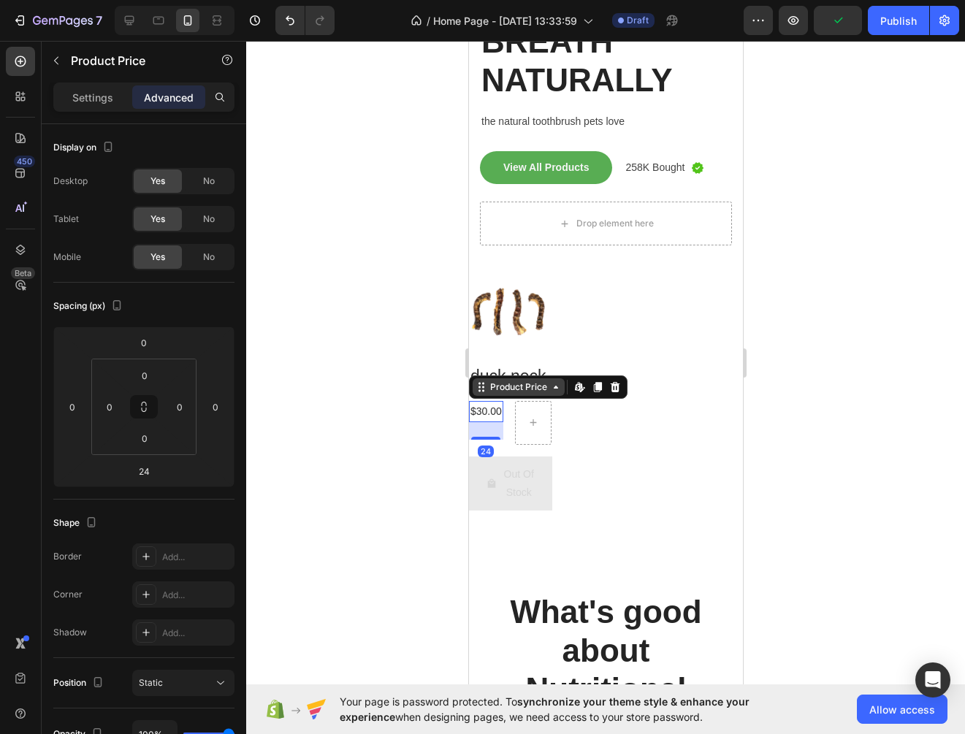
click at [540, 393] on div "Product Price" at bounding box center [518, 387] width 92 height 18
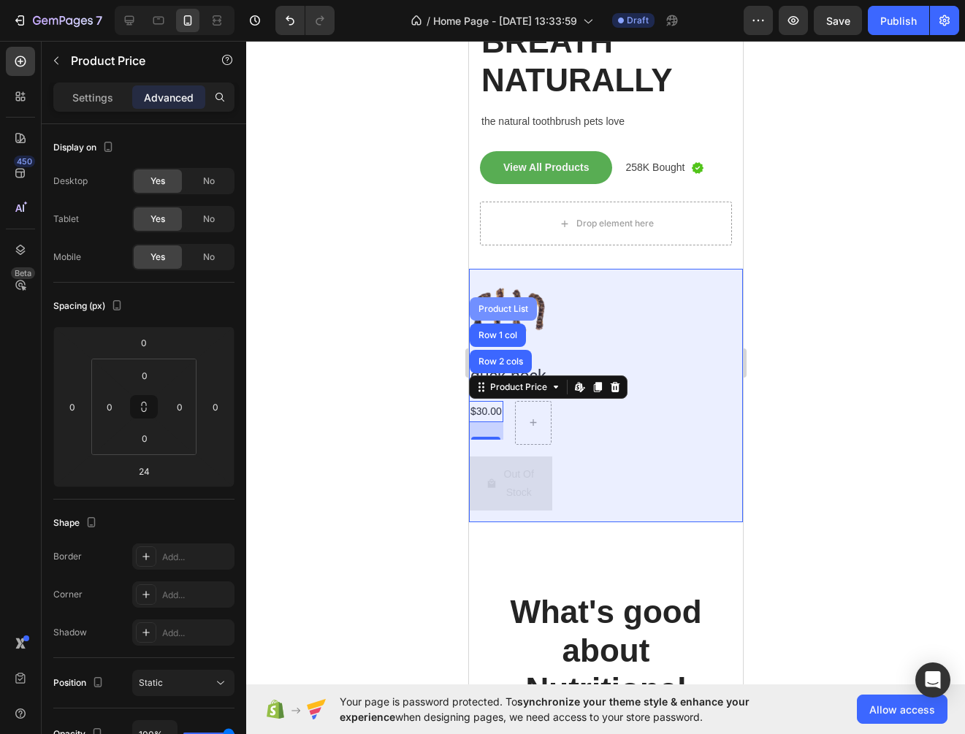
click at [518, 314] on div "Product List" at bounding box center [502, 308] width 67 height 23
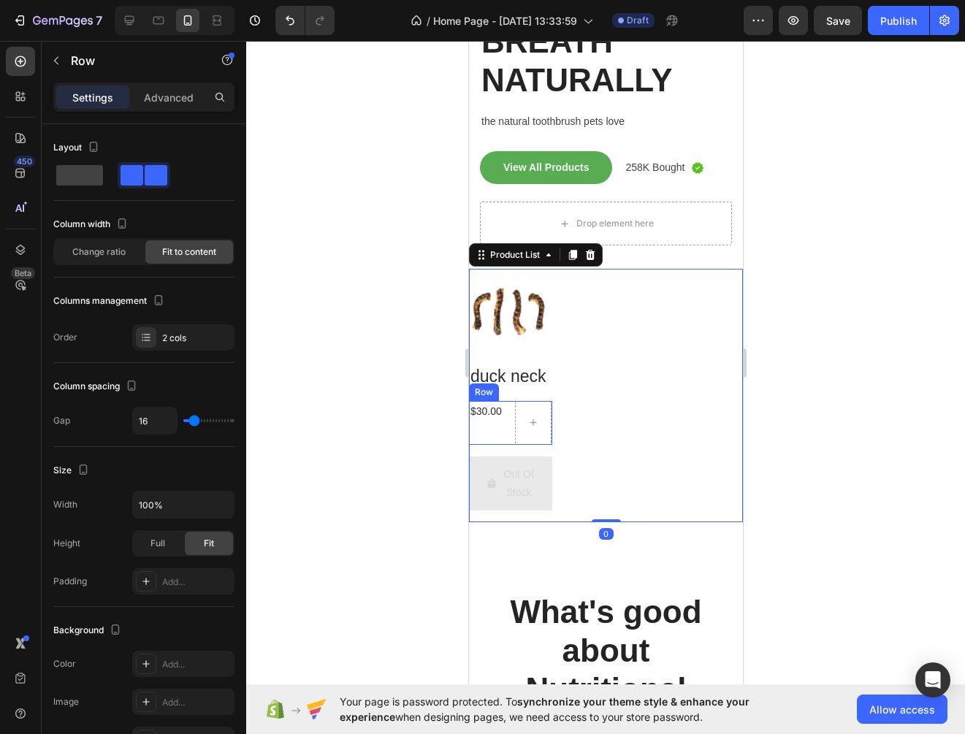
click at [494, 422] on div "$30.00 Product Price Product Price" at bounding box center [485, 423] width 34 height 44
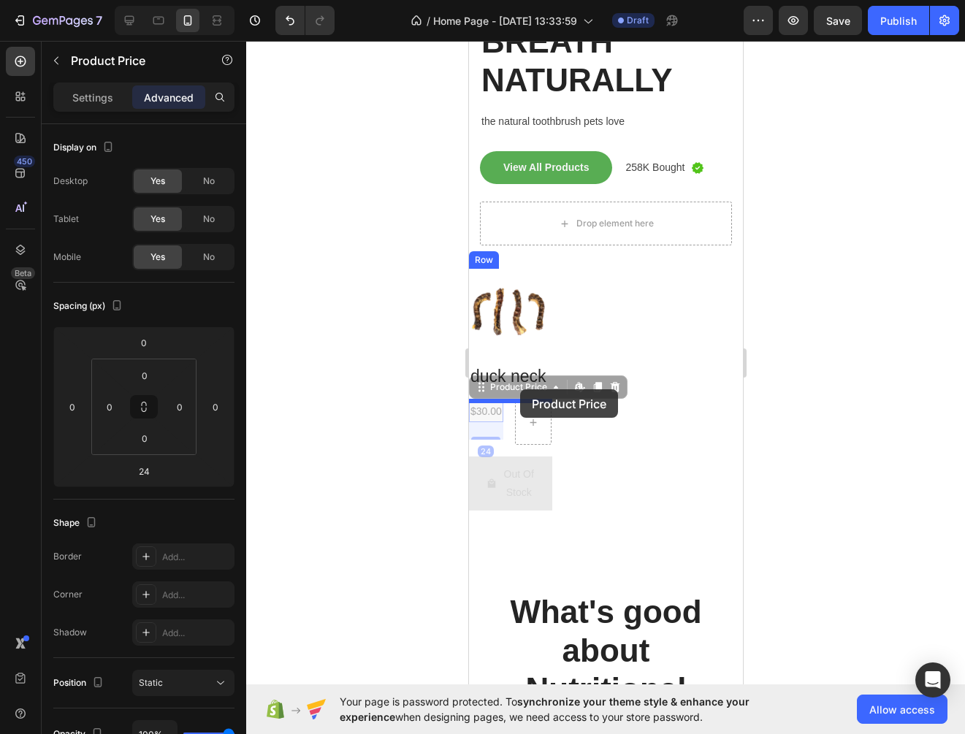
drag, startPoint x: 488, startPoint y: 411, endPoint x: 519, endPoint y: 389, distance: 37.9
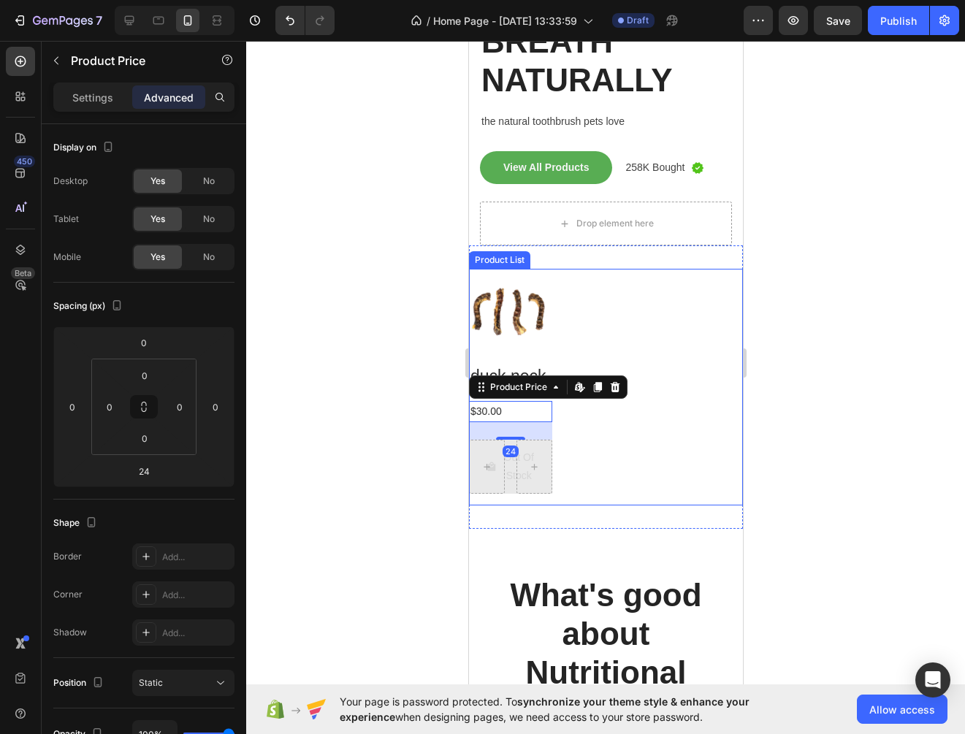
click at [760, 404] on div at bounding box center [605, 387] width 719 height 693
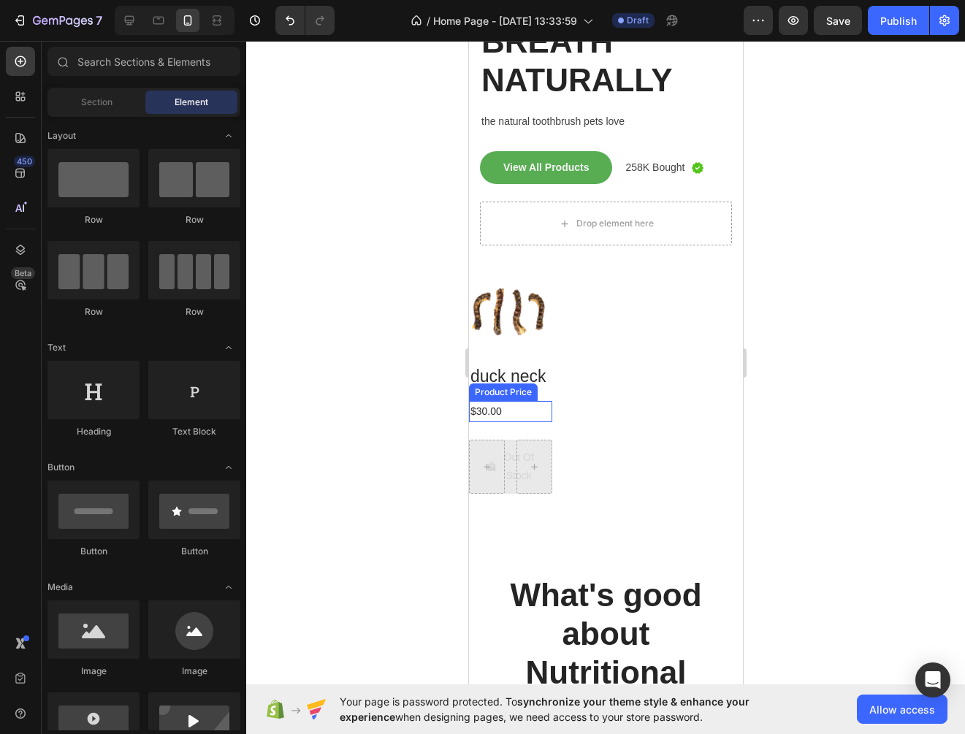
click at [517, 414] on div "$30.00" at bounding box center [509, 411] width 83 height 21
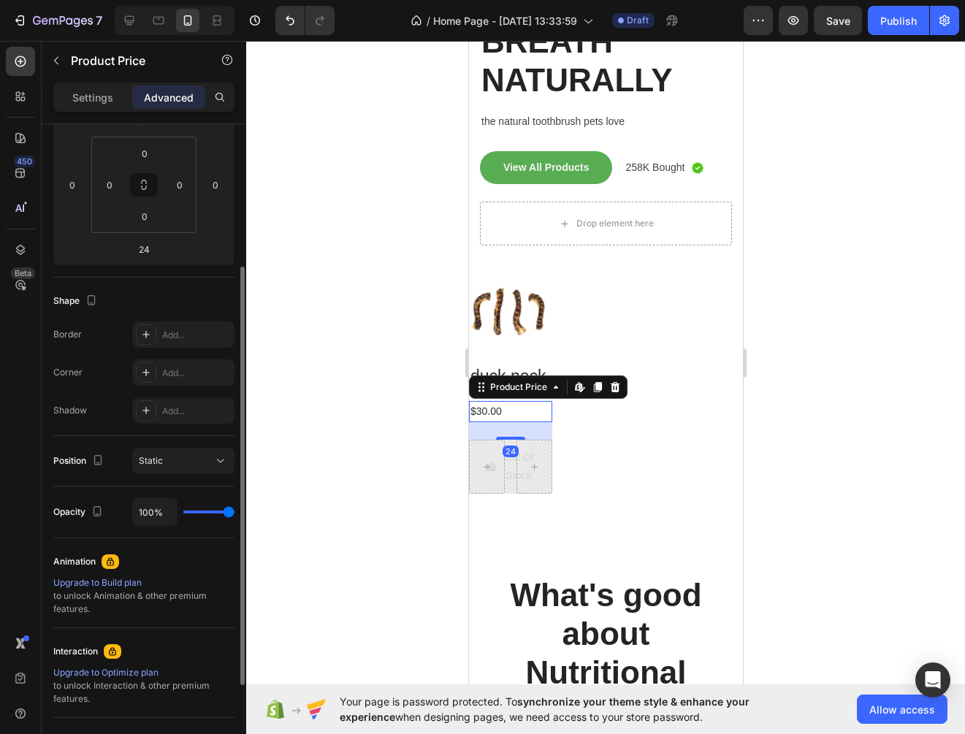
scroll to position [362, 0]
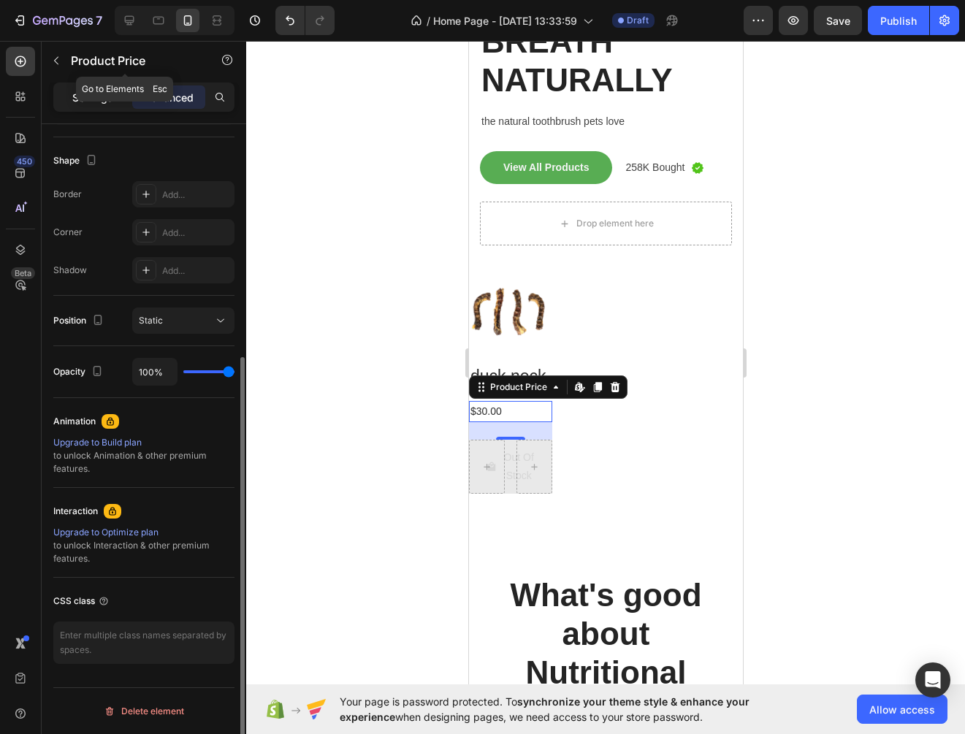
click at [89, 97] on p "Settings" at bounding box center [92, 97] width 41 height 15
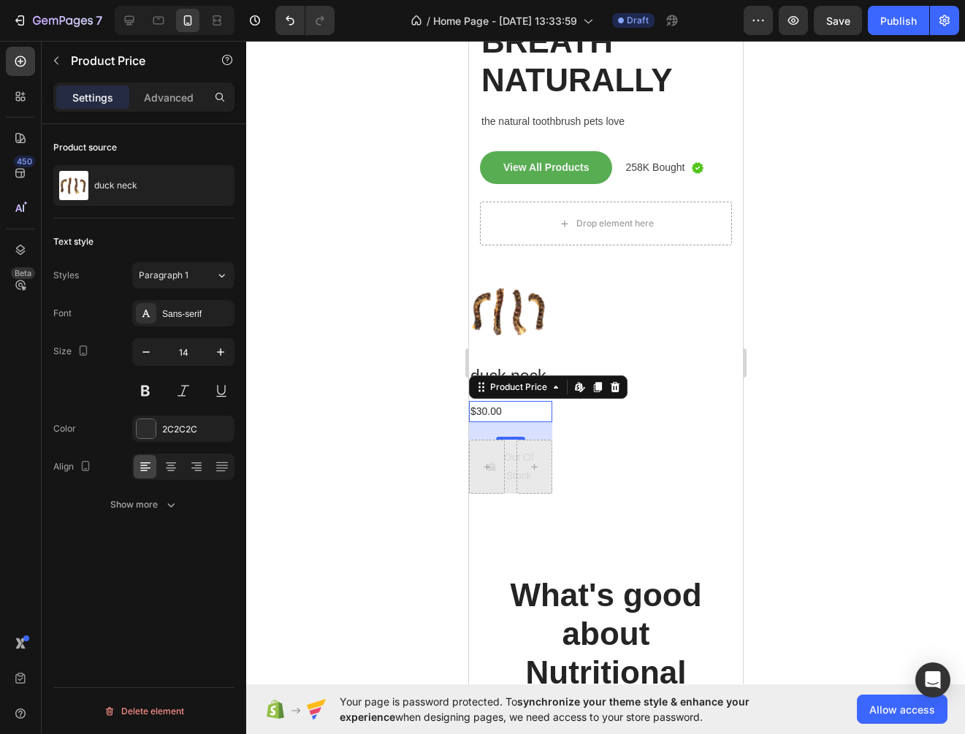
scroll to position [0, 0]
click at [168, 472] on icon at bounding box center [171, 466] width 15 height 15
click at [402, 465] on div at bounding box center [605, 387] width 719 height 693
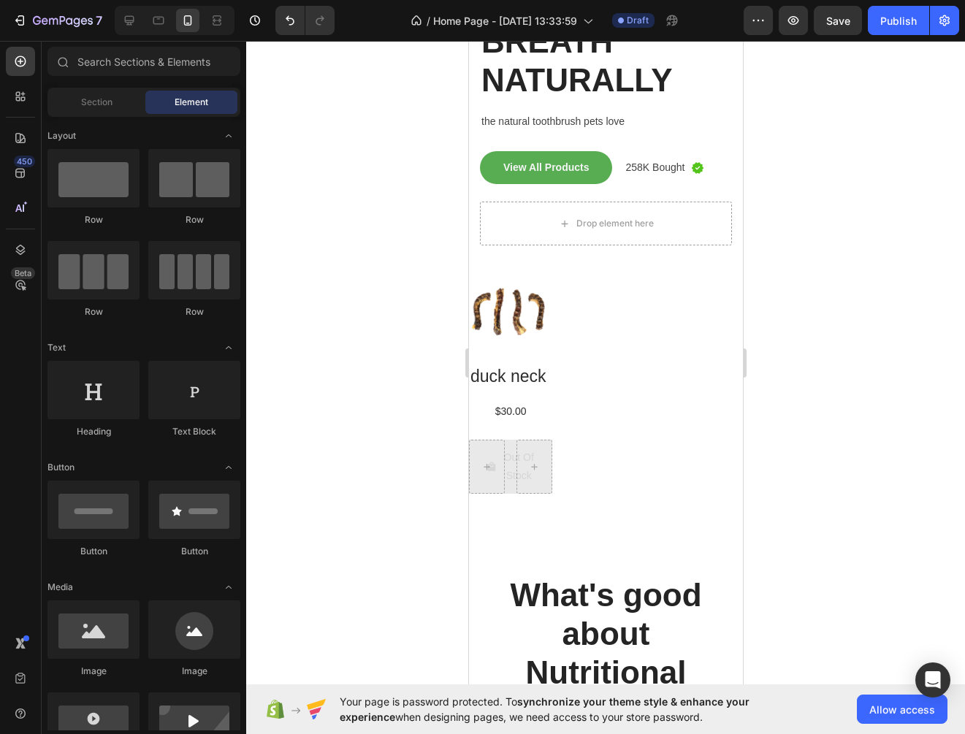
click at [825, 433] on div at bounding box center [605, 387] width 719 height 693
click at [506, 397] on div "Product Price" at bounding box center [502, 393] width 69 height 18
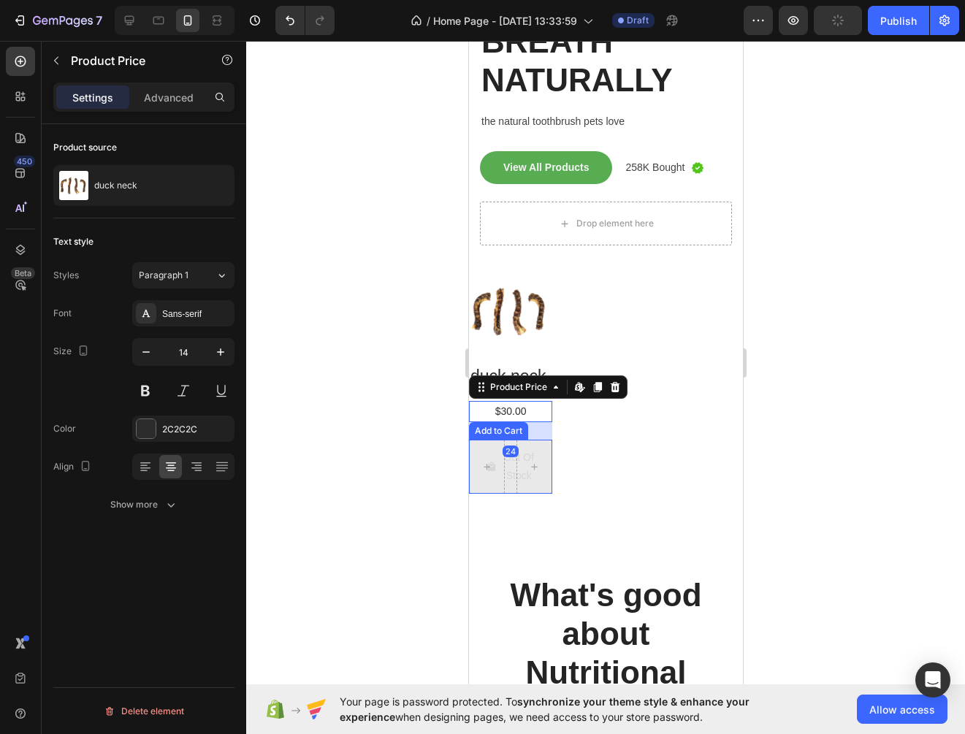
click at [516, 449] on div "24" at bounding box center [510, 452] width 16 height 12
click at [522, 481] on div "Out Of Stock" at bounding box center [518, 467] width 32 height 37
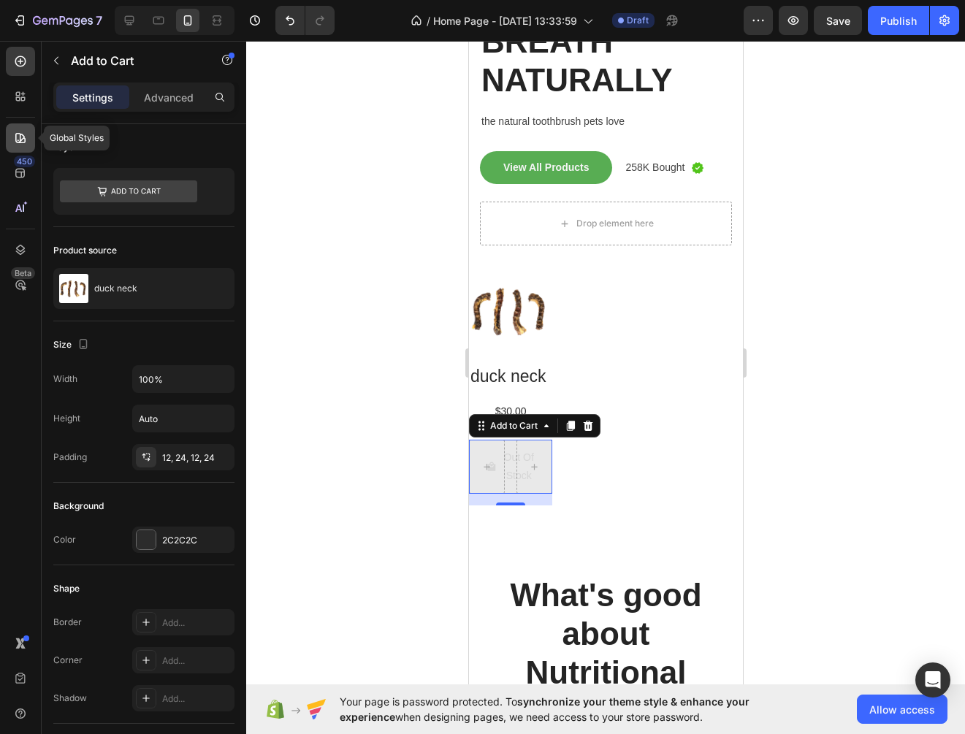
click at [23, 131] on icon at bounding box center [20, 138] width 15 height 15
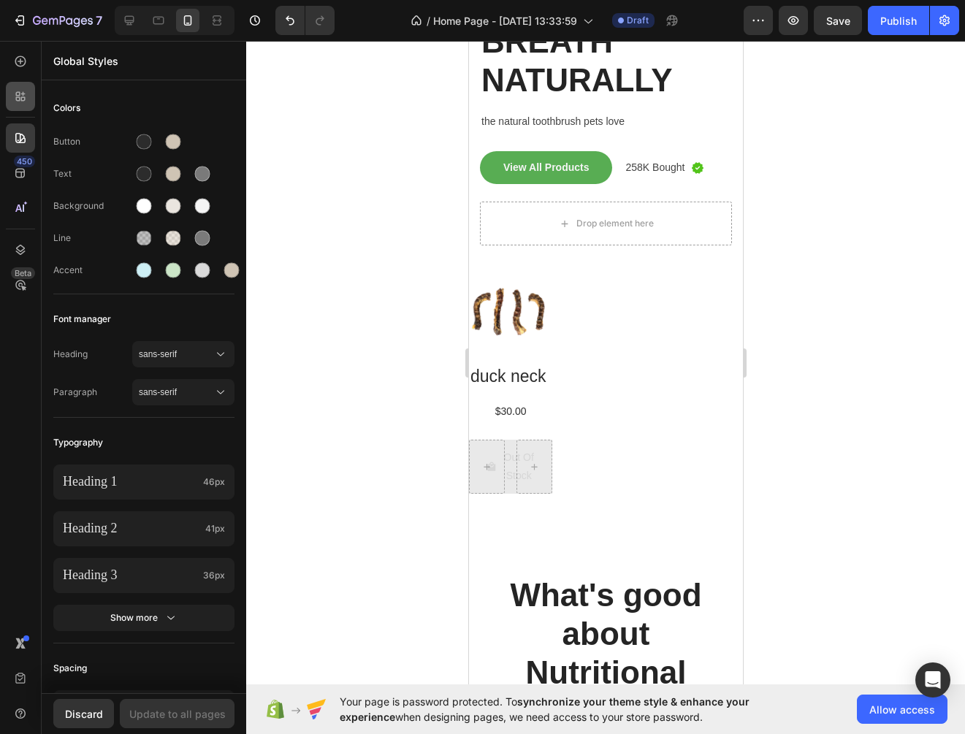
click at [21, 100] on icon at bounding box center [23, 99] width 4 height 4
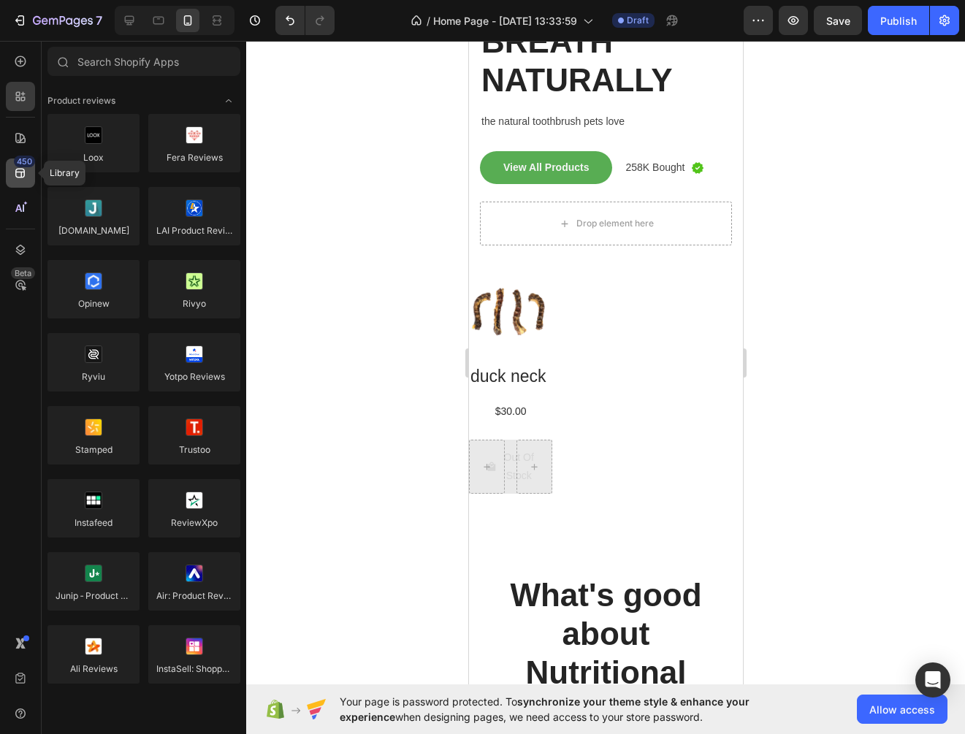
click at [26, 171] on icon at bounding box center [20, 173] width 15 height 15
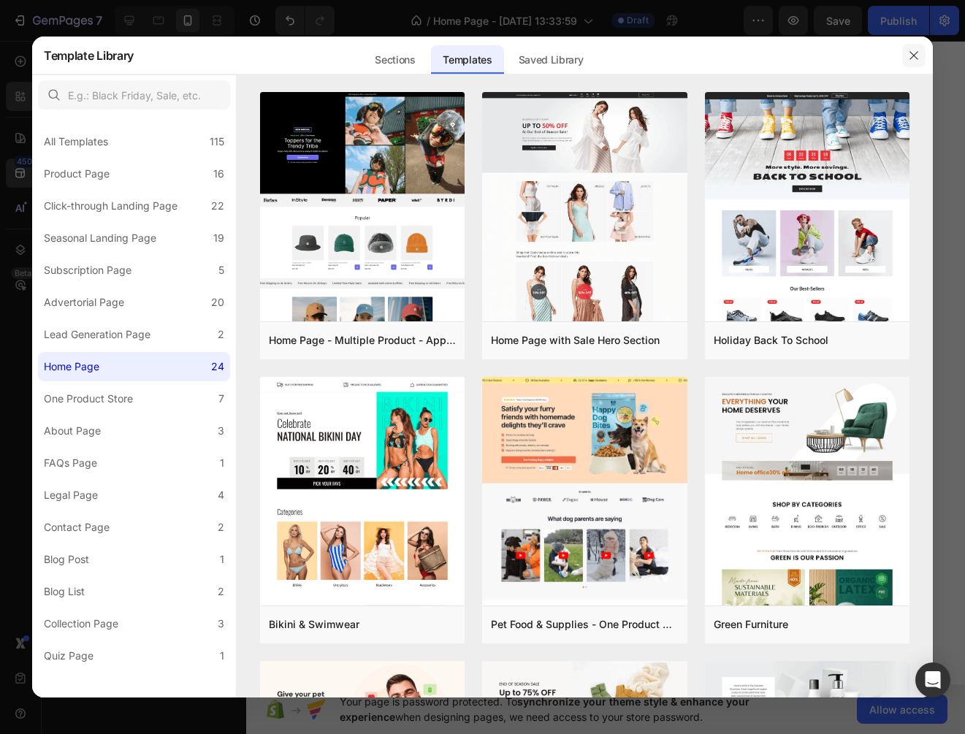
click at [916, 50] on icon "button" at bounding box center [914, 56] width 12 height 12
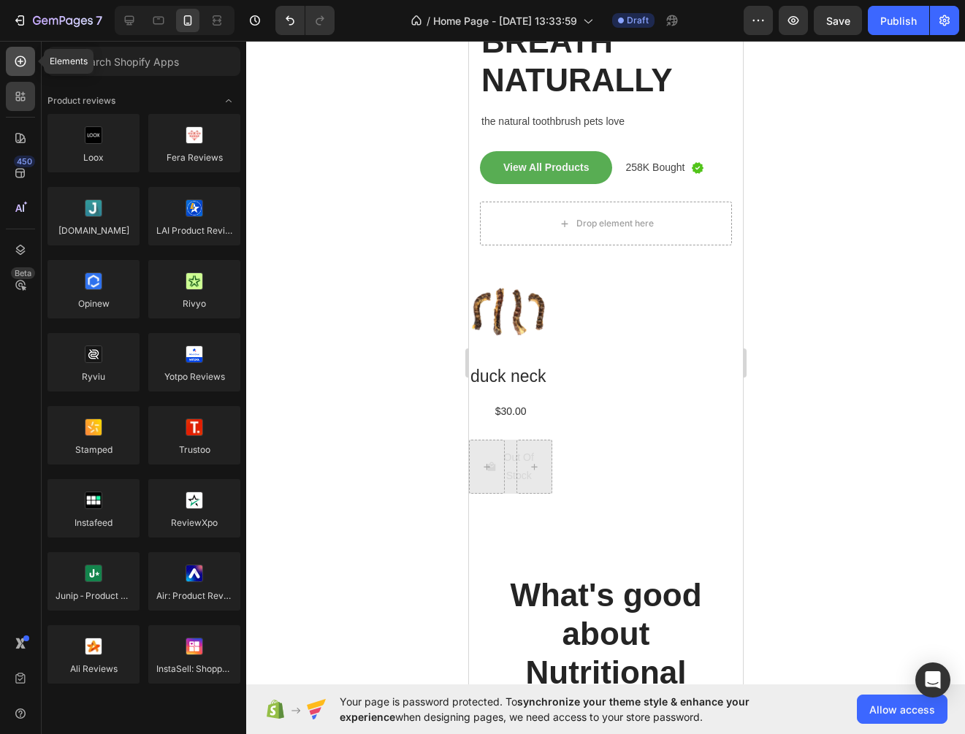
click at [32, 69] on div at bounding box center [20, 61] width 29 height 29
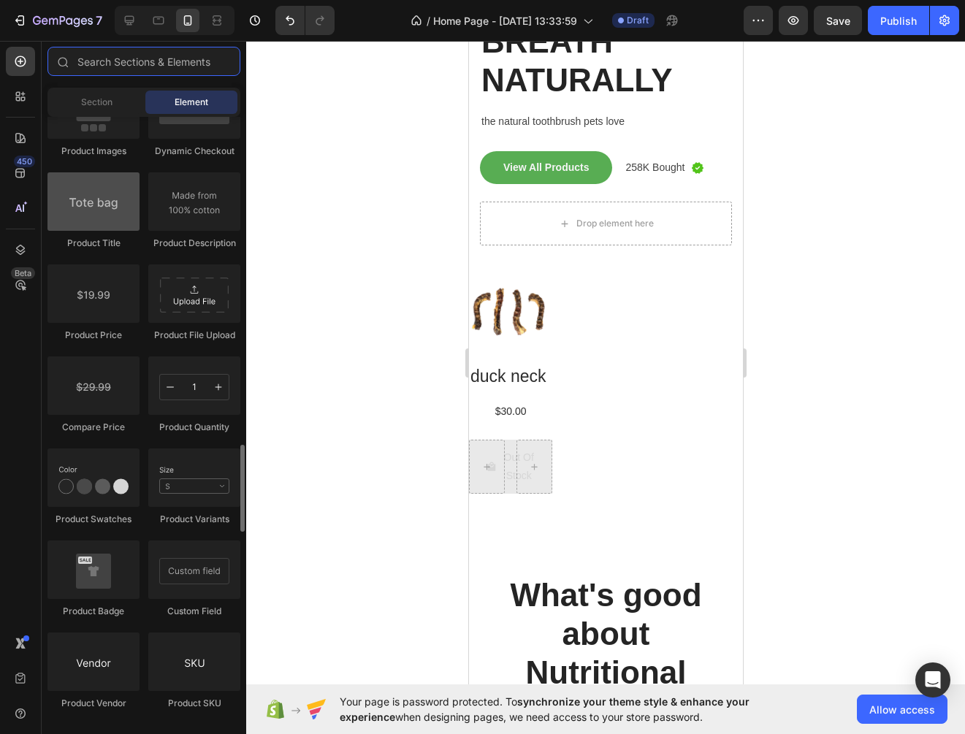
scroll to position [2299, 0]
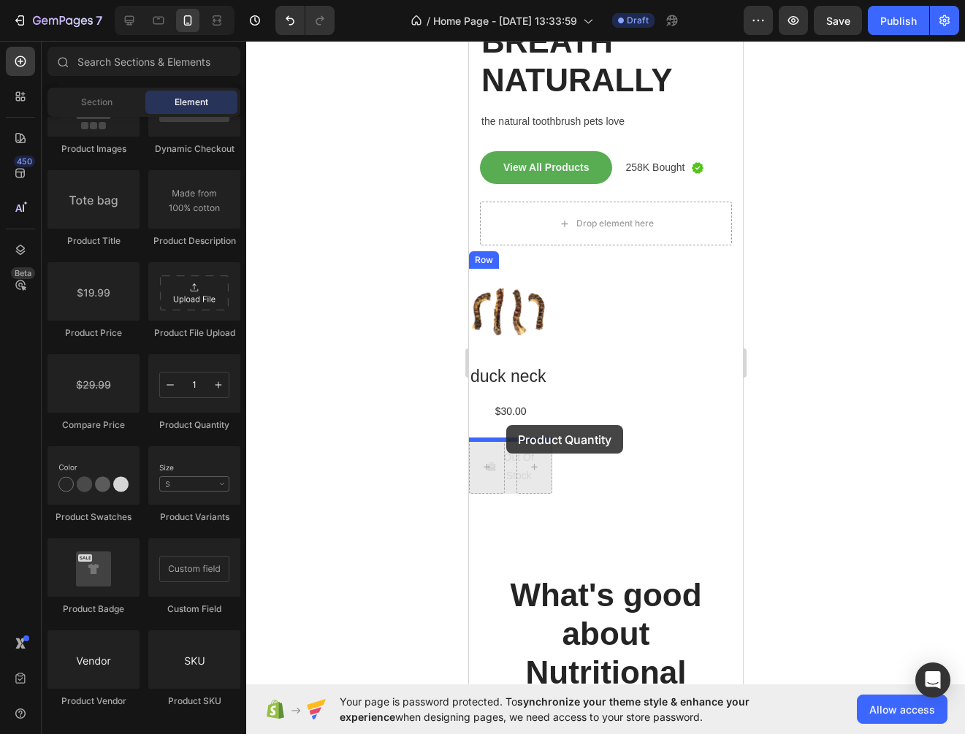
drag, startPoint x: 653, startPoint y: 414, endPoint x: 506, endPoint y: 425, distance: 148.0
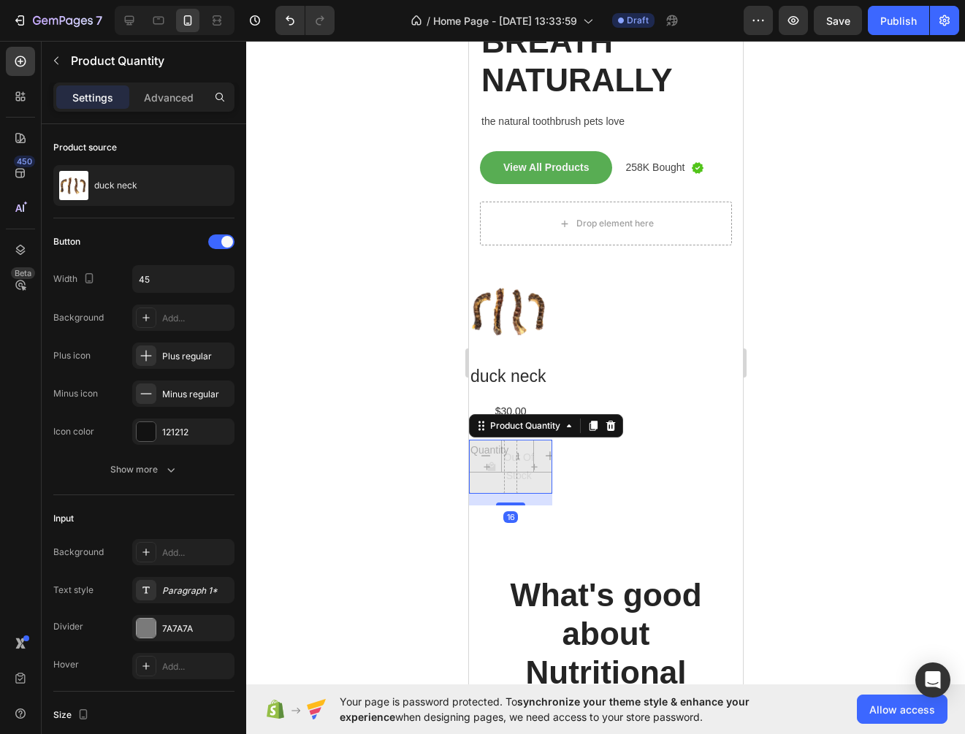
click at [321, 584] on div at bounding box center [605, 387] width 719 height 693
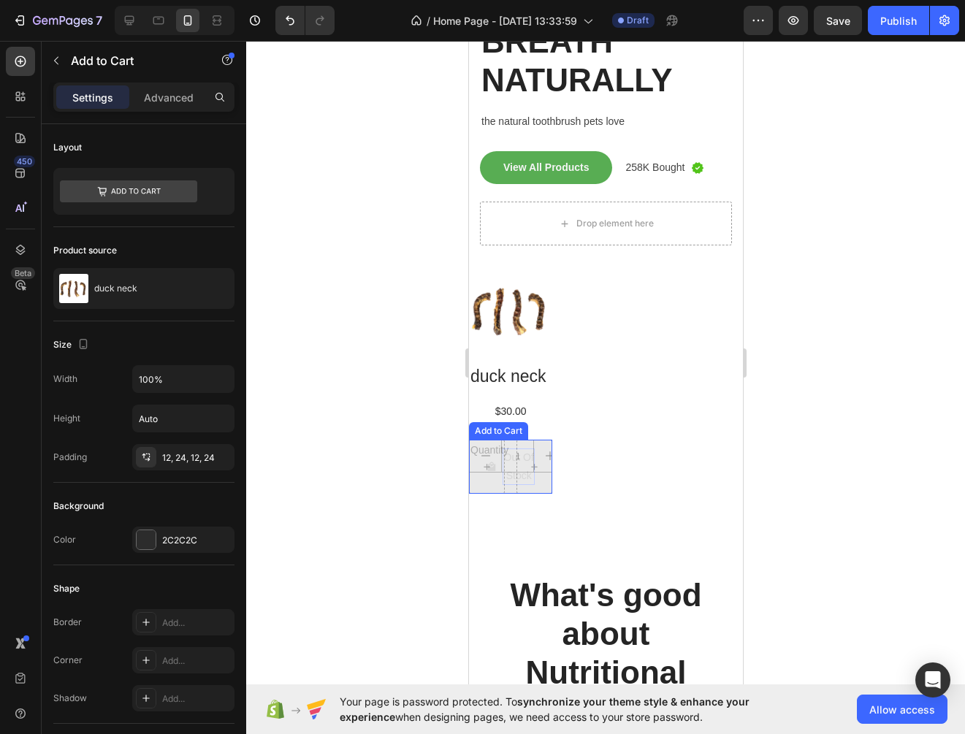
click at [524, 468] on div "Out Of Stock" at bounding box center [518, 467] width 32 height 37
click at [592, 424] on icon at bounding box center [587, 426] width 12 height 12
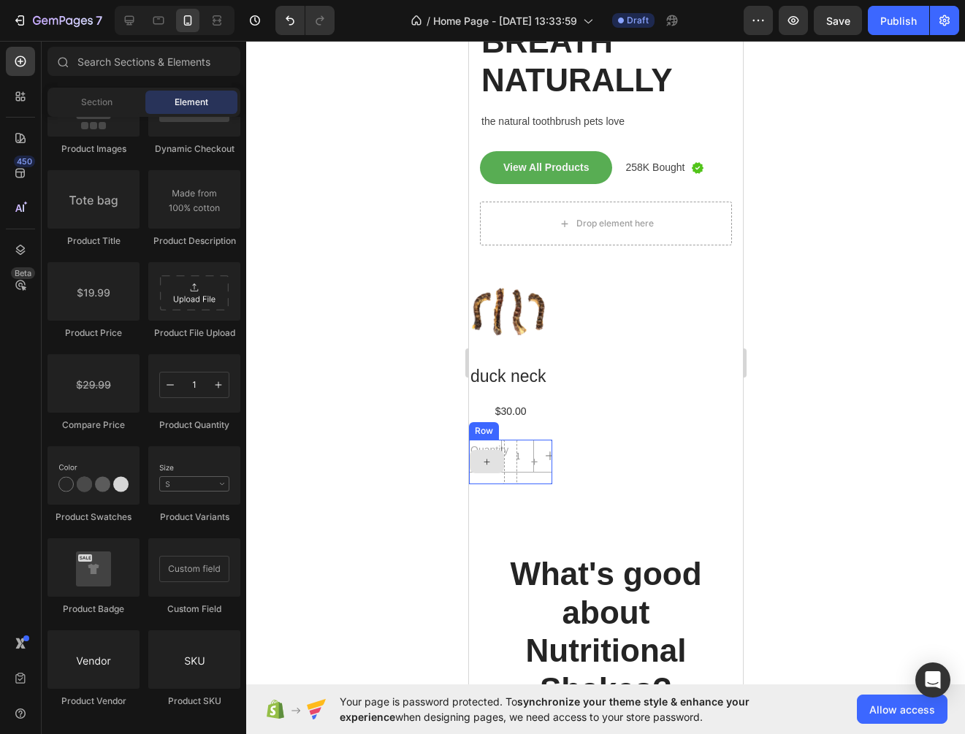
click at [492, 440] on div at bounding box center [486, 462] width 36 height 45
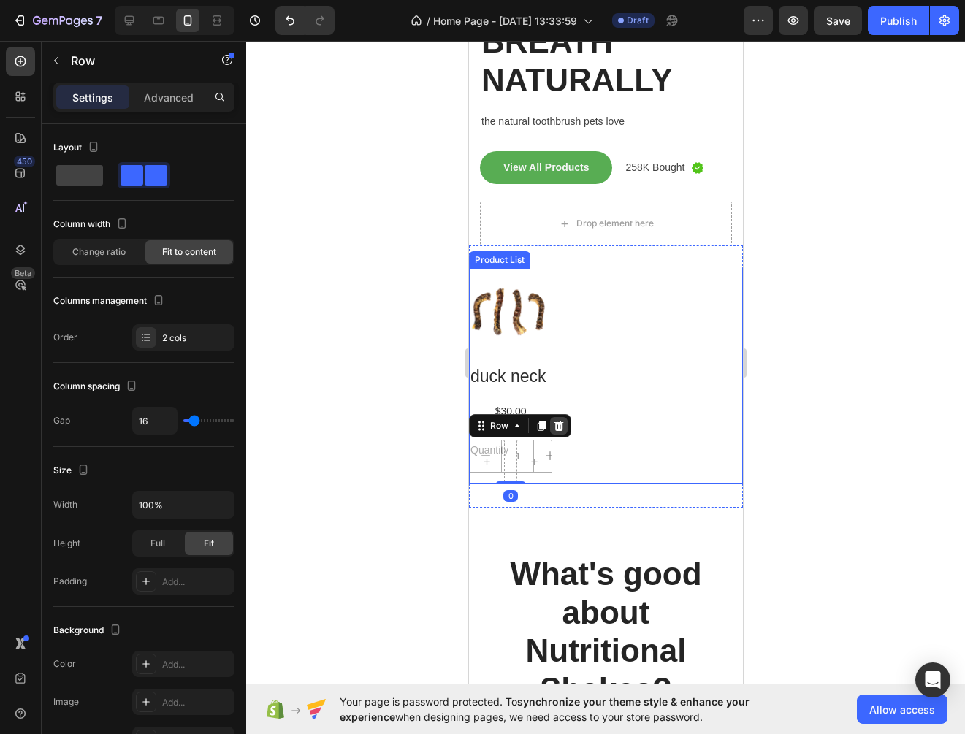
click at [564, 424] on div at bounding box center [558, 426] width 18 height 18
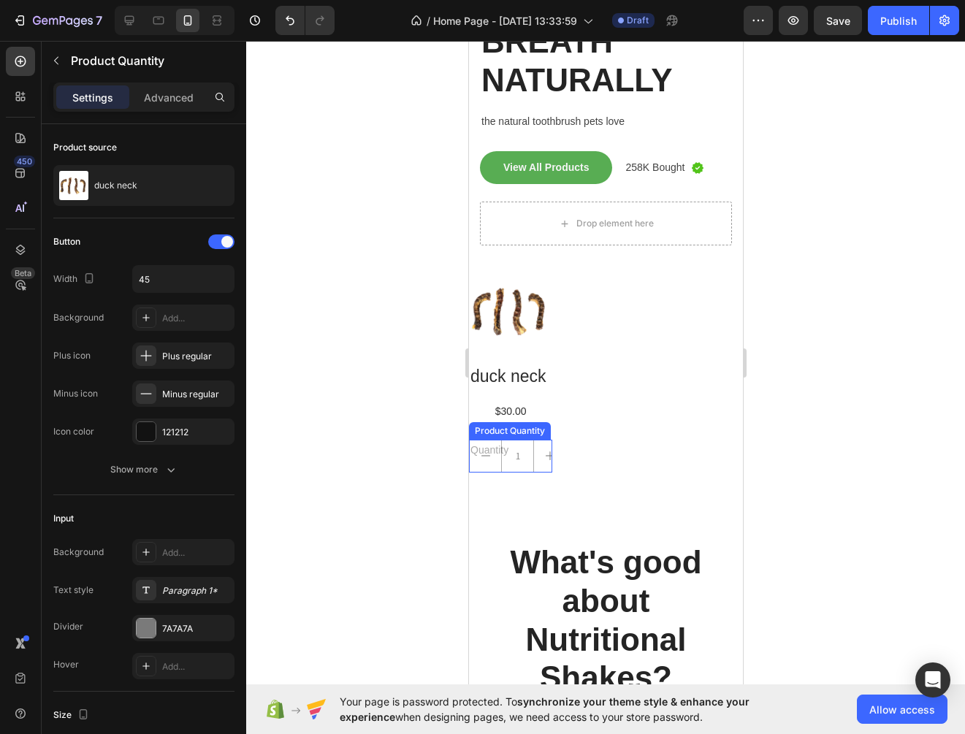
click at [519, 438] on div "Product Images duck neck Product Title $30.00 Product Price Product Price Quant…" at bounding box center [509, 371] width 83 height 204
click at [622, 427] on div "Product Quantity" at bounding box center [545, 425] width 154 height 23
click at [608, 426] on icon at bounding box center [610, 426] width 9 height 10
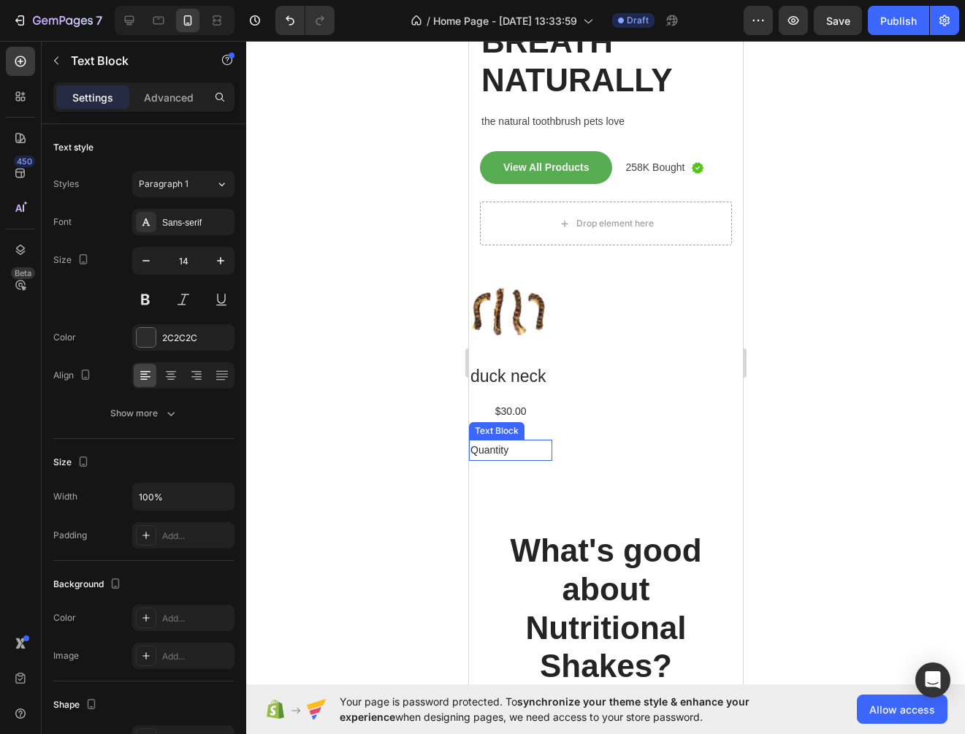
click at [490, 447] on div "Quantity" at bounding box center [509, 450] width 83 height 21
click at [583, 431] on icon at bounding box center [584, 426] width 12 height 12
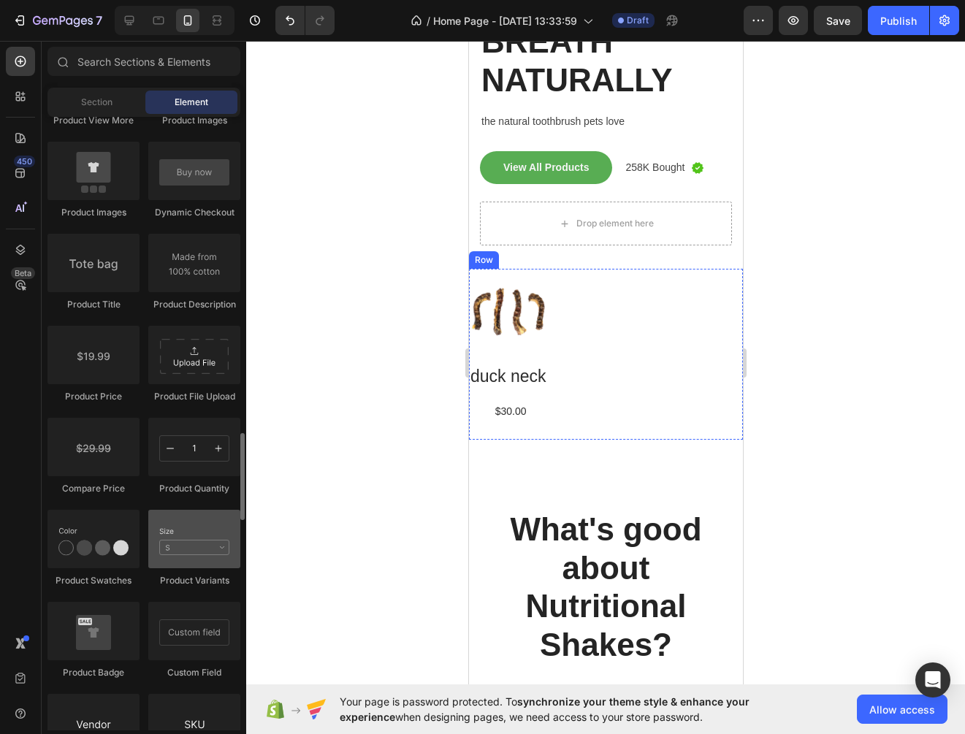
scroll to position [2202, 0]
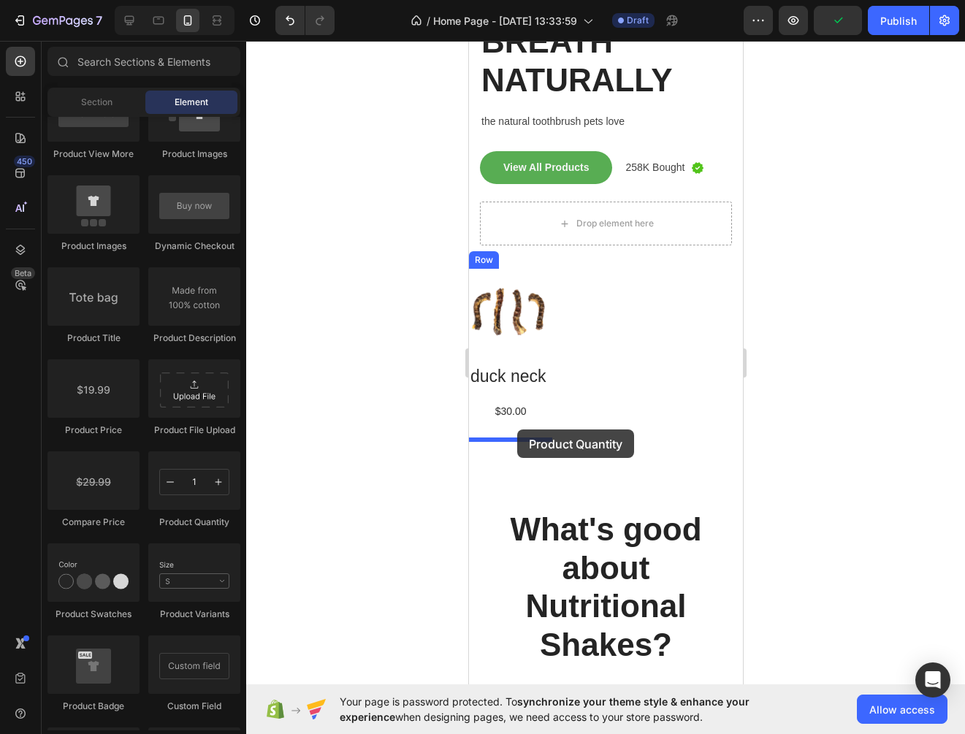
drag, startPoint x: 663, startPoint y: 509, endPoint x: 516, endPoint y: 429, distance: 167.4
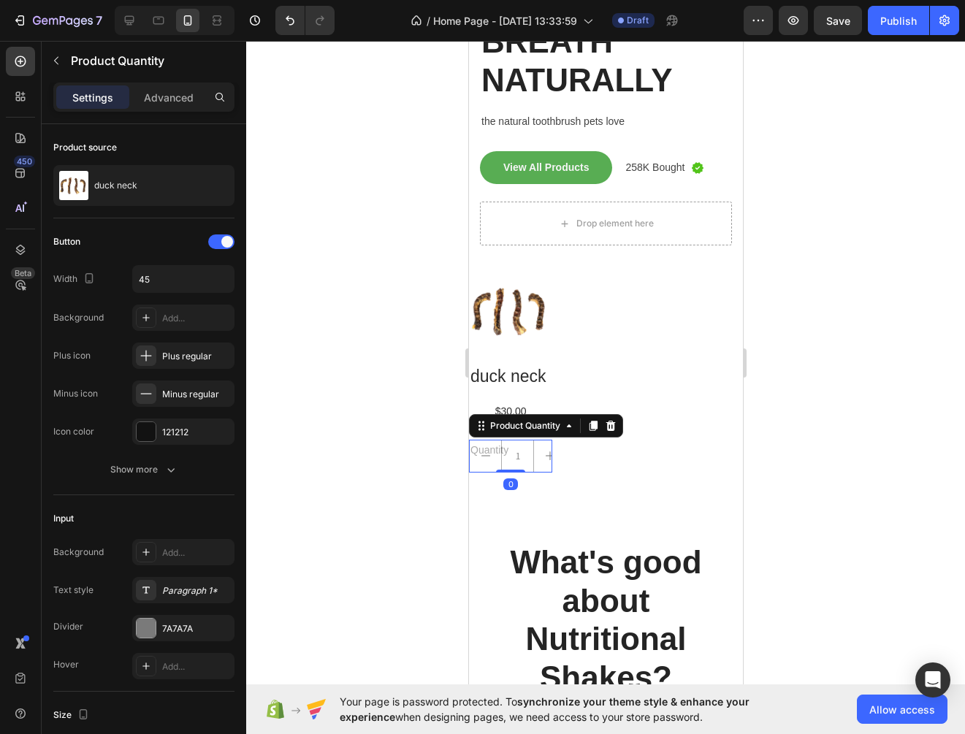
click at [514, 448] on input "1" at bounding box center [516, 455] width 33 height 31
click at [493, 448] on button "decrement" at bounding box center [484, 455] width 31 height 31
click at [492, 464] on button "decrement" at bounding box center [484, 455] width 31 height 31
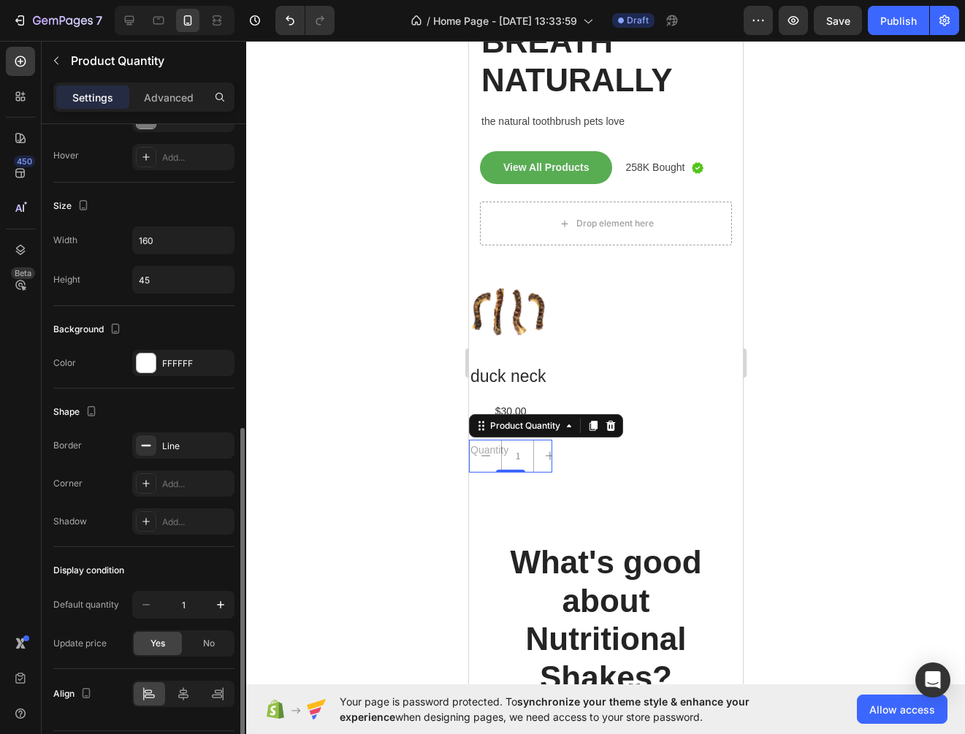
scroll to position [552, 0]
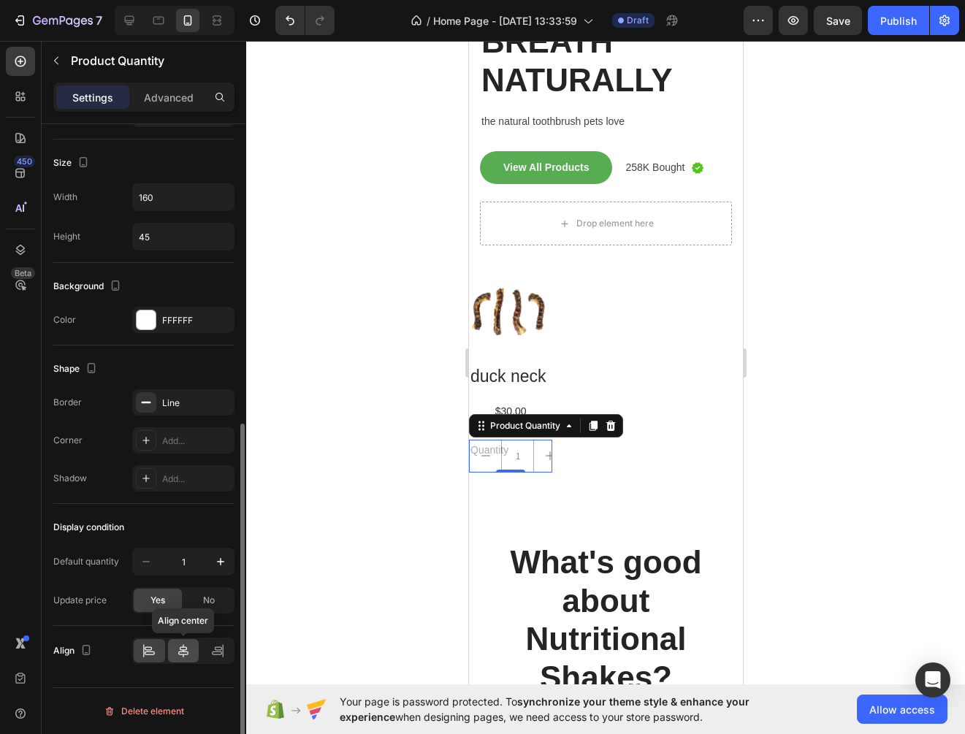
click at [184, 657] on icon at bounding box center [183, 651] width 15 height 15
click at [184, 636] on div "Align" at bounding box center [143, 651] width 181 height 50
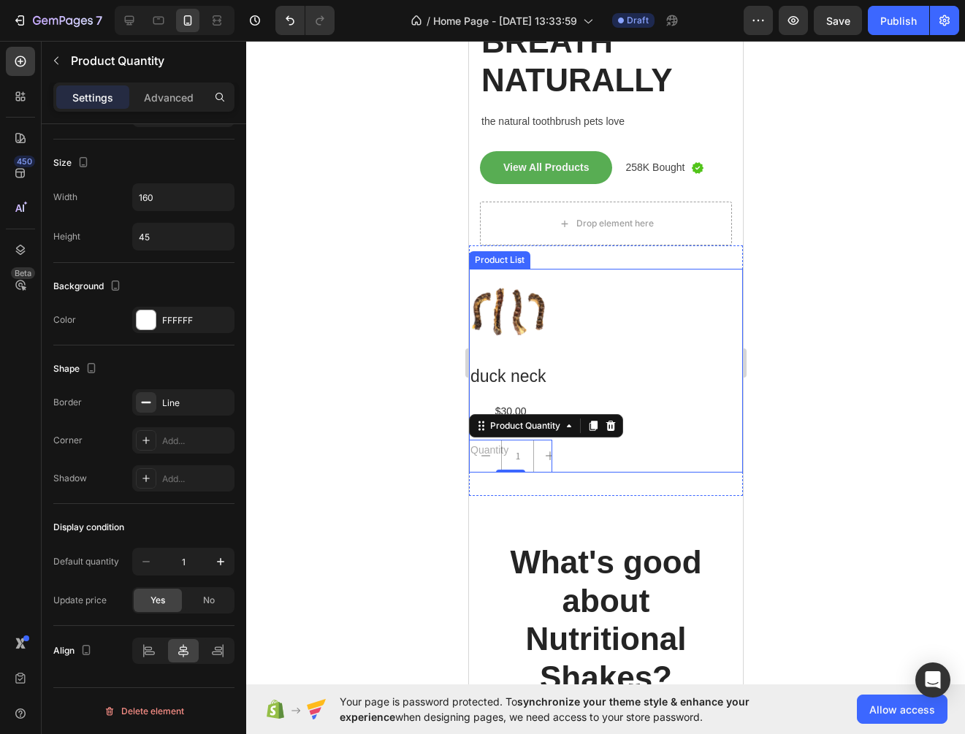
click at [546, 447] on button "increment" at bounding box center [548, 455] width 31 height 31
click at [499, 447] on button "decrement" at bounding box center [484, 455] width 31 height 31
click at [481, 454] on icon "decrement" at bounding box center [485, 456] width 12 height 12
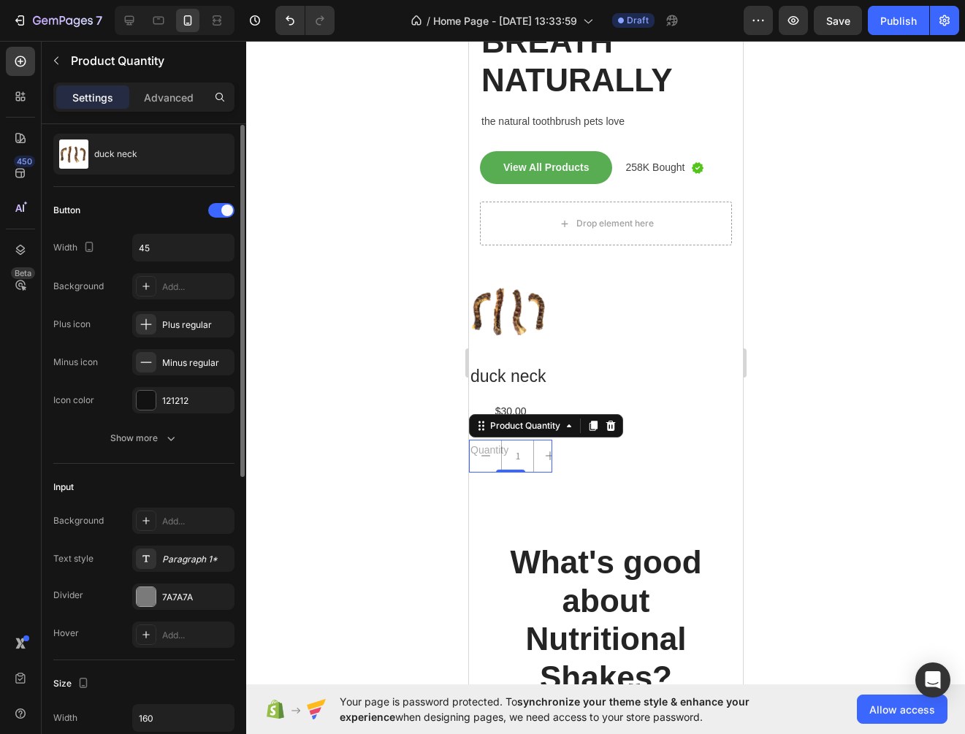
scroll to position [0, 0]
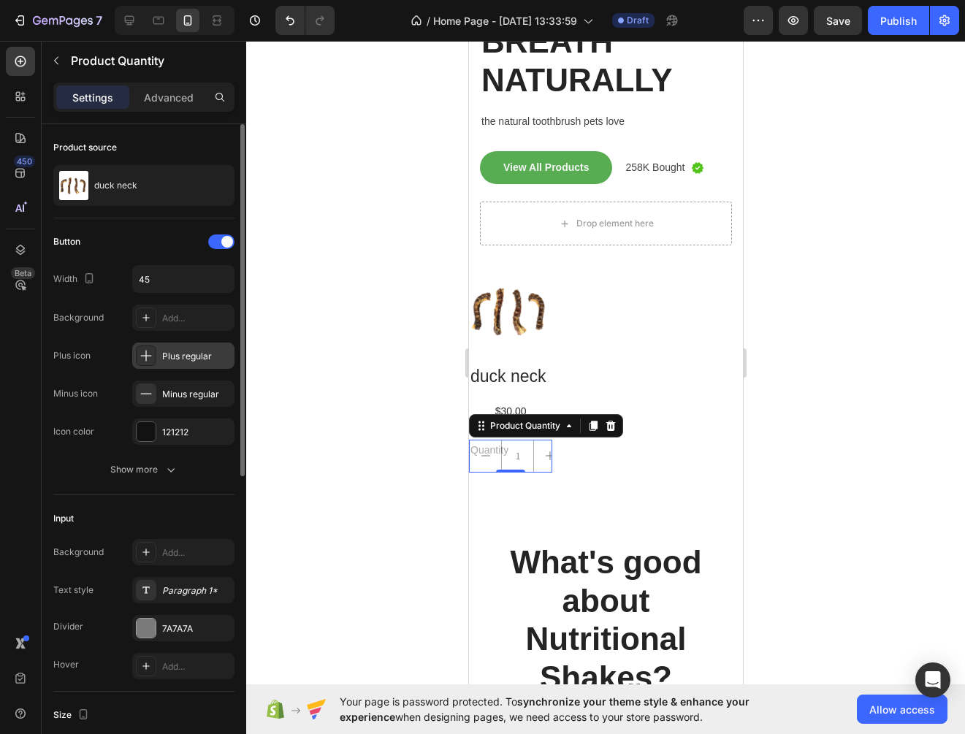
click at [199, 352] on div "Plus regular" at bounding box center [196, 356] width 69 height 13
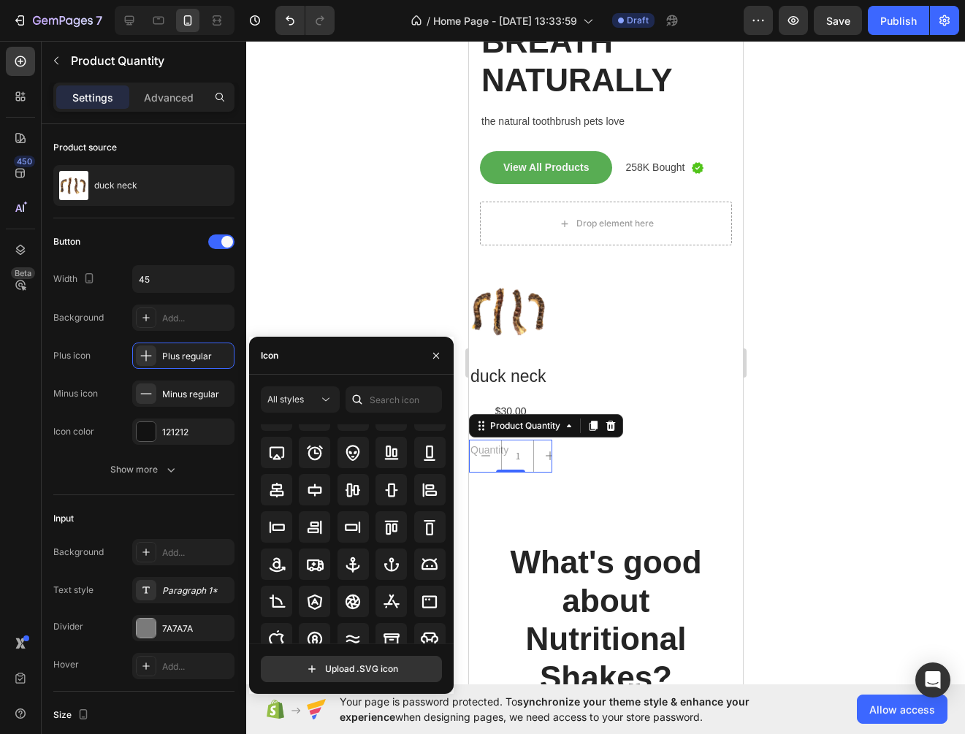
scroll to position [99, 0]
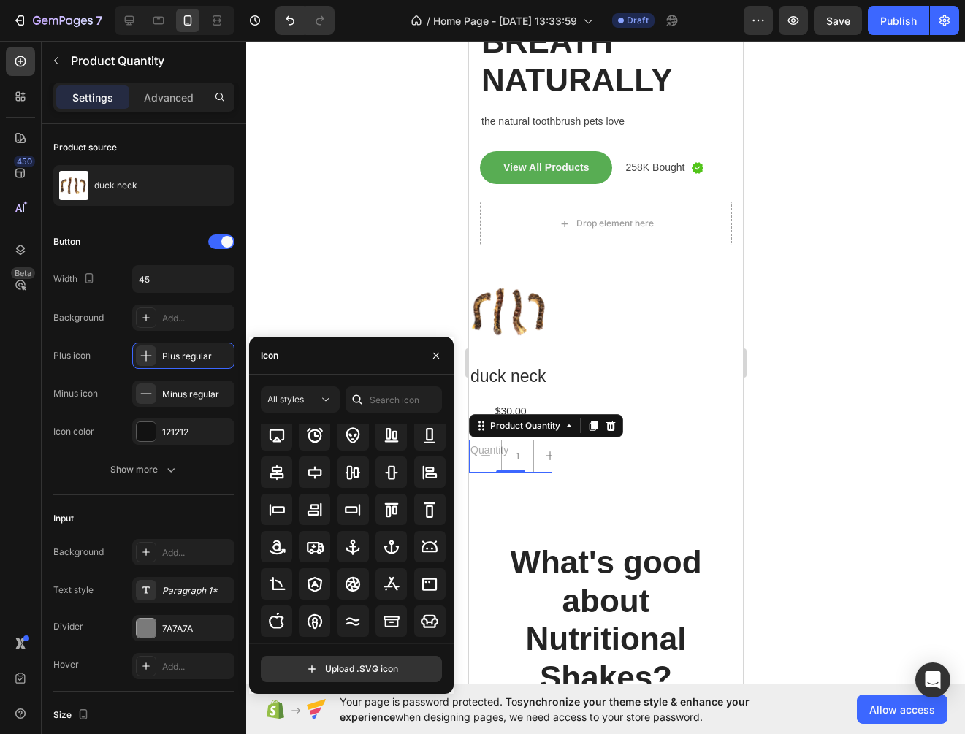
click at [259, 198] on div at bounding box center [605, 387] width 719 height 693
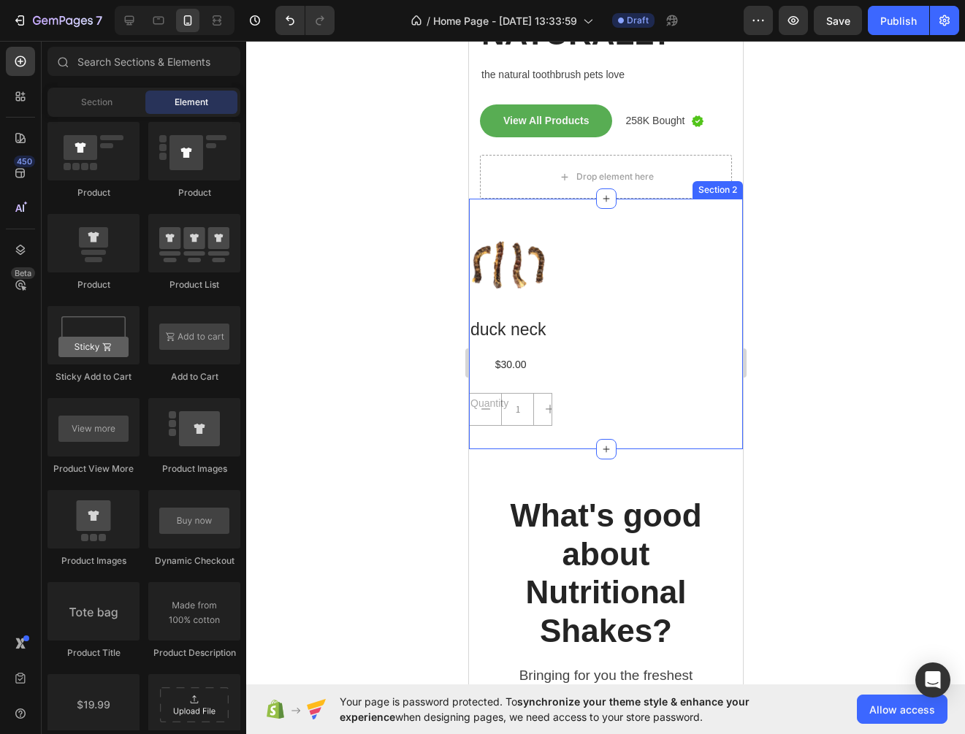
scroll to position [175, 0]
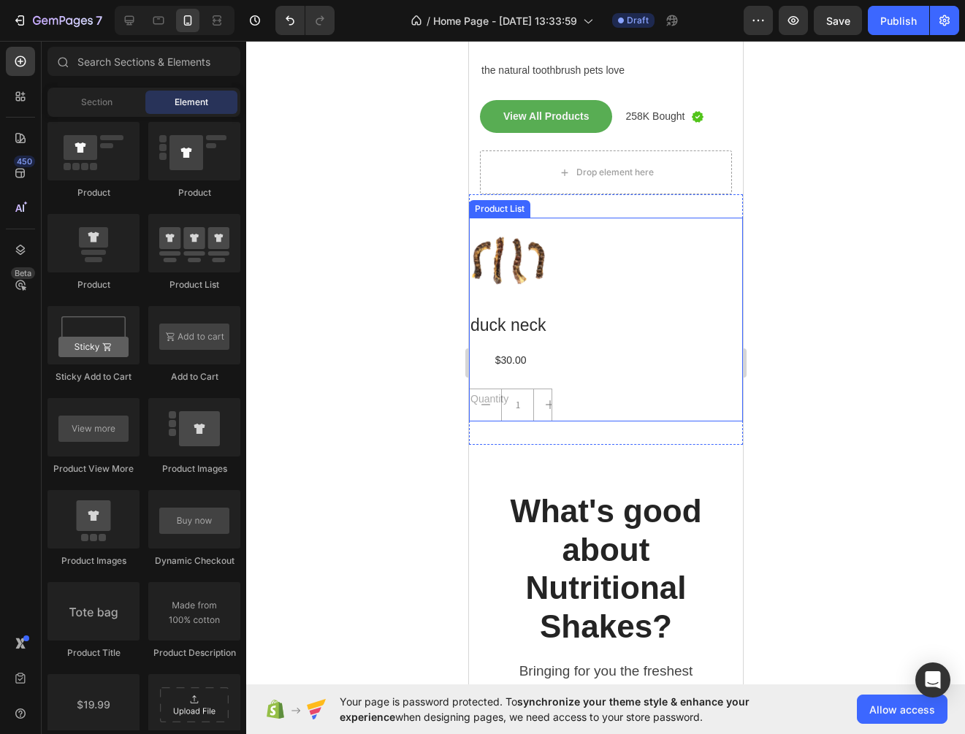
click at [584, 223] on div "Product Images duck neck Product Title $30.00 Product Price Product Price Quant…" at bounding box center [605, 319] width 274 height 203
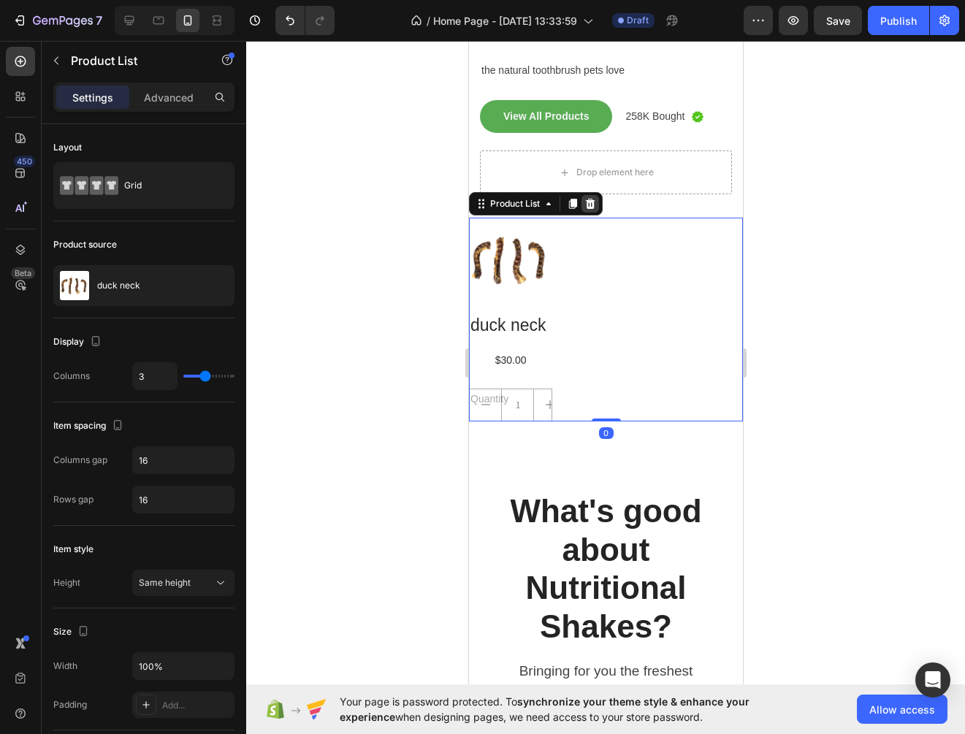
click at [592, 202] on icon at bounding box center [589, 204] width 9 height 10
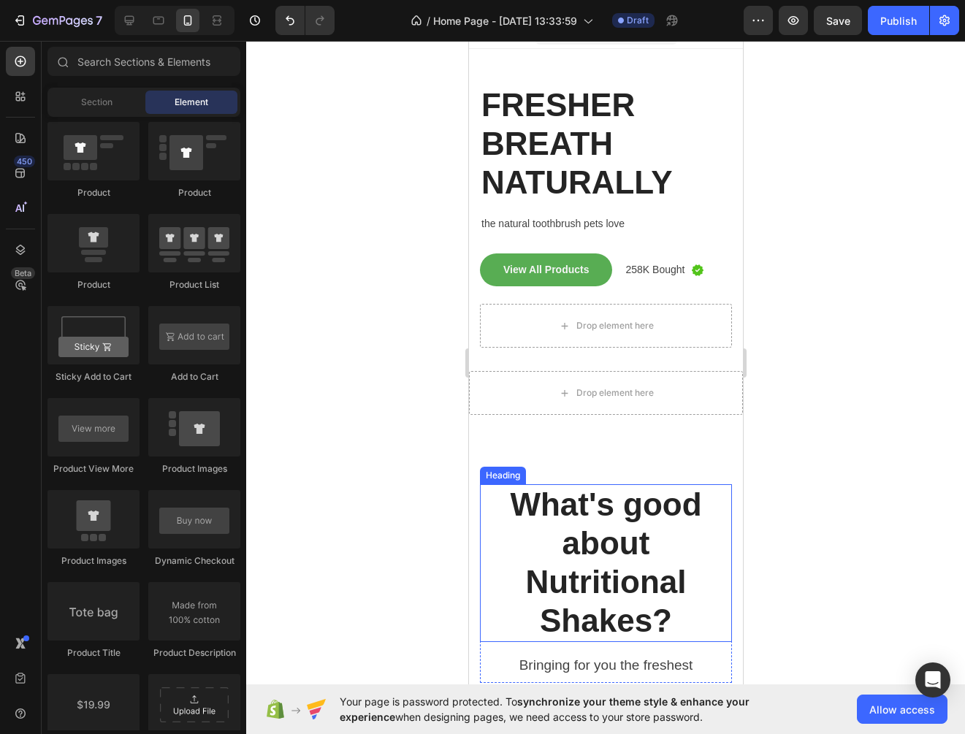
scroll to position [0, 0]
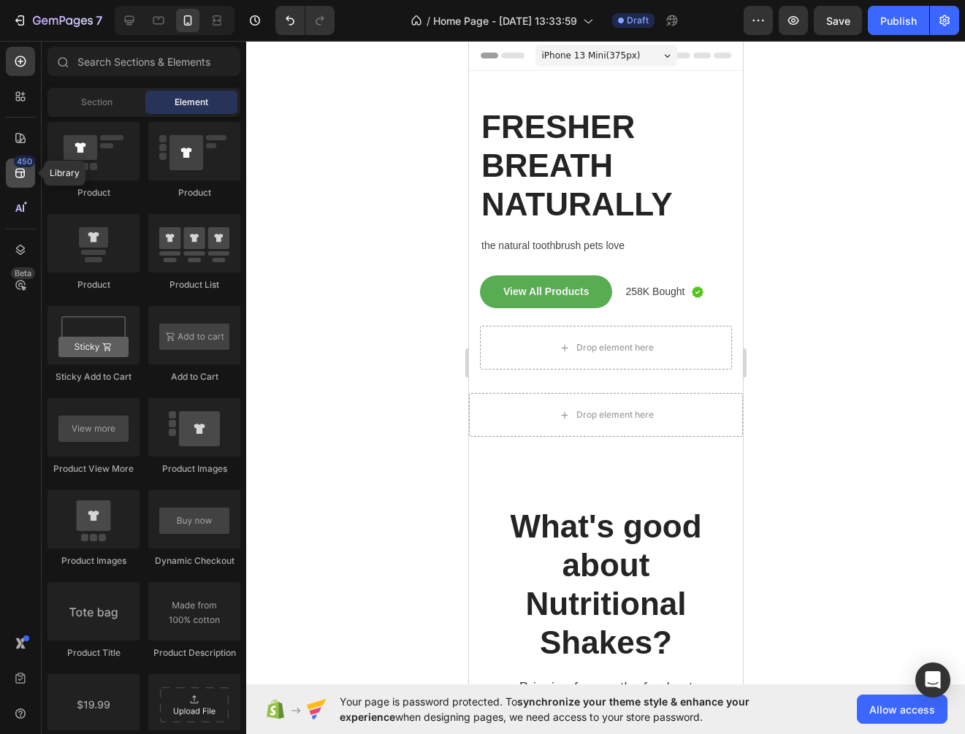
click at [18, 180] on div "450" at bounding box center [20, 173] width 29 height 29
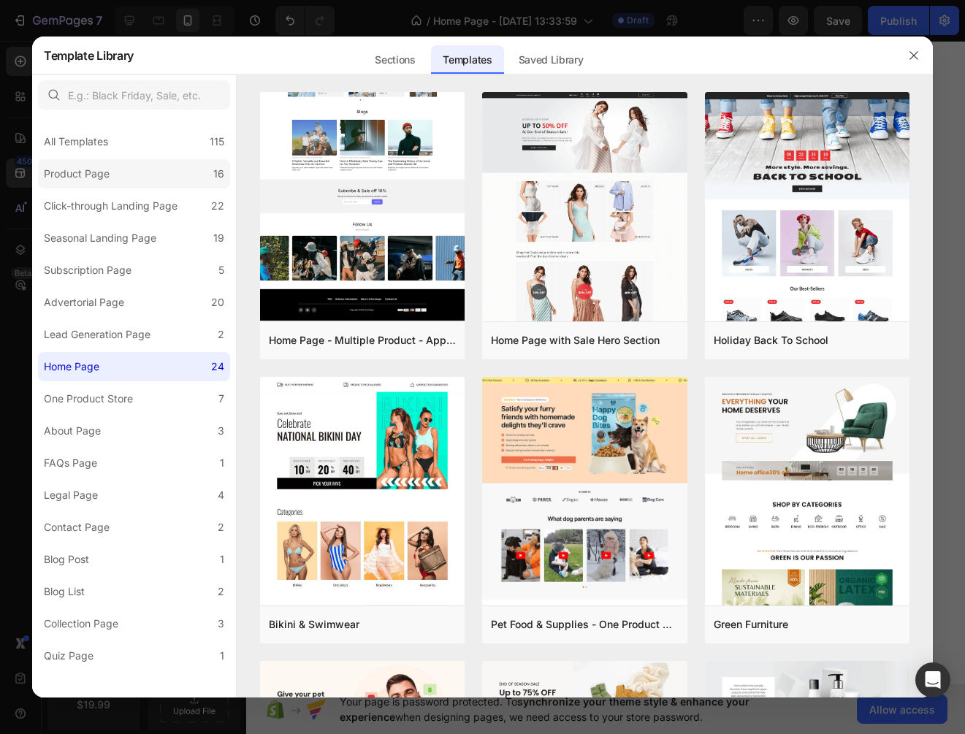
scroll to position [1, 0]
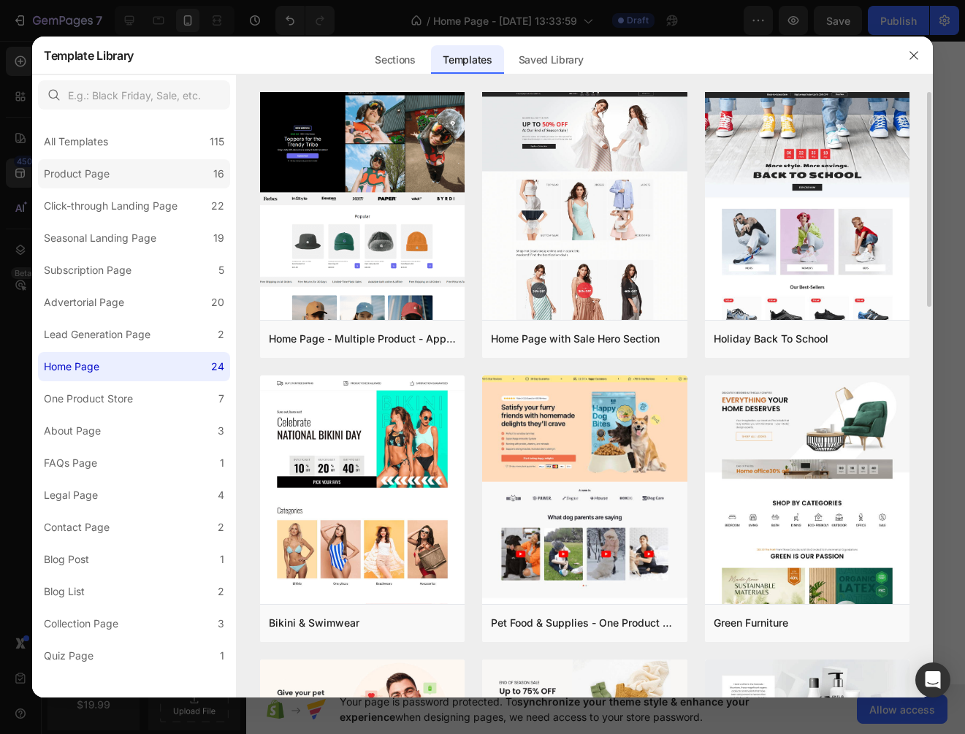
click at [139, 166] on label "Product Page 16" at bounding box center [134, 173] width 192 height 29
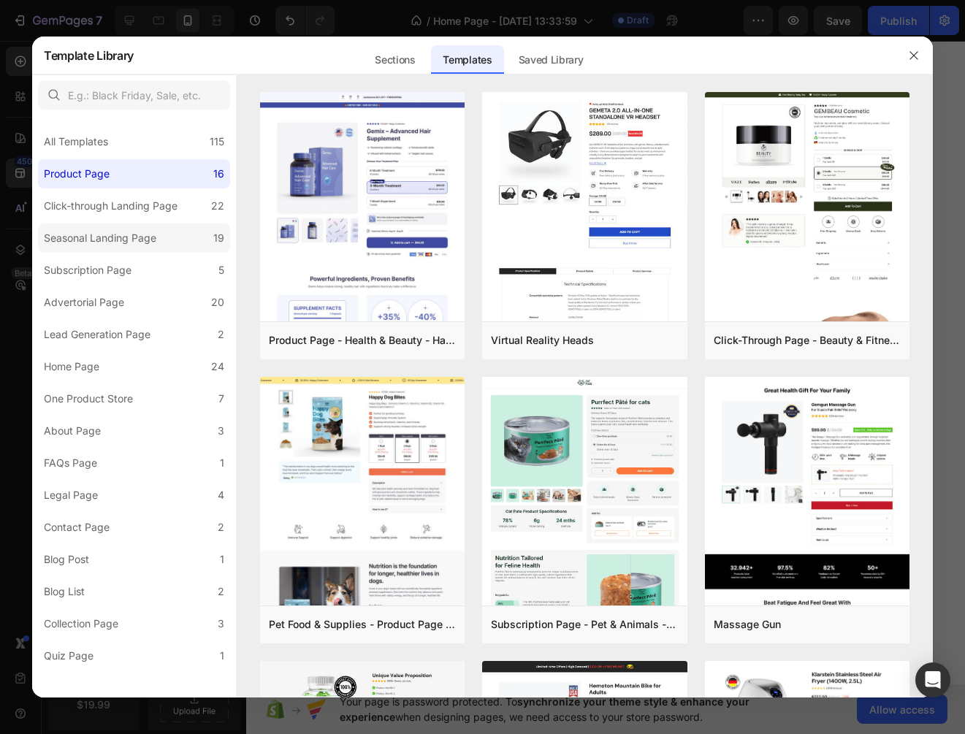
click at [143, 240] on div "Seasonal Landing Page" at bounding box center [100, 238] width 112 height 18
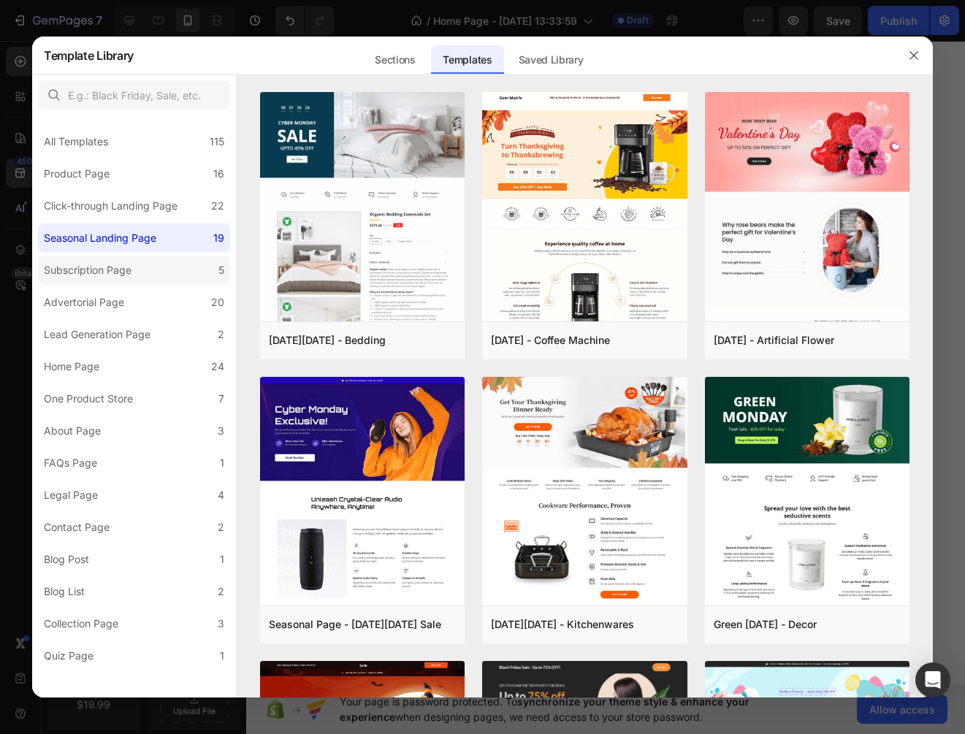
click at [131, 278] on div "Subscription Page" at bounding box center [88, 271] width 88 height 18
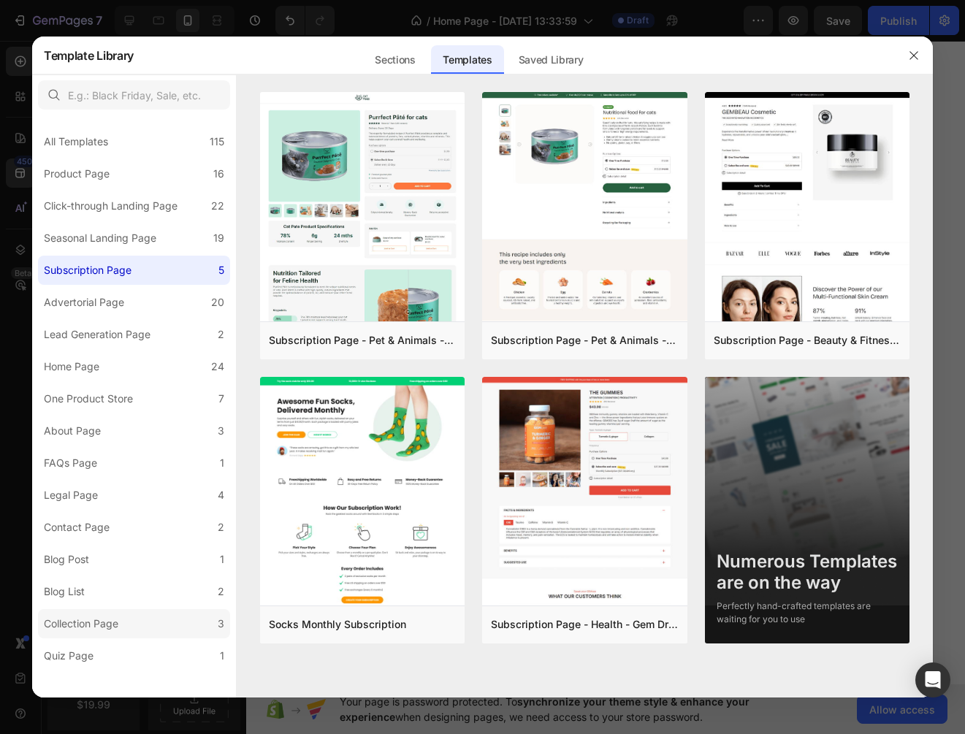
click at [96, 633] on label "Collection Page 3" at bounding box center [134, 623] width 192 height 29
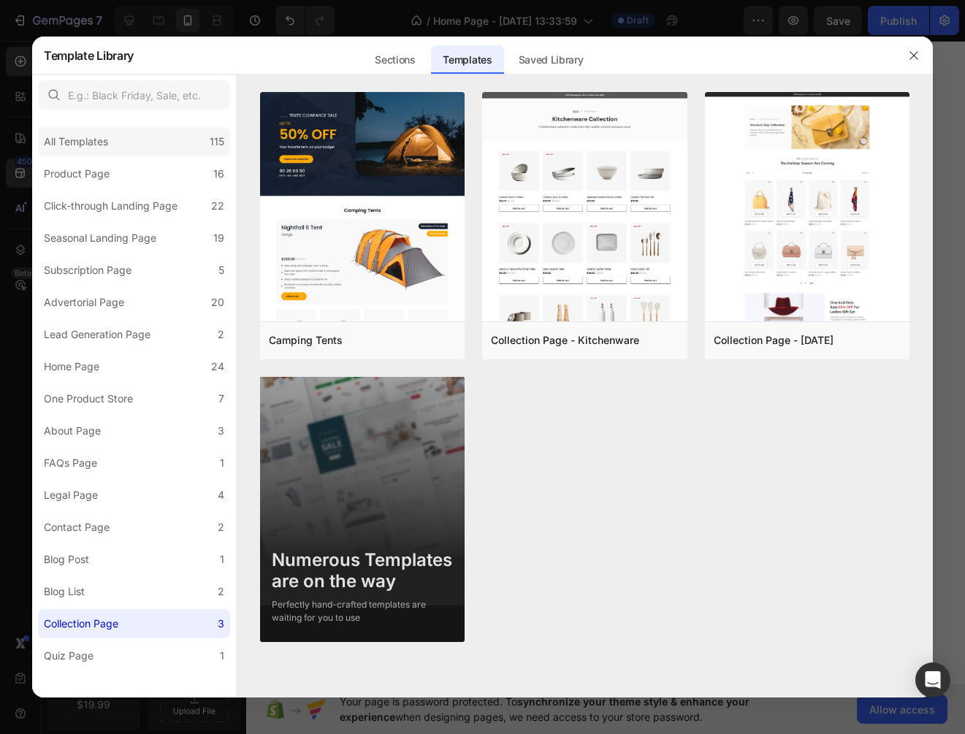
click at [131, 141] on div "All Templates 115" at bounding box center [134, 141] width 192 height 29
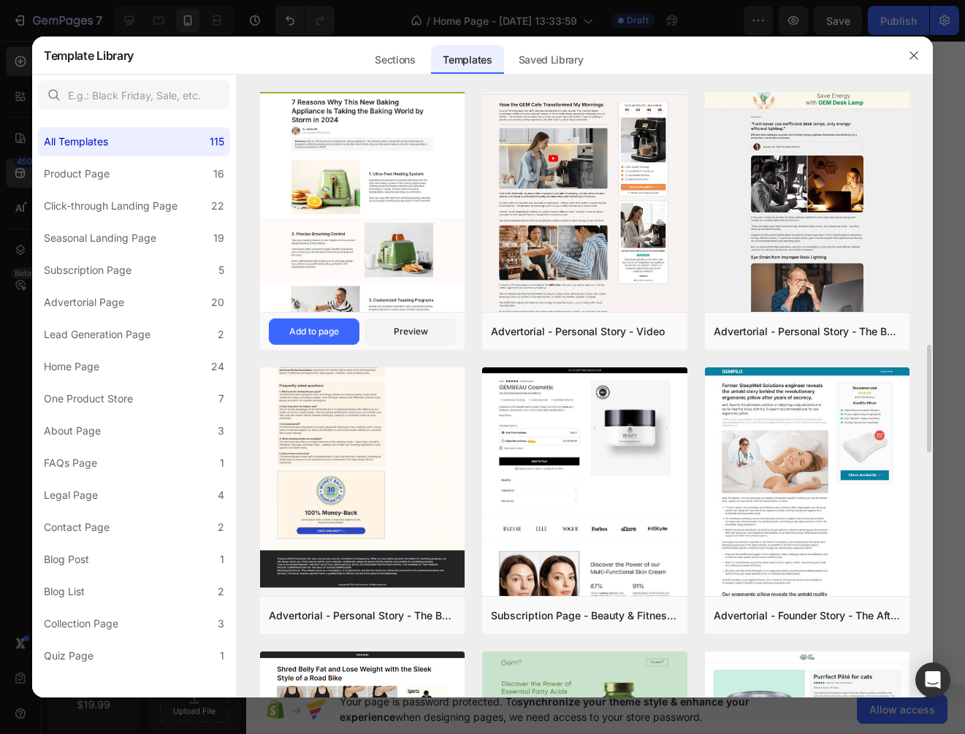
scroll to position [1430, 0]
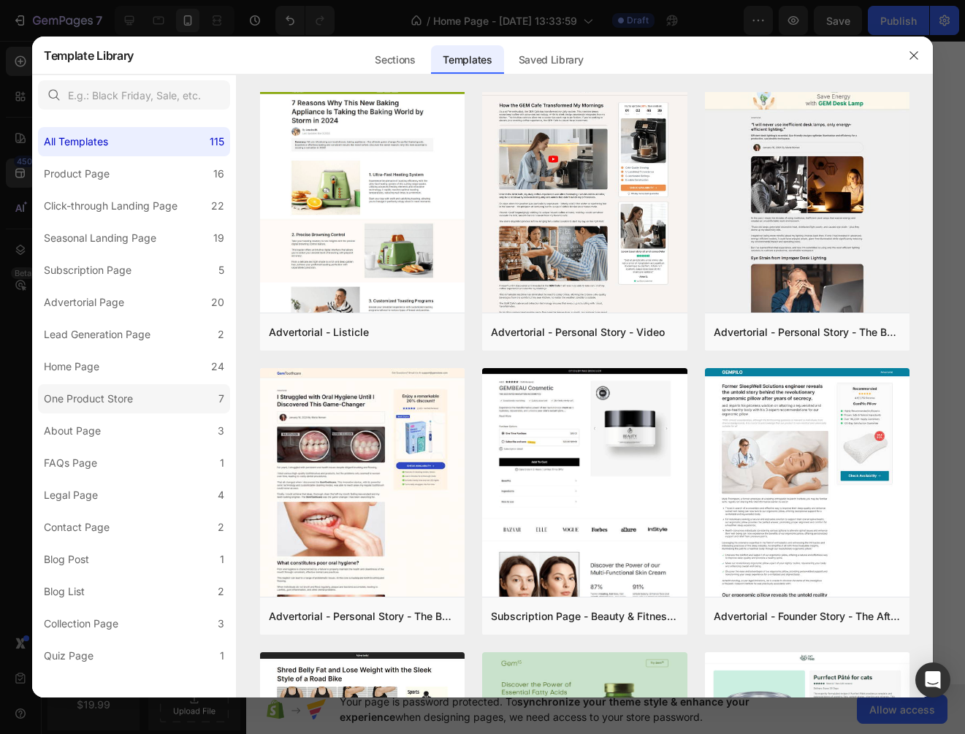
click at [116, 392] on div "One Product Store" at bounding box center [88, 399] width 89 height 18
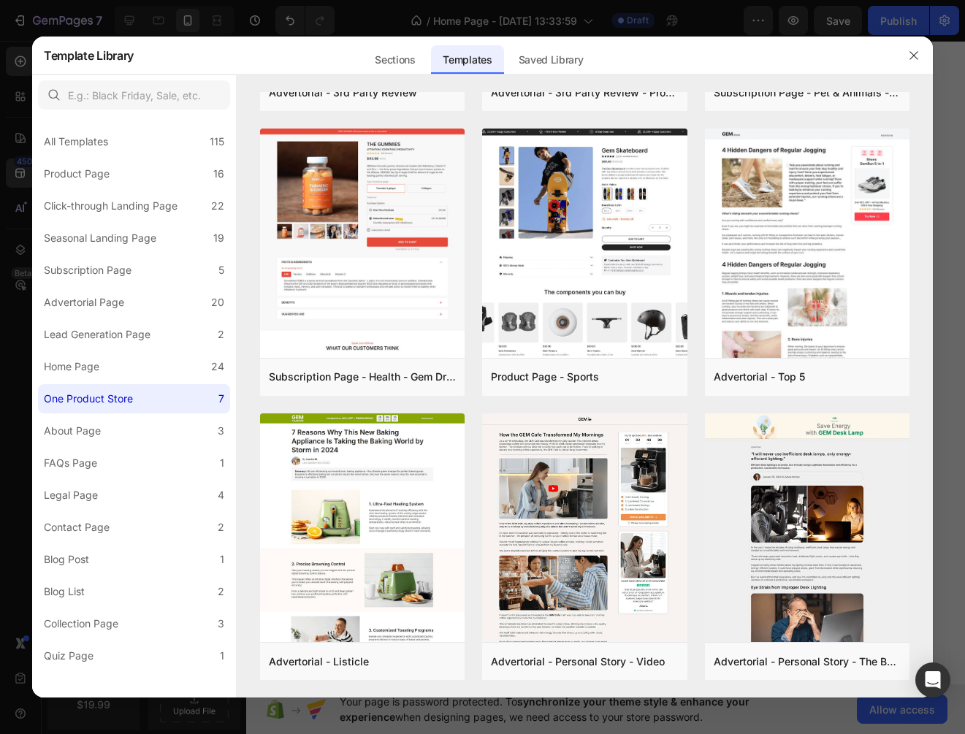
scroll to position [0, 0]
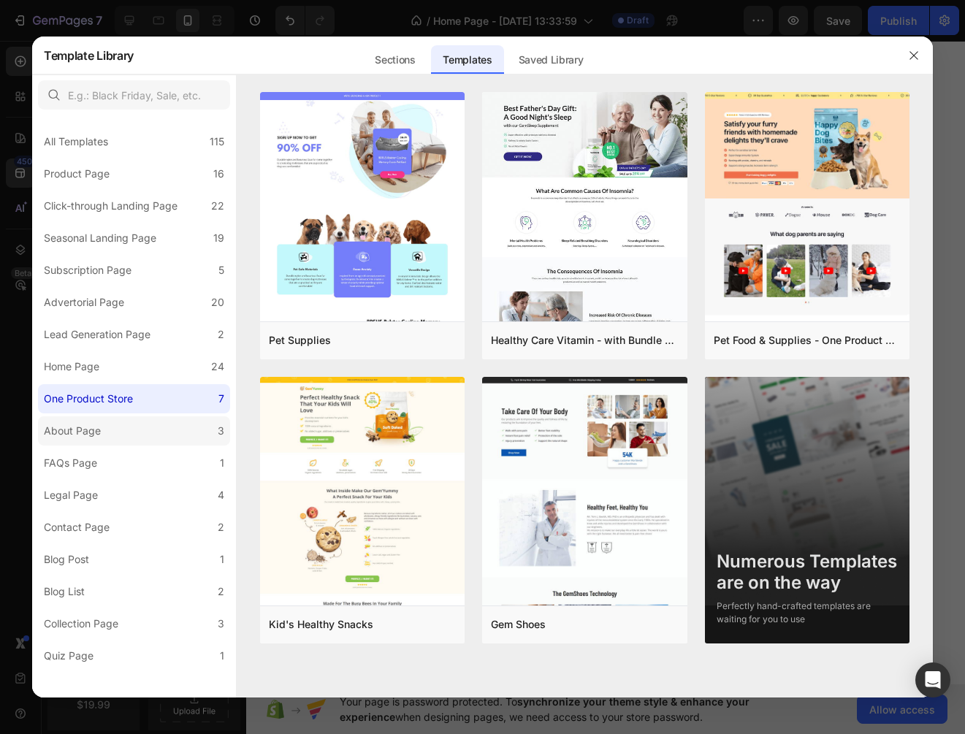
click at [111, 431] on label "About Page 3" at bounding box center [134, 430] width 192 height 29
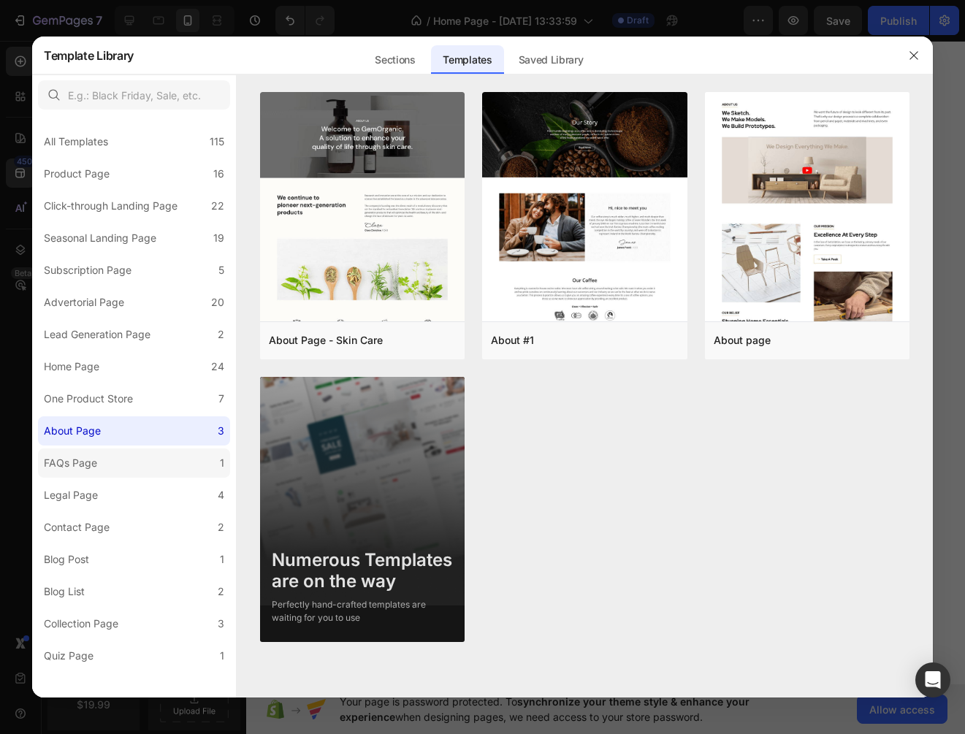
click at [110, 473] on label "FAQs Page 1" at bounding box center [134, 463] width 192 height 29
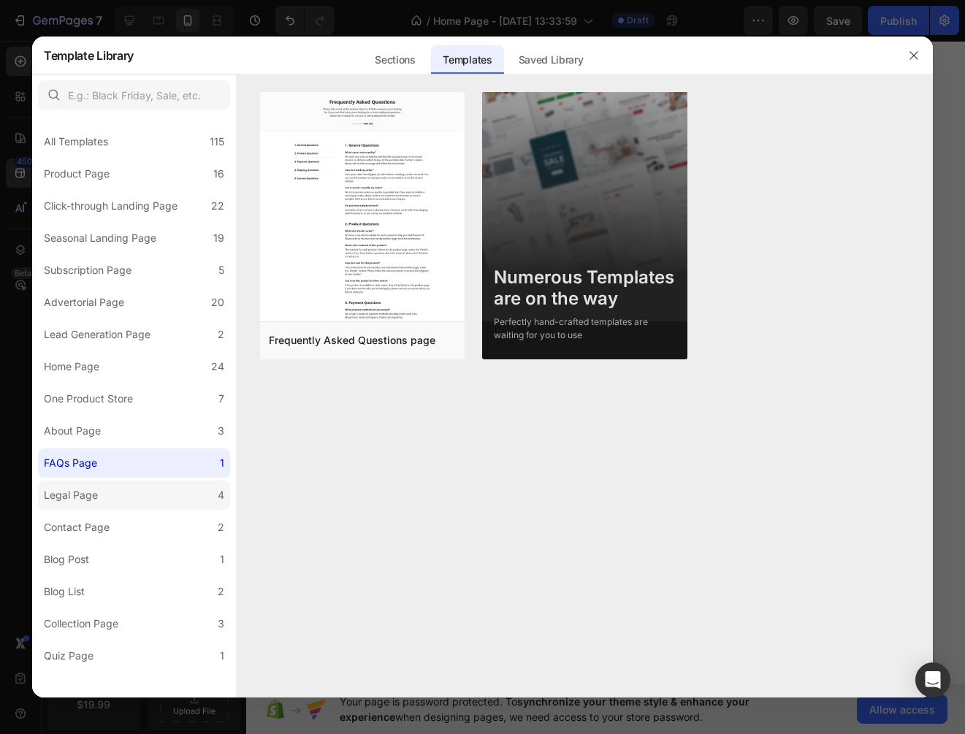
click at [108, 487] on label "Legal Page 4" at bounding box center [134, 495] width 192 height 29
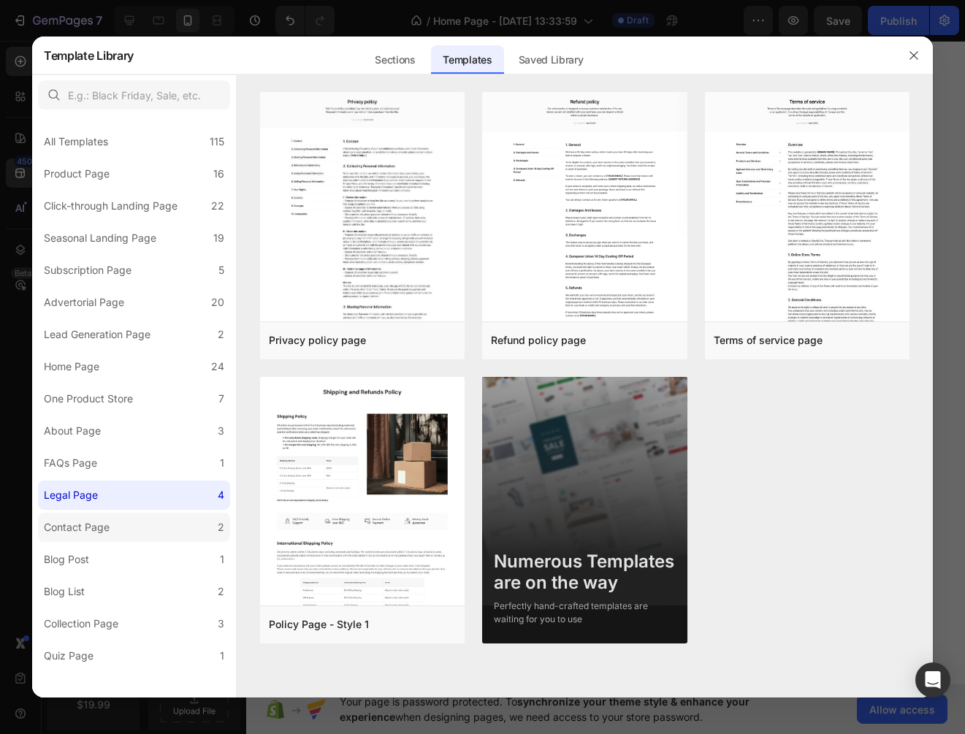
click at [108, 515] on label "Contact Page 2" at bounding box center [134, 527] width 192 height 29
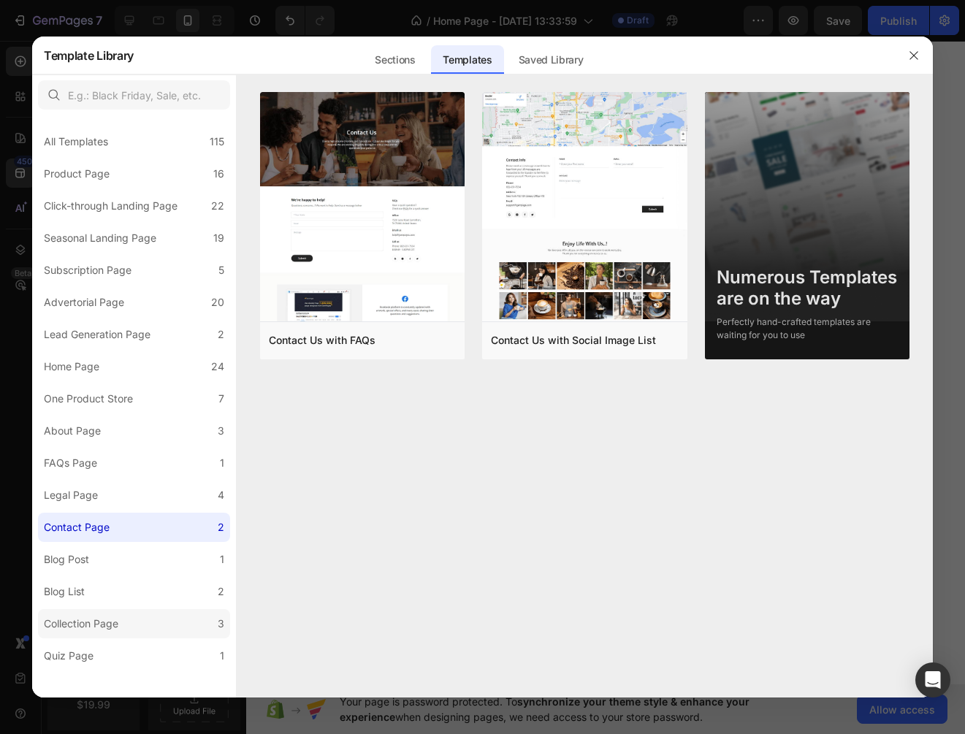
click at [99, 616] on div "Collection Page" at bounding box center [81, 624] width 75 height 18
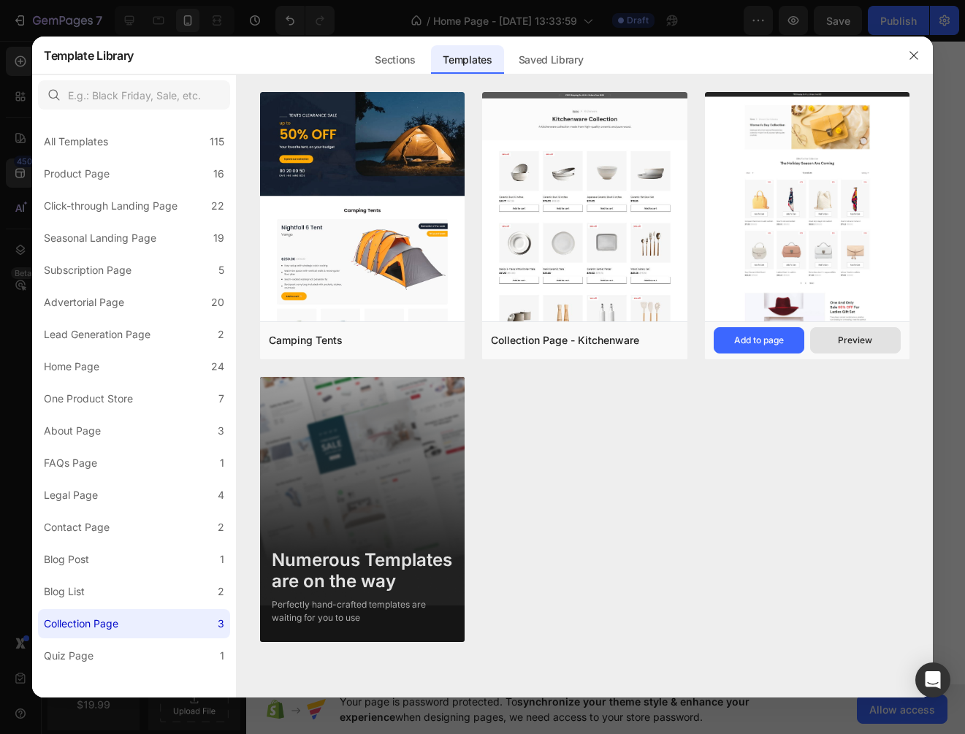
click at [855, 347] on button "Preview" at bounding box center [855, 340] width 91 height 26
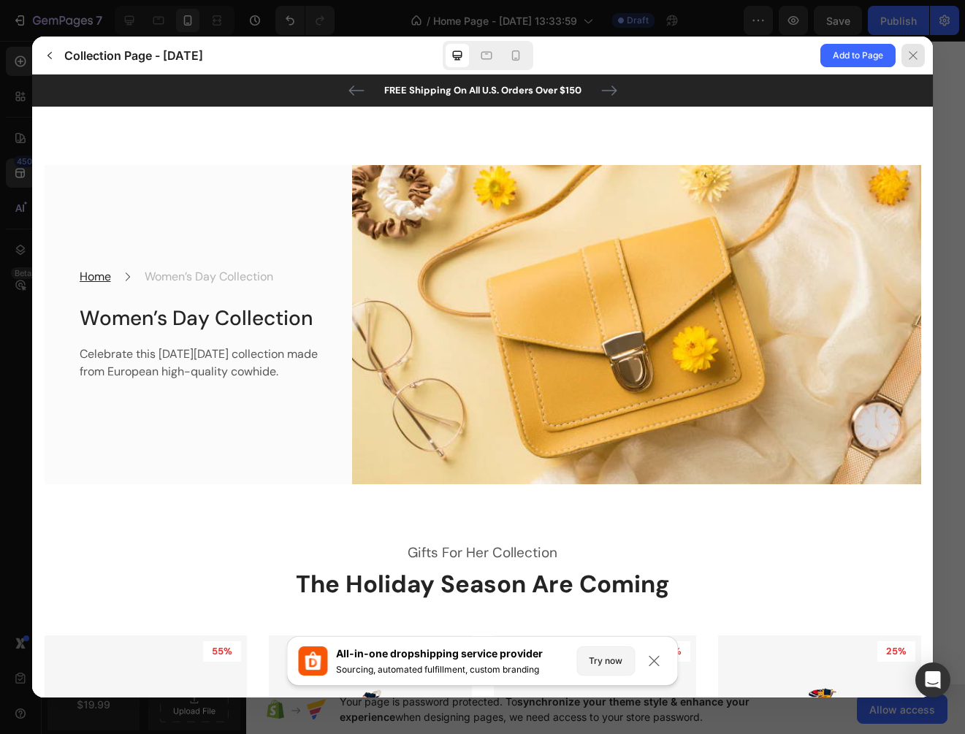
click at [912, 55] on icon at bounding box center [913, 55] width 8 height 8
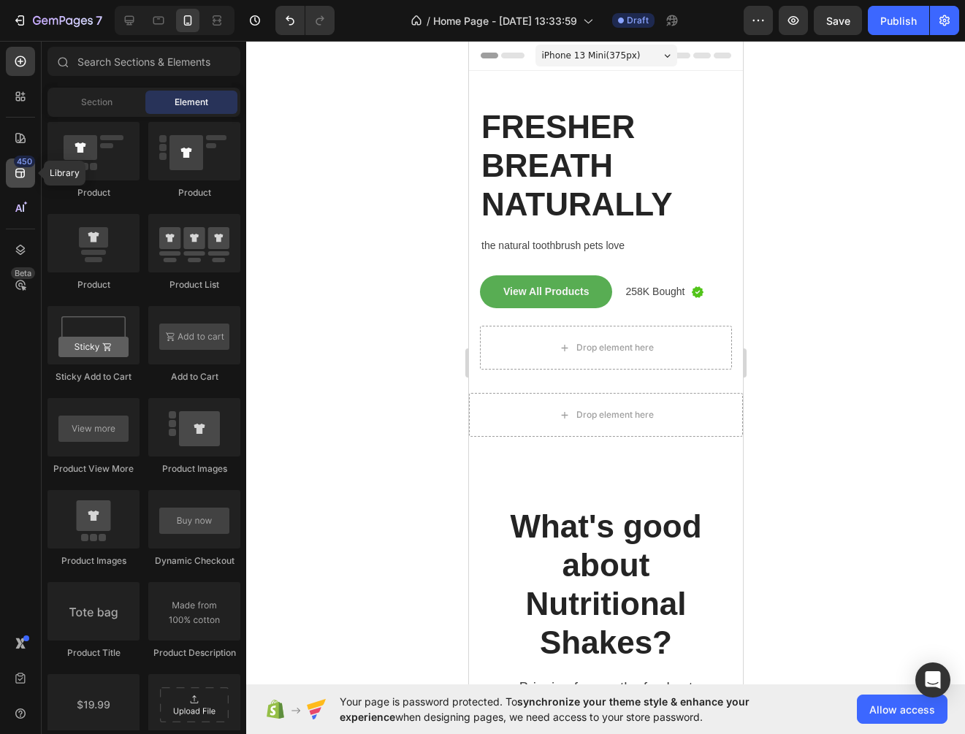
click at [16, 178] on icon at bounding box center [20, 173] width 15 height 15
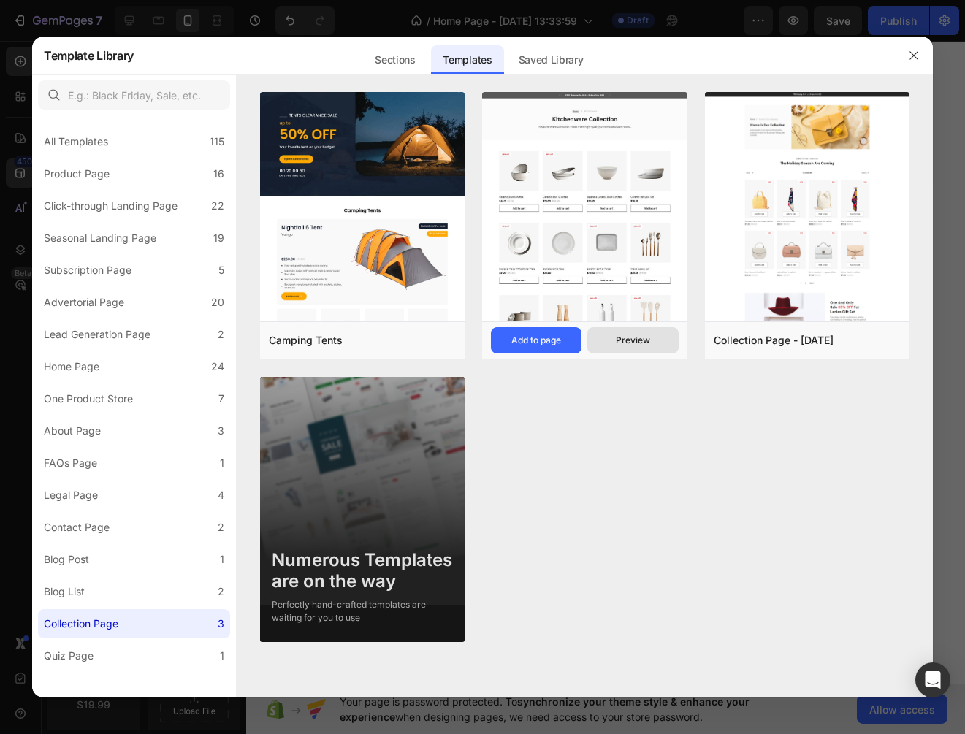
click at [625, 343] on div "Preview" at bounding box center [633, 340] width 34 height 13
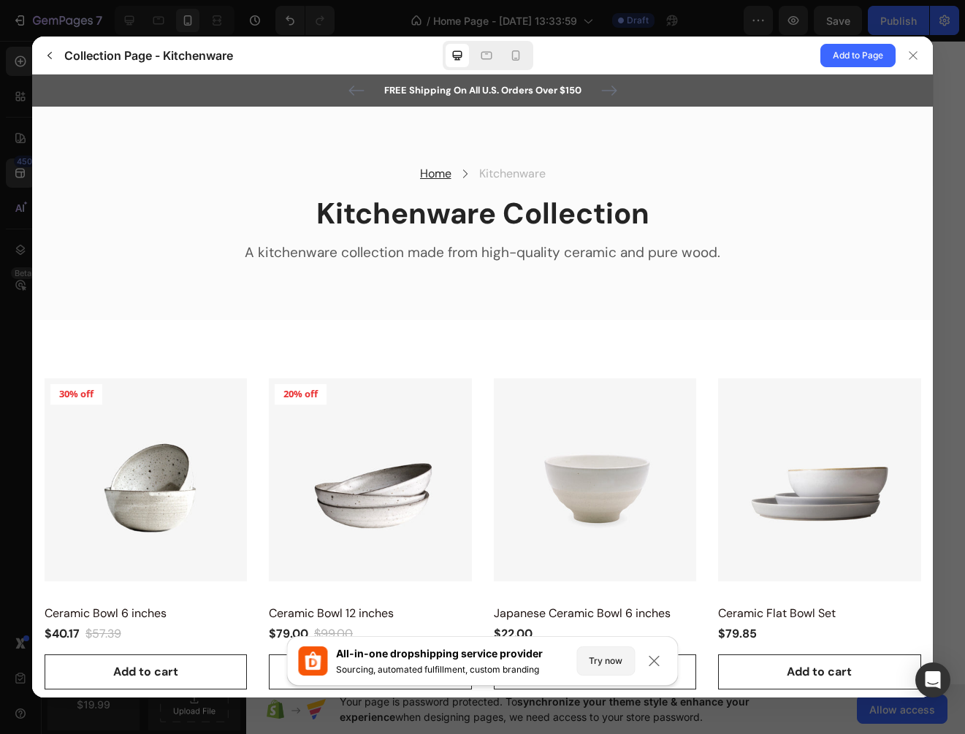
click at [846, 66] on div "Add to Page" at bounding box center [756, 55] width 354 height 37
click at [842, 61] on span "Add to Page" at bounding box center [858, 56] width 50 height 18
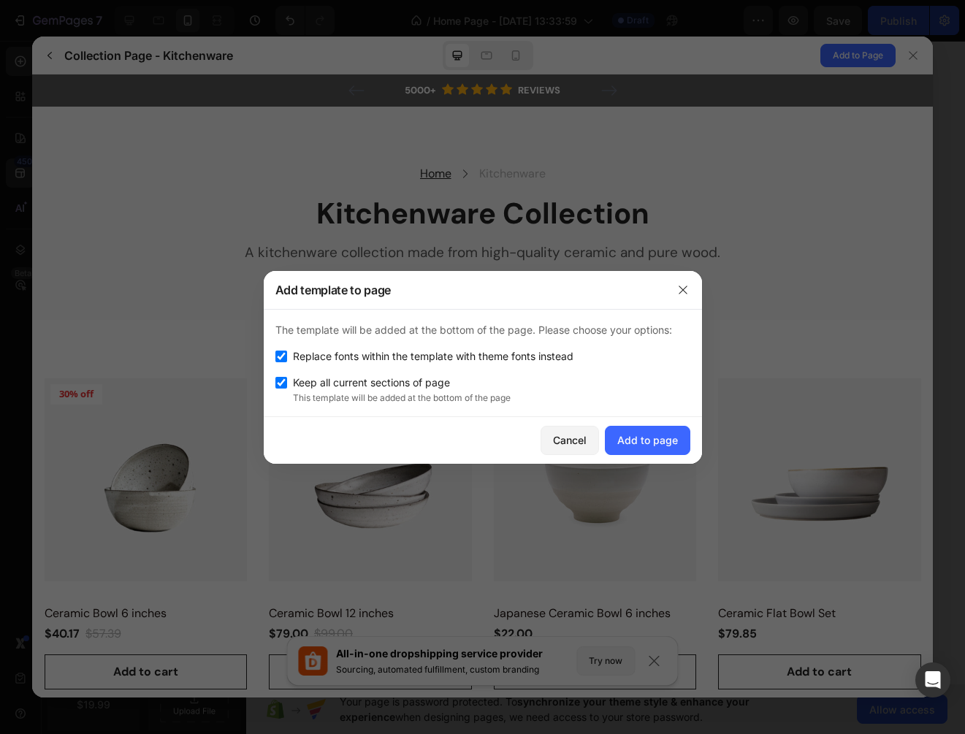
click at [472, 382] on div "Keep all current sections of page" at bounding box center [482, 383] width 415 height 18
checkbox input "false"
click at [644, 432] on div "Add to page" at bounding box center [647, 439] width 61 height 15
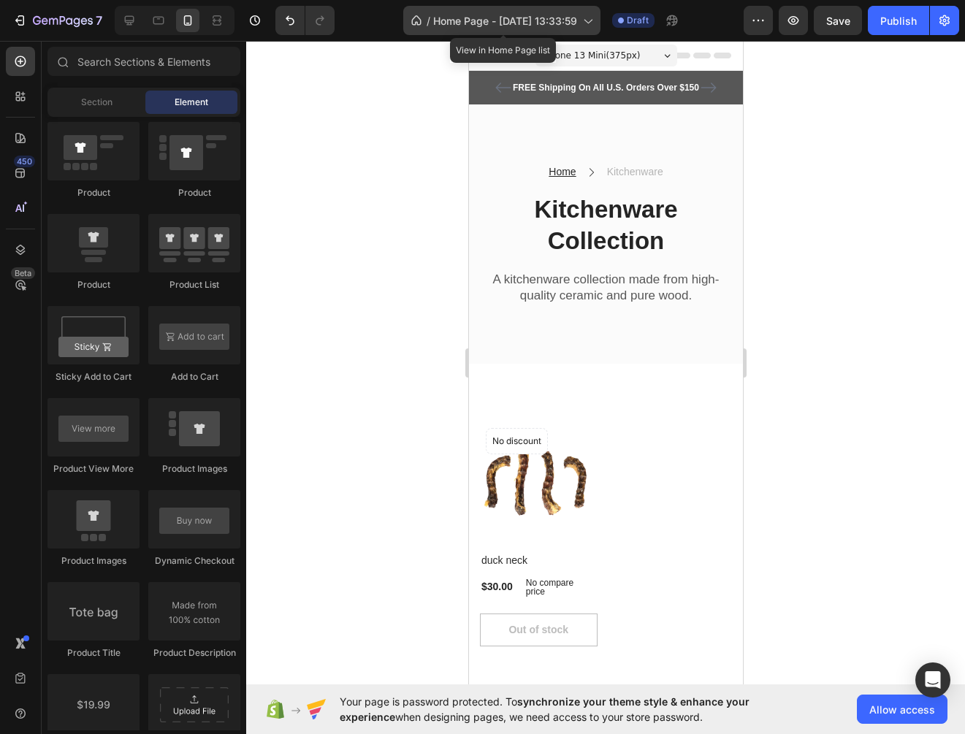
click at [571, 23] on span "Home Page - [DATE] 13:33:59" at bounding box center [505, 20] width 144 height 15
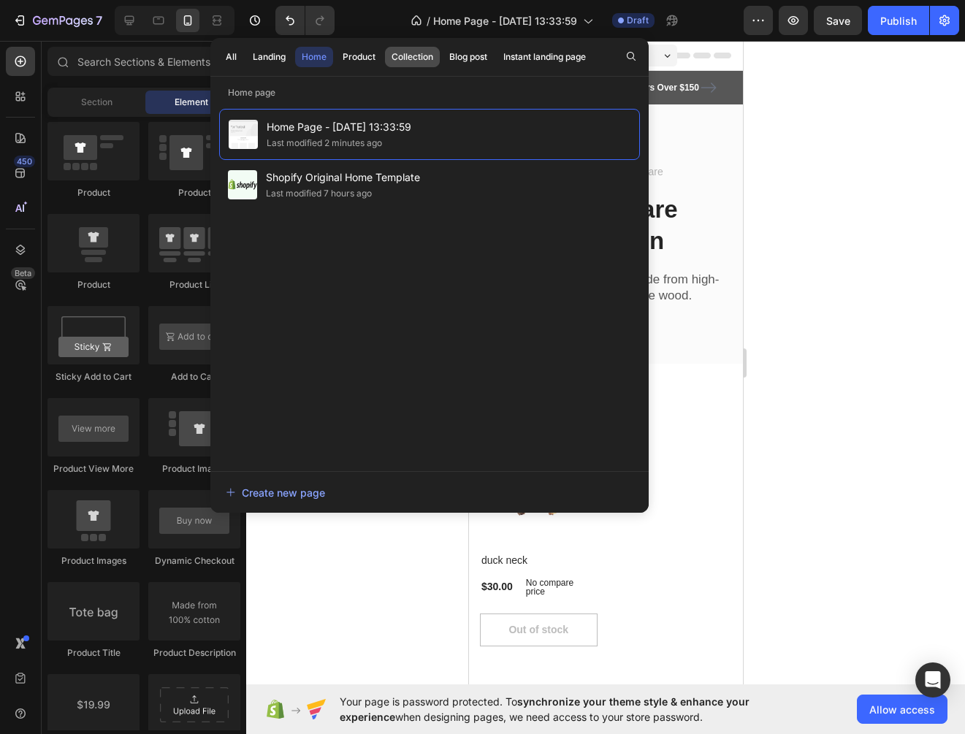
click at [412, 64] on button "Collection" at bounding box center [412, 57] width 55 height 20
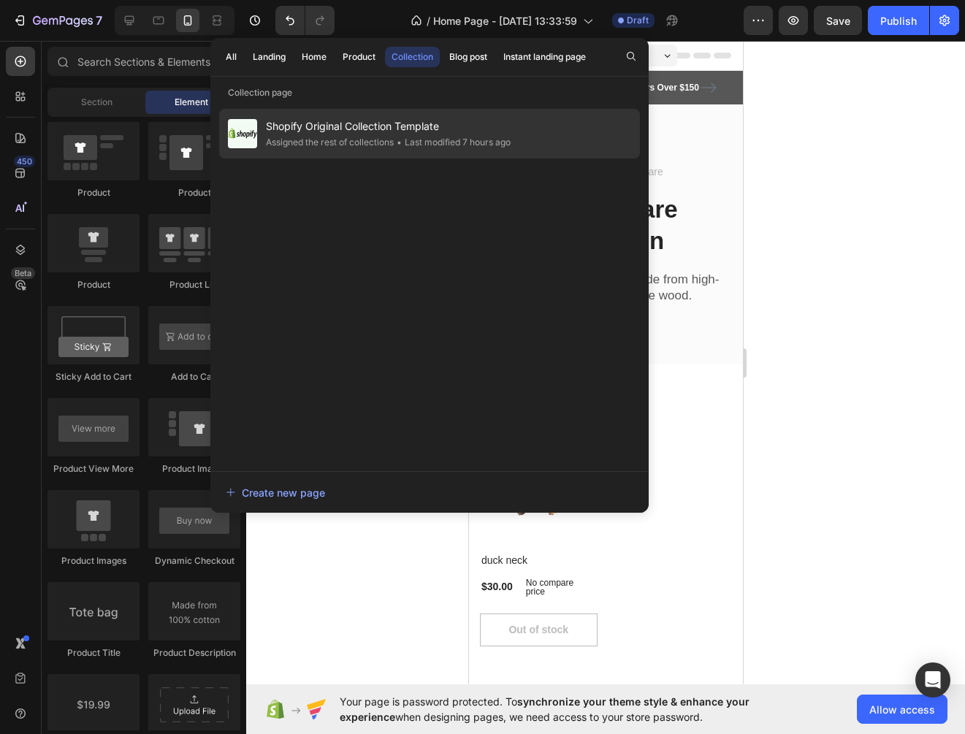
click at [416, 144] on div "• Last modified 7 hours ago" at bounding box center [452, 142] width 117 height 15
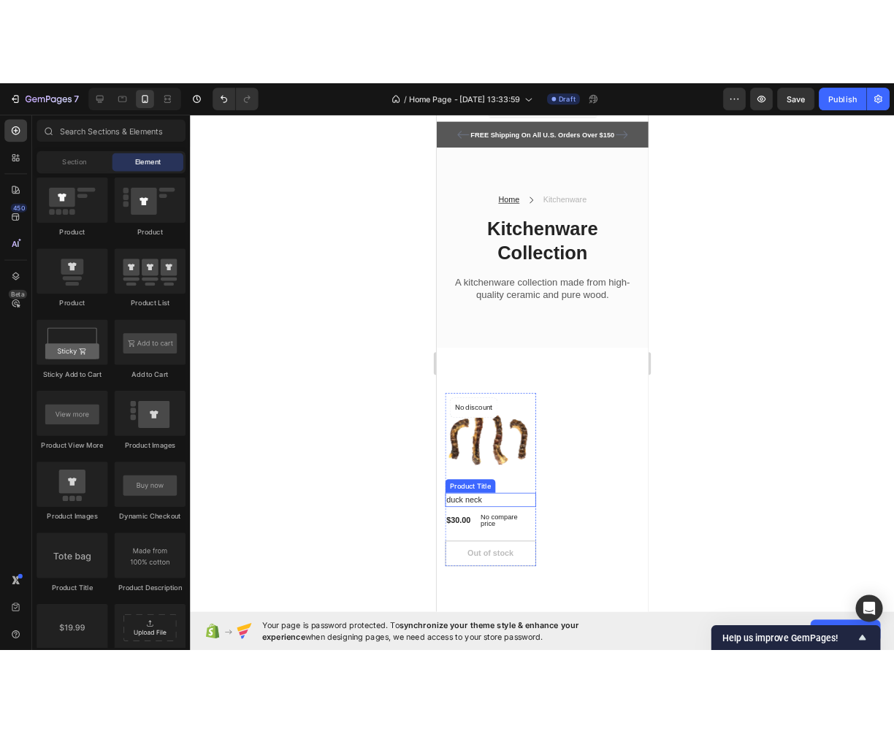
scroll to position [164, 0]
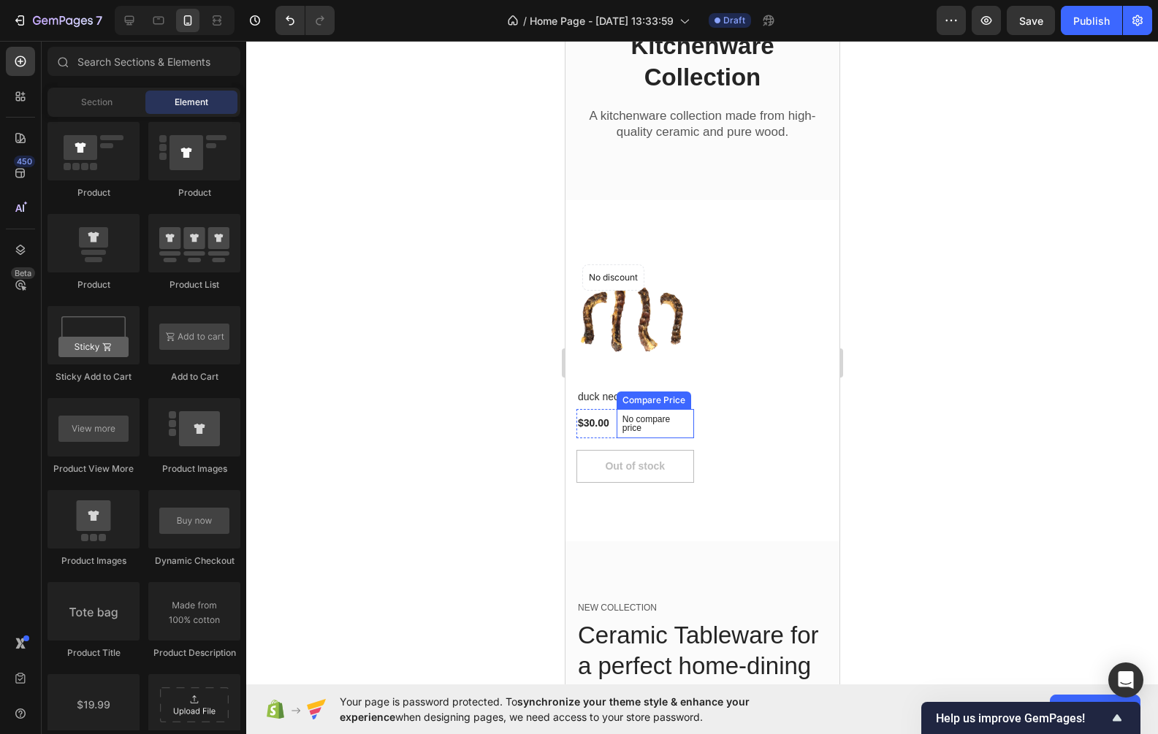
click at [644, 427] on p "No compare price" at bounding box center [655, 424] width 66 height 18
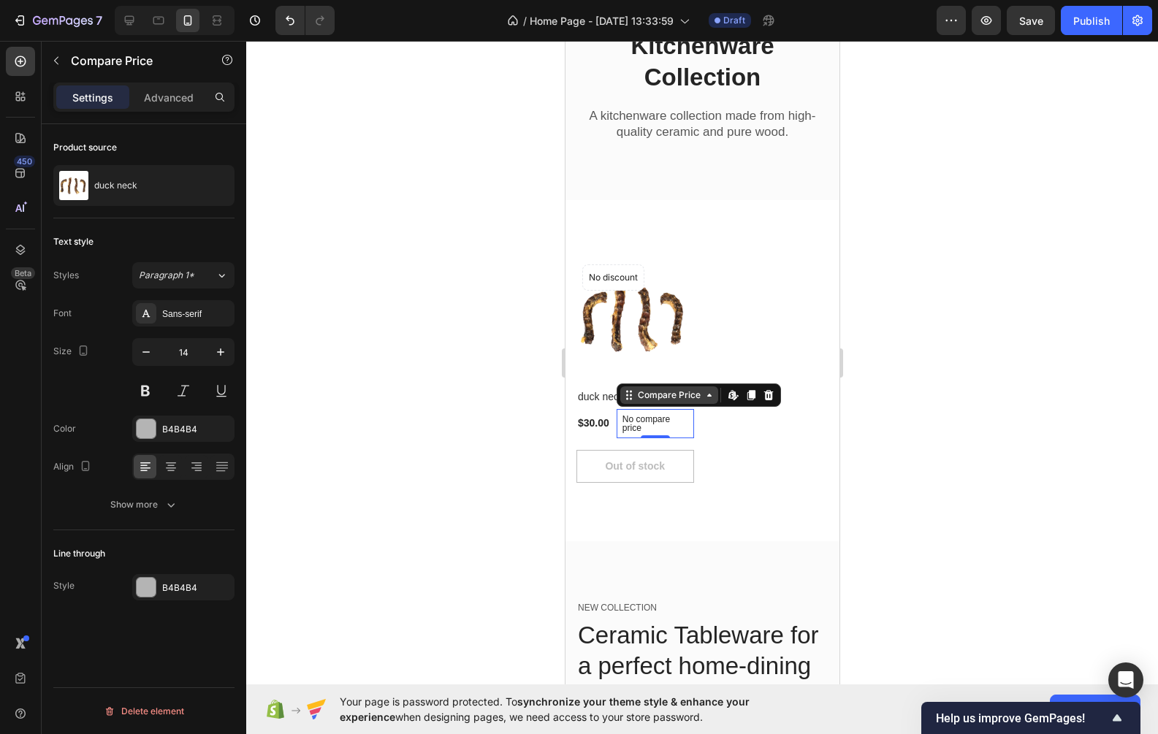
click at [690, 398] on div "Compare Price" at bounding box center [668, 395] width 69 height 13
click at [185, 96] on p "Advanced" at bounding box center [169, 97] width 50 height 15
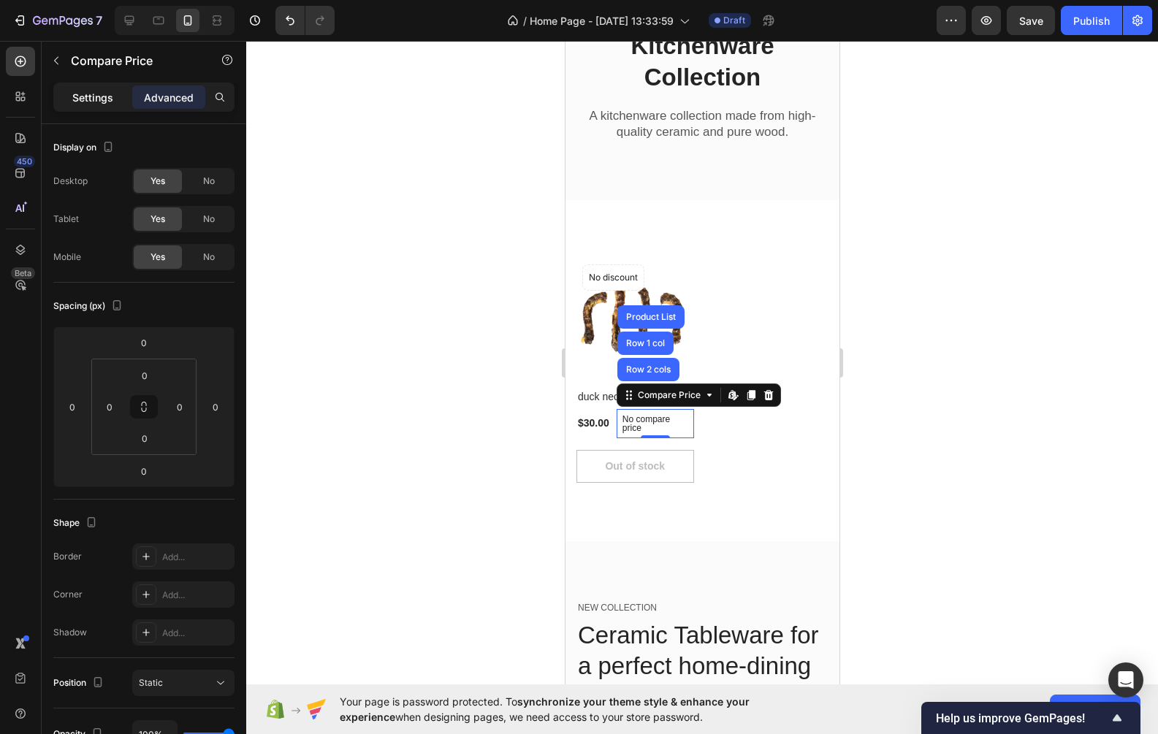
click at [104, 101] on p "Settings" at bounding box center [92, 97] width 41 height 15
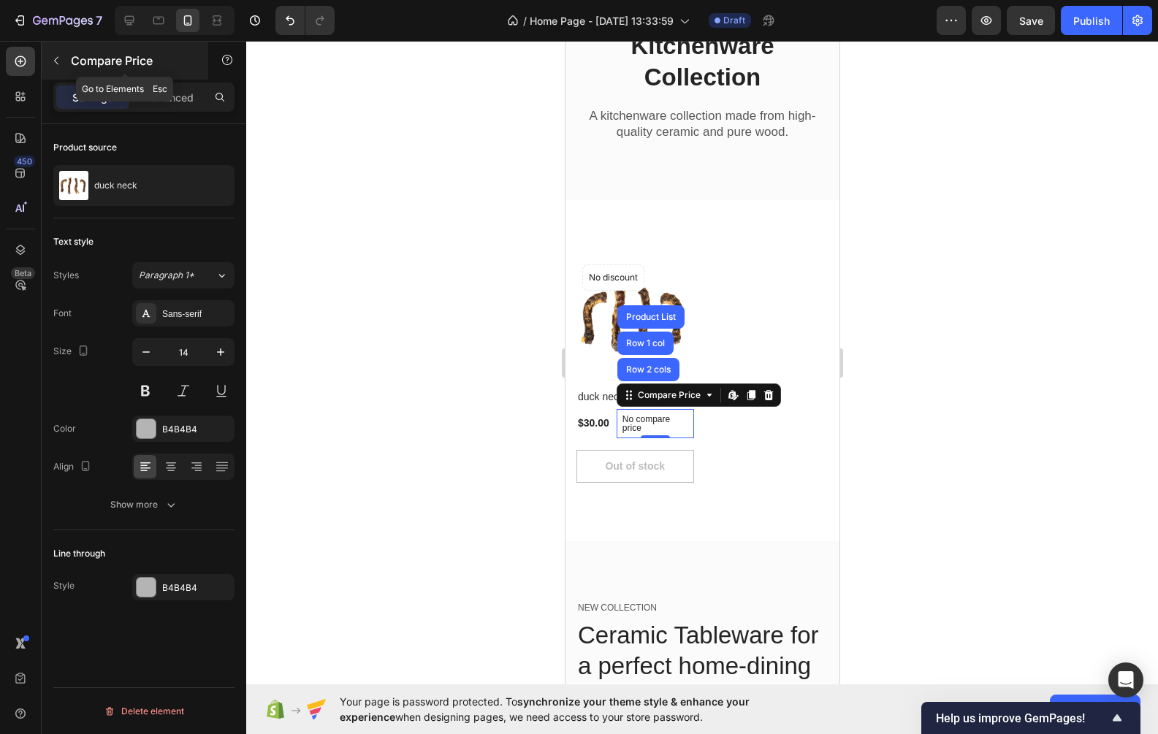
click at [58, 70] on button "button" at bounding box center [56, 60] width 23 height 23
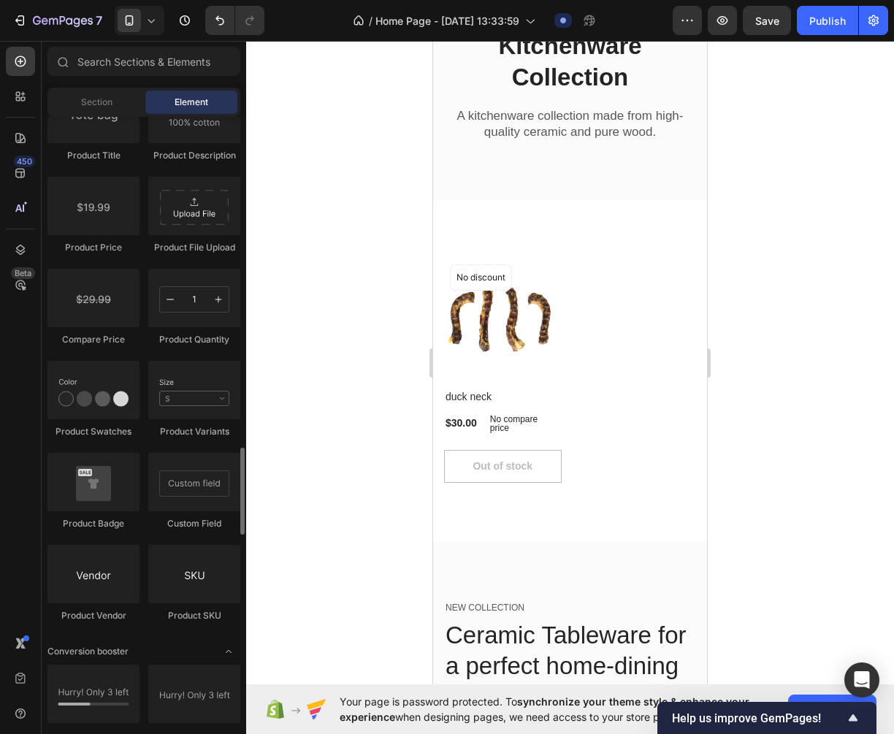
scroll to position [2385, 0]
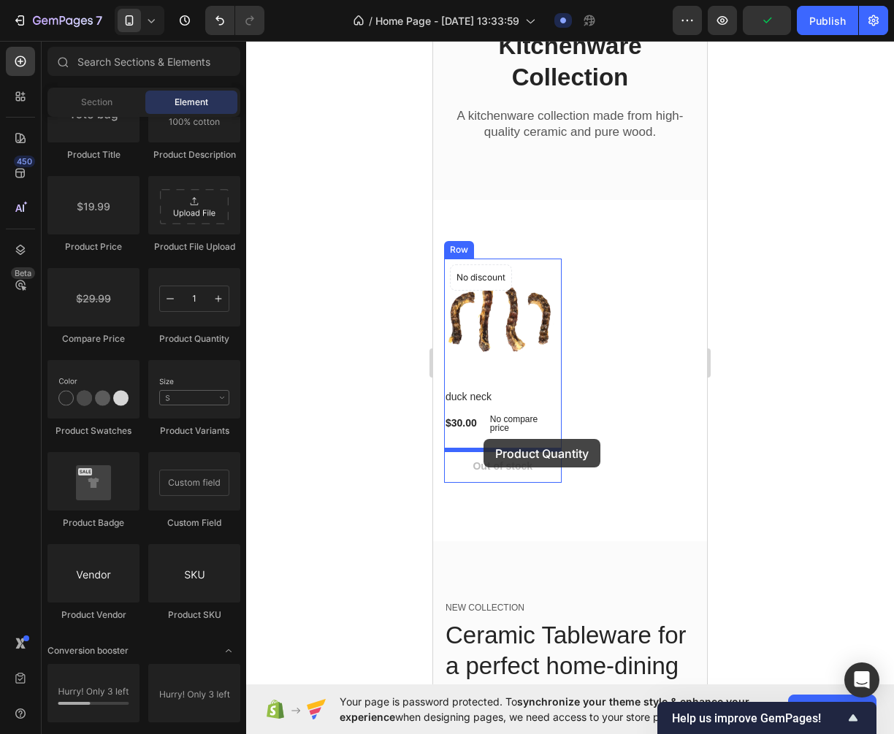
drag, startPoint x: 621, startPoint y: 327, endPoint x: 484, endPoint y: 439, distance: 177.5
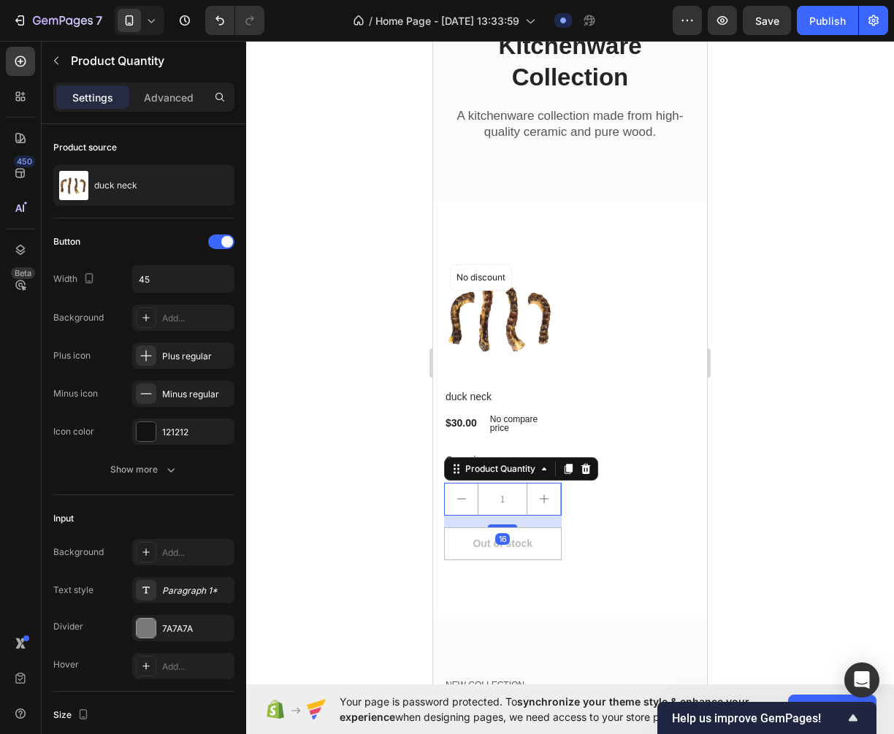
click at [753, 401] on div at bounding box center [570, 387] width 648 height 693
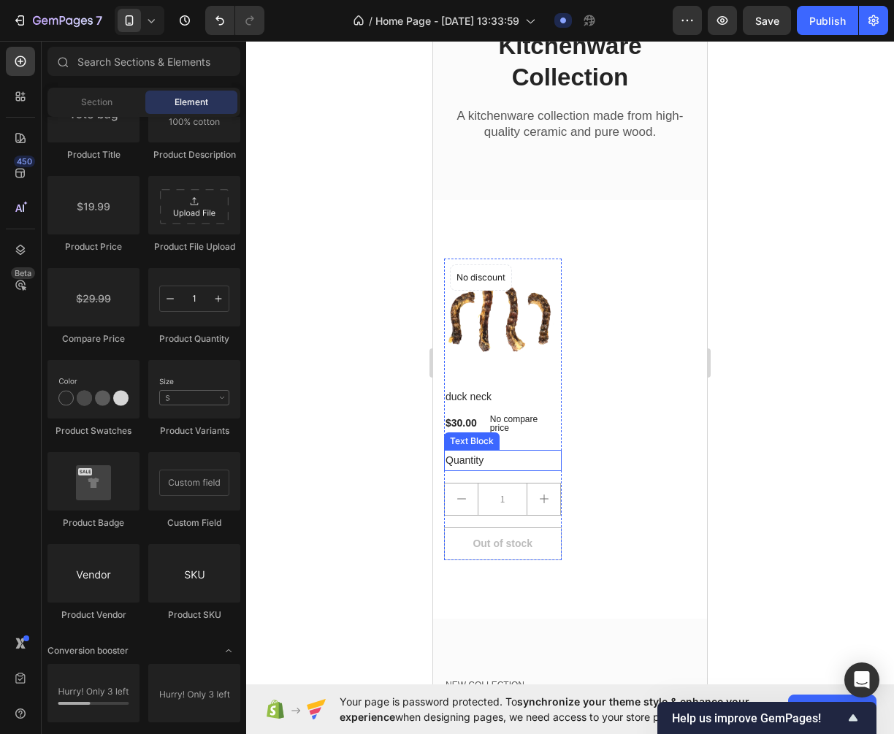
click at [487, 457] on div "Quantity" at bounding box center [503, 460] width 118 height 21
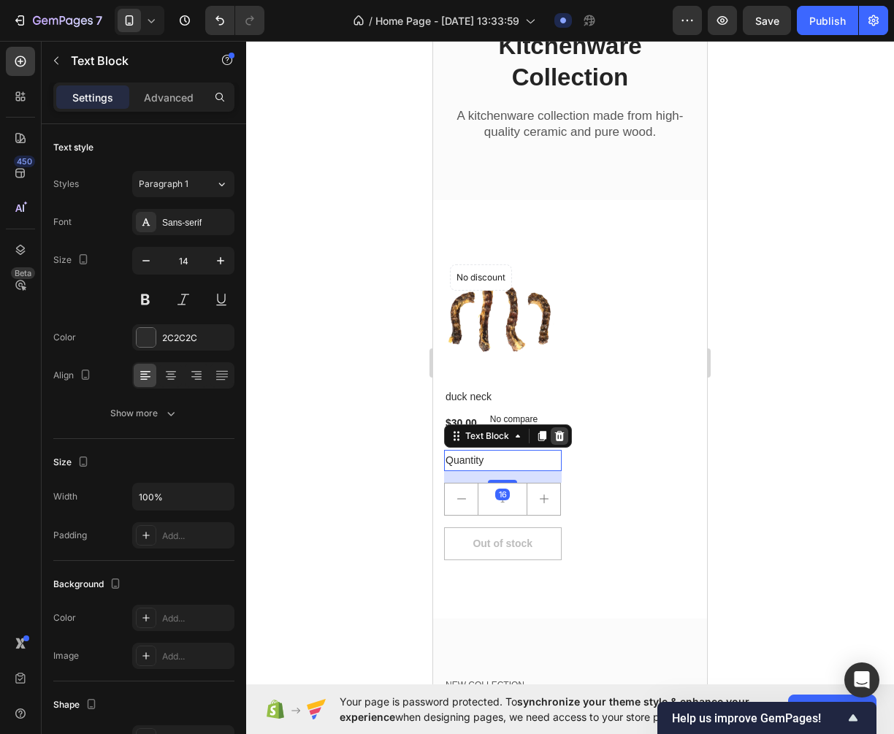
click at [564, 433] on icon at bounding box center [560, 436] width 12 height 12
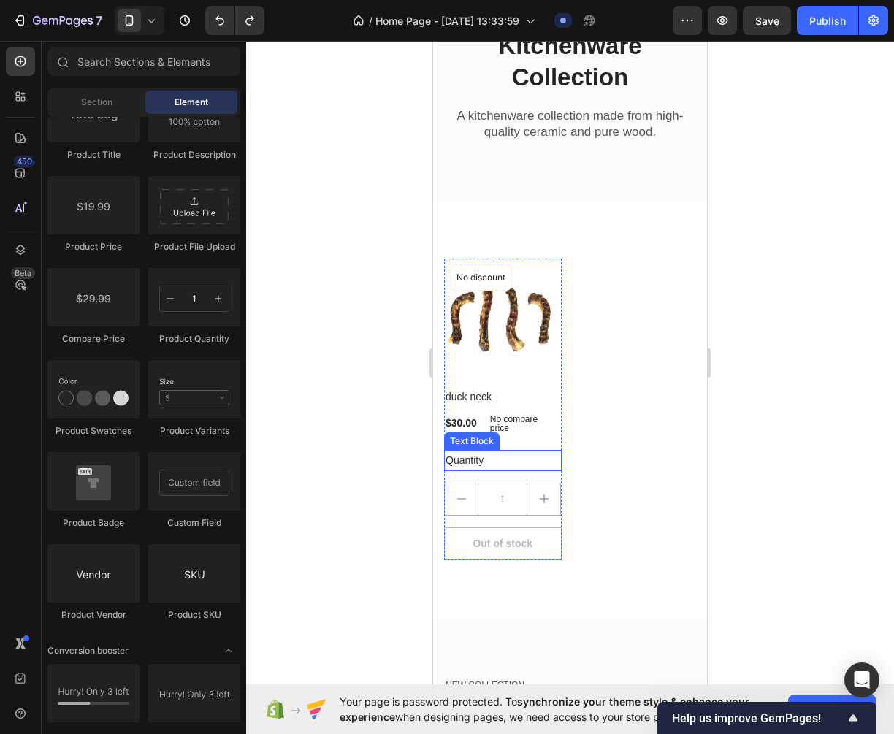
click at [473, 460] on div "Quantity" at bounding box center [503, 460] width 118 height 21
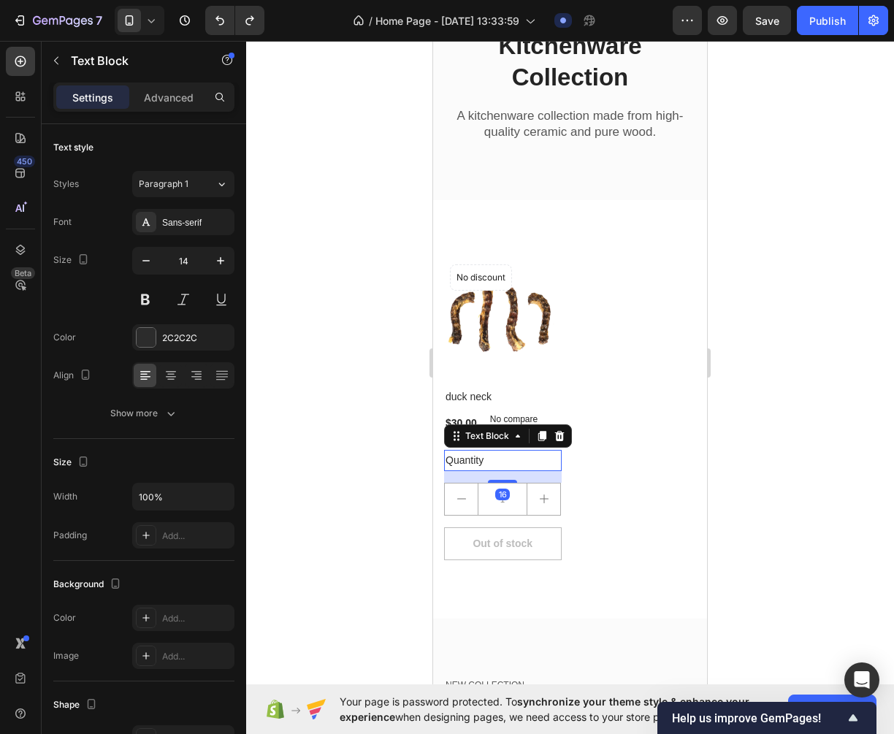
click at [343, 523] on div at bounding box center [570, 387] width 648 height 693
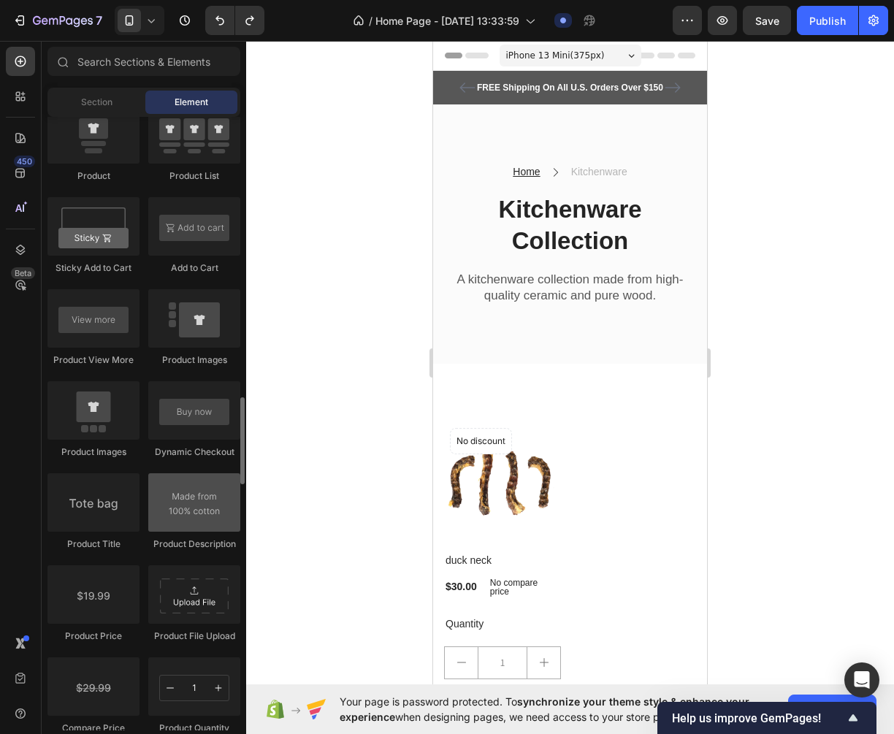
scroll to position [1983, 0]
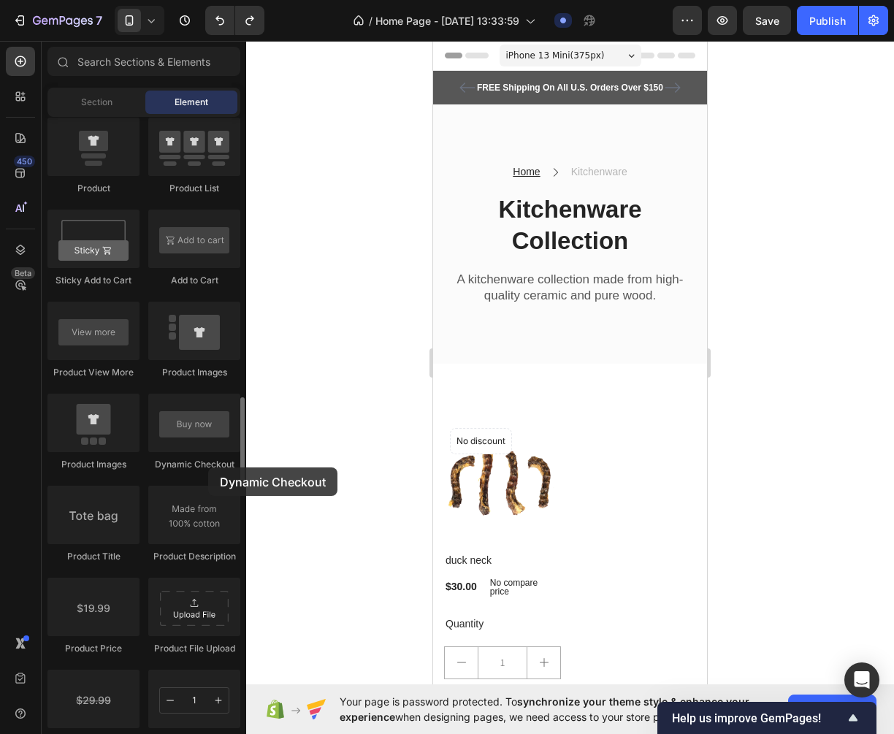
click at [208, 468] on div "Dynamic Checkout" at bounding box center [194, 464] width 92 height 13
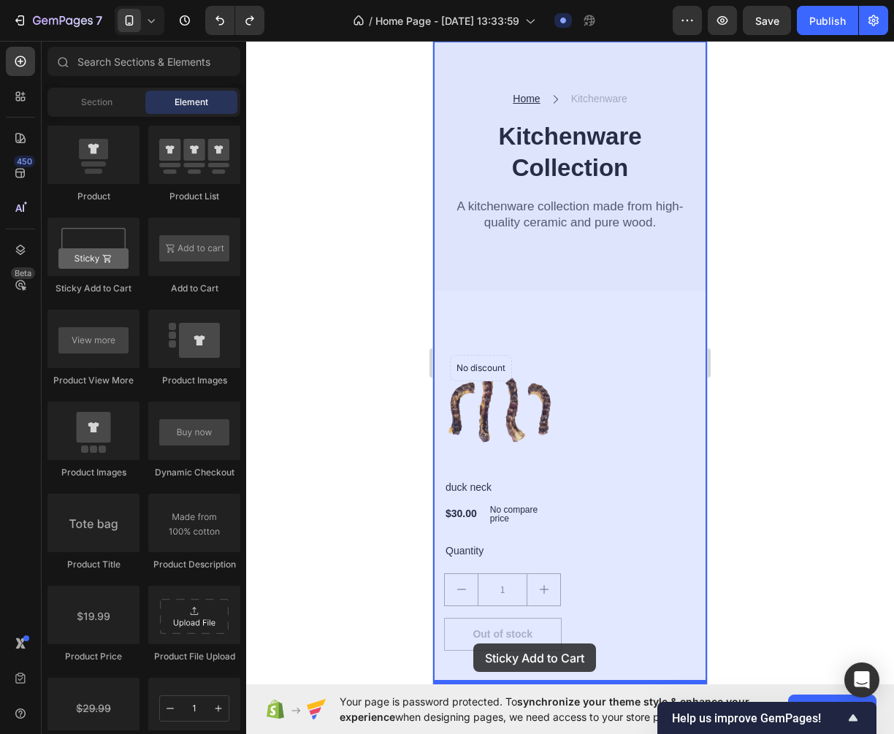
scroll to position [102, 0]
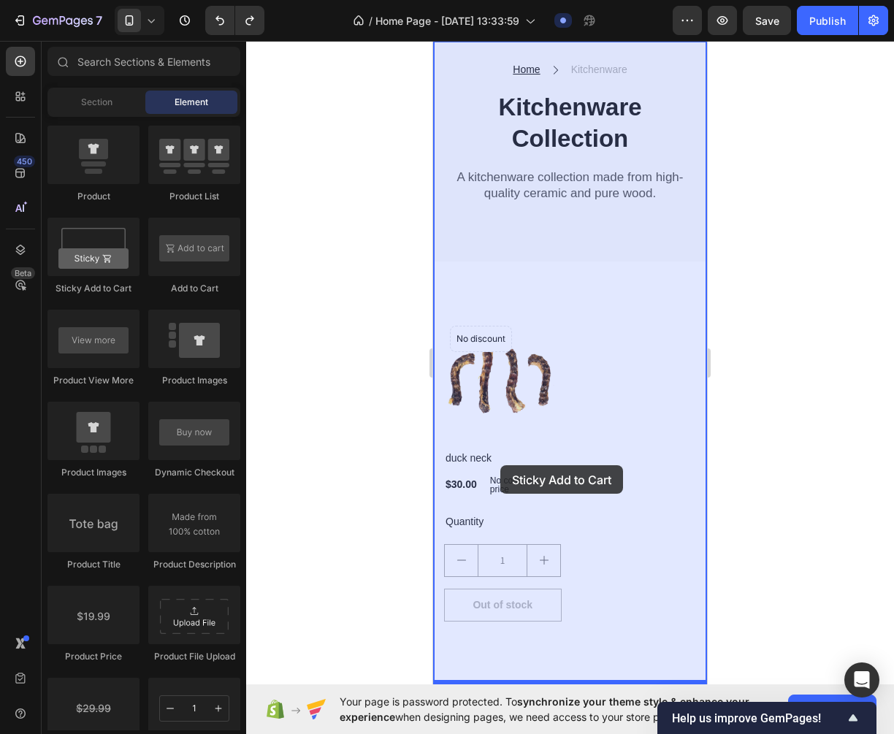
drag, startPoint x: 538, startPoint y: 292, endPoint x: 500, endPoint y: 465, distance: 177.3
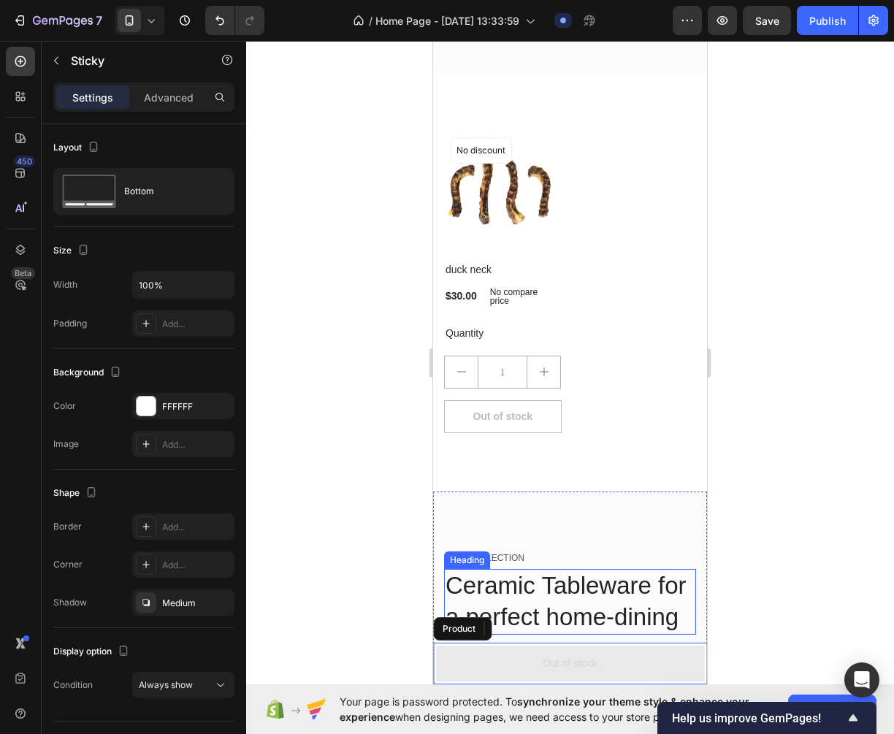
scroll to position [281, 0]
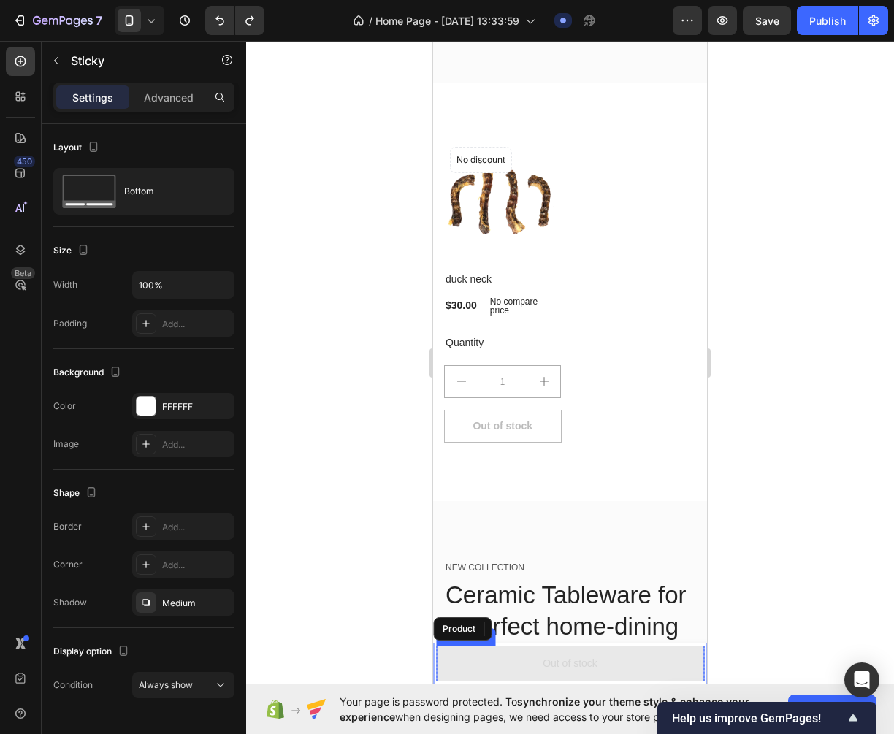
click at [600, 662] on button "Out of stock" at bounding box center [570, 664] width 268 height 36
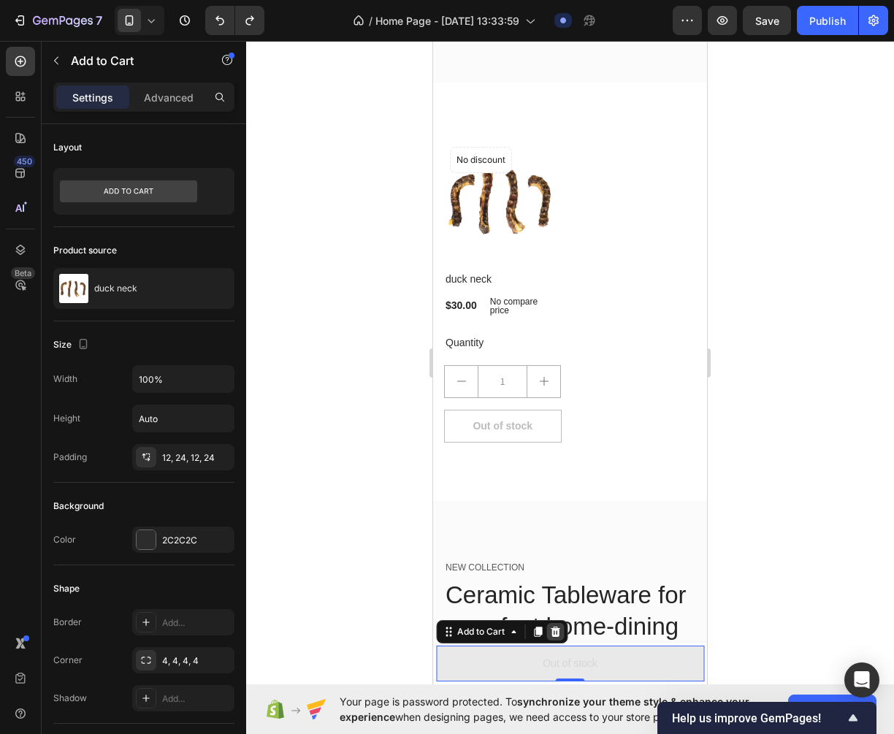
click at [556, 638] on div at bounding box center [555, 632] width 18 height 18
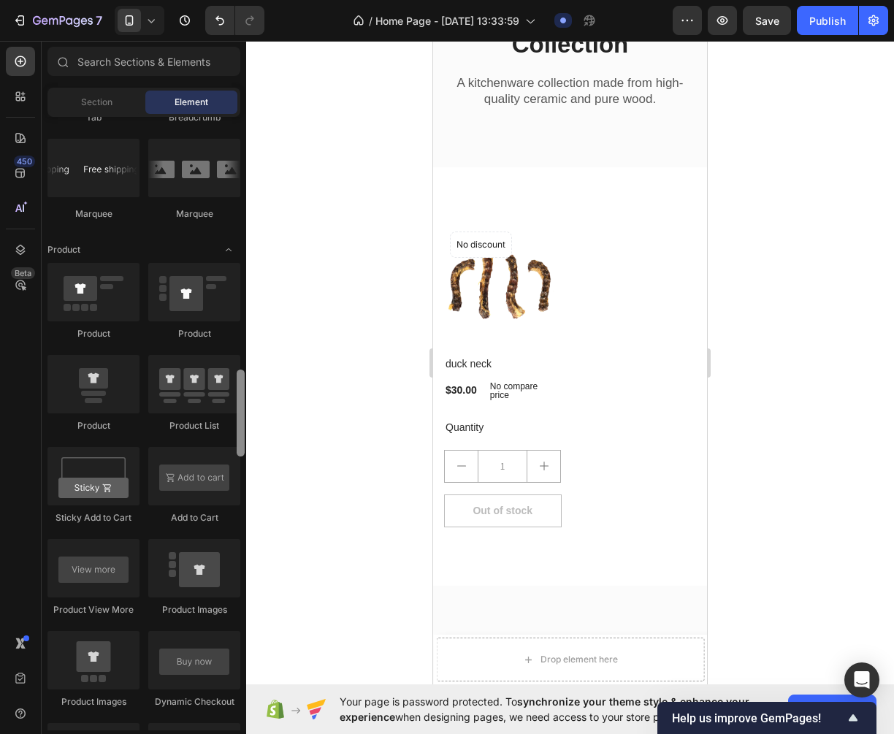
scroll to position [1744, 0]
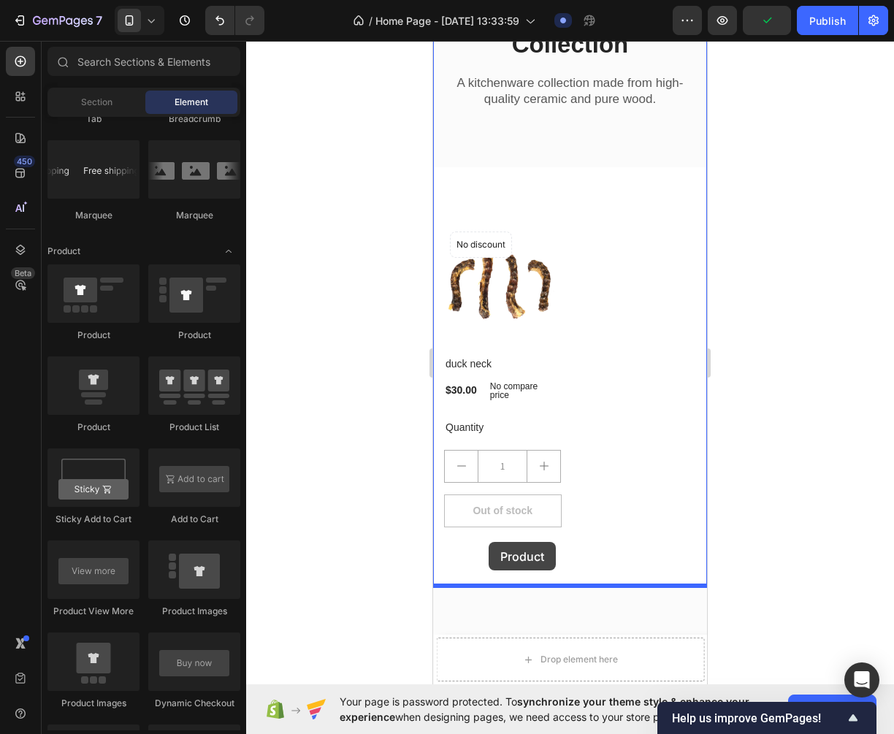
drag, startPoint x: 543, startPoint y: 444, endPoint x: 489, endPoint y: 542, distance: 111.8
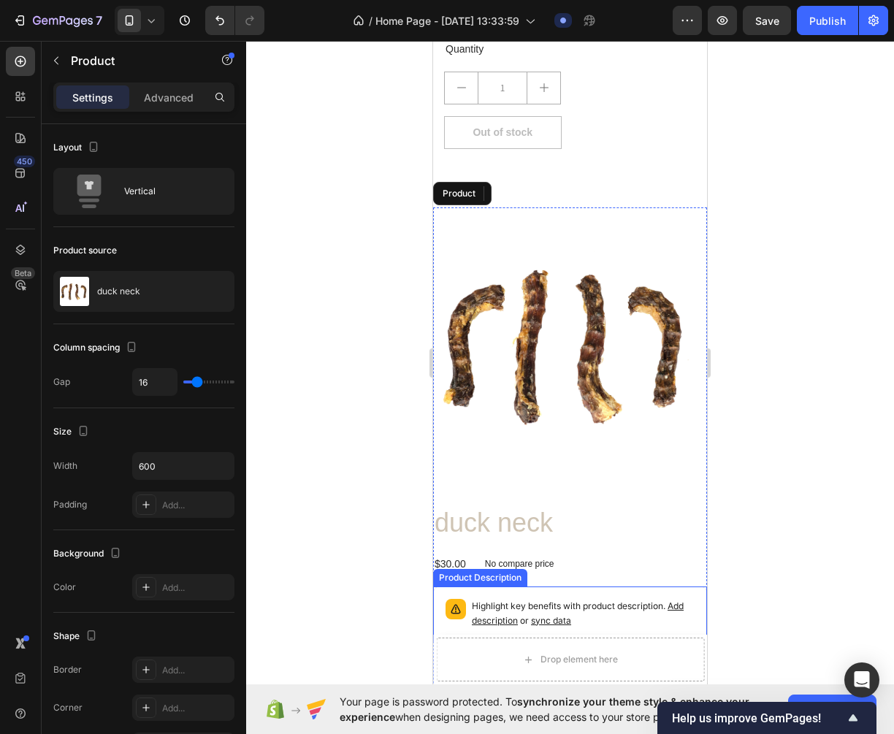
scroll to position [554, 0]
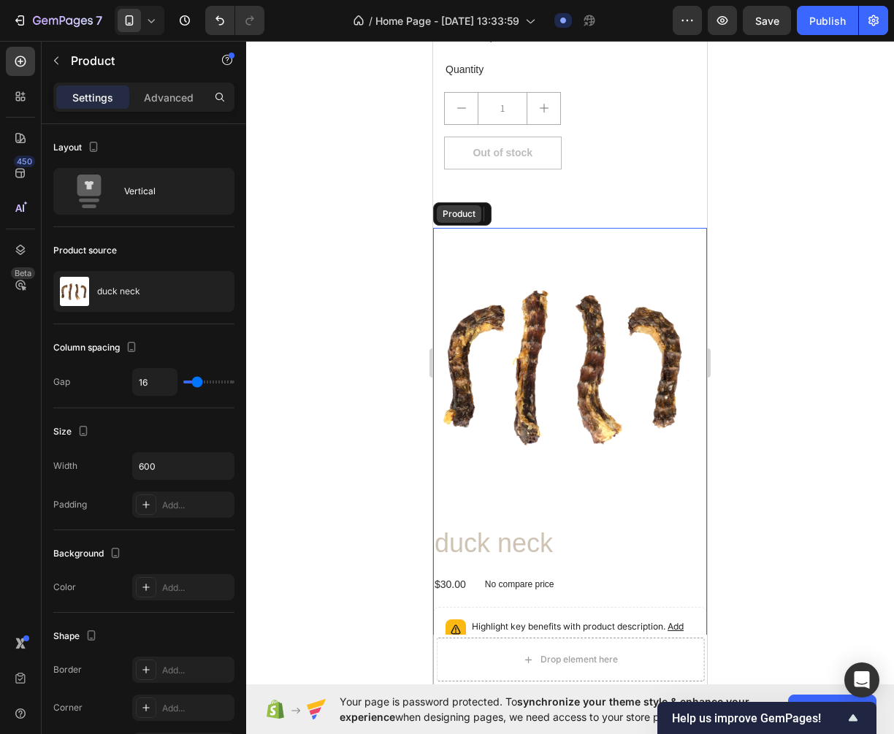
click at [479, 215] on div "Product" at bounding box center [459, 214] width 45 height 18
click at [541, 211] on icon at bounding box center [537, 214] width 9 height 10
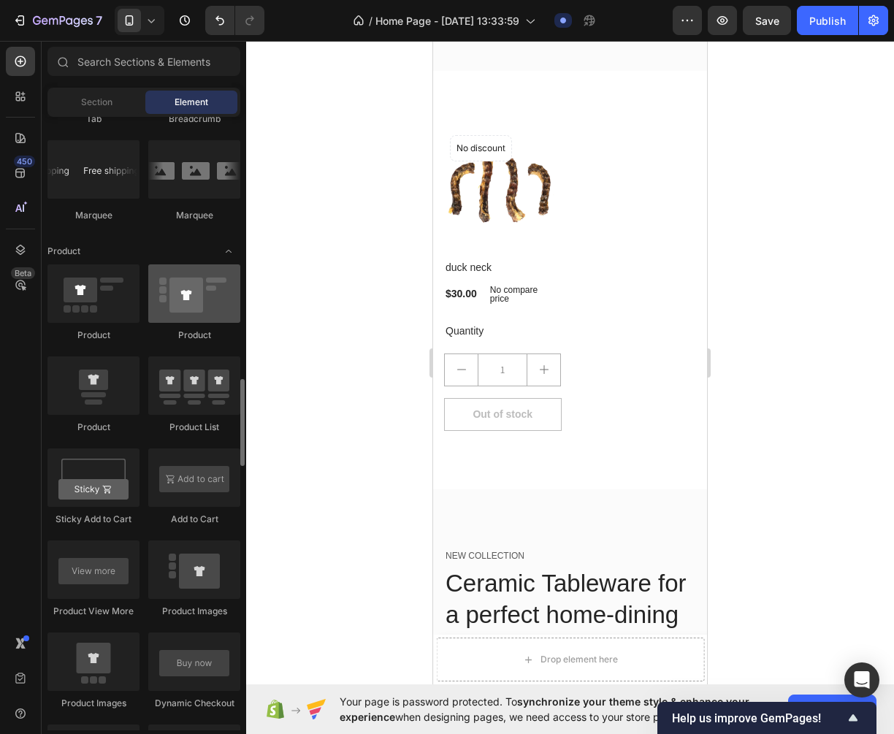
scroll to position [1766, 0]
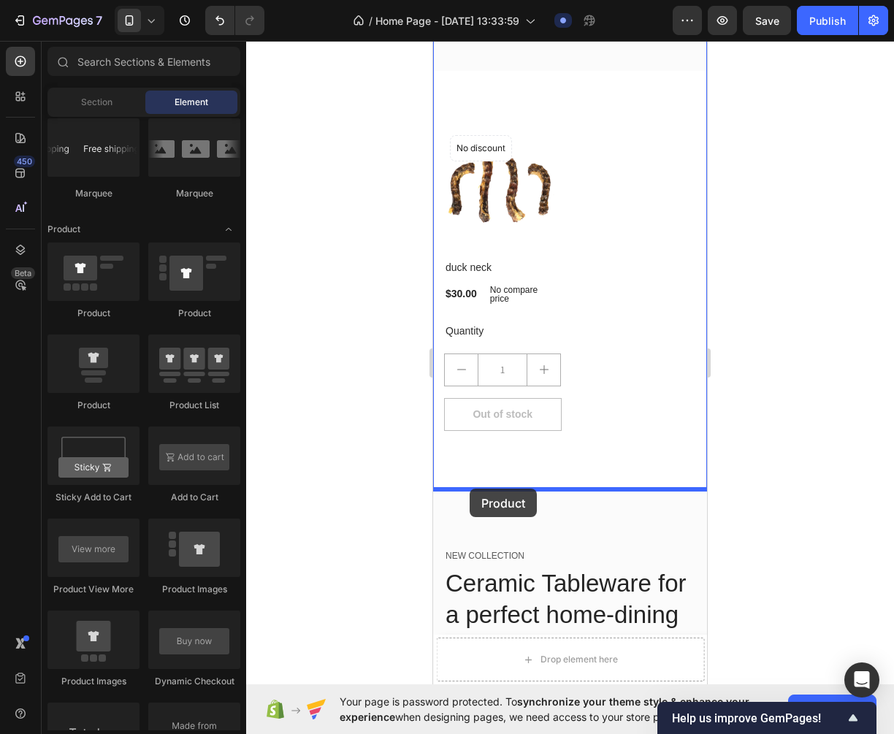
drag, startPoint x: 534, startPoint y: 325, endPoint x: 470, endPoint y: 489, distance: 175.8
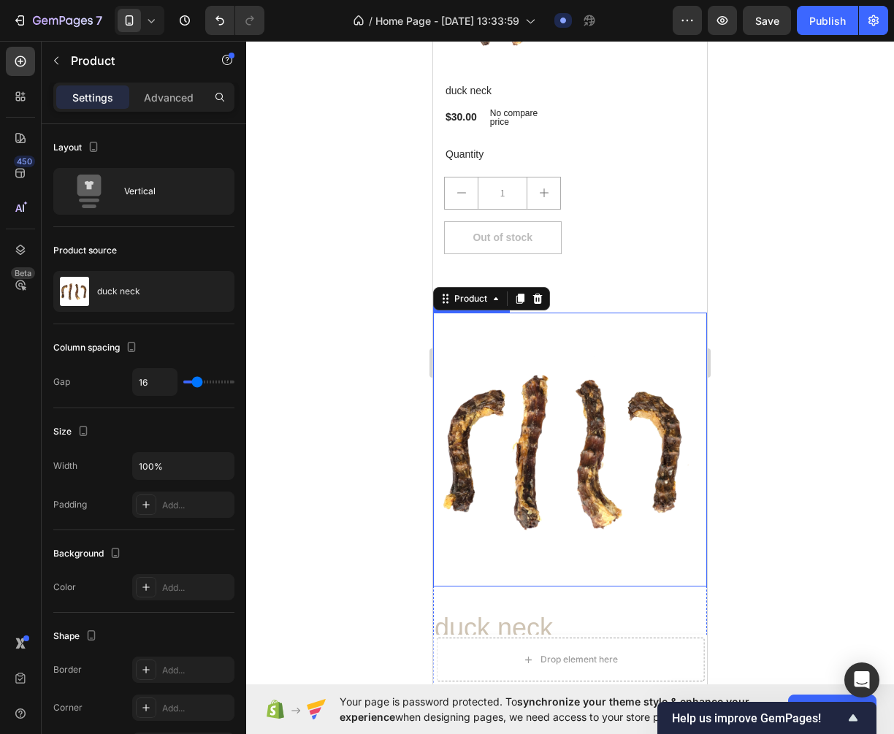
scroll to position [575, 0]
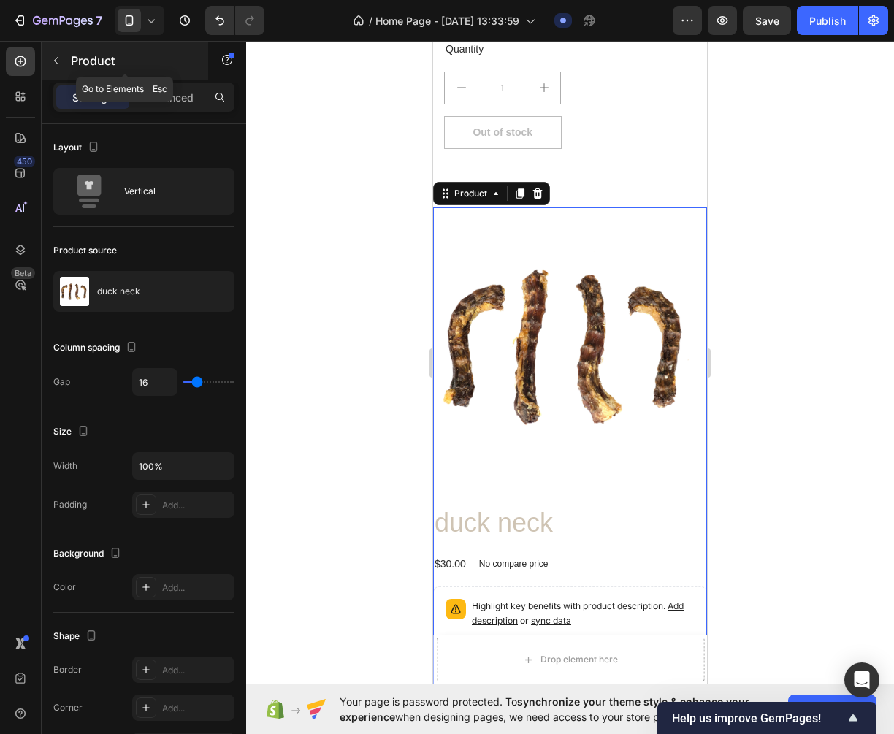
click at [53, 57] on icon "button" at bounding box center [56, 61] width 12 height 12
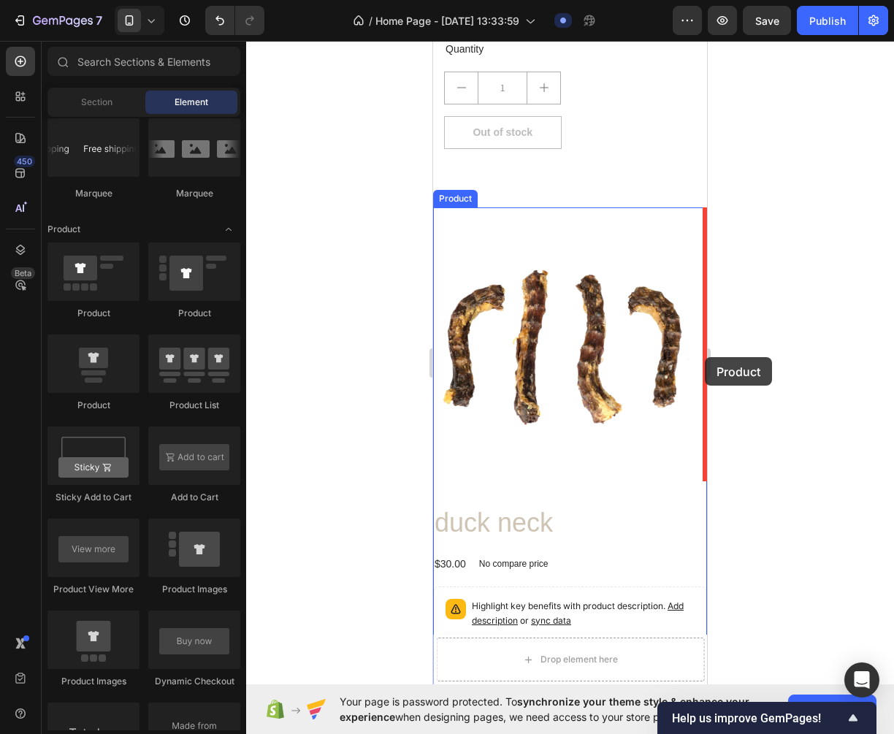
drag, startPoint x: 521, startPoint y: 349, endPoint x: 706, endPoint y: 358, distance: 185.8
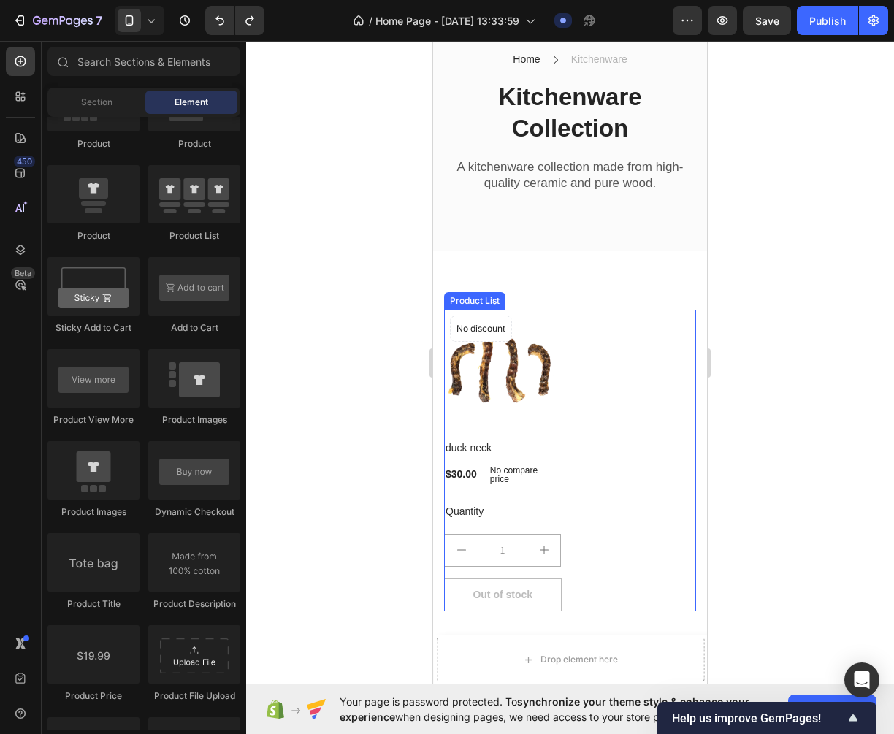
scroll to position [57, 0]
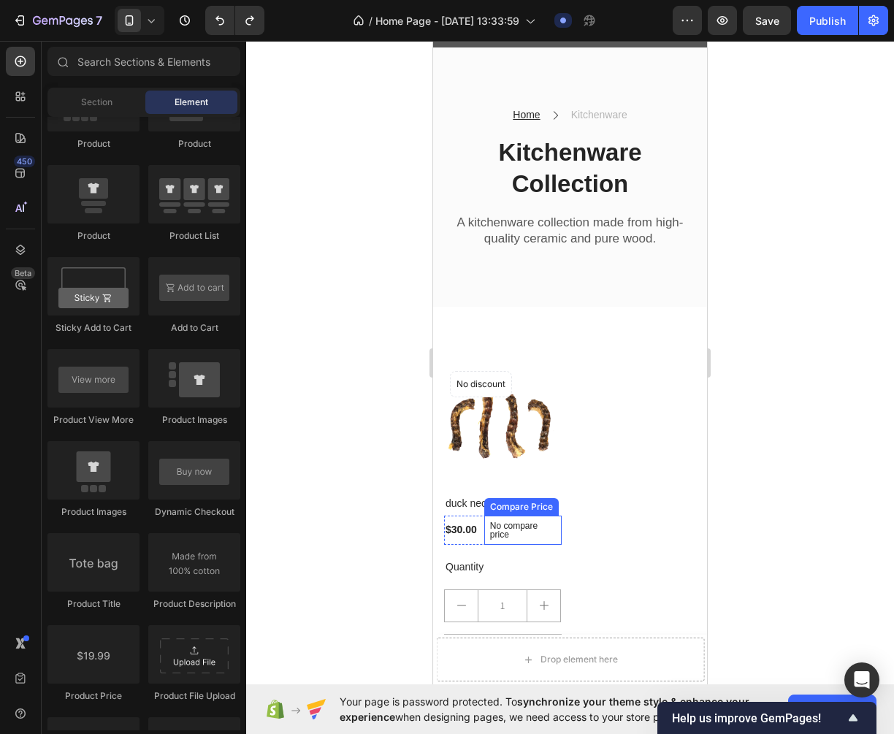
click at [516, 530] on p "No compare price" at bounding box center [523, 531] width 66 height 18
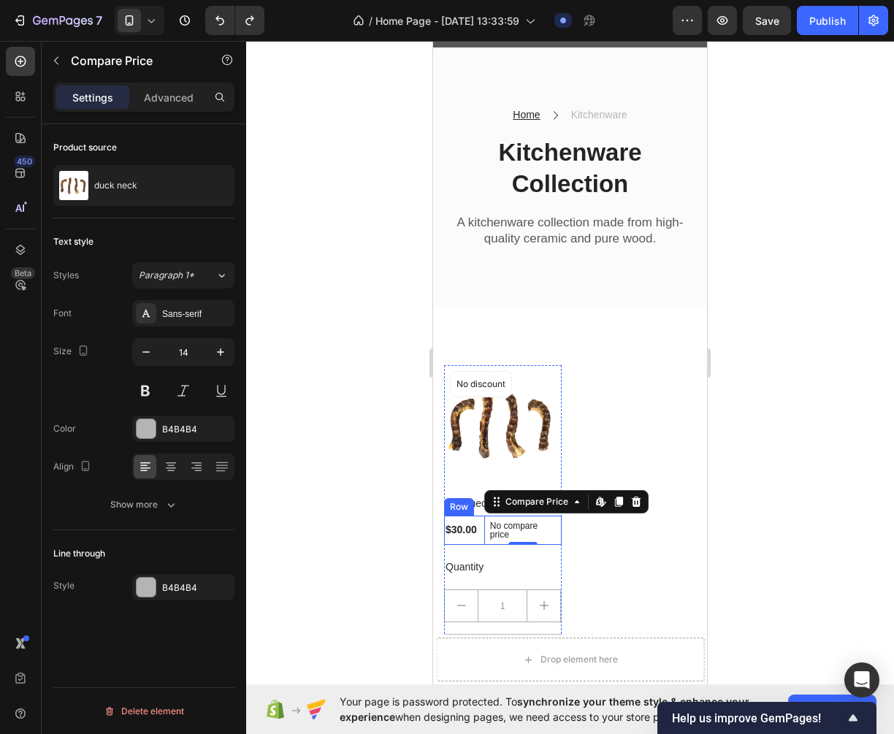
click at [478, 533] on div "$30.00" at bounding box center [461, 530] width 34 height 18
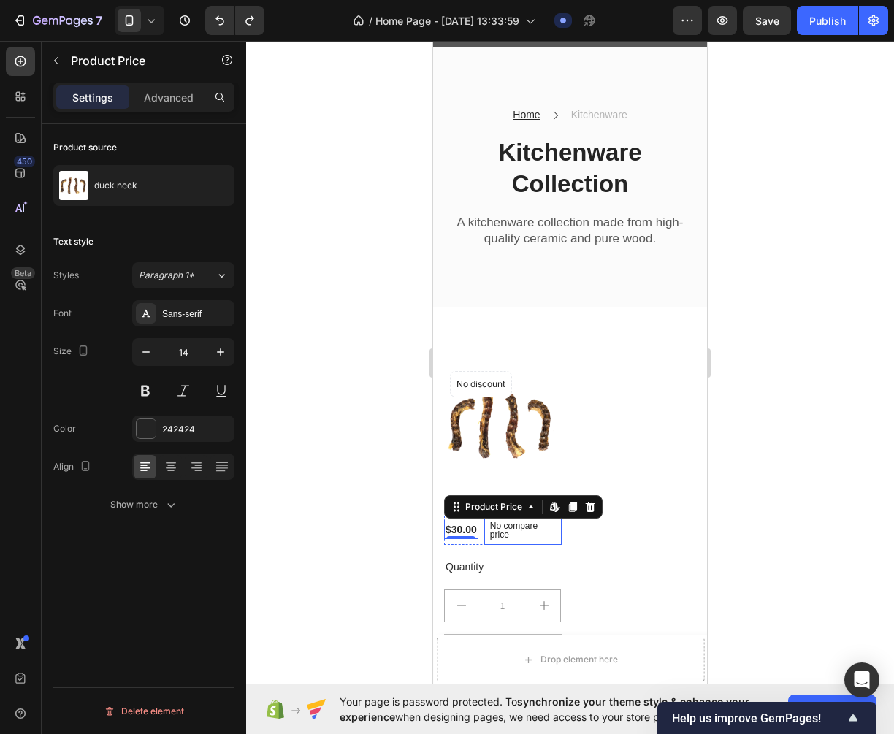
click at [508, 537] on p "No compare price" at bounding box center [523, 531] width 66 height 18
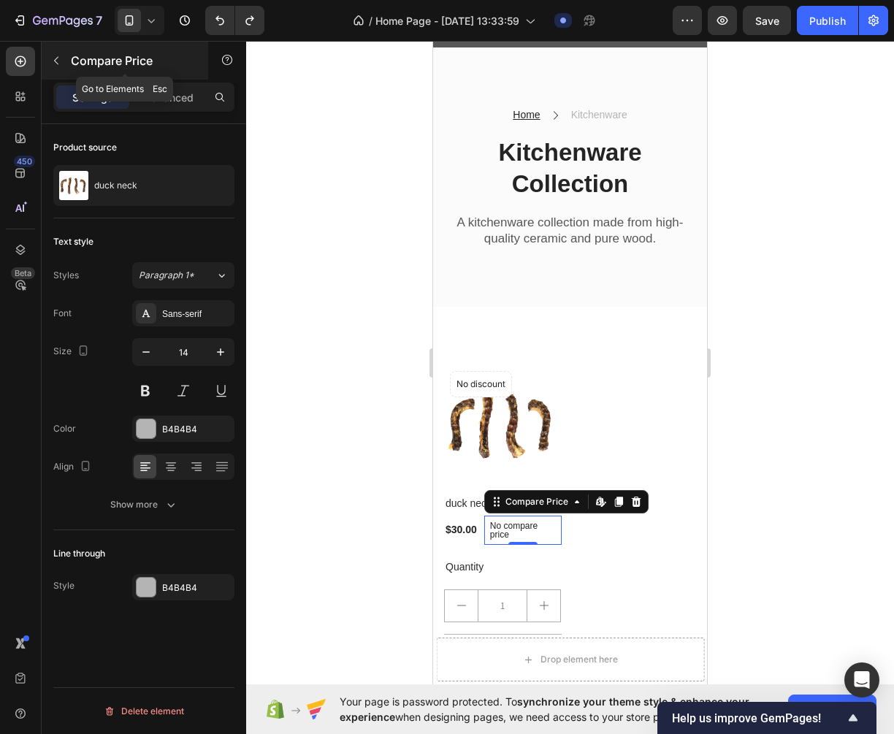
click at [63, 65] on button "button" at bounding box center [56, 60] width 23 height 23
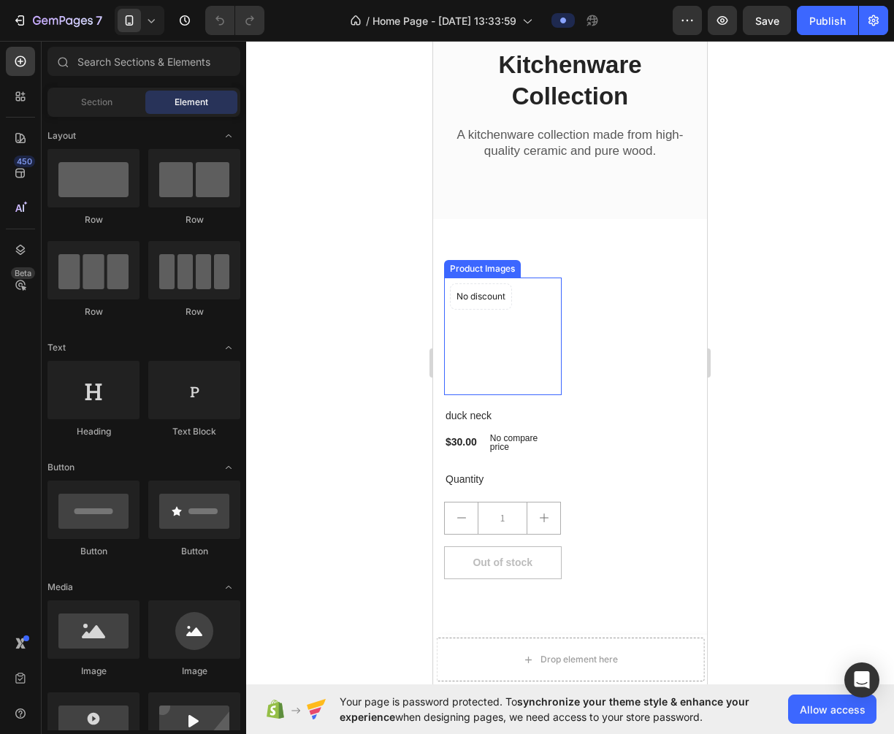
scroll to position [147, 0]
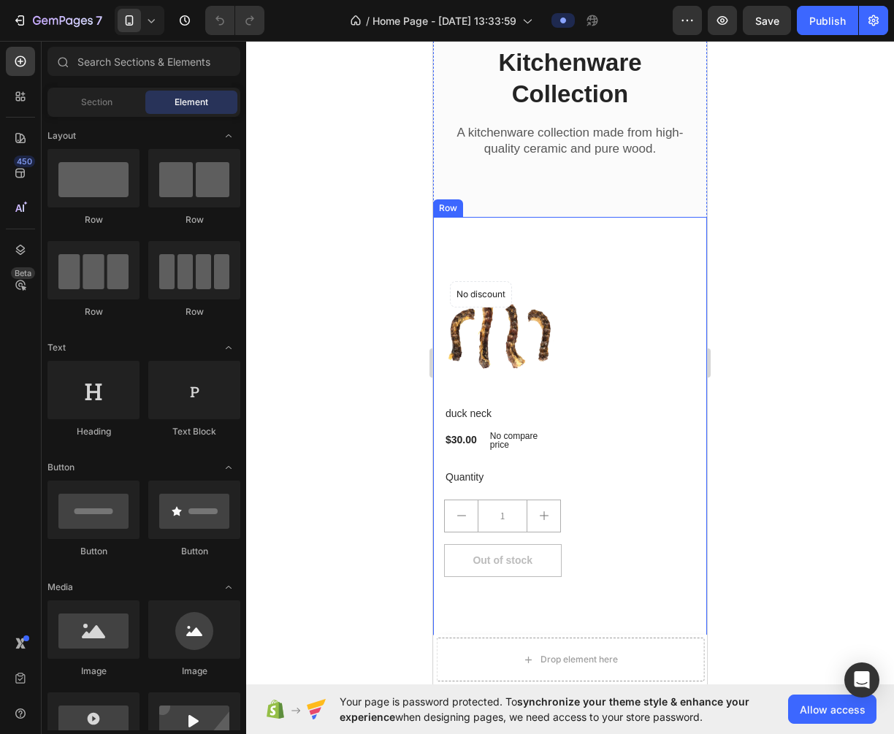
click at [609, 628] on div "Product Images No discount Not be displayed when published Product Badge Row du…" at bounding box center [570, 426] width 274 height 419
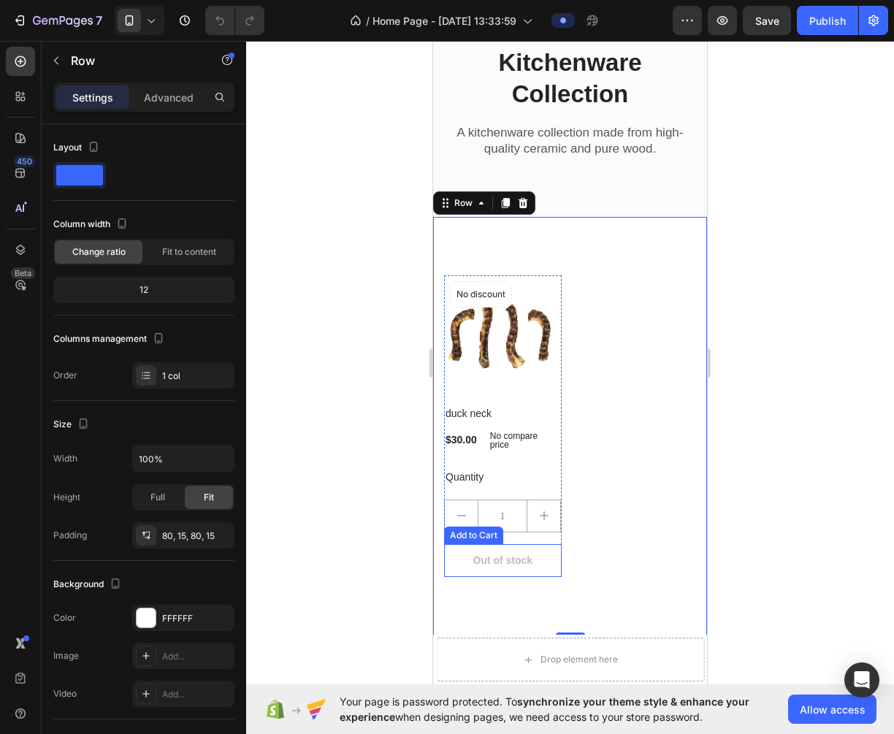
click at [821, 433] on div at bounding box center [570, 387] width 648 height 693
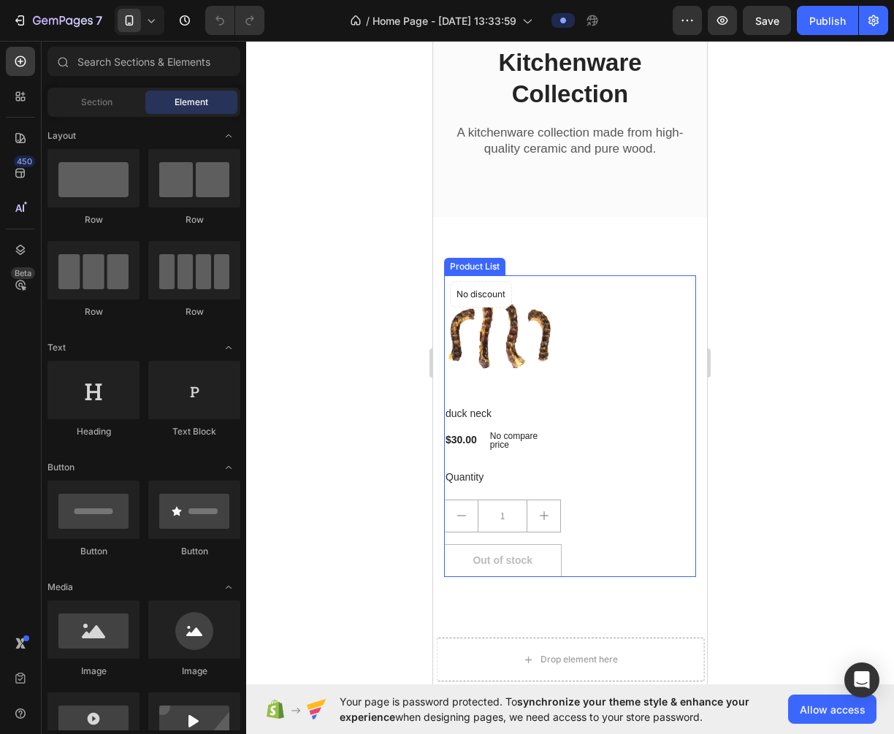
click at [641, 391] on div "Product Images No discount Not be displayed when published Product Badge Row du…" at bounding box center [570, 426] width 252 height 302
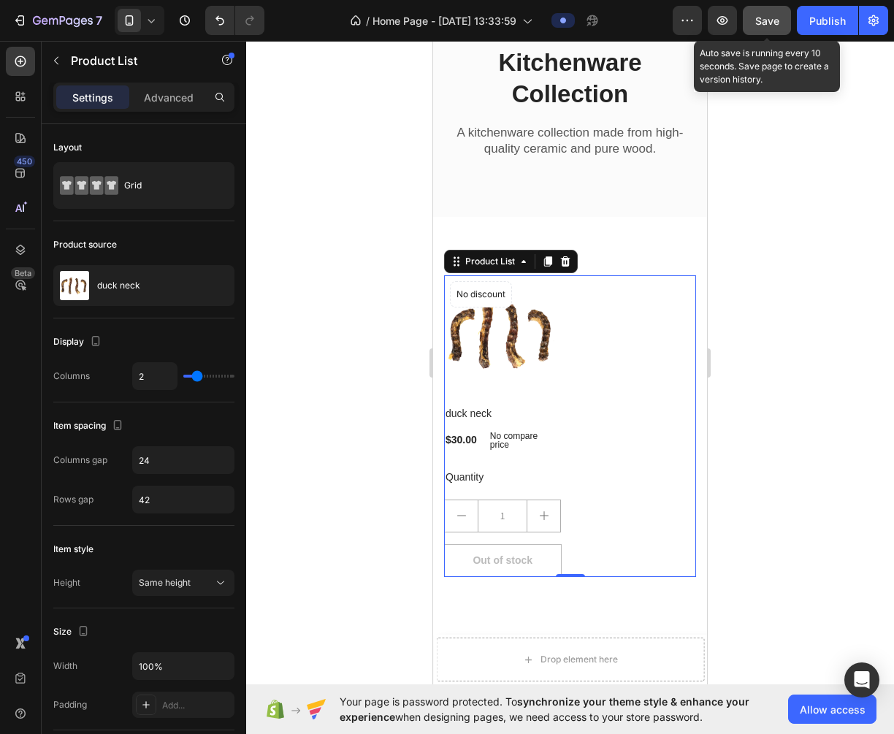
click at [760, 27] on div "Save" at bounding box center [767, 20] width 24 height 15
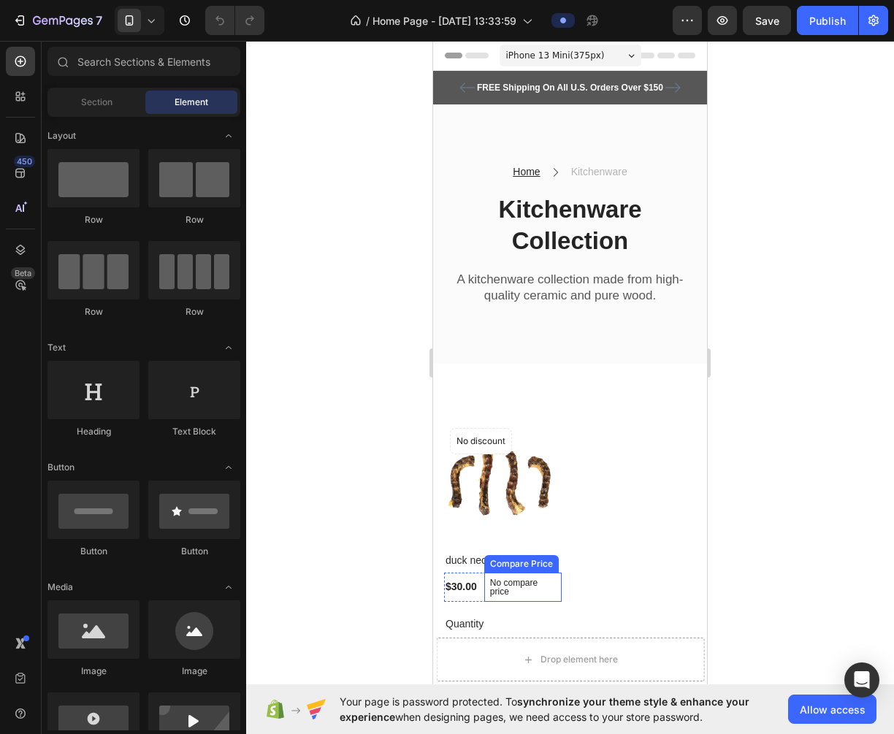
click at [544, 549] on div "Product Images No discount Not be displayed when published Product Badge Row du…" at bounding box center [503, 573] width 118 height 302
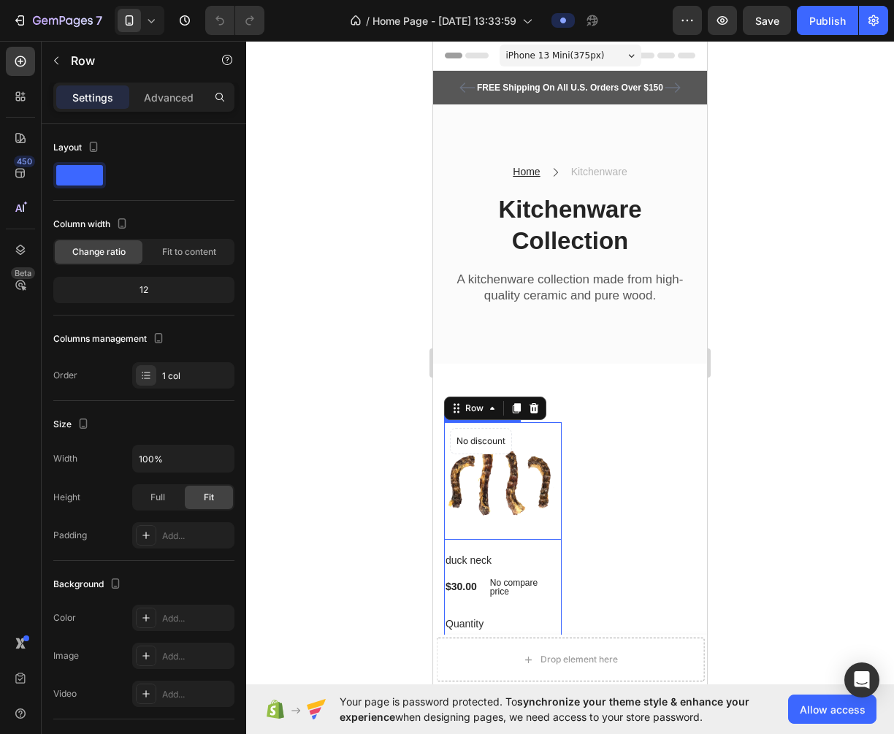
click at [546, 443] on img at bounding box center [503, 481] width 118 height 118
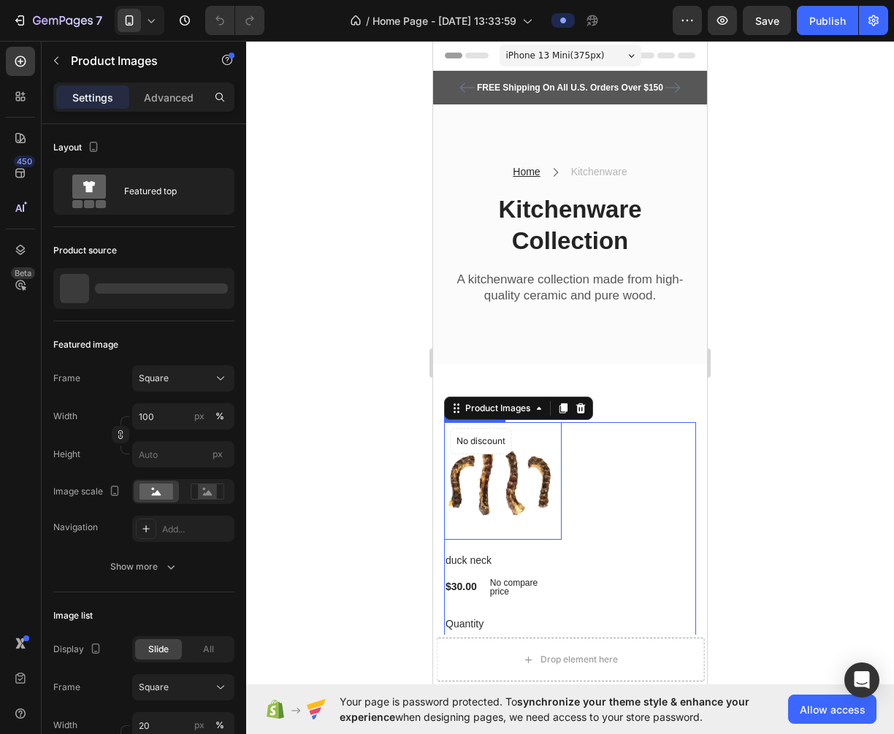
click at [595, 440] on div "Product Images 0 No discount Not be displayed when published Product Badge Row …" at bounding box center [570, 573] width 252 height 302
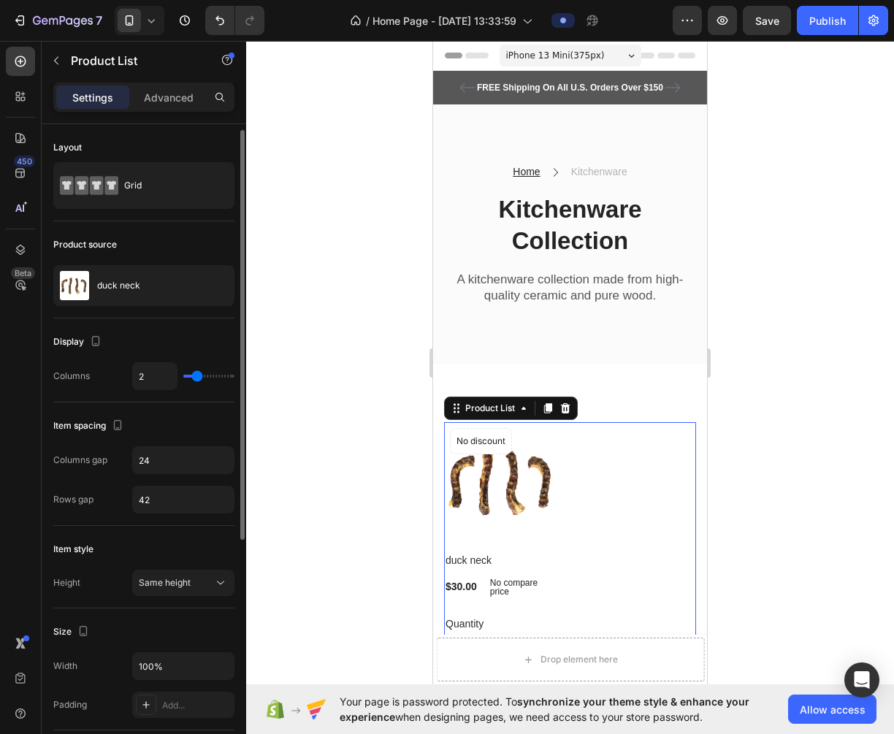
scroll to position [54, 0]
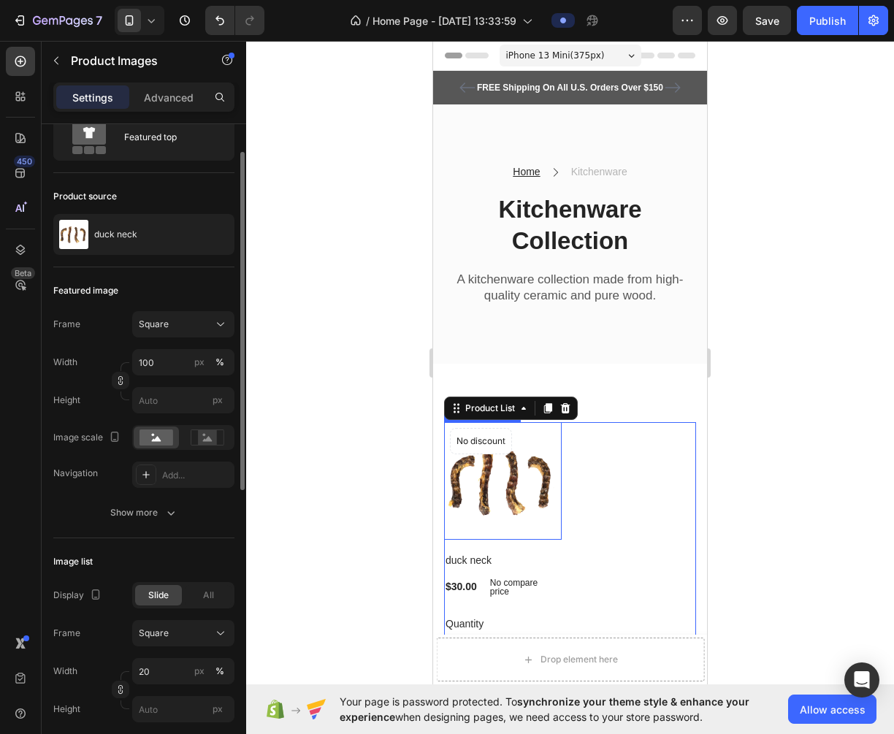
click at [552, 455] on img at bounding box center [503, 481] width 118 height 118
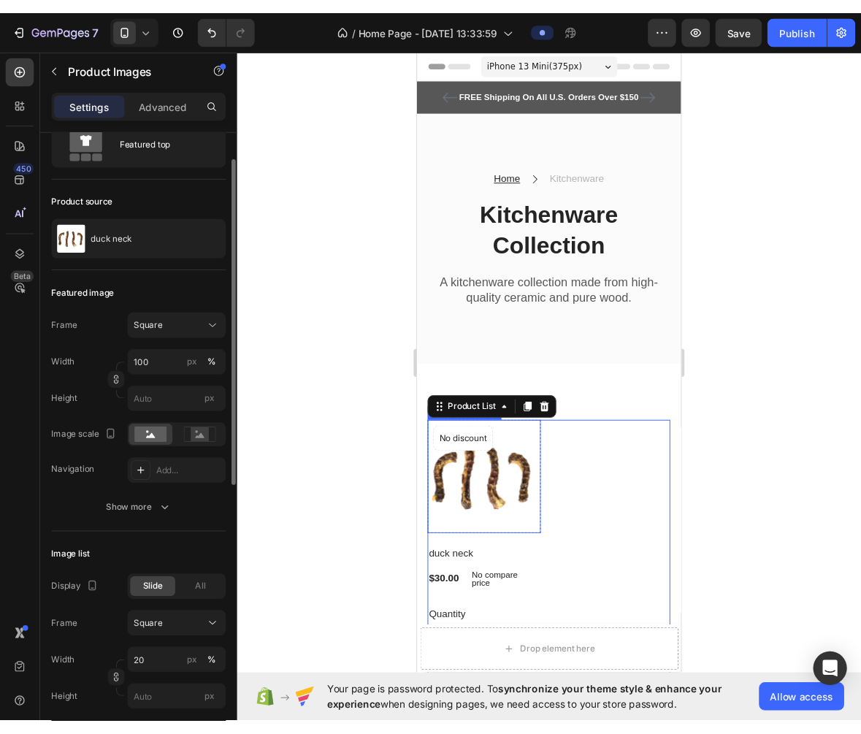
scroll to position [0, 0]
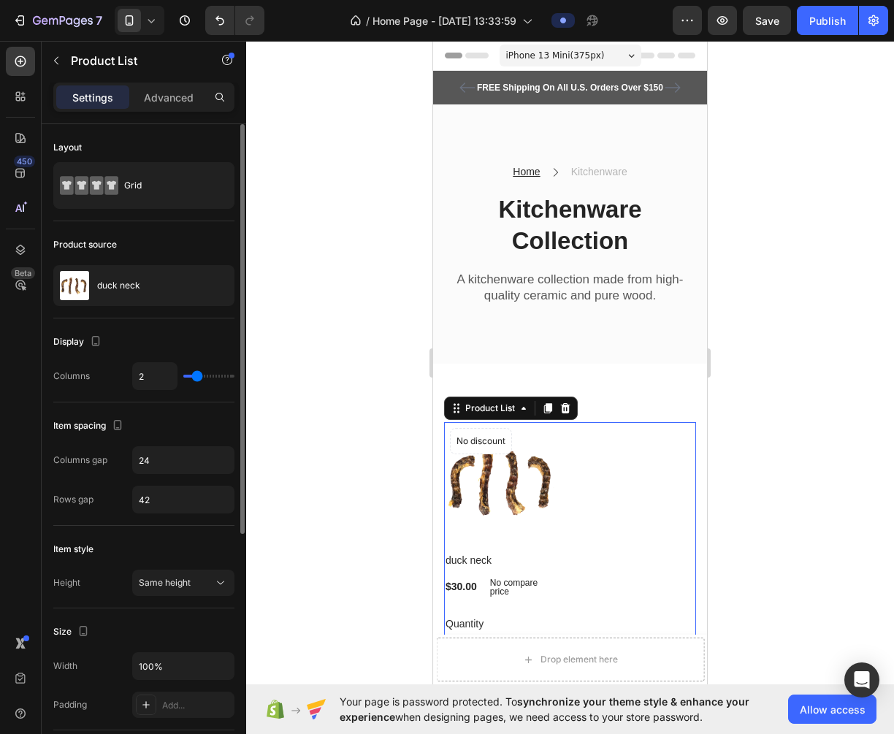
click at [600, 475] on div "Product Images No discount Not be displayed when published Product Badge Row du…" at bounding box center [570, 573] width 252 height 302
click at [197, 191] on div "Grid" at bounding box center [168, 186] width 89 height 34
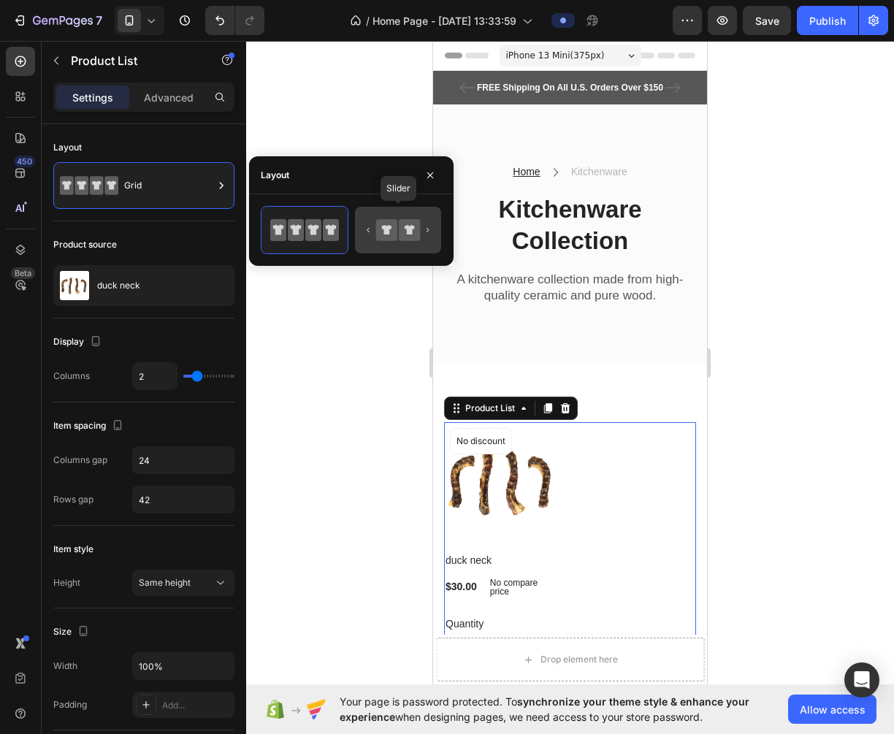
click at [416, 245] on div at bounding box center [398, 230] width 86 height 47
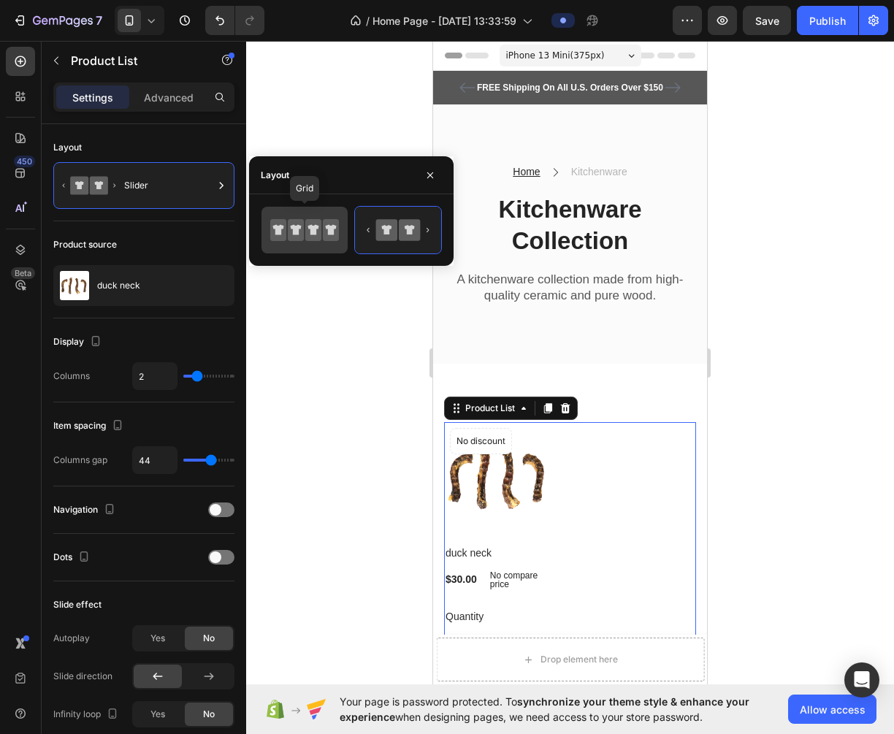
click at [302, 235] on icon at bounding box center [296, 230] width 16 height 22
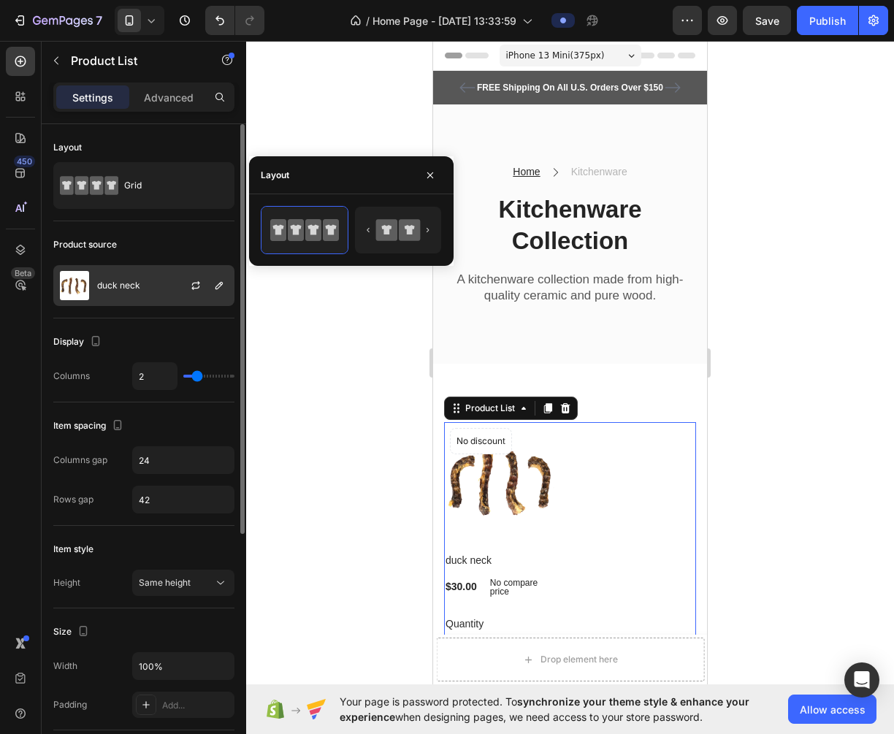
click at [155, 302] on div "duck neck" at bounding box center [143, 285] width 181 height 41
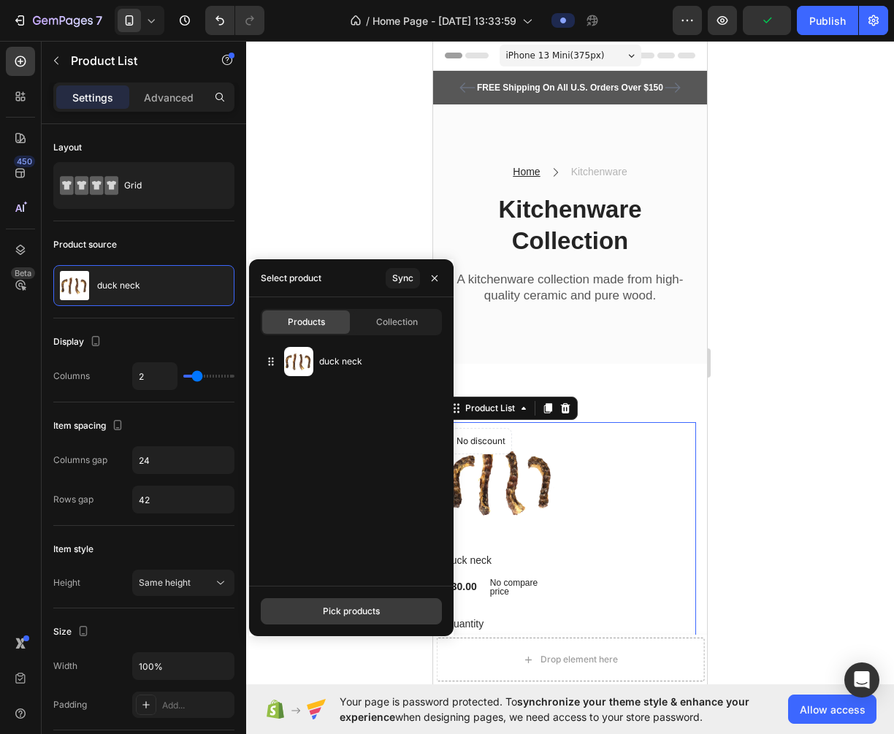
click at [339, 614] on div "Pick products" at bounding box center [351, 611] width 57 height 13
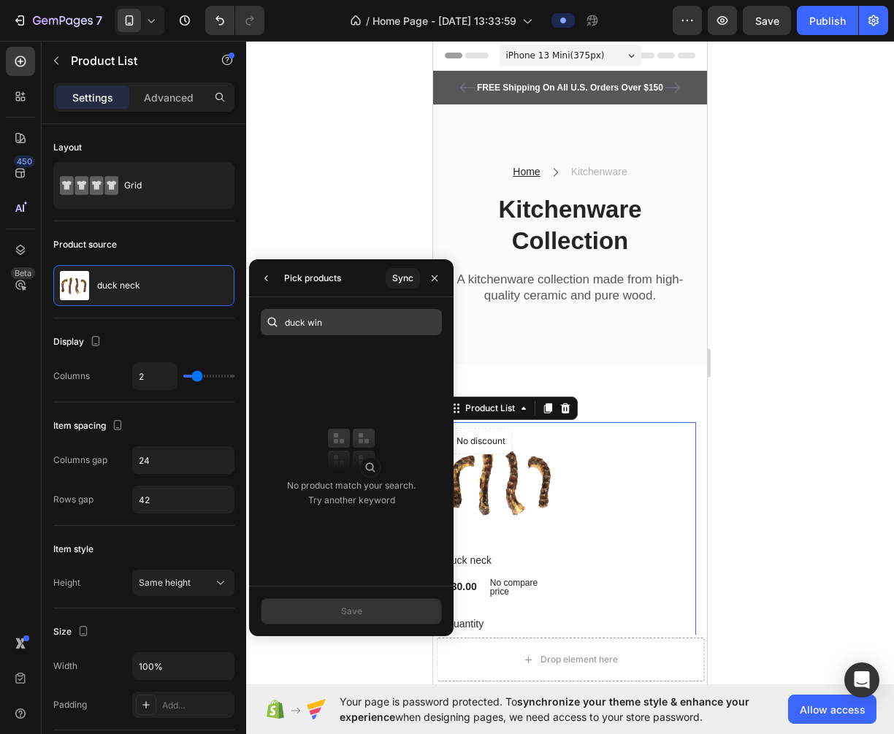
type input "duck wing"
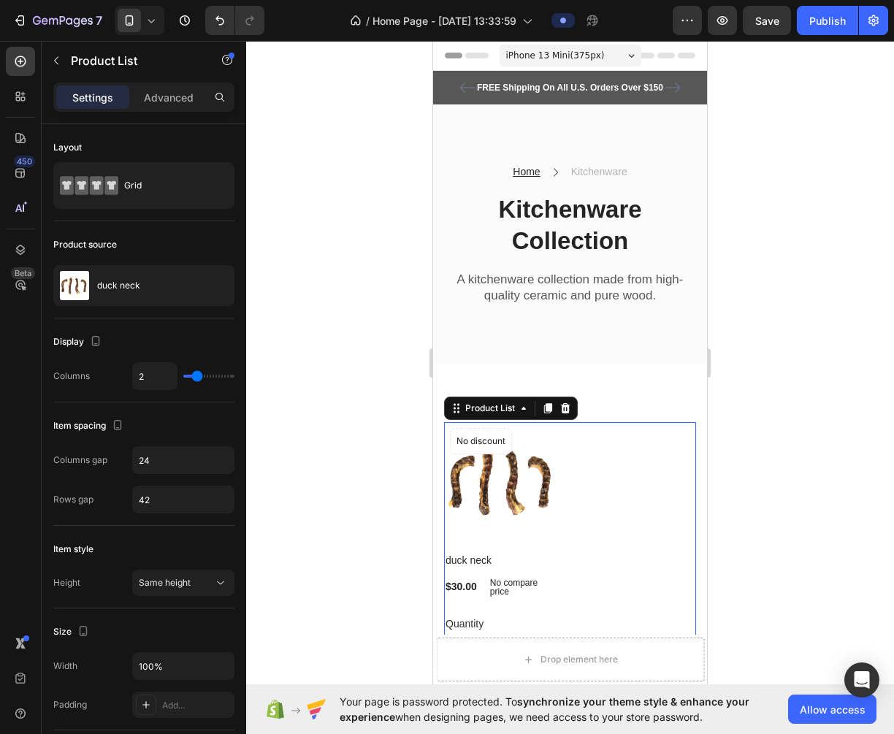
click at [385, 215] on div at bounding box center [570, 387] width 648 height 693
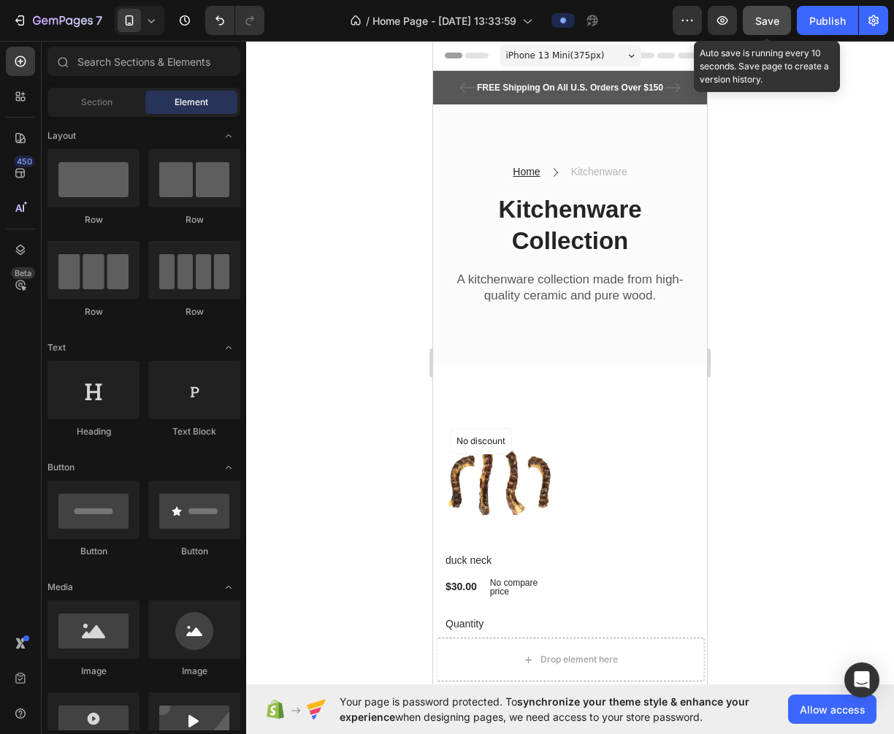
click at [767, 28] on button "Save" at bounding box center [767, 20] width 48 height 29
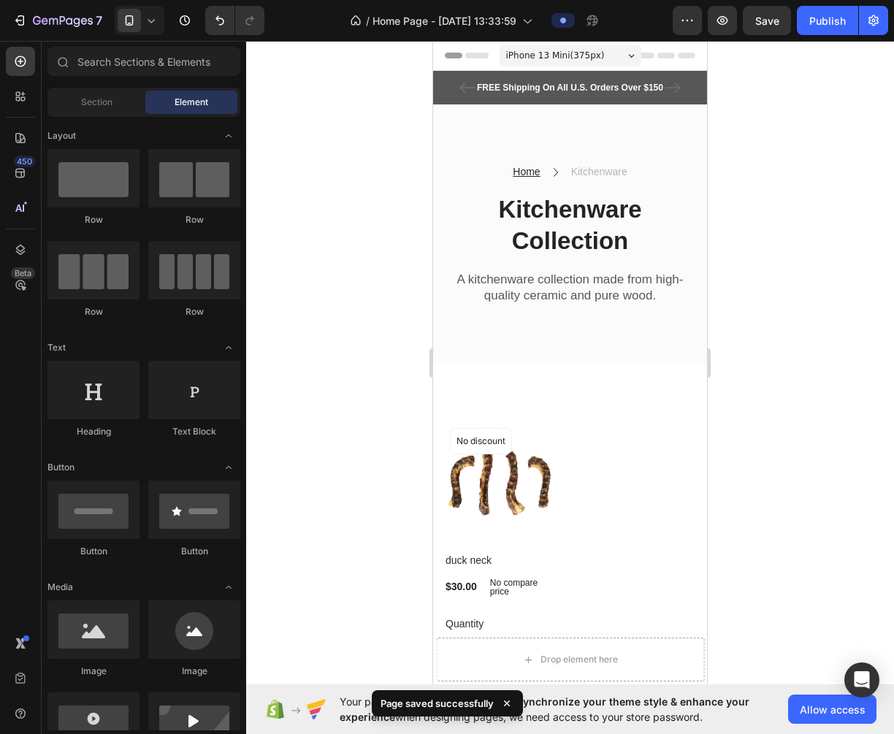
click at [509, 709] on icon at bounding box center [507, 703] width 15 height 15
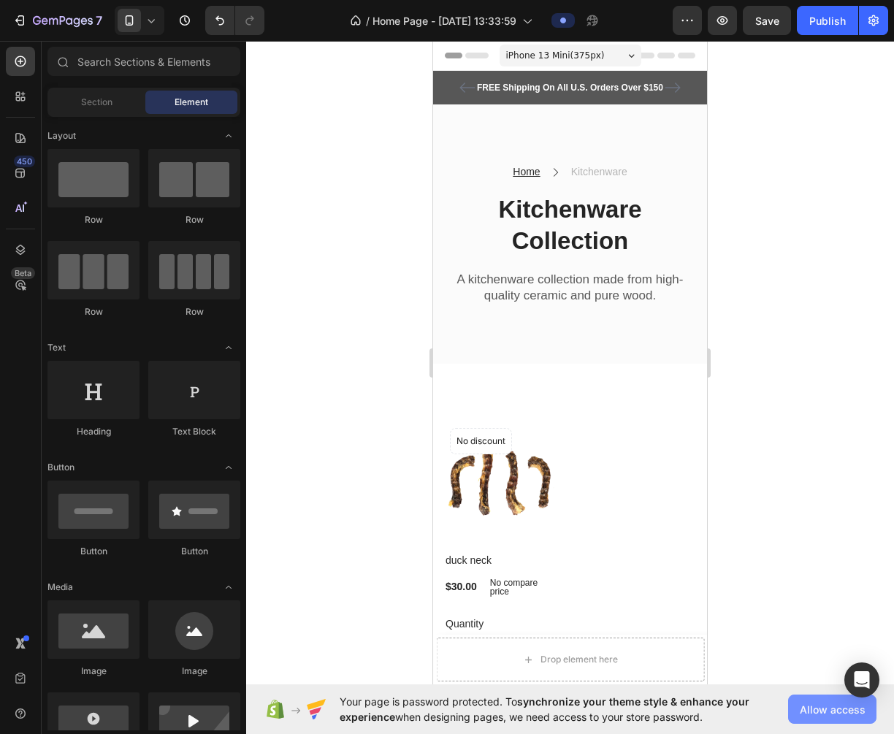
click at [827, 709] on span "Allow access" at bounding box center [833, 709] width 66 height 15
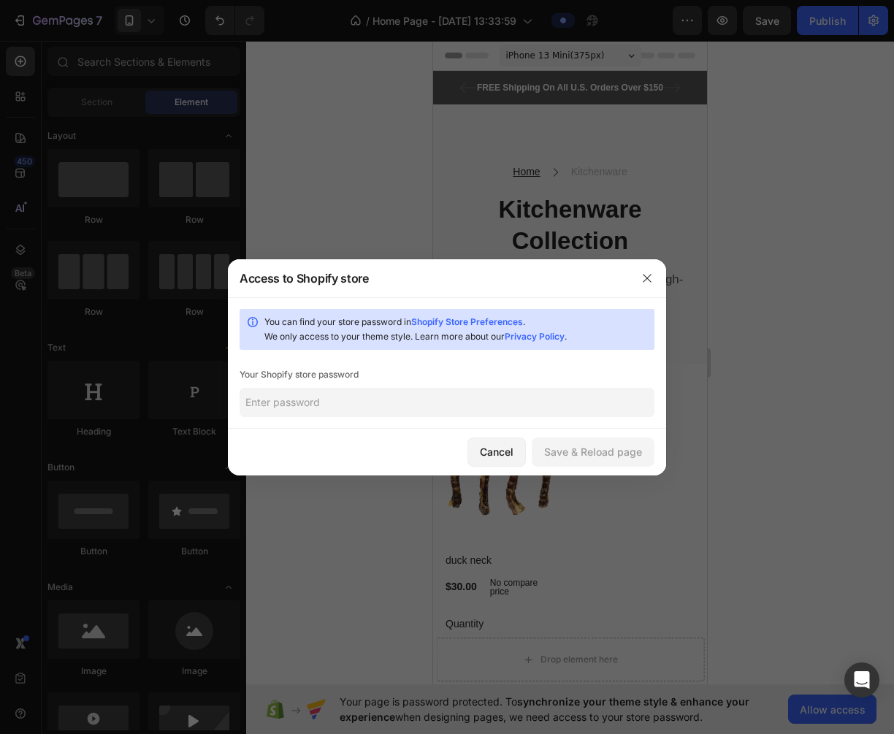
click at [435, 414] on input "text" at bounding box center [447, 402] width 415 height 29
click at [616, 457] on div "Save & Reload page" at bounding box center [593, 451] width 98 height 15
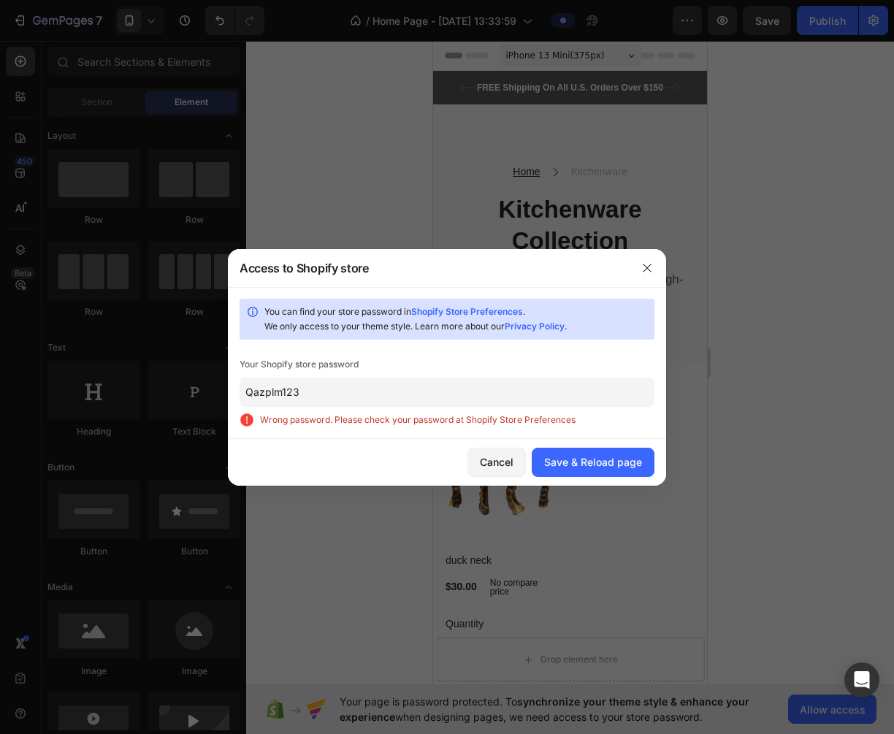
click at [552, 400] on input "Qazplm123" at bounding box center [447, 392] width 415 height 29
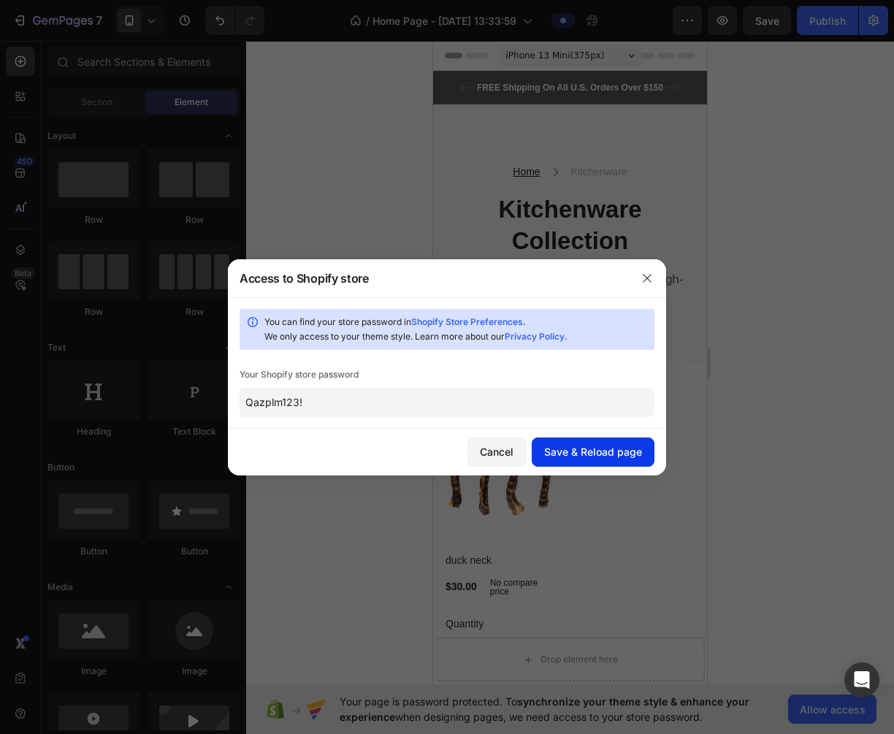
type input "Qazplm123!"
click at [603, 443] on button "Save & Reload page" at bounding box center [593, 452] width 123 height 29
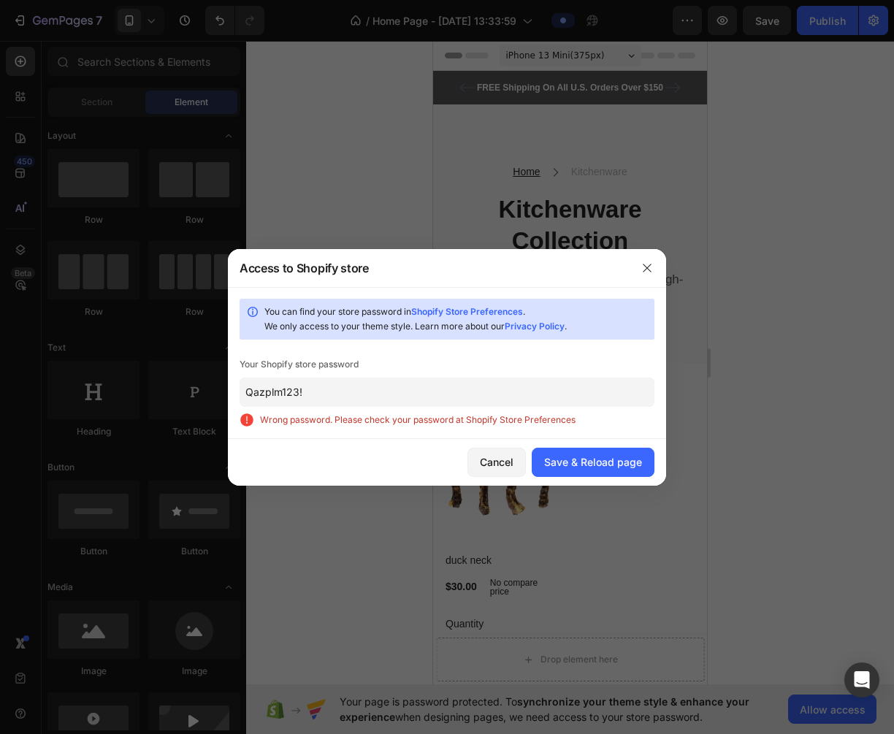
click at [590, 401] on input "Qazplm123!" at bounding box center [447, 392] width 415 height 29
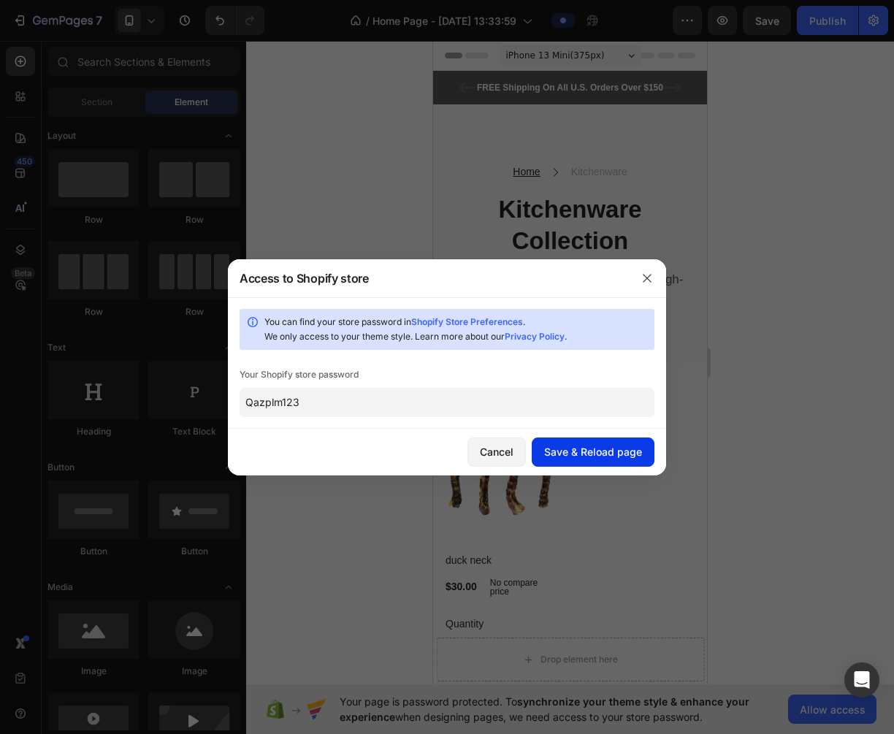
click at [595, 438] on button "Save & Reload page" at bounding box center [593, 452] width 123 height 29
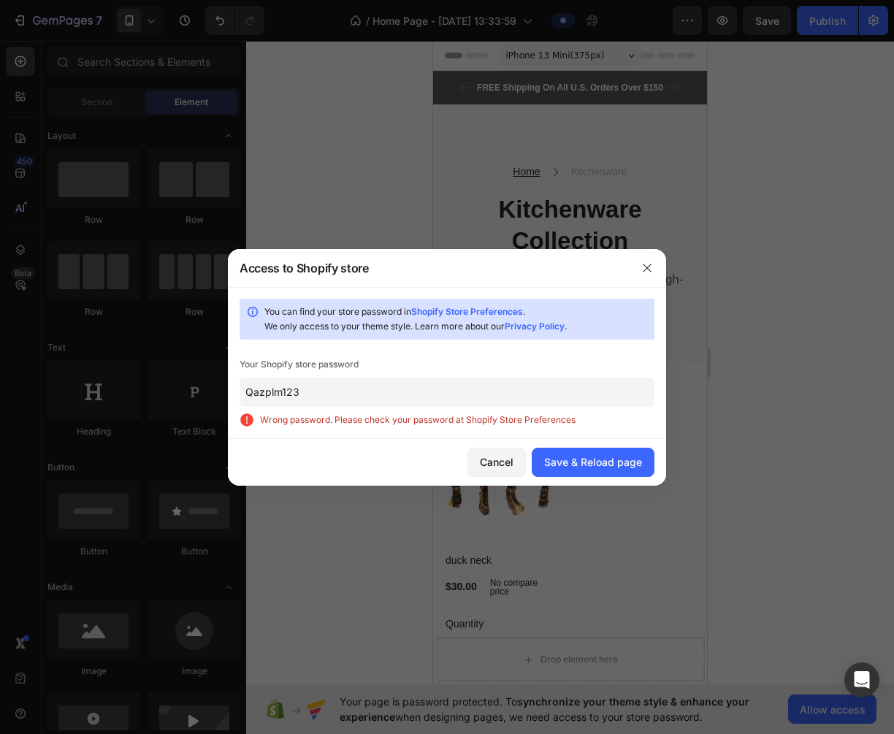
click at [579, 391] on input "Qazplm123" at bounding box center [447, 392] width 415 height 29
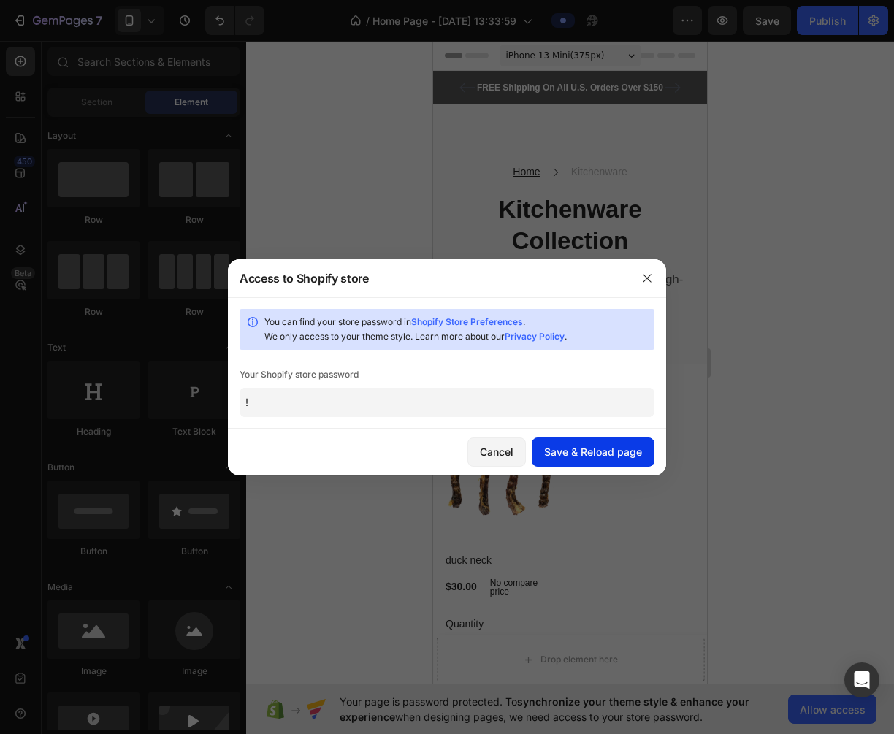
click at [593, 438] on button "Save & Reload page" at bounding box center [593, 452] width 123 height 29
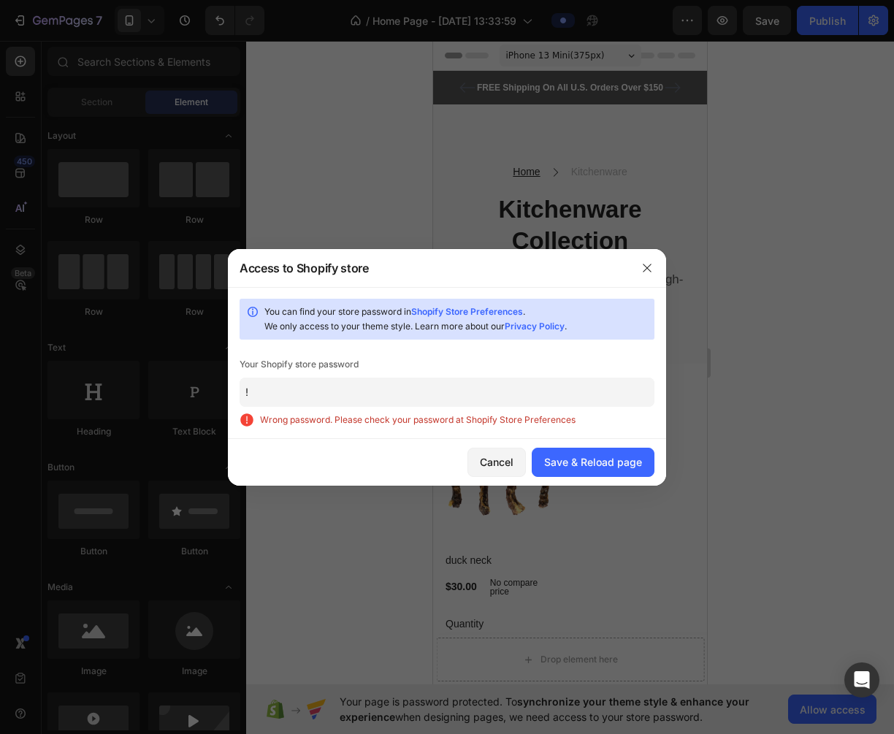
click at [576, 409] on div "You can find your store password in Shopify Store Preferences . We only access …" at bounding box center [447, 363] width 438 height 152
click at [571, 394] on input "!" at bounding box center [447, 392] width 415 height 29
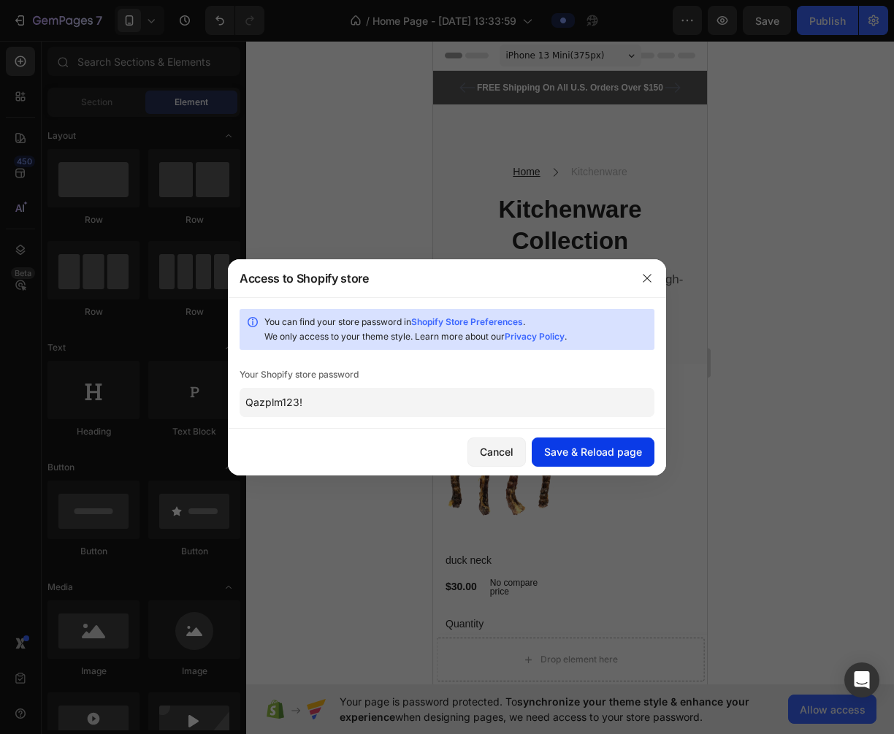
type input "Qazplm123!"
click at [628, 449] on div "Save & Reload page" at bounding box center [593, 451] width 98 height 15
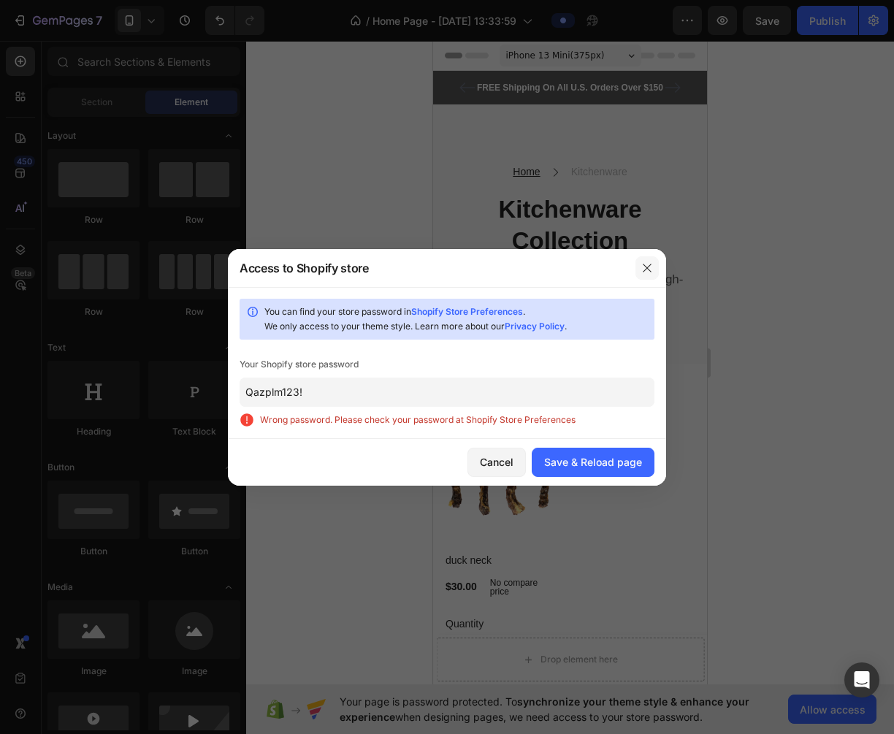
click at [642, 273] on icon "button" at bounding box center [647, 268] width 12 height 12
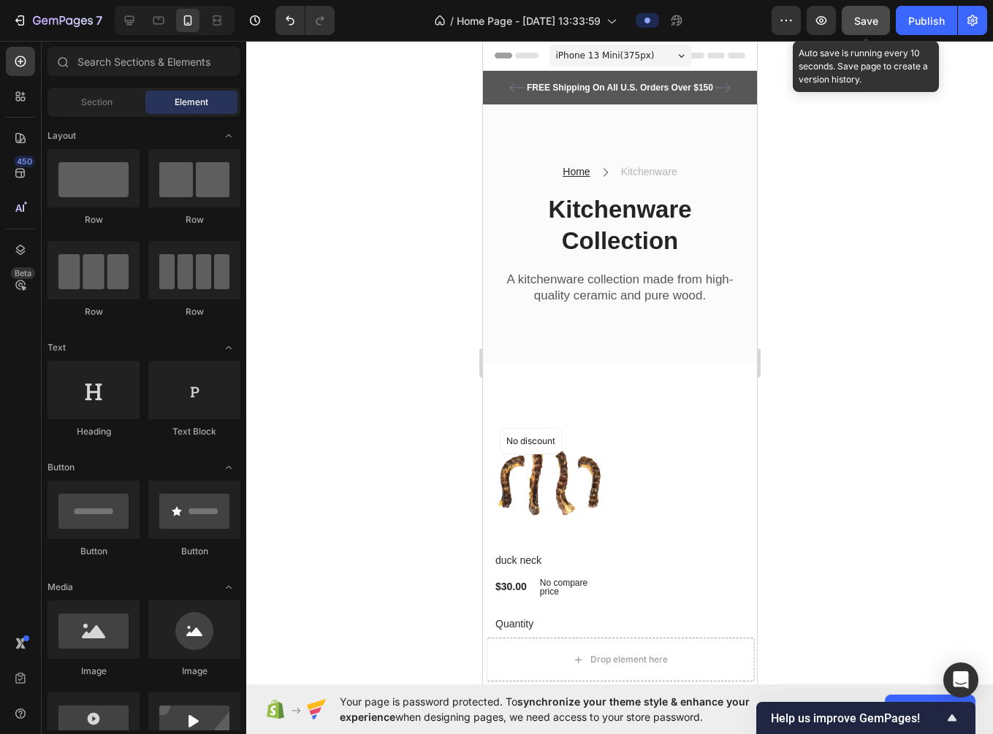
click at [873, 18] on span "Save" at bounding box center [866, 21] width 24 height 12
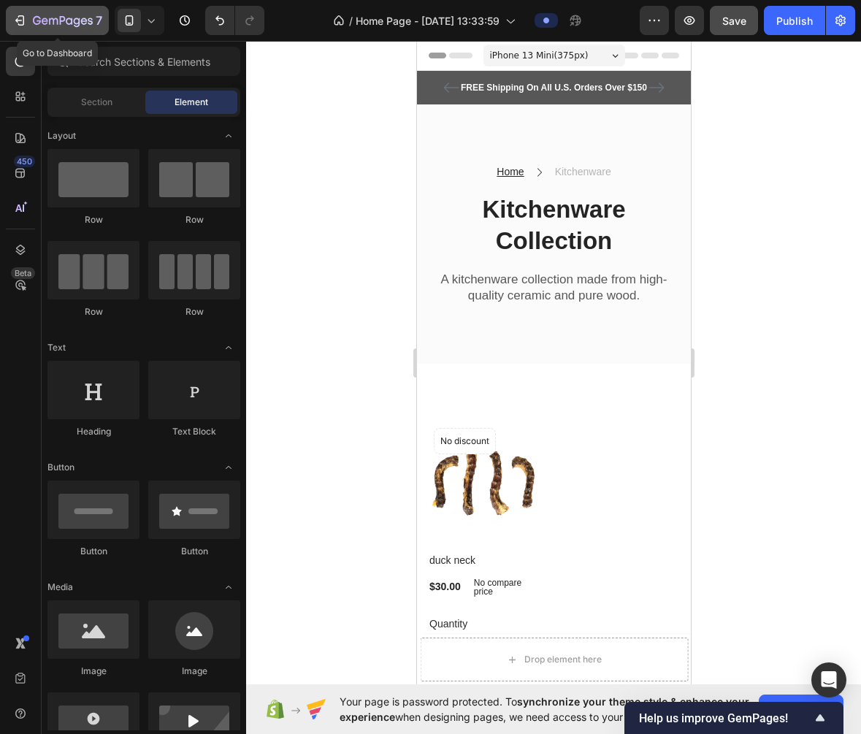
click at [83, 33] on button "7" at bounding box center [57, 20] width 103 height 29
